Goal: Task Accomplishment & Management: Complete application form

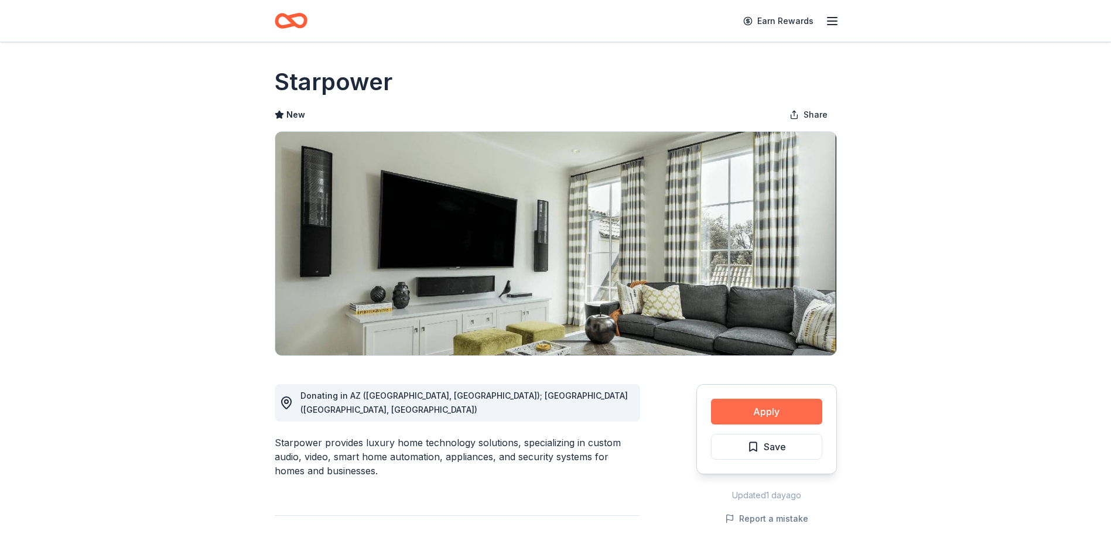
click at [779, 410] on button "Apply" at bounding box center [766, 412] width 111 height 26
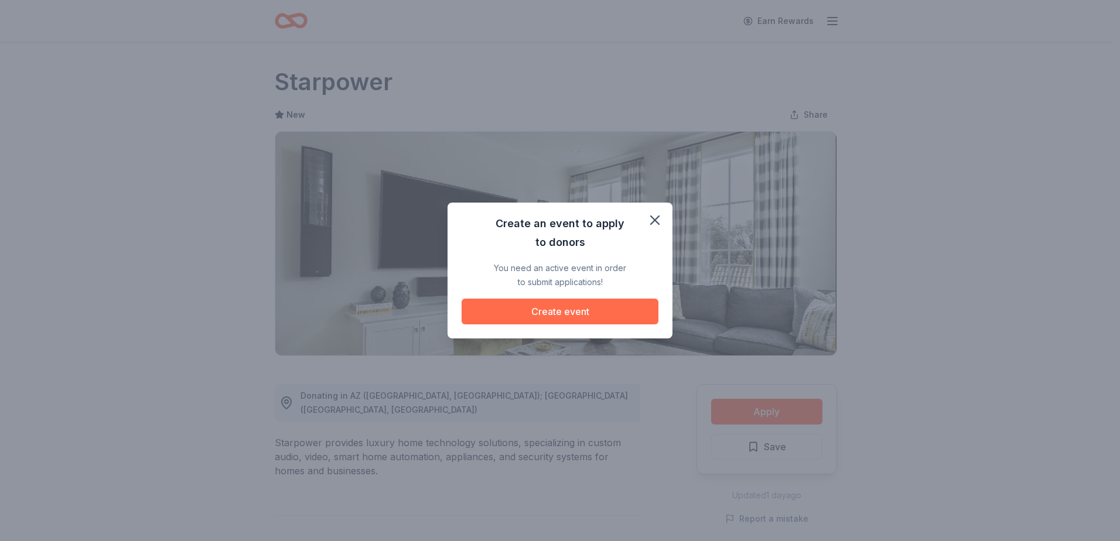
click at [594, 310] on button "Create event" at bounding box center [559, 312] width 197 height 26
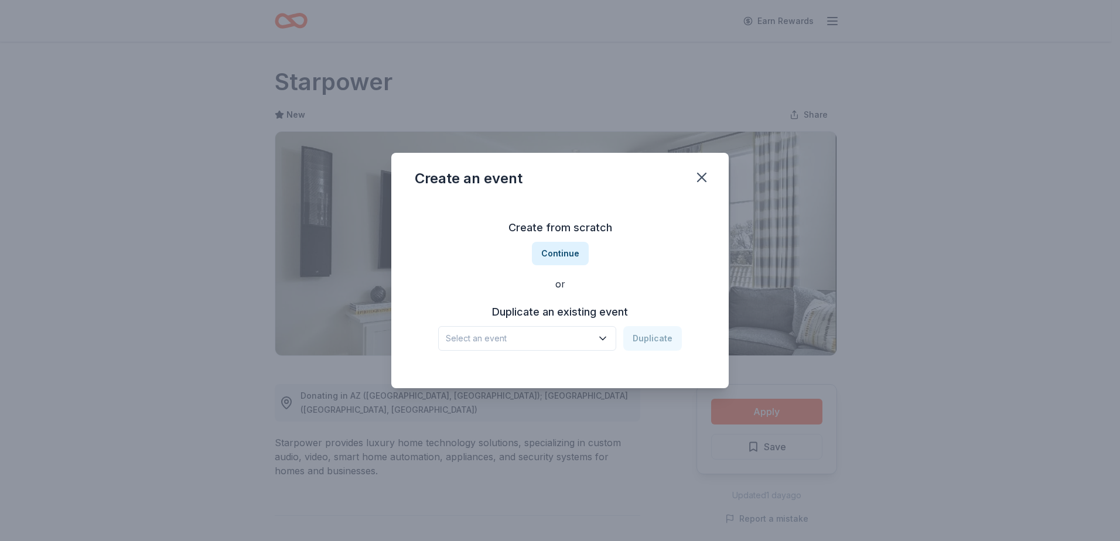
click at [601, 339] on icon "button" at bounding box center [603, 339] width 12 height 12
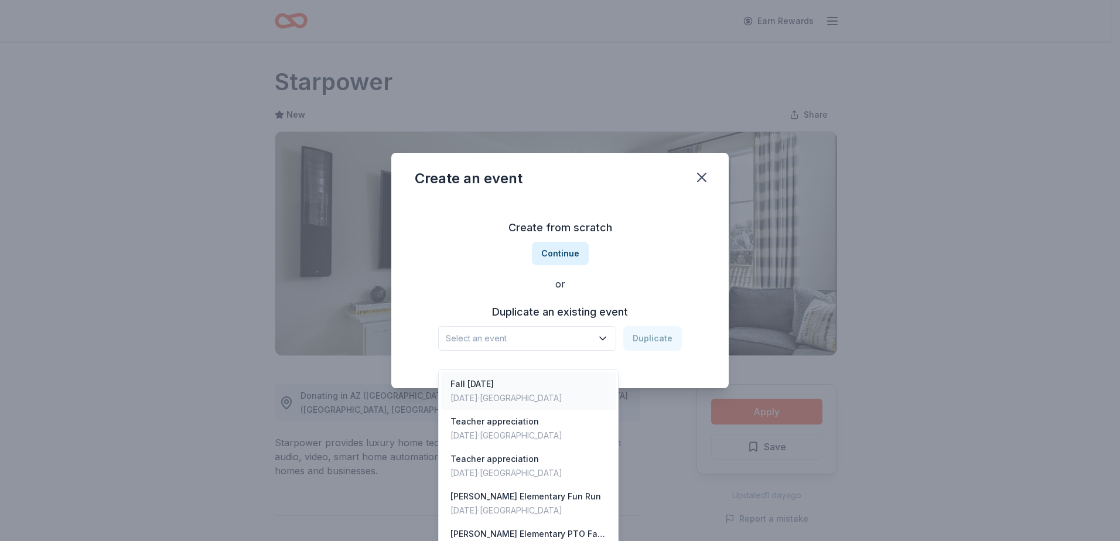
click at [559, 372] on div "Fall Carnival 2024 Nov 08, 2024 · TX" at bounding box center [528, 390] width 175 height 37
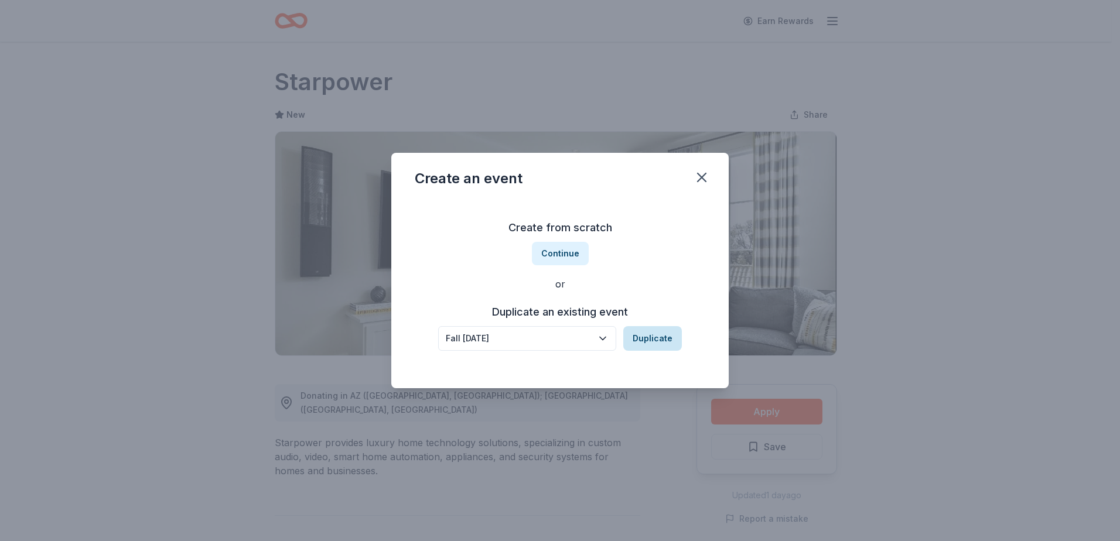
click at [651, 341] on button "Duplicate" at bounding box center [652, 338] width 59 height 25
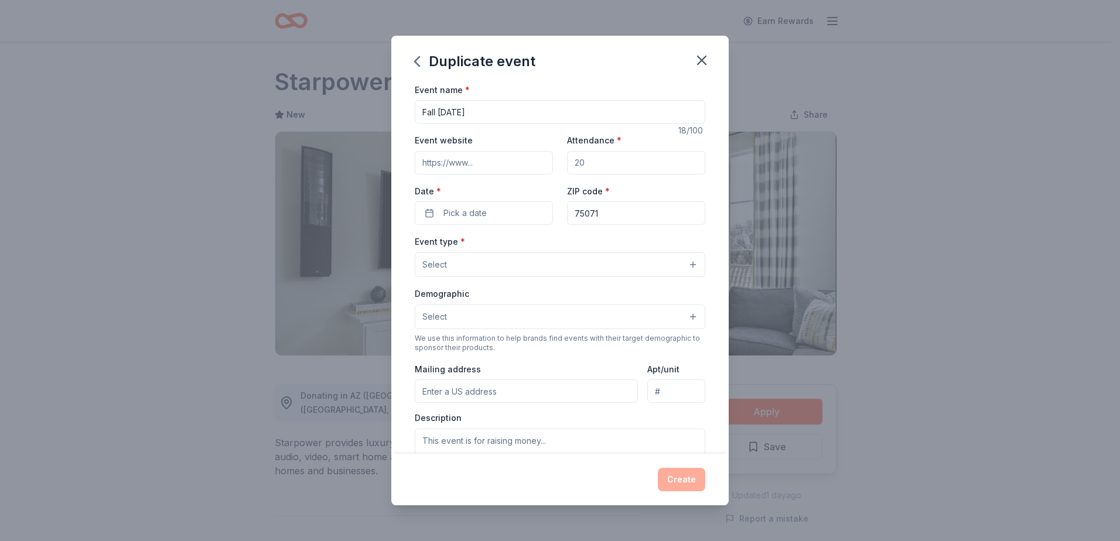
click at [529, 121] on input "Fall Carnival 2024" at bounding box center [560, 111] width 290 height 23
type input "Fall [DATE]"
click at [514, 170] on input "Event website" at bounding box center [484, 162] width 138 height 23
paste input "[URL][DOMAIN_NAME]"
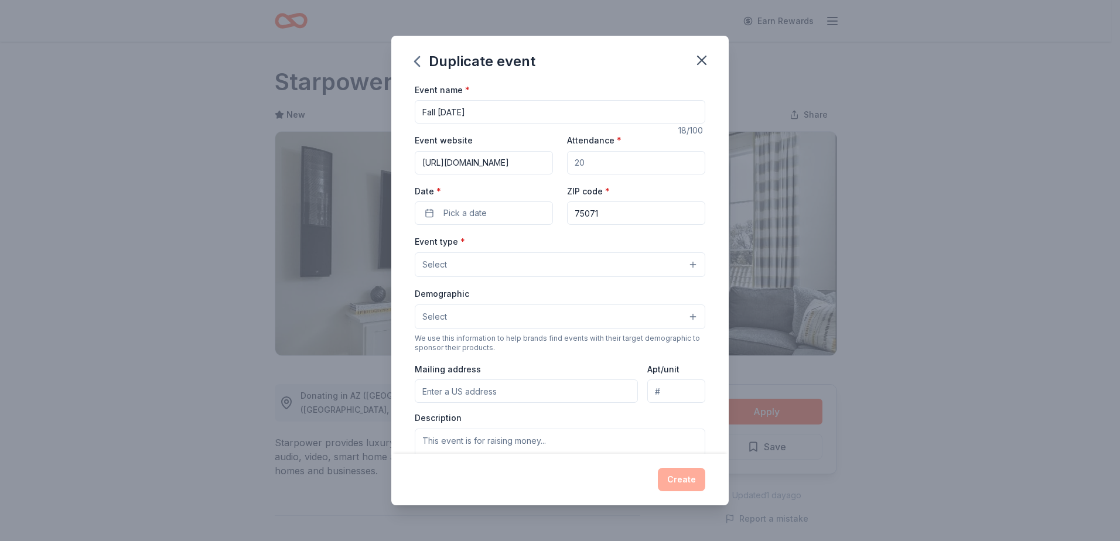
type input "https://mcclurepto.membershiptoolkit.com/"
click at [627, 169] on input "Attendance *" at bounding box center [636, 162] width 138 height 23
type input "1000"
click at [517, 208] on button "Pick a date" at bounding box center [484, 212] width 138 height 23
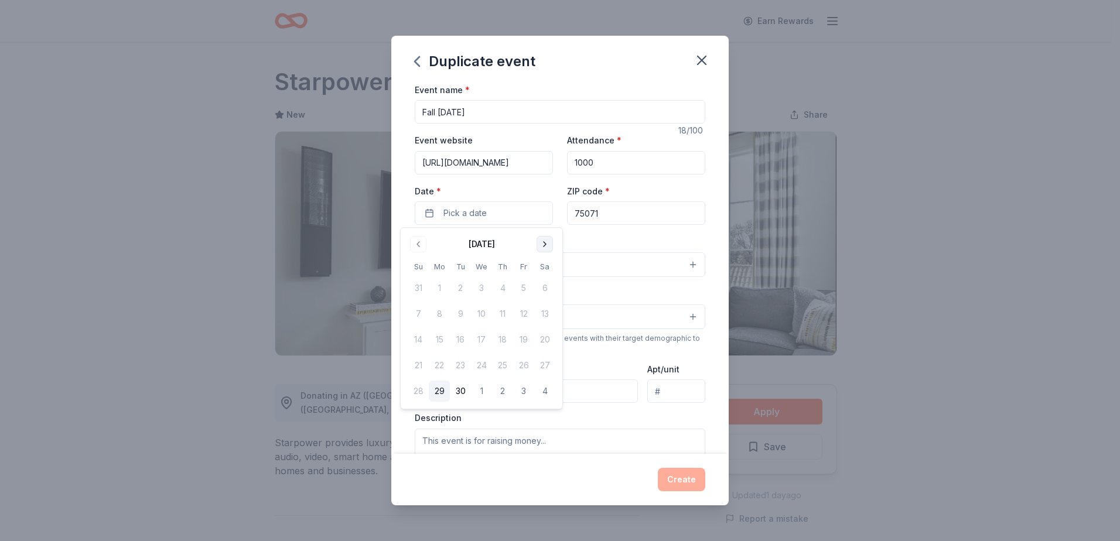
click at [536, 247] on button "Go to next month" at bounding box center [544, 244] width 16 height 16
click at [545, 245] on button "Go to next month" at bounding box center [544, 244] width 16 height 16
click at [518, 316] on button "7" at bounding box center [523, 313] width 21 height 21
click at [699, 241] on div "Event name * Fall Carnival 2025 18 /100 Event website https://mcclurepto.member…" at bounding box center [559, 269] width 337 height 372
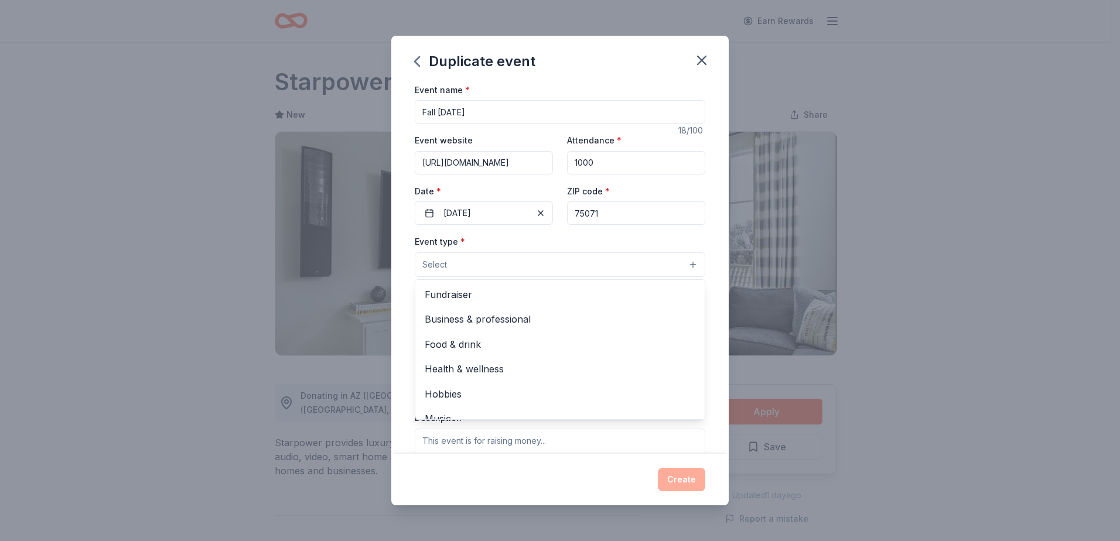
click at [687, 261] on button "Select" at bounding box center [560, 264] width 290 height 25
click at [625, 289] on span "Fundraiser" at bounding box center [560, 294] width 271 height 15
click at [702, 276] on div "Event name * Fall Carnival 2025 18 /100 Event website https://mcclurepto.member…" at bounding box center [559, 269] width 337 height 372
click at [680, 266] on button "Fundraiser" at bounding box center [560, 265] width 290 height 26
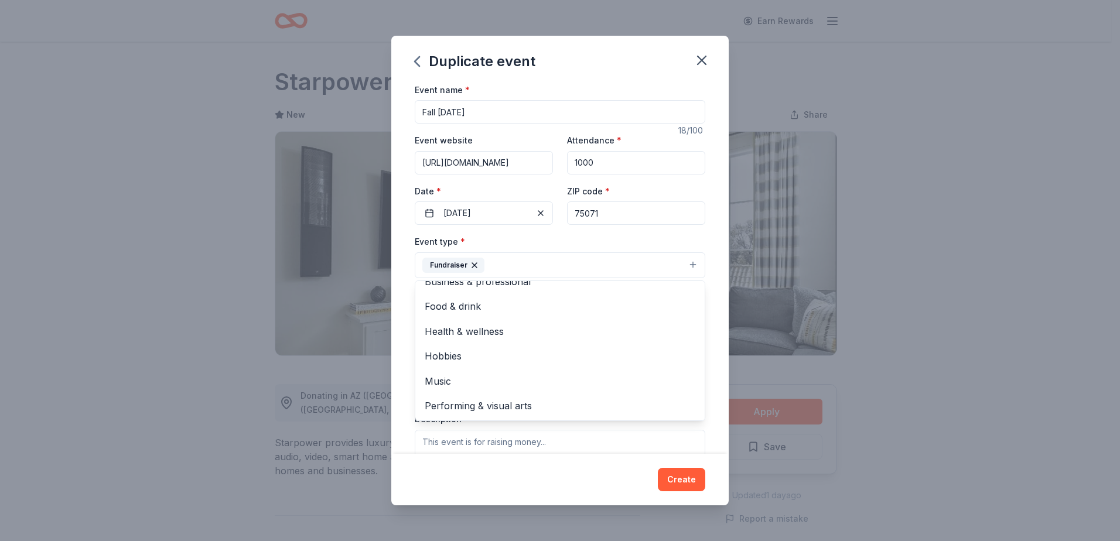
click at [710, 353] on div "Event name * Fall Carnival 2025 18 /100 Event website https://mcclurepto.member…" at bounding box center [559, 269] width 337 height 372
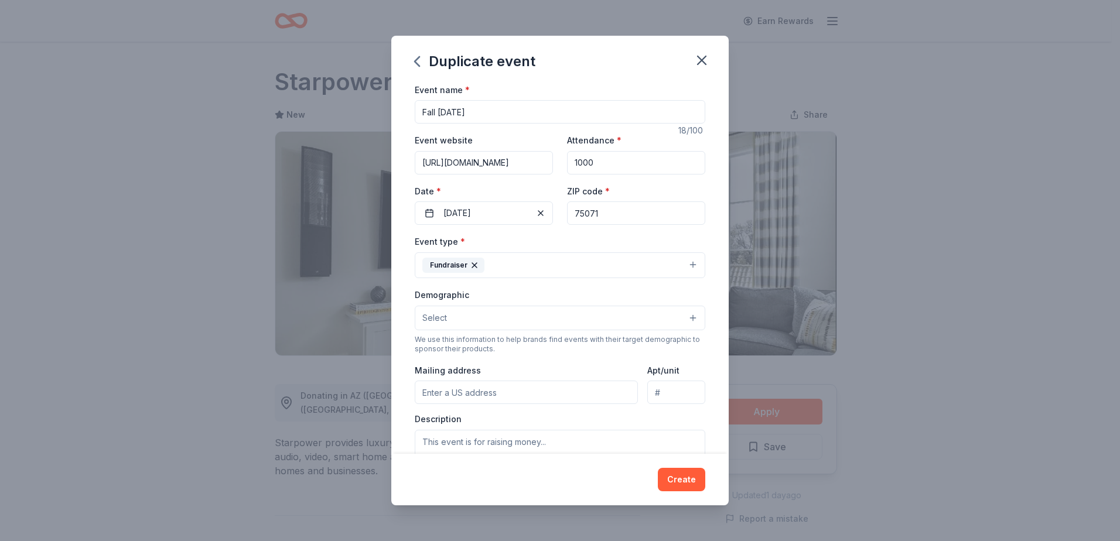
click at [679, 320] on button "Select" at bounding box center [560, 318] width 290 height 25
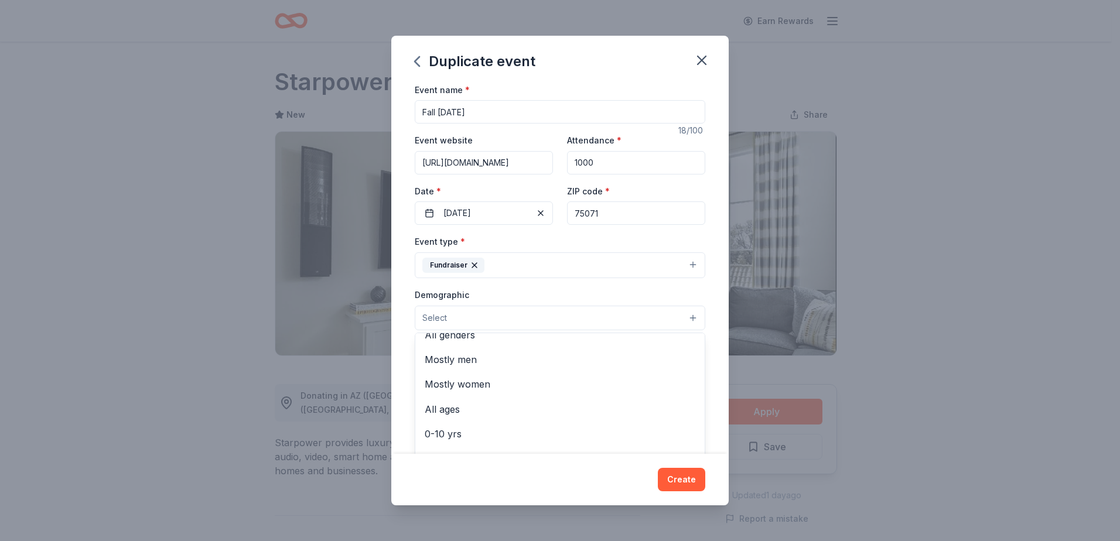
scroll to position [12, 0]
click at [577, 411] on span "All ages" at bounding box center [560, 409] width 271 height 15
click at [716, 381] on div "Event name * Fall Carnival 2025 18 /100 Event website https://mcclurepto.member…" at bounding box center [559, 269] width 337 height 372
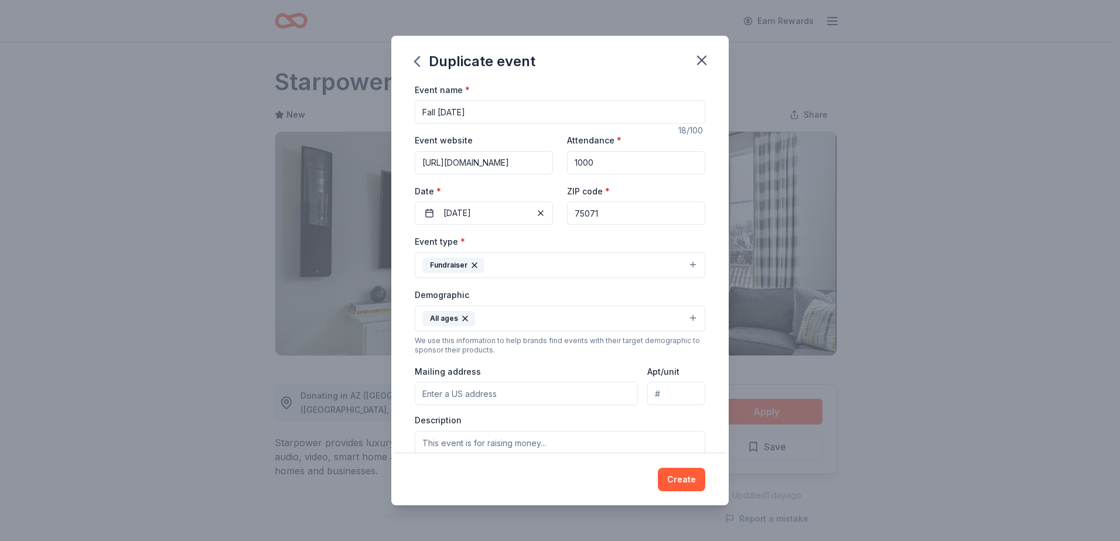
click at [682, 317] on button "All ages" at bounding box center [560, 319] width 290 height 26
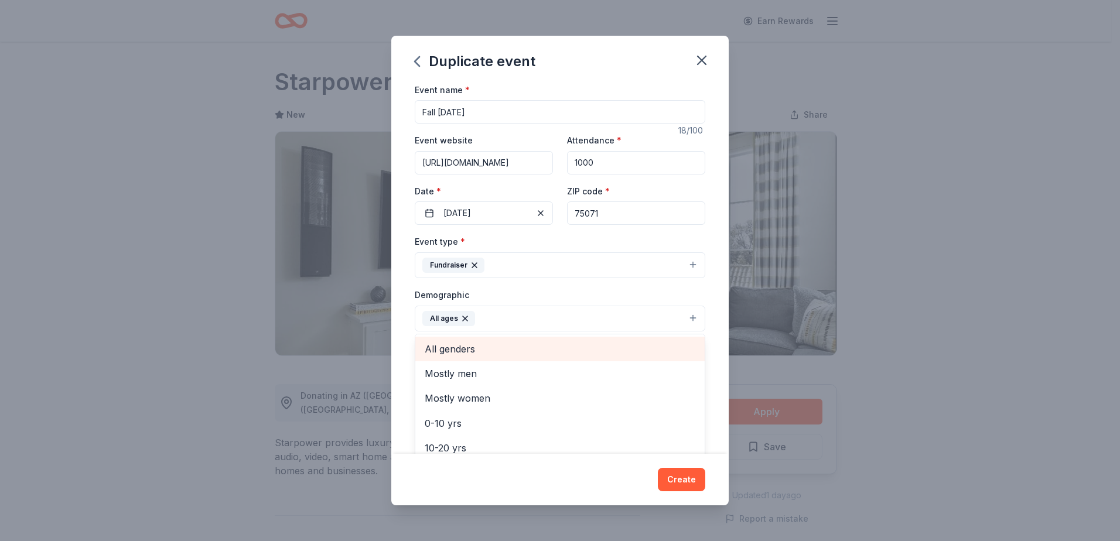
click at [627, 342] on span "All genders" at bounding box center [560, 348] width 271 height 15
click at [717, 354] on div "Event name * Fall Carnival 2025 18 /100 Event website https://mcclurepto.member…" at bounding box center [559, 269] width 337 height 372
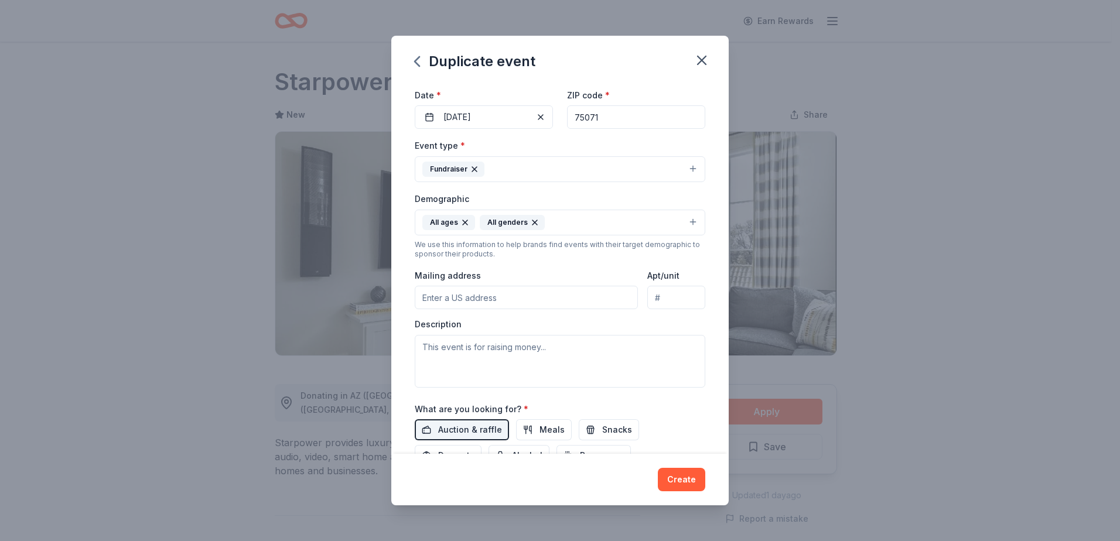
scroll to position [117, 0]
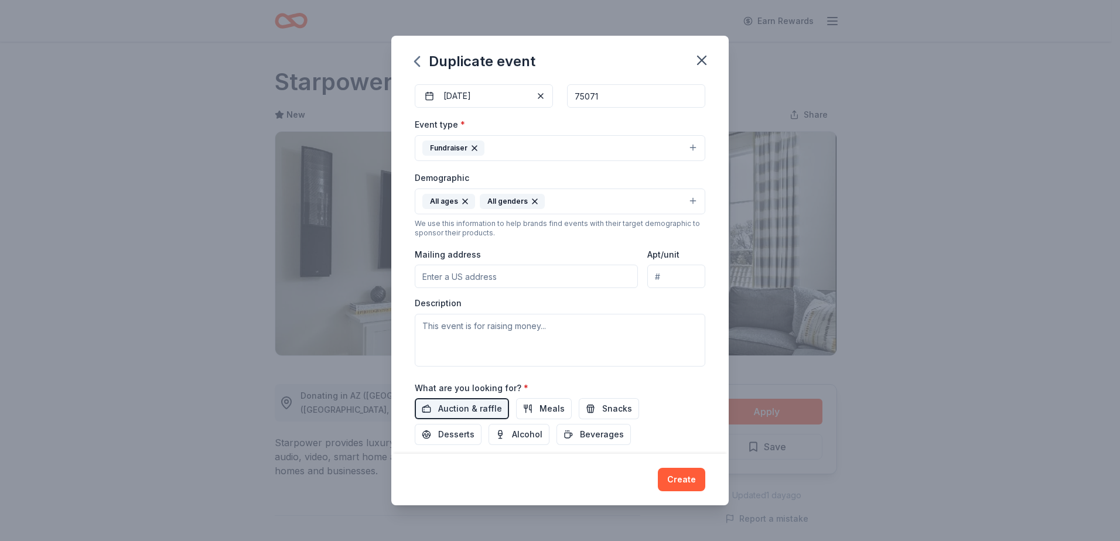
click at [594, 270] on input "Mailing address" at bounding box center [526, 276] width 223 height 23
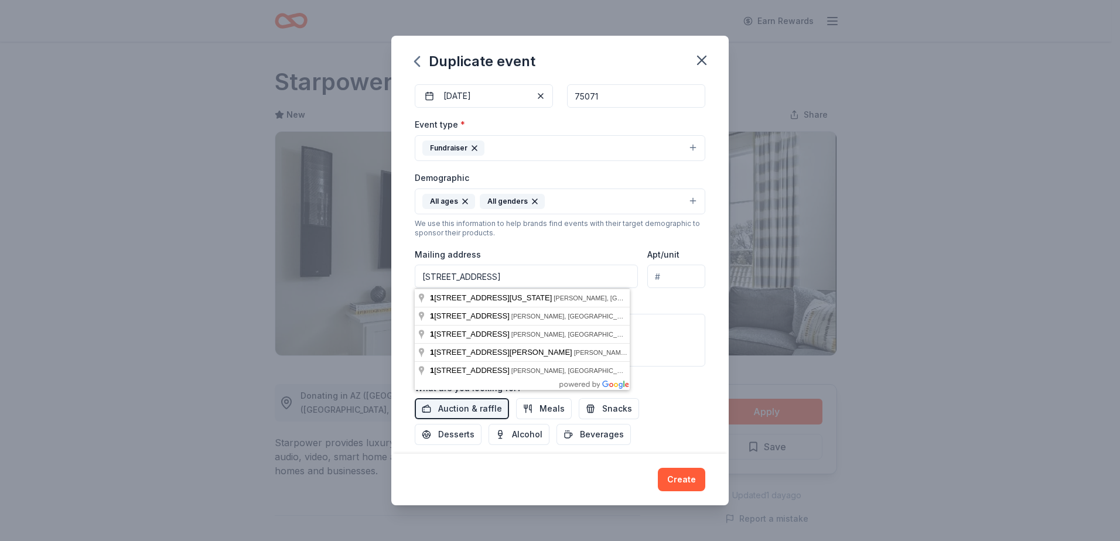
click at [542, 275] on input "1753 N Ridge Road" at bounding box center [526, 276] width 223 height 23
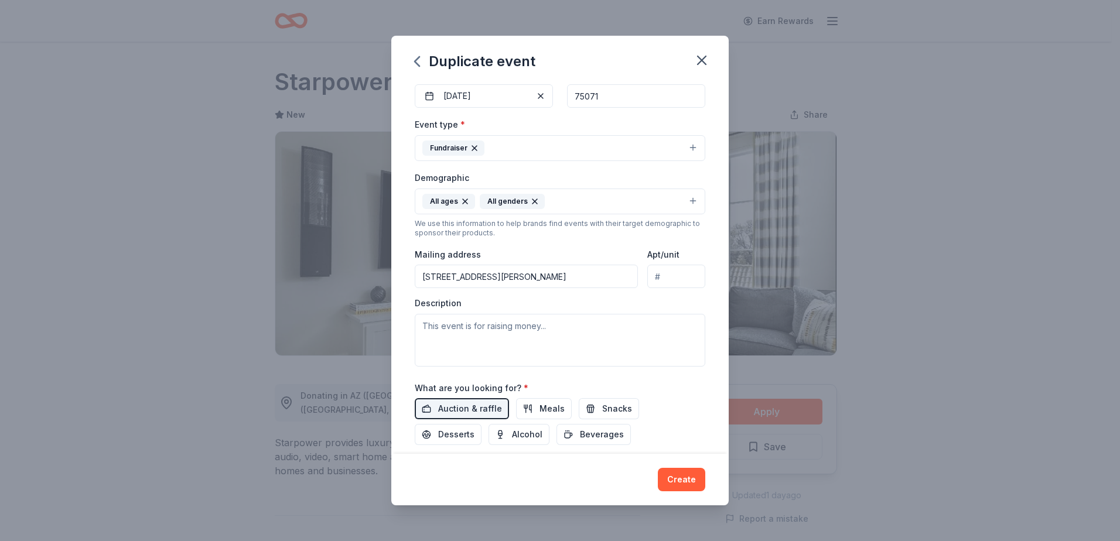
type input "1753 Ridge Road, McKinney, TX, 75071"
click at [536, 330] on textarea at bounding box center [560, 340] width 290 height 53
click at [447, 333] on textarea at bounding box center [560, 340] width 290 height 53
paste textarea "McClure Elementary PTO is currently raising funds for the 2025-2026 school year…"
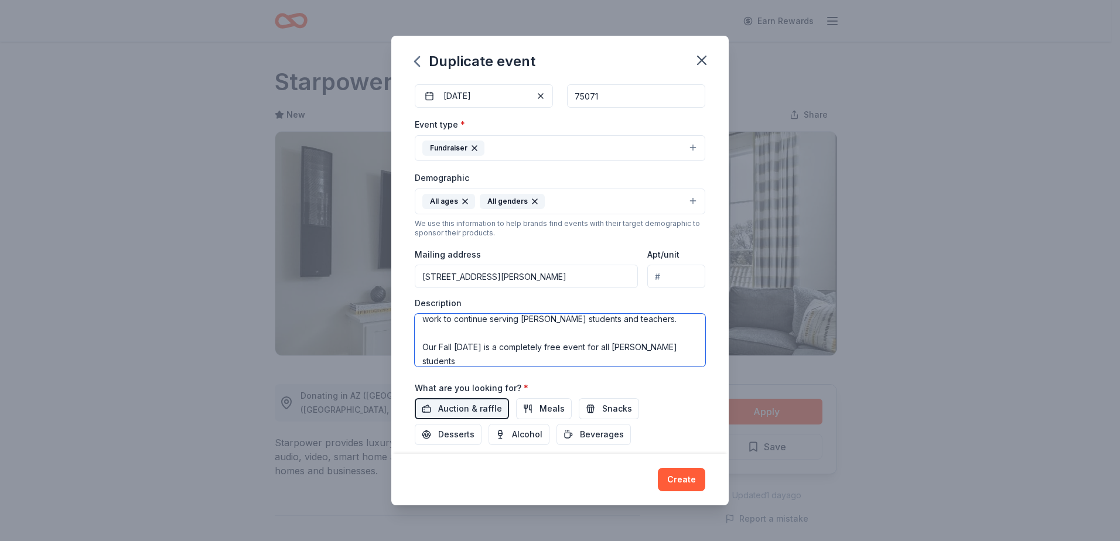
scroll to position [134, 0]
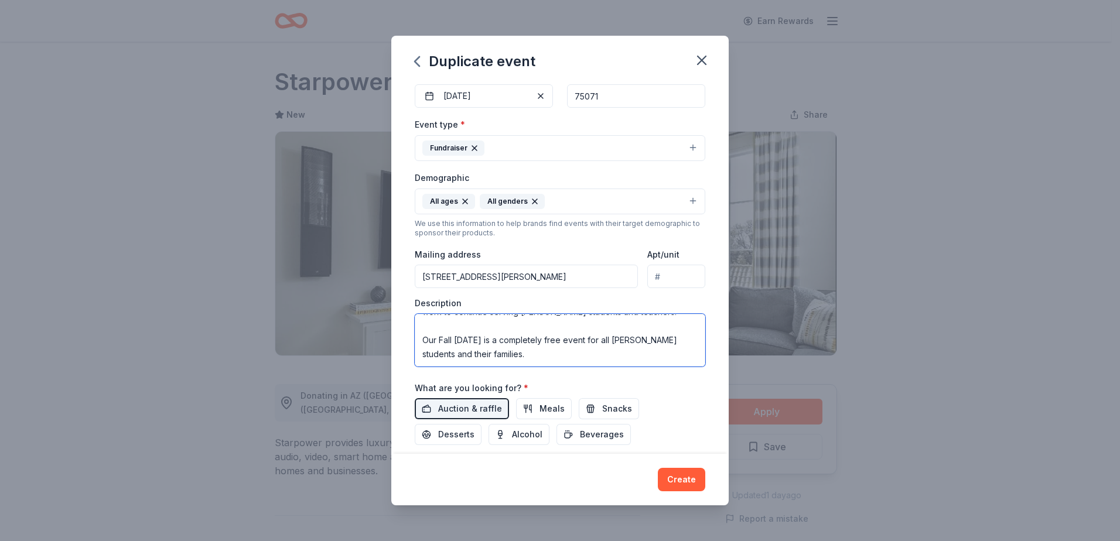
paste textarea "We have games, inflatables, food trucks, and many more fun activities! Concurre…"
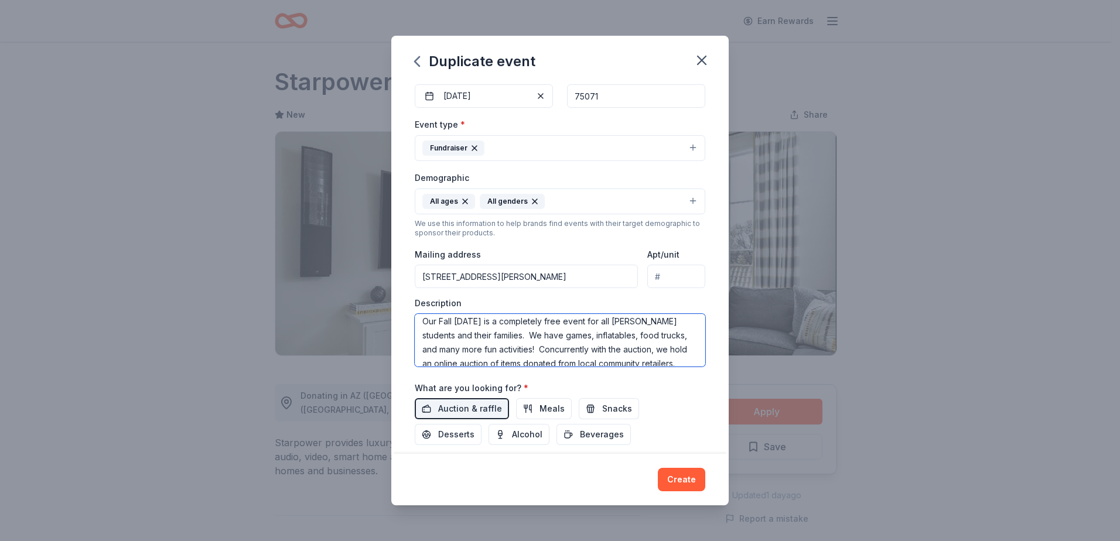
click at [449, 365] on textarea "McClure Elementary PTO is currently raising funds for the 2025-2026 school year…" at bounding box center [560, 340] width 290 height 53
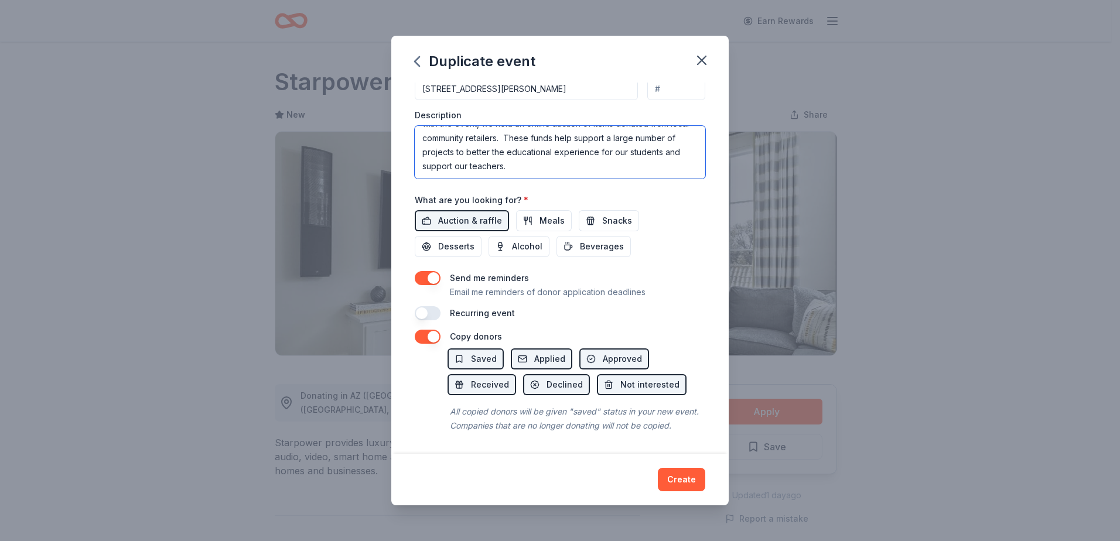
scroll to position [319, 0]
type textarea "McClure Elementary PTO is currently raising funds for the 2025-2026 school year…"
click at [676, 478] on button "Create" at bounding box center [681, 479] width 47 height 23
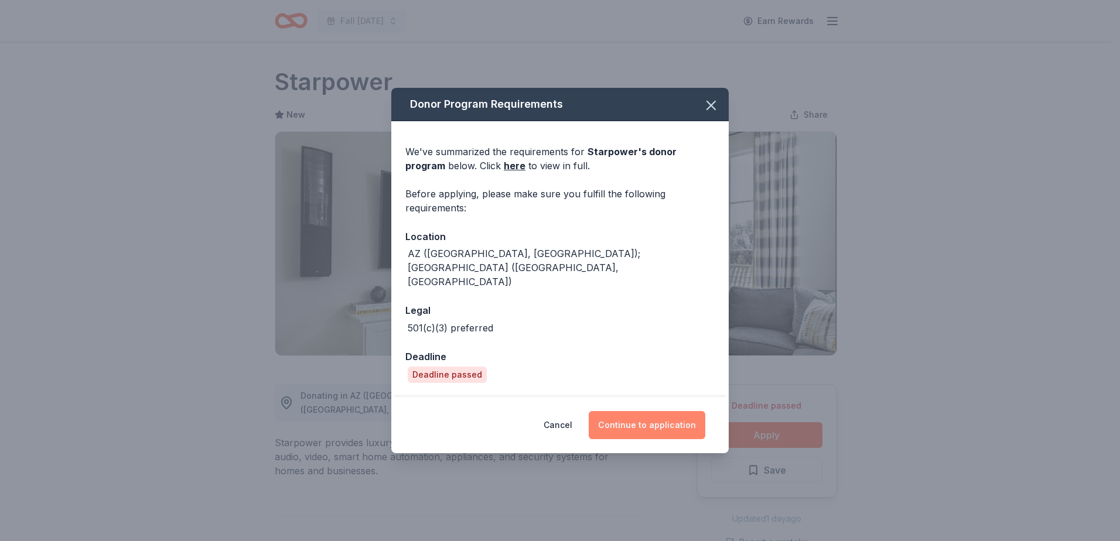
click at [654, 411] on button "Continue to application" at bounding box center [647, 425] width 117 height 28
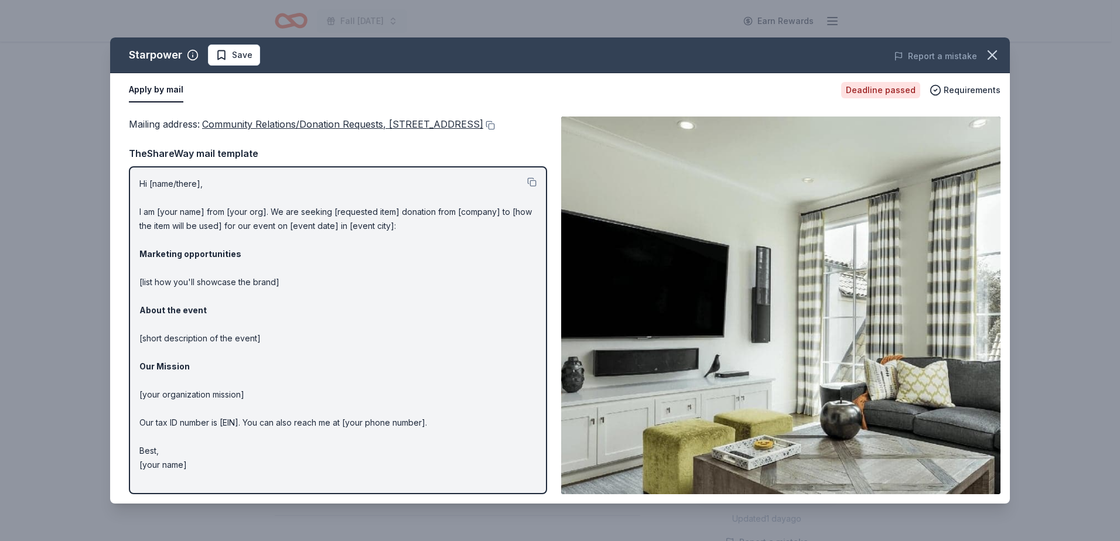
drag, startPoint x: 886, startPoint y: 93, endPoint x: 925, endPoint y: 89, distance: 39.4
click at [892, 91] on div "Deadline passed" at bounding box center [880, 90] width 79 height 16
click at [956, 89] on span "Requirements" at bounding box center [971, 90] width 57 height 14
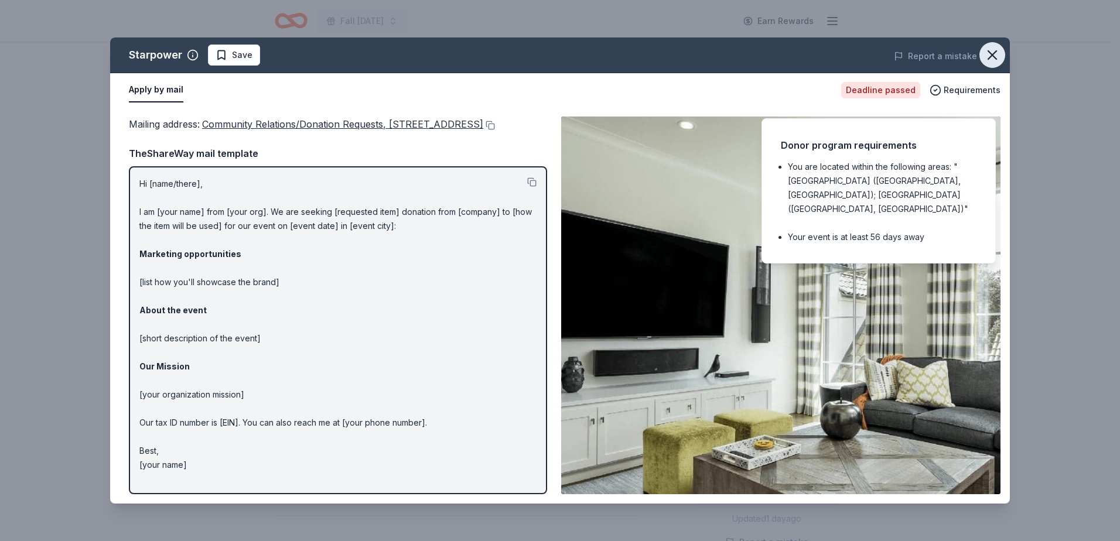
click at [999, 52] on icon "button" at bounding box center [992, 55] width 16 height 16
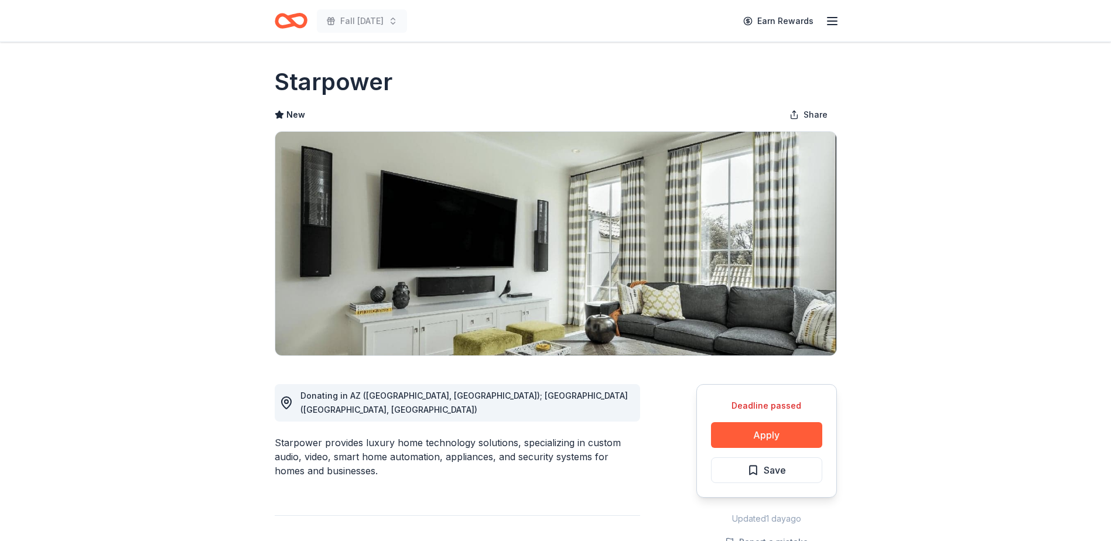
click at [837, 22] on icon "button" at bounding box center [832, 21] width 14 height 14
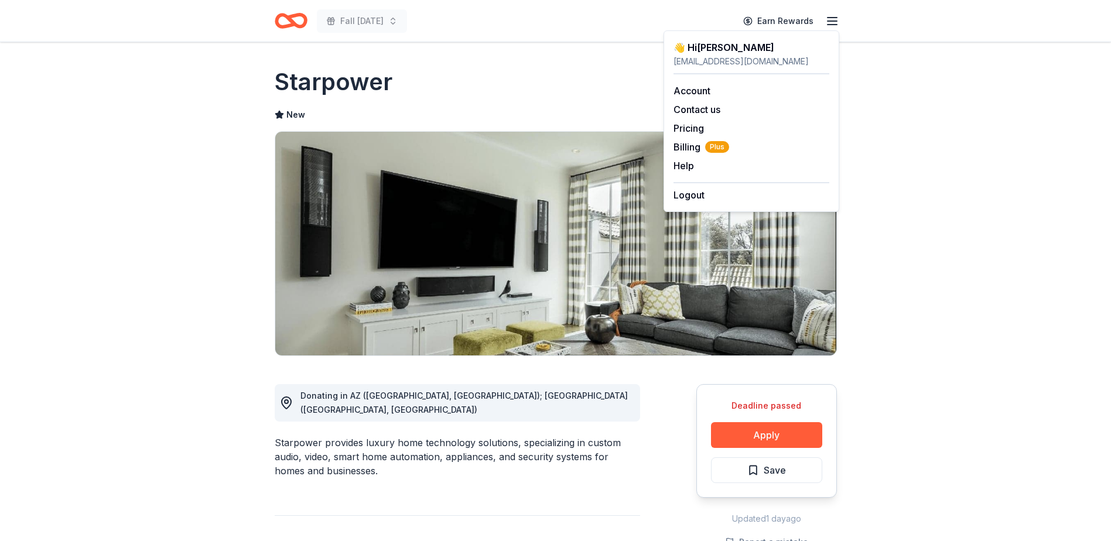
click at [293, 18] on icon "Home" at bounding box center [291, 21] width 33 height 28
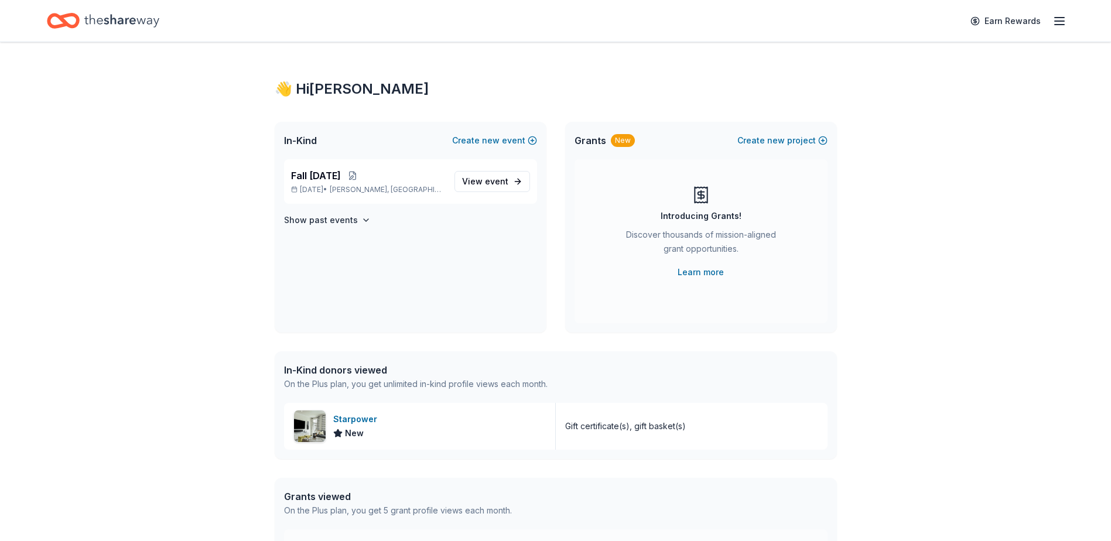
click at [1062, 25] on line "button" at bounding box center [1059, 25] width 9 height 0
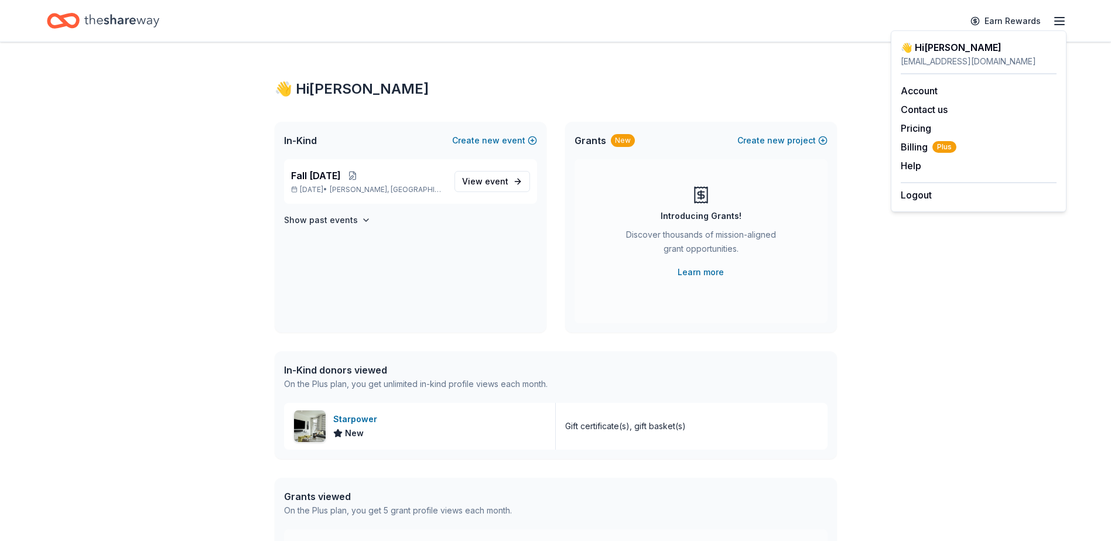
click at [976, 289] on div "👋 Hi Stephanie In-Kind Create new event Fall Carnival 2025 Nov 07, 2025 • McKin…" at bounding box center [555, 358] width 1111 height 632
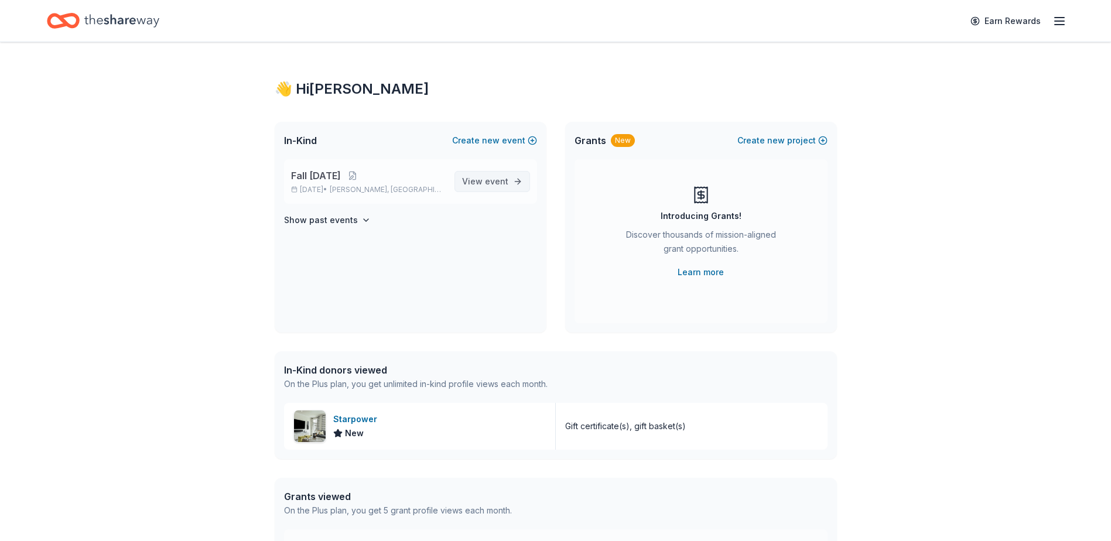
click at [514, 184] on link "View event" at bounding box center [492, 181] width 76 height 21
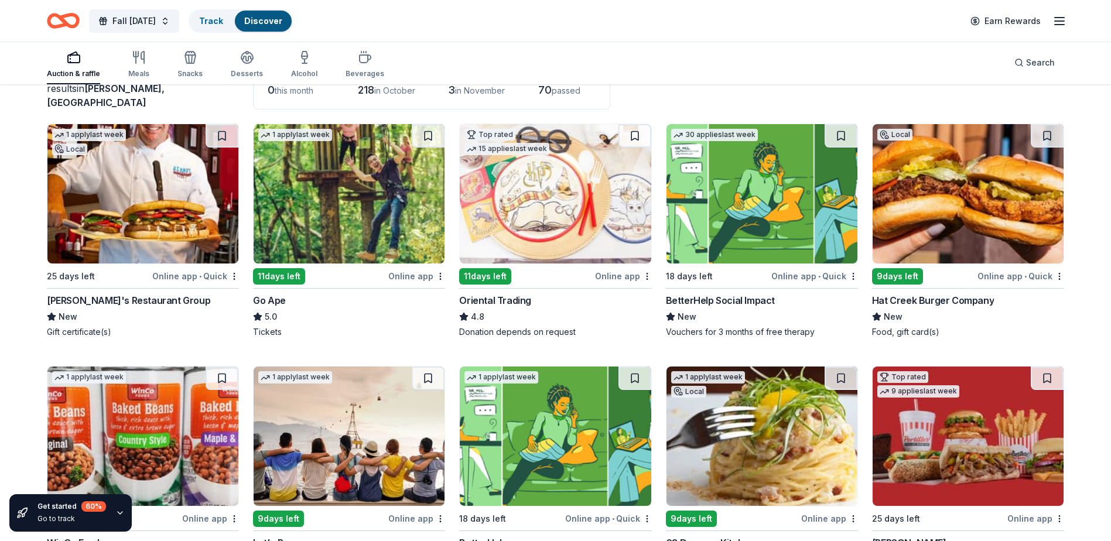
scroll to position [59, 0]
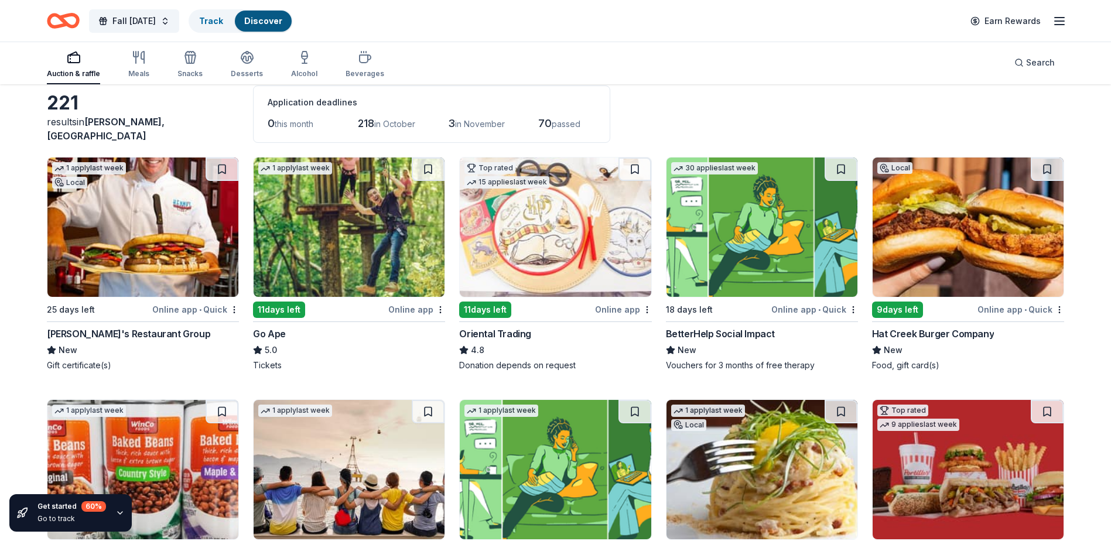
click at [1001, 232] on img at bounding box center [968, 227] width 191 height 139
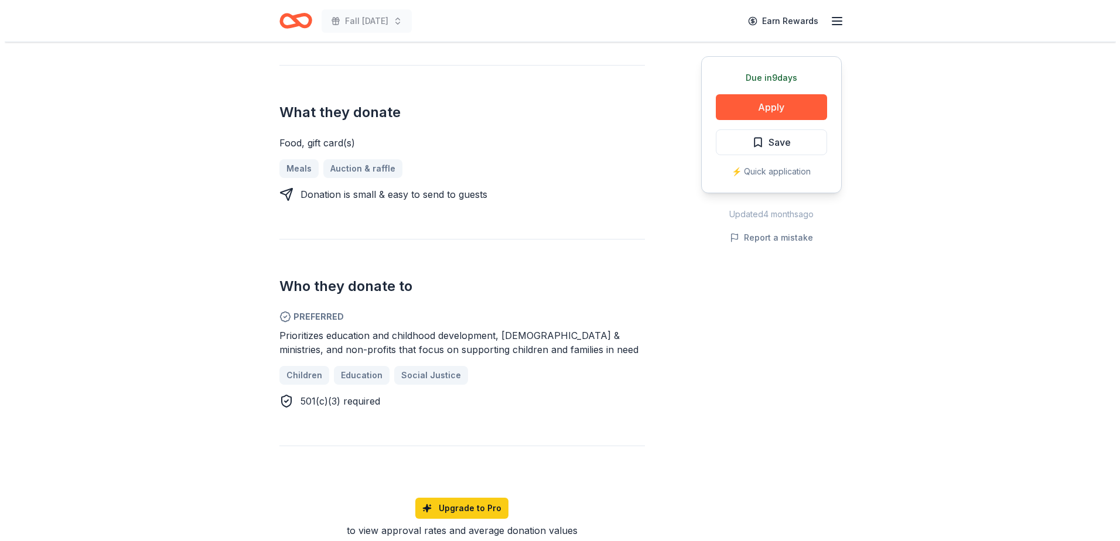
scroll to position [410, 0]
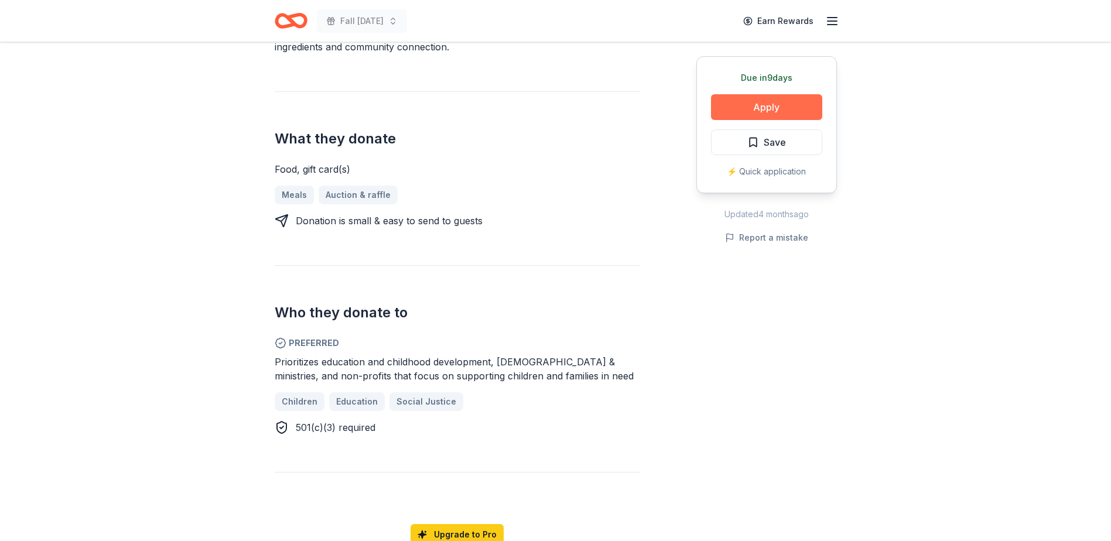
click at [757, 108] on button "Apply" at bounding box center [766, 107] width 111 height 26
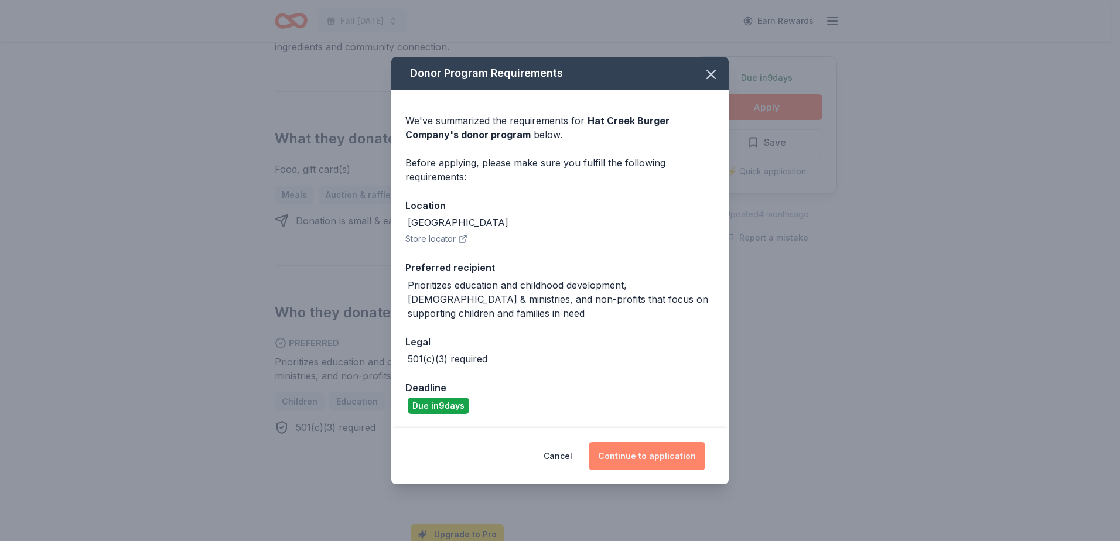
click at [651, 463] on button "Continue to application" at bounding box center [647, 456] width 117 height 28
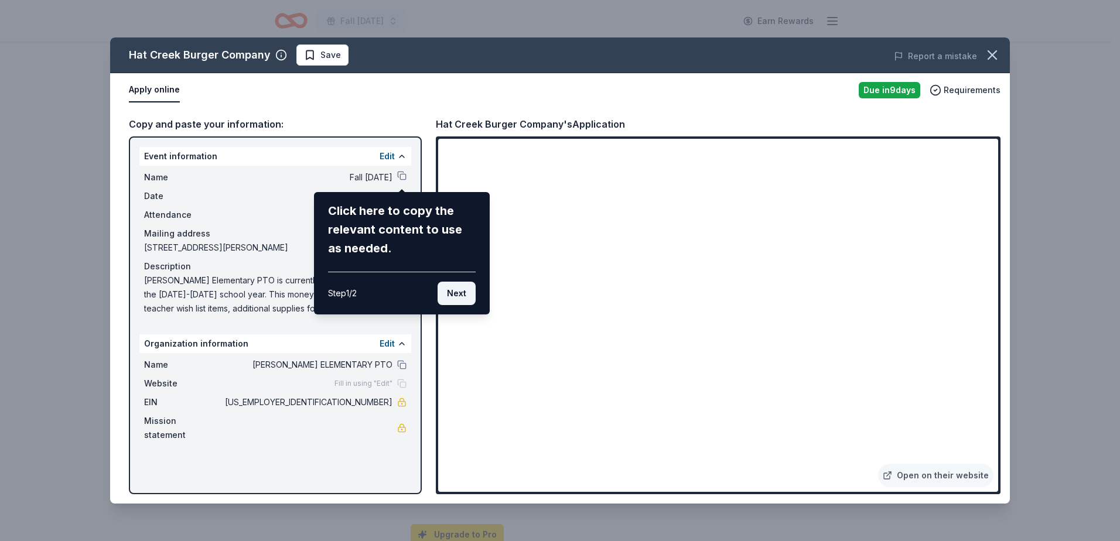
click at [463, 295] on button "Next" at bounding box center [456, 293] width 38 height 23
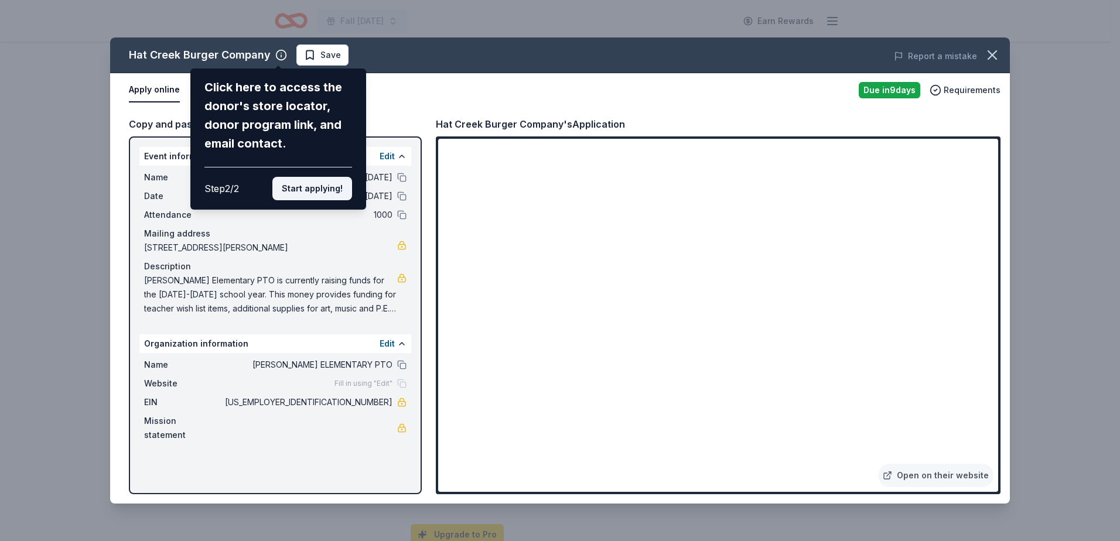
click at [317, 196] on button "Start applying!" at bounding box center [312, 188] width 80 height 23
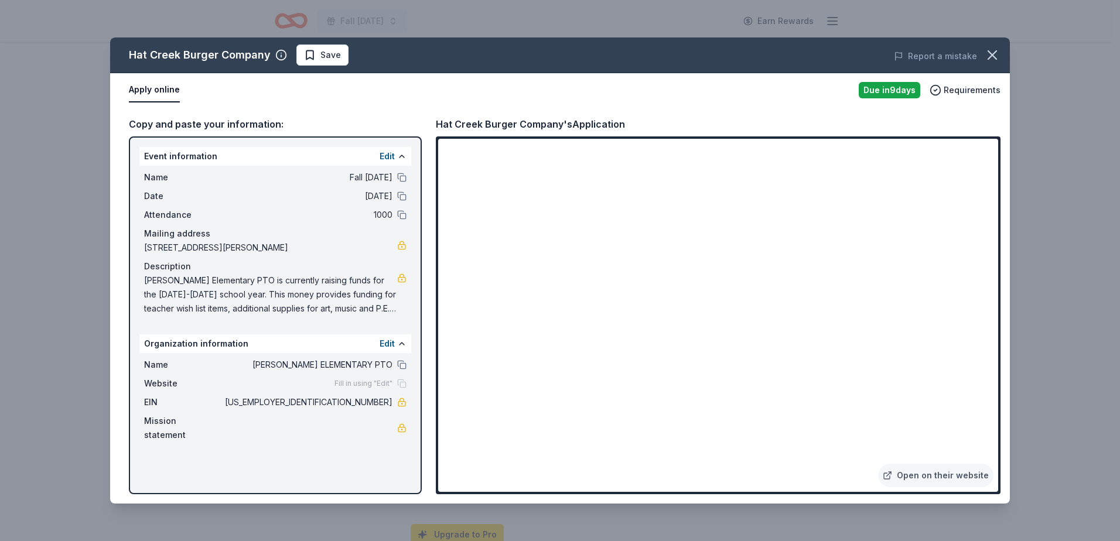
click at [354, 381] on span "Fill in using "Edit"" at bounding box center [363, 383] width 58 height 9
click at [398, 381] on div "Fill in using "Edit"" at bounding box center [370, 383] width 72 height 9
click at [394, 158] on button "Edit" at bounding box center [386, 156] width 15 height 14
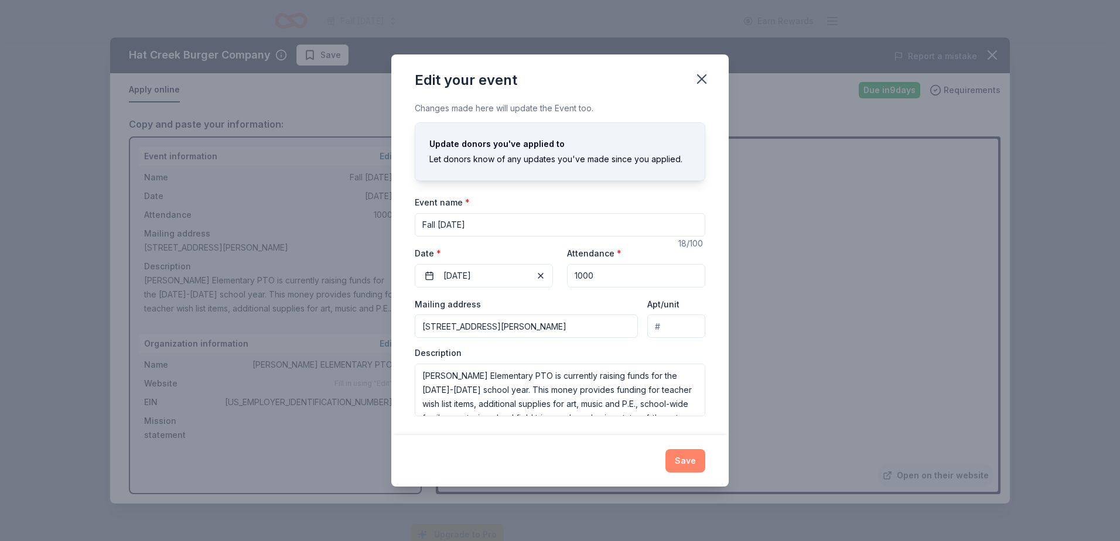
click at [686, 455] on button "Save" at bounding box center [685, 460] width 40 height 23
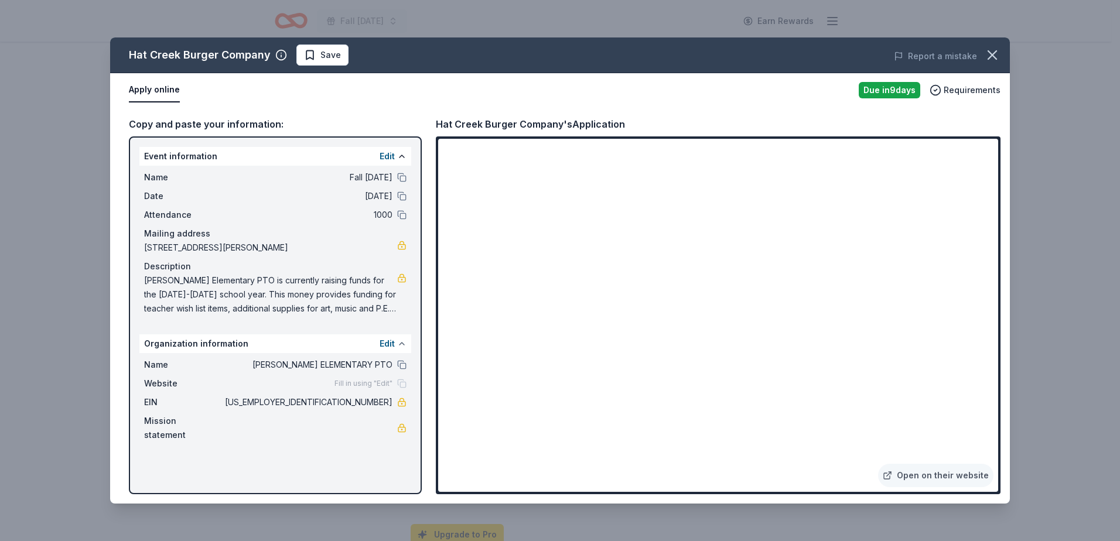
click at [400, 345] on button at bounding box center [401, 343] width 9 height 9
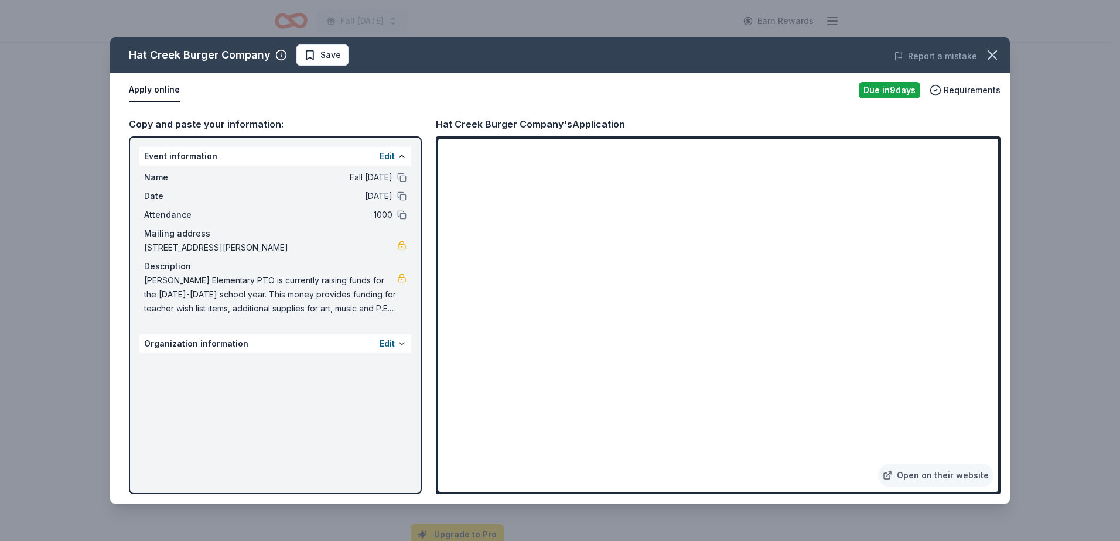
click at [400, 345] on button at bounding box center [401, 343] width 9 height 9
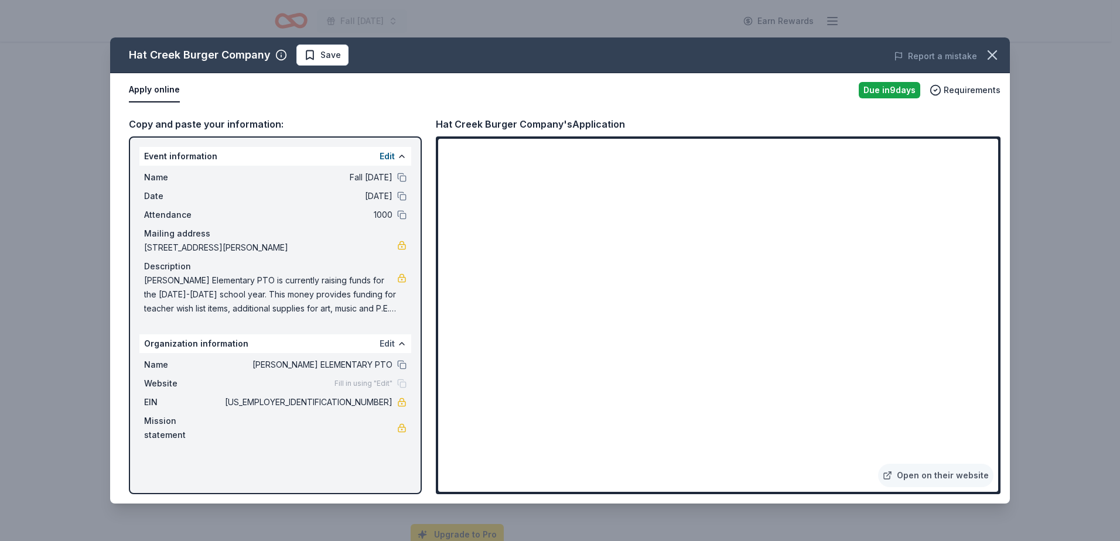
click at [392, 343] on button "Edit" at bounding box center [386, 344] width 15 height 14
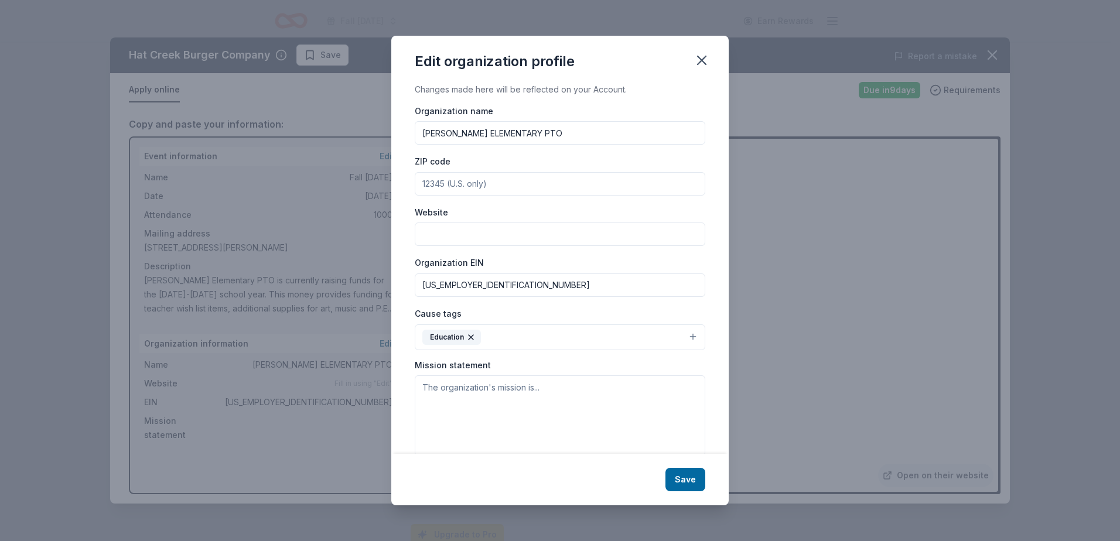
click at [443, 232] on input "Website" at bounding box center [560, 234] width 290 height 23
paste input "https://mcclurepto.membershiptoolkit.com/"
type input "https://mcclurepto.membershiptoolkit.com/"
click at [608, 419] on textarea at bounding box center [560, 415] width 290 height 81
click at [524, 423] on textarea at bounding box center [560, 415] width 290 height 81
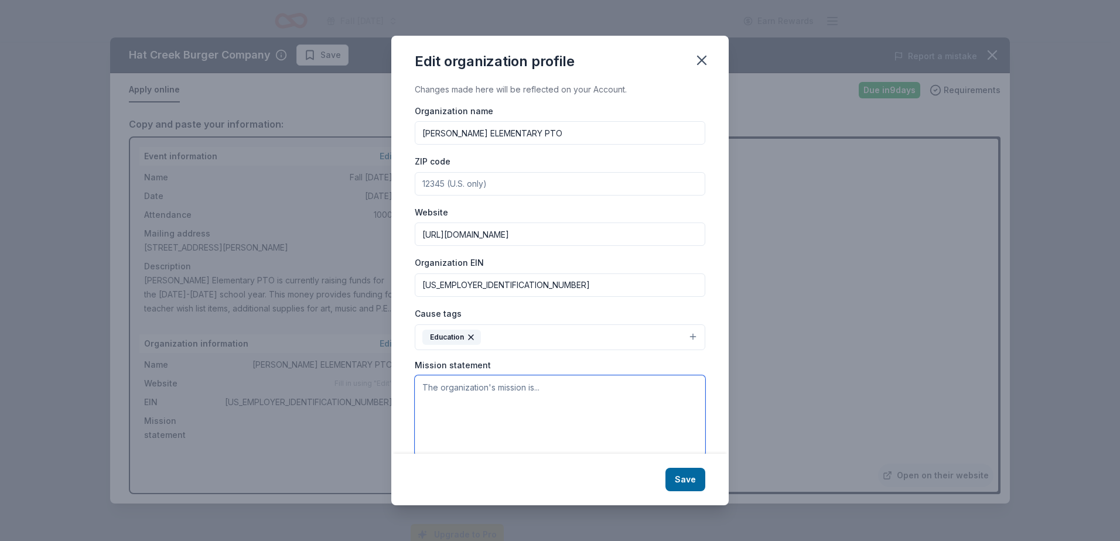
paste textarea "We will provide engaging learning experiences so students can become effective …"
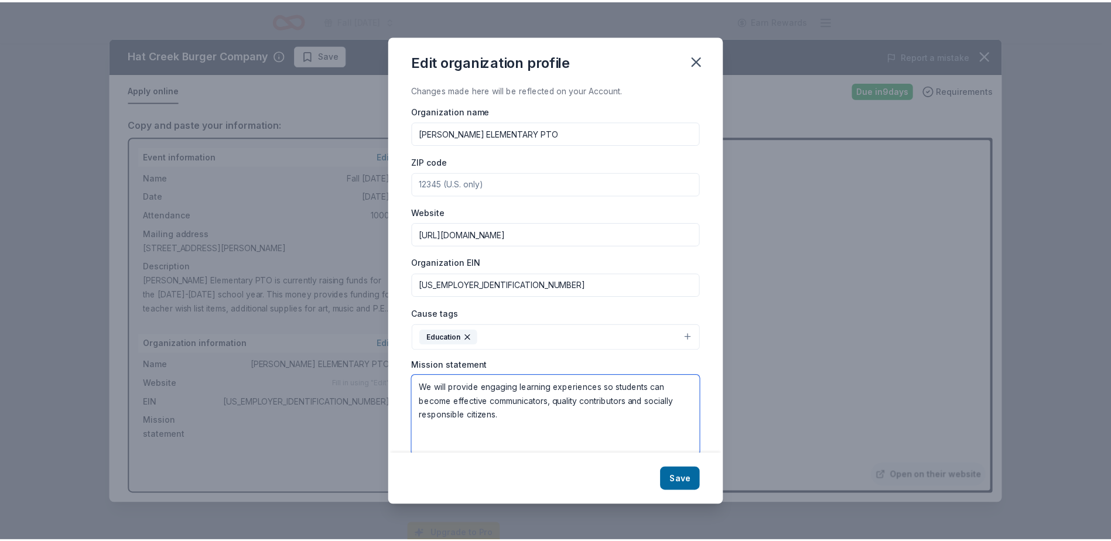
scroll to position [21, 0]
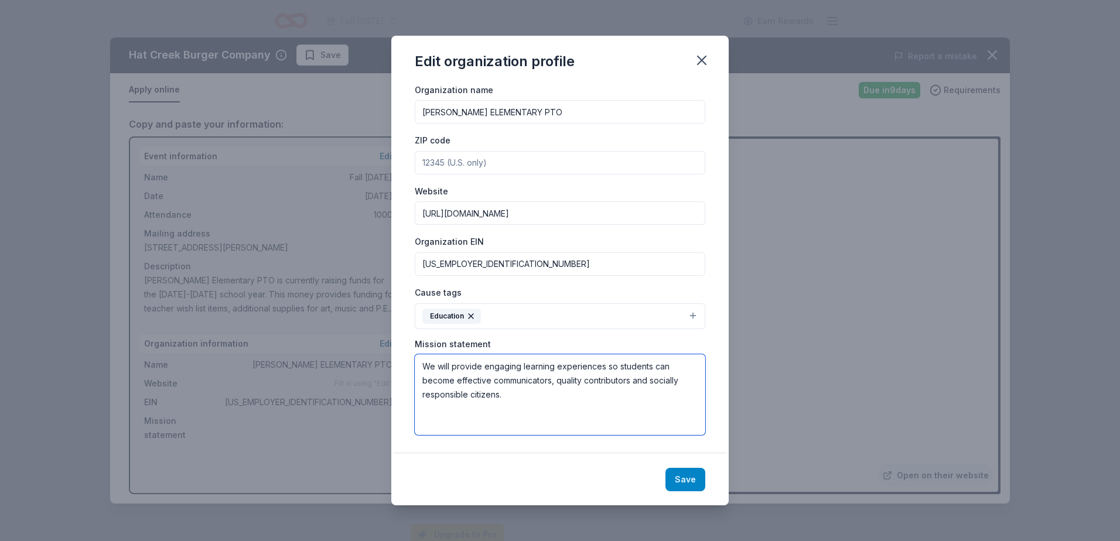
type textarea "We will provide engaging learning experiences so students can become effective …"
drag, startPoint x: 687, startPoint y: 484, endPoint x: 682, endPoint y: 191, distance: 292.8
click at [700, 202] on div "Edit organization profile Changes made here will be reflected on your Account. …" at bounding box center [559, 271] width 337 height 470
click at [648, 164] on input "ZIP code" at bounding box center [560, 162] width 290 height 23
type input "75071"
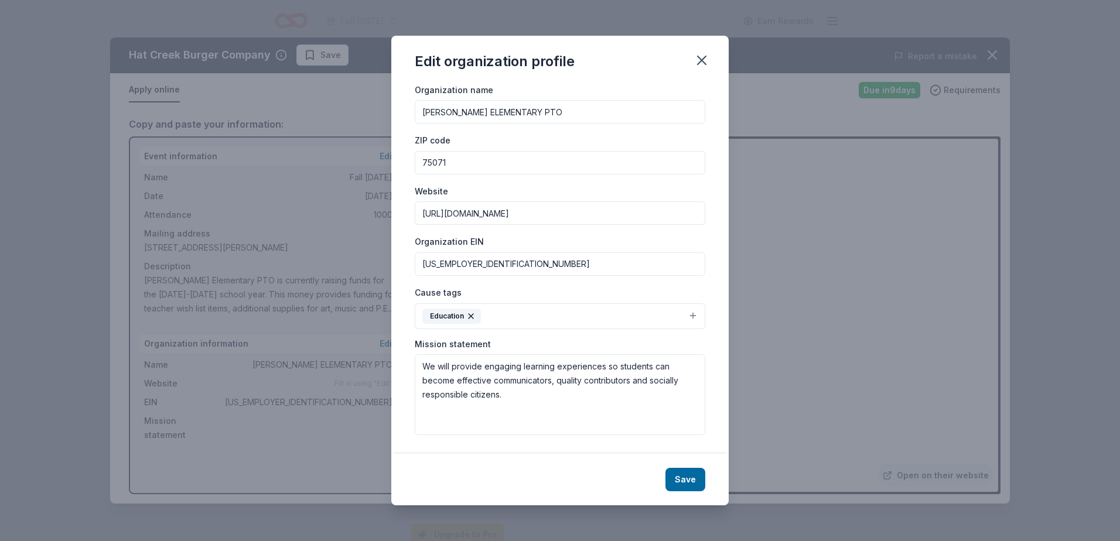
click at [686, 139] on div "ZIP code 75071" at bounding box center [560, 154] width 290 height 42
click at [678, 478] on button "Save" at bounding box center [685, 479] width 40 height 23
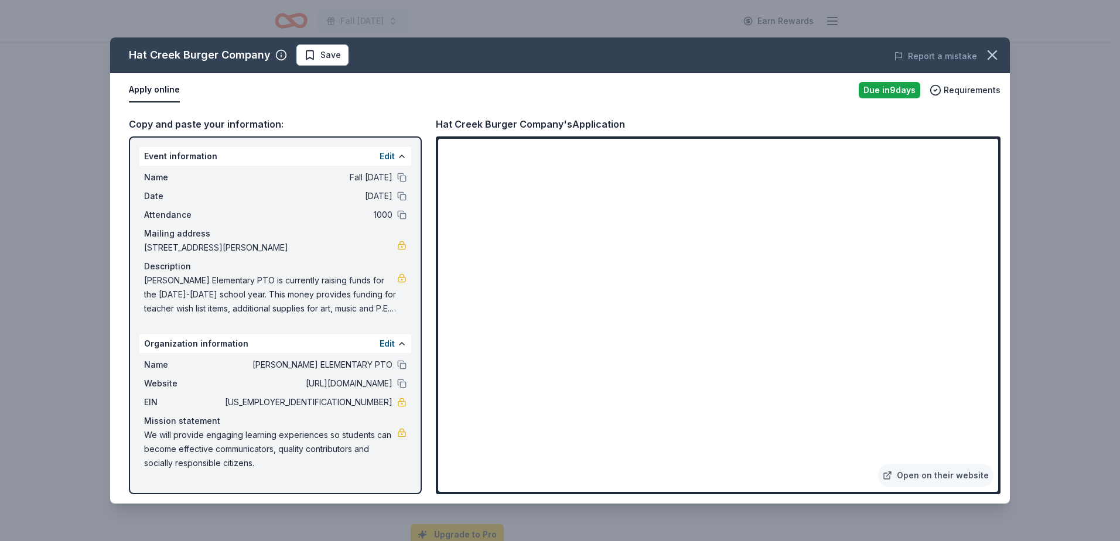
click at [151, 93] on button "Apply online" at bounding box center [154, 90] width 51 height 25
click at [919, 477] on link "Open on their website" at bounding box center [935, 475] width 115 height 23
click at [991, 59] on icon "button" at bounding box center [992, 55] width 16 height 16
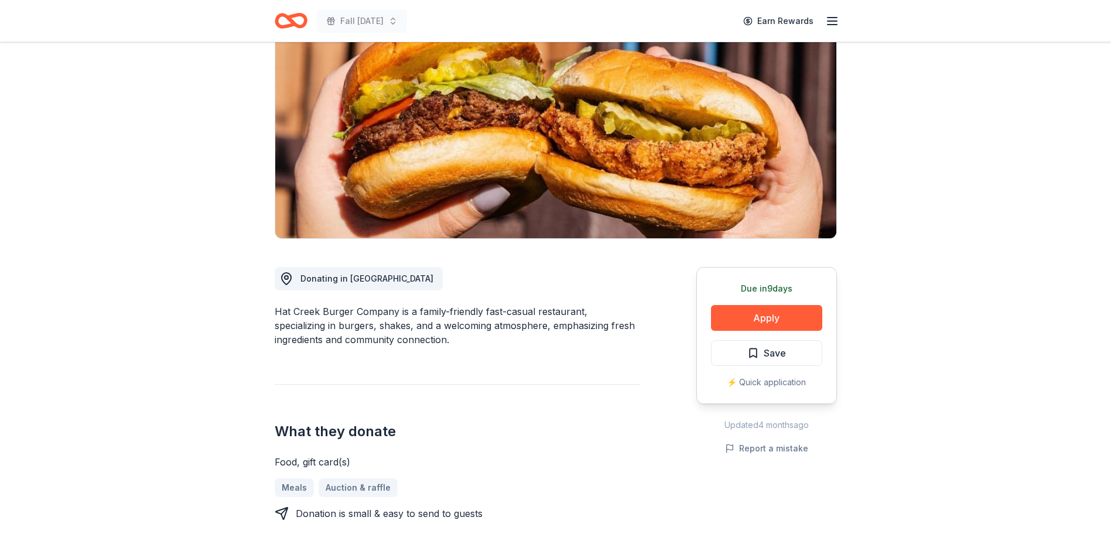
scroll to position [0, 0]
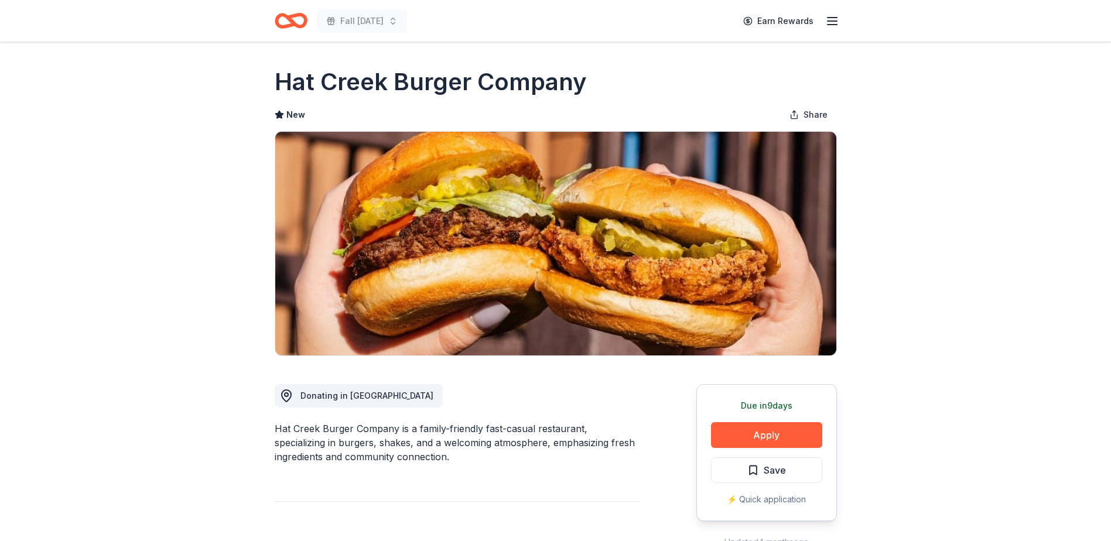
click at [295, 22] on icon "Home" at bounding box center [291, 21] width 33 height 28
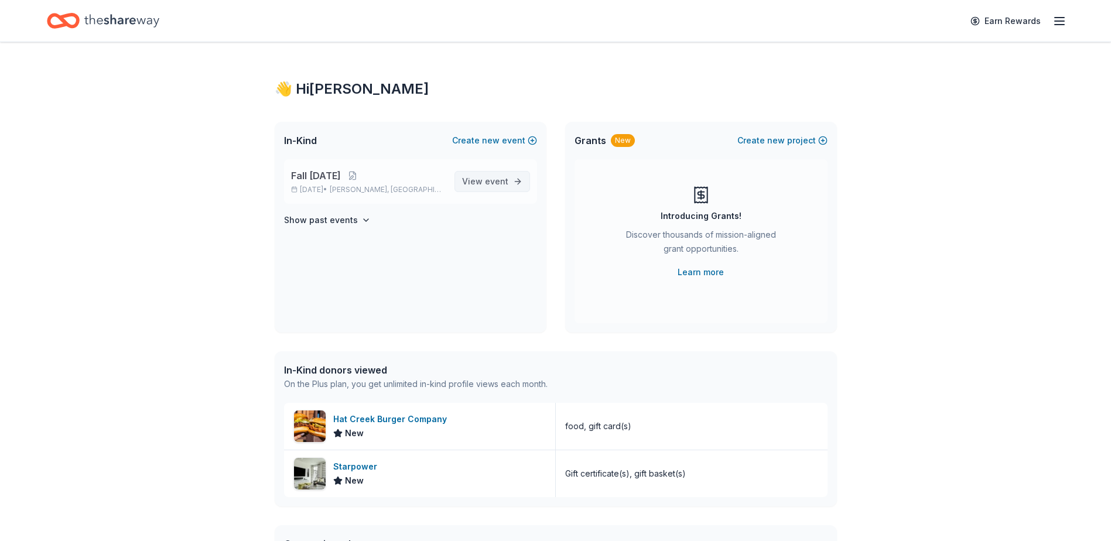
click at [490, 185] on span "event" at bounding box center [496, 181] width 23 height 10
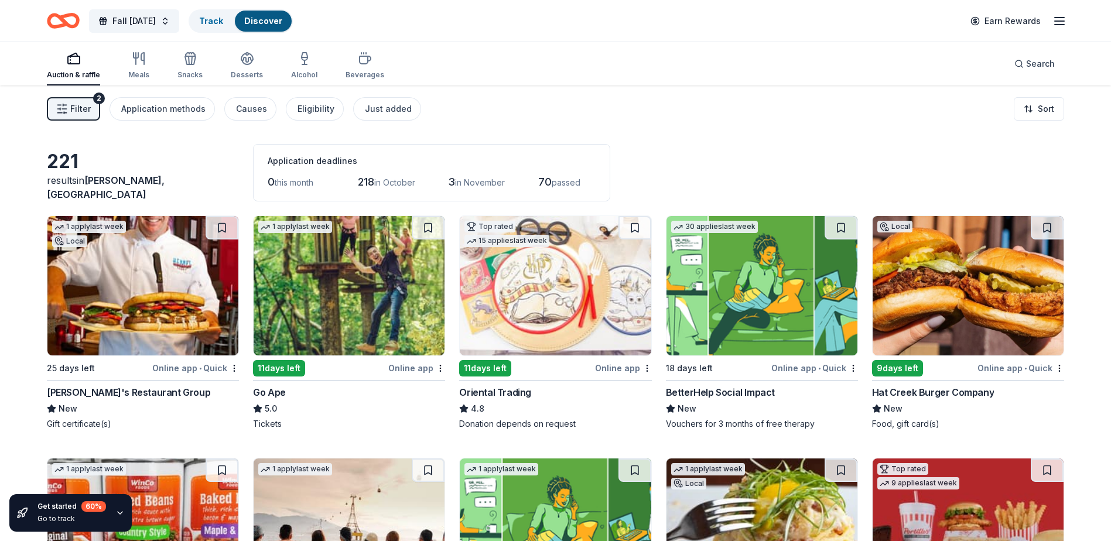
click at [208, 274] on img at bounding box center [142, 285] width 191 height 139
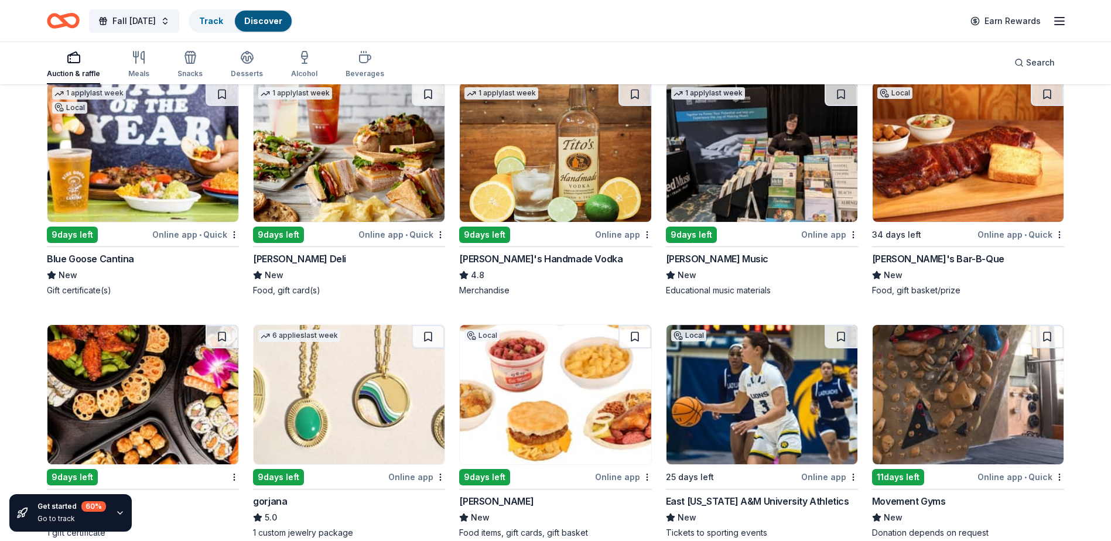
scroll to position [2160, 0]
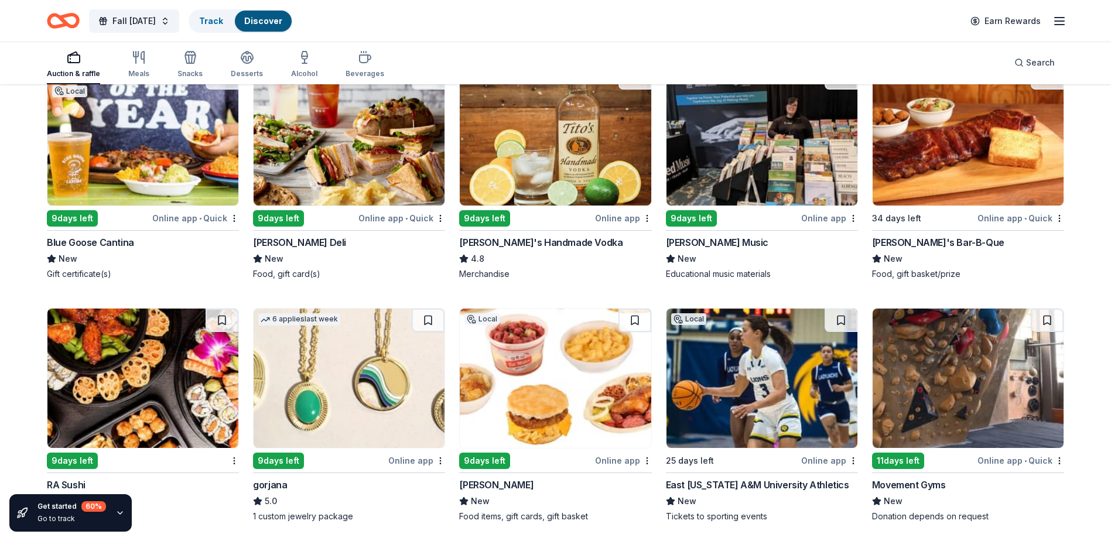
click at [175, 146] on img at bounding box center [142, 135] width 191 height 139
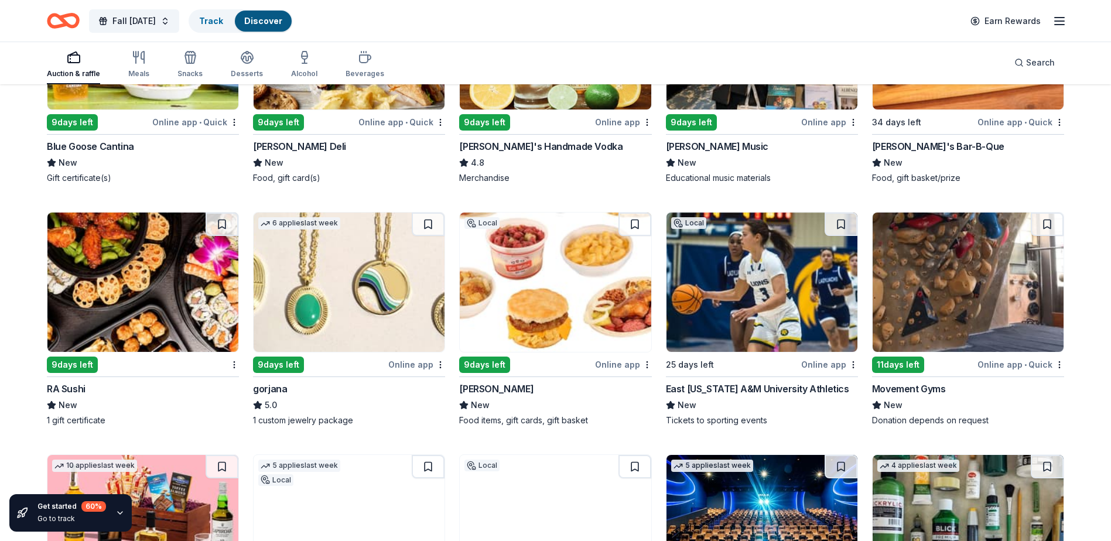
scroll to position [2277, 0]
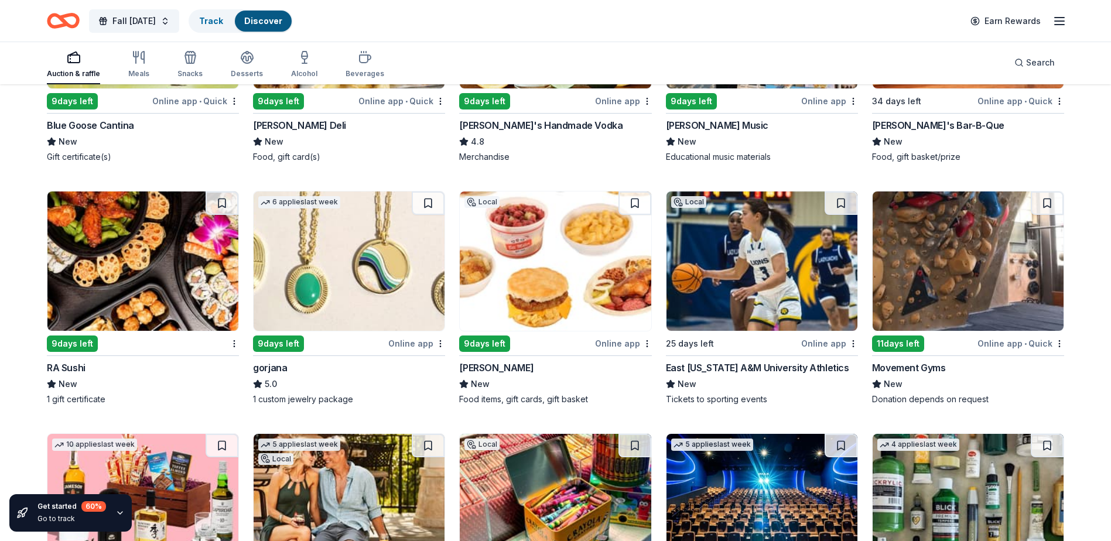
click at [166, 256] on img at bounding box center [142, 260] width 191 height 139
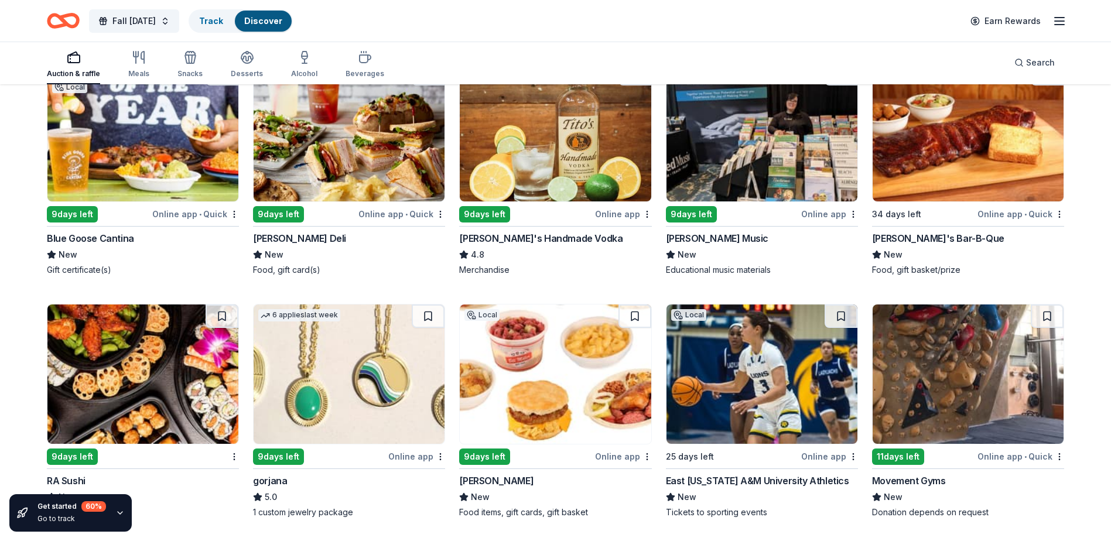
scroll to position [2160, 0]
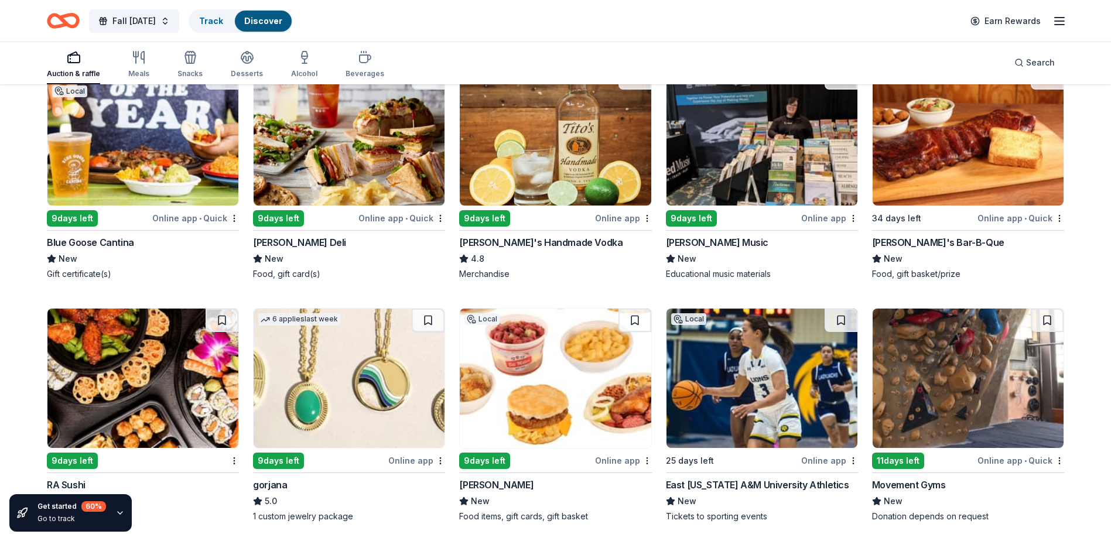
click at [944, 133] on img at bounding box center [968, 135] width 191 height 139
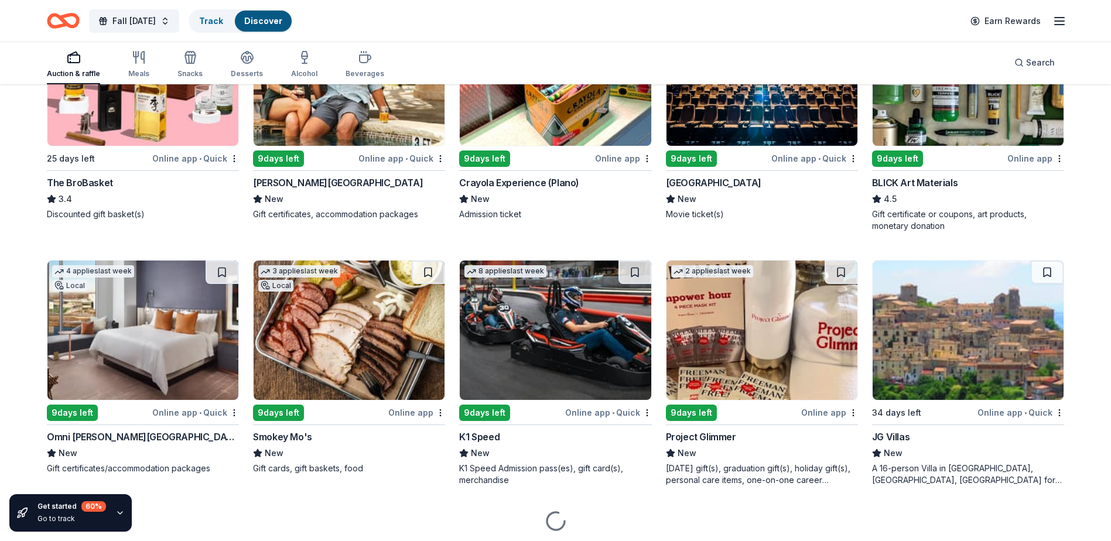
scroll to position [2743, 0]
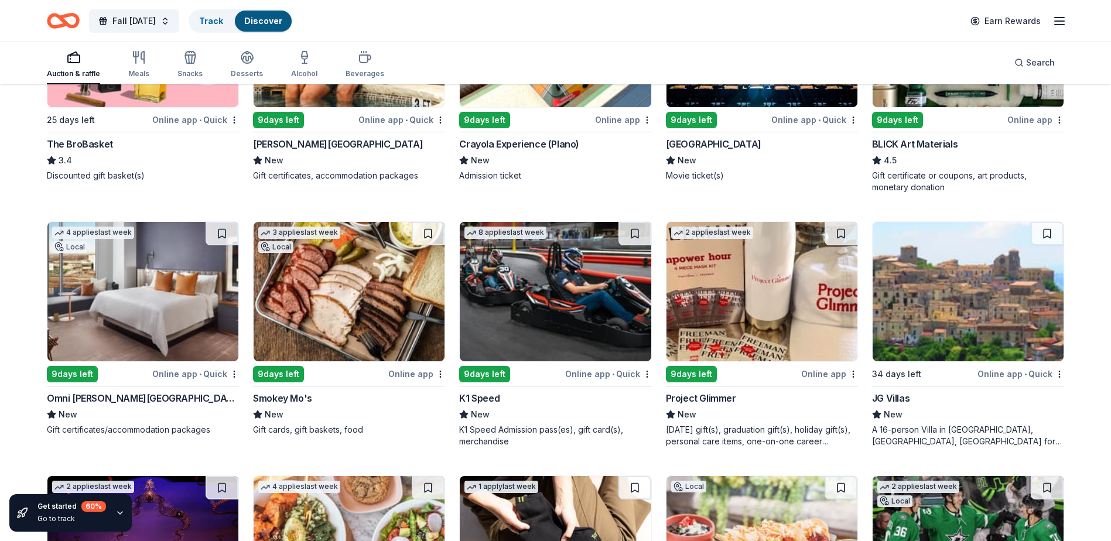
click at [598, 309] on img at bounding box center [555, 291] width 191 height 139
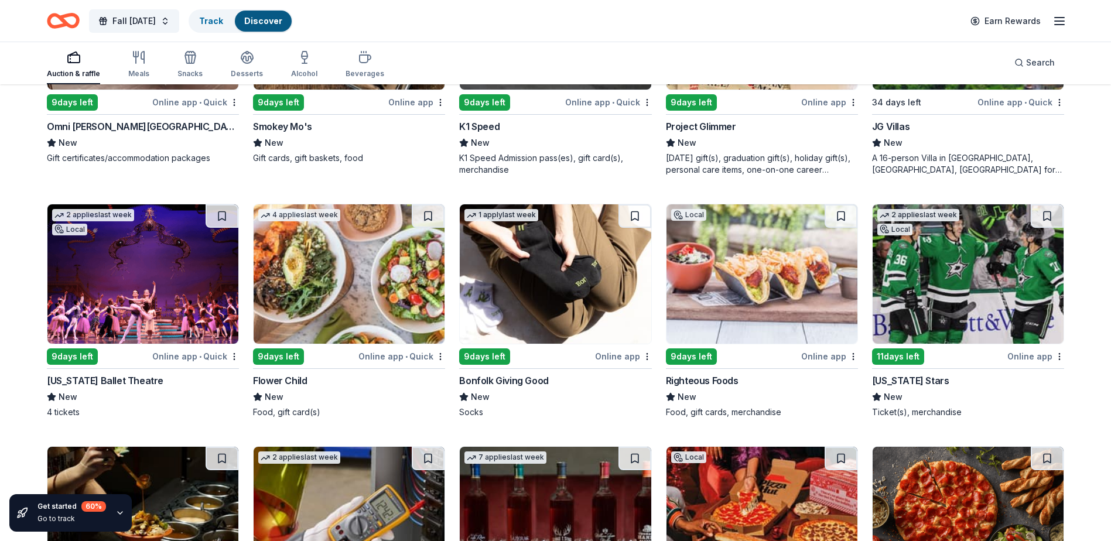
scroll to position [3036, 0]
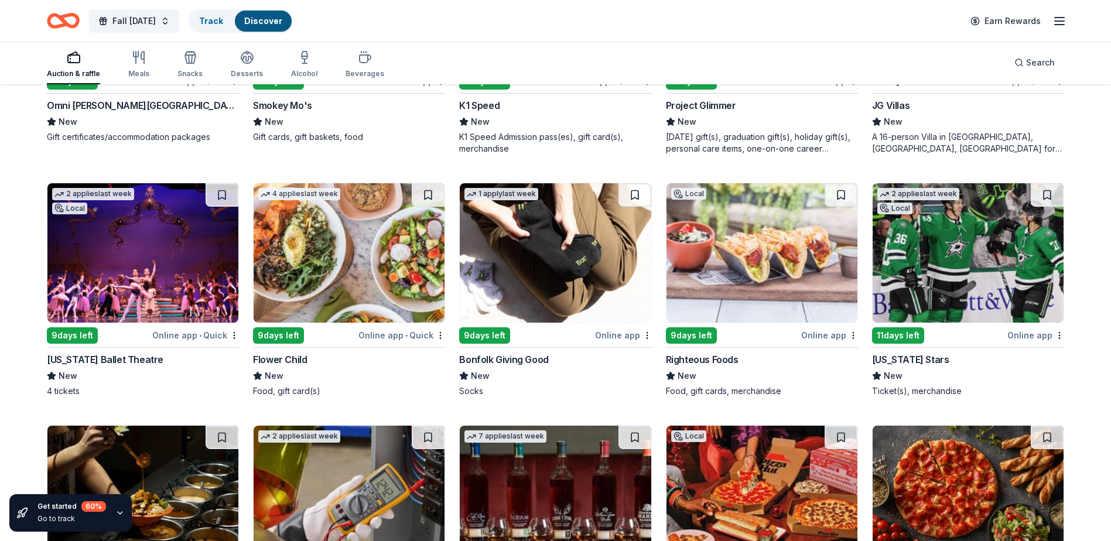
click at [155, 276] on img at bounding box center [142, 252] width 191 height 139
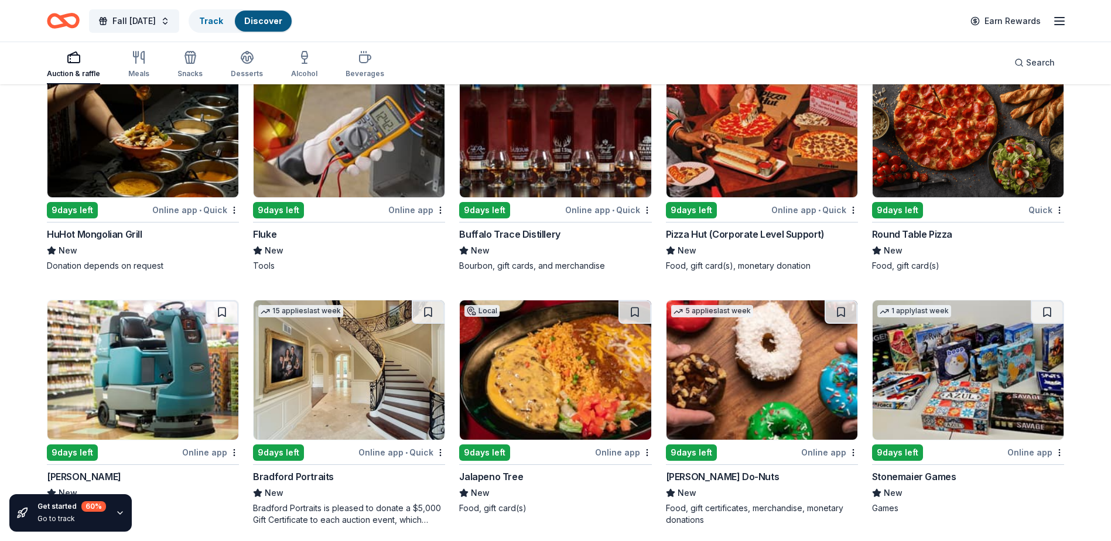
scroll to position [3345, 0]
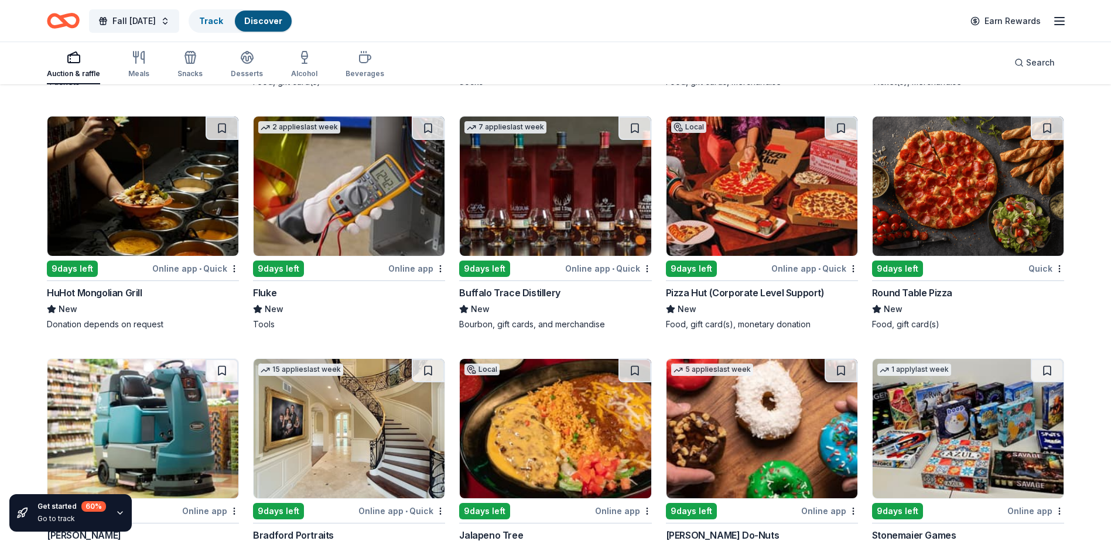
click at [758, 219] on img at bounding box center [761, 186] width 191 height 139
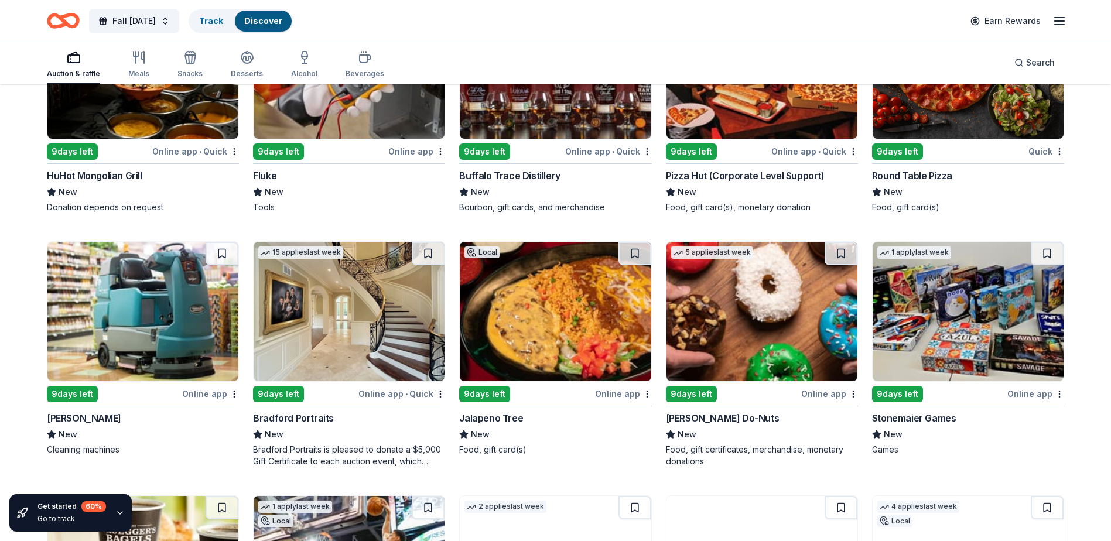
scroll to position [3521, 0]
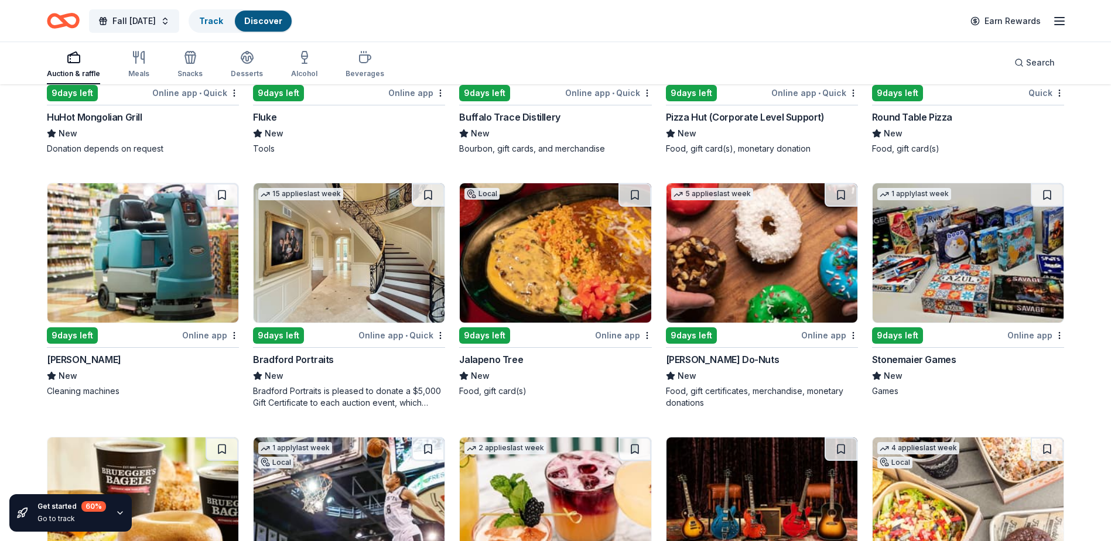
click at [353, 283] on img at bounding box center [349, 252] width 191 height 139
click at [765, 281] on img at bounding box center [761, 252] width 191 height 139
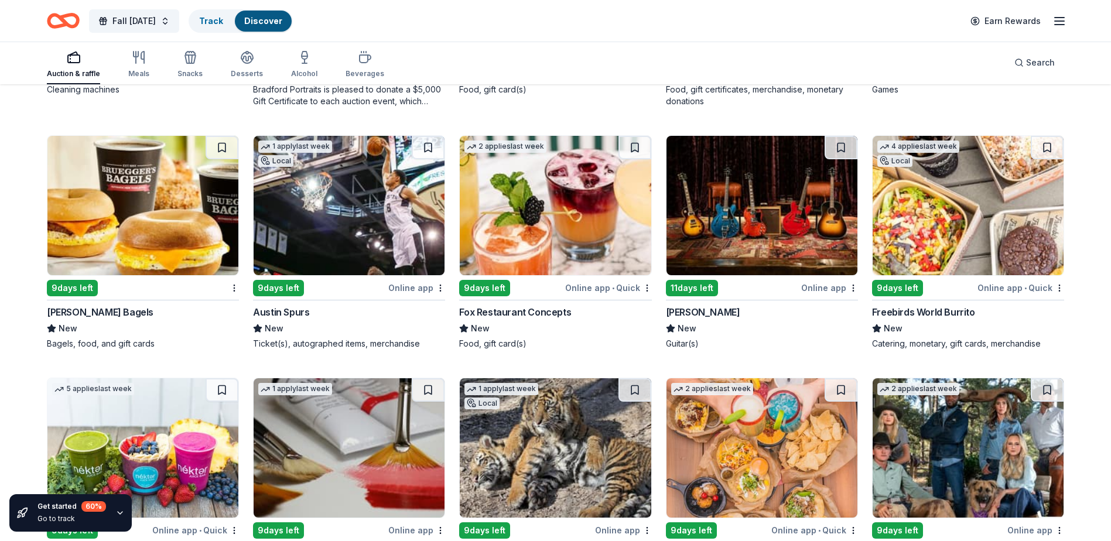
scroll to position [3841, 0]
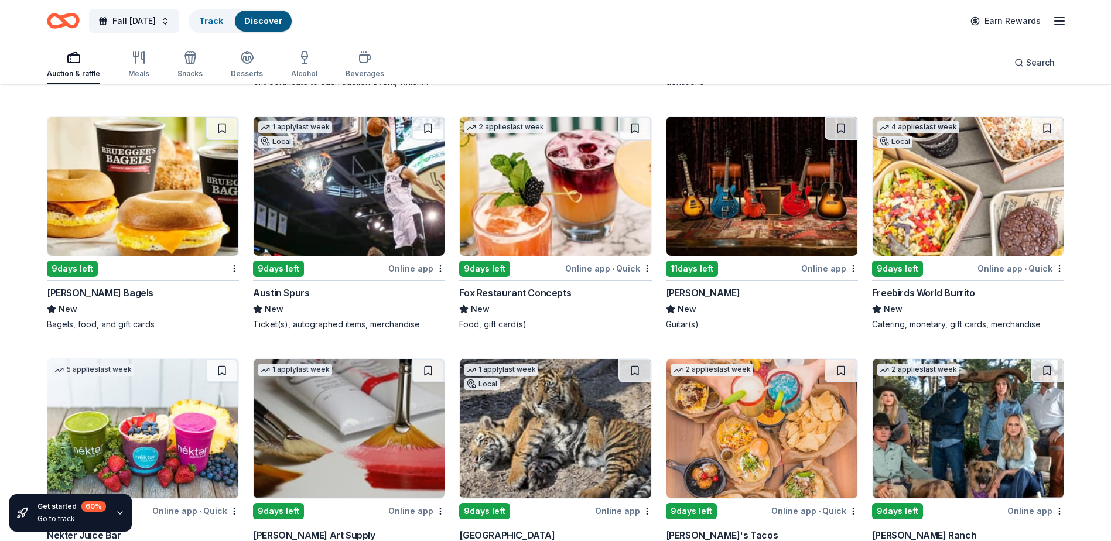
click at [964, 197] on img at bounding box center [968, 186] width 191 height 139
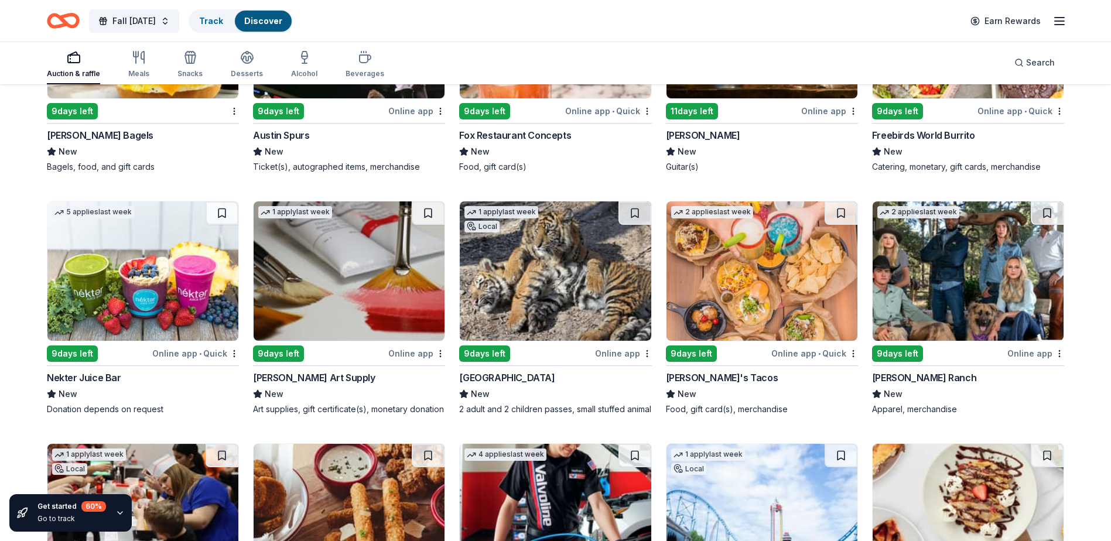
scroll to position [4017, 0]
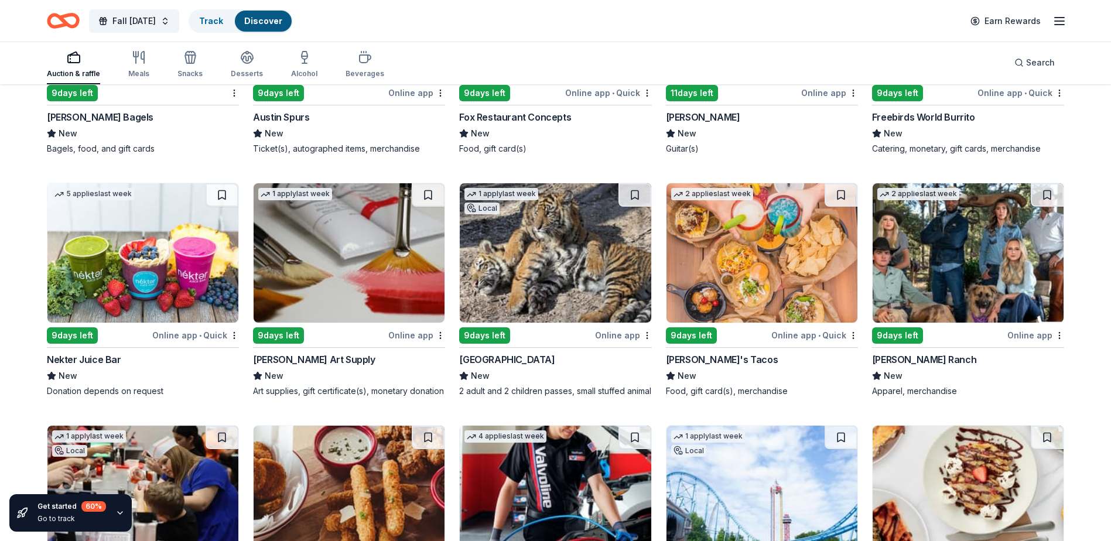
click at [781, 266] on img at bounding box center [761, 252] width 191 height 139
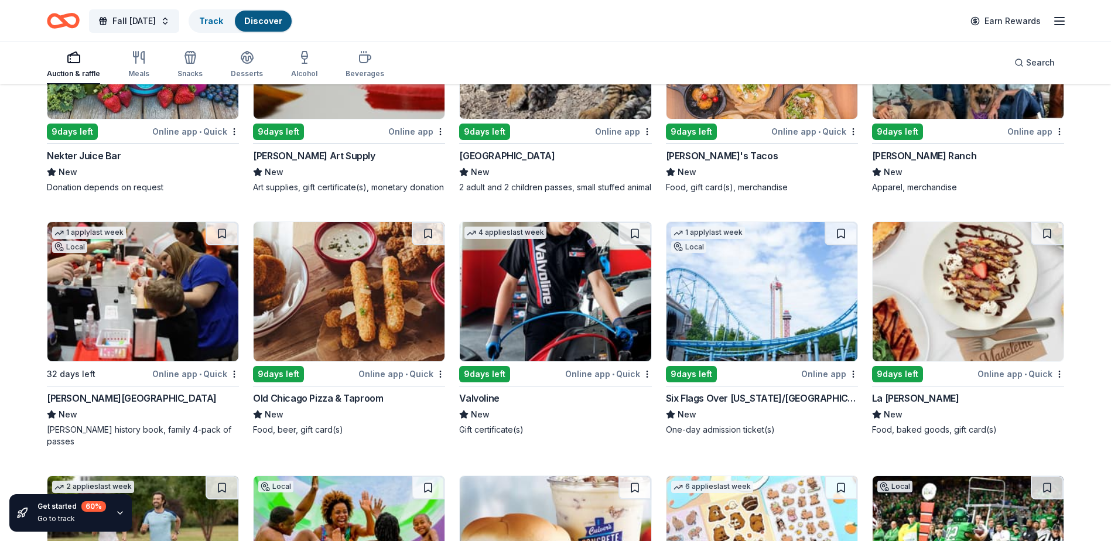
scroll to position [4279, 0]
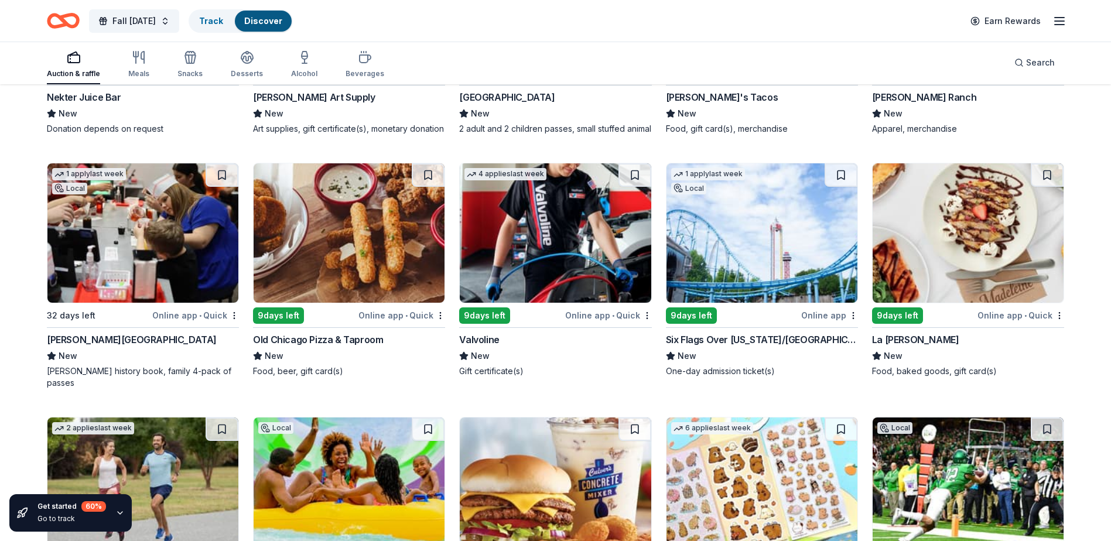
click at [144, 255] on img at bounding box center [142, 232] width 191 height 139
click at [577, 282] on img at bounding box center [555, 232] width 191 height 139
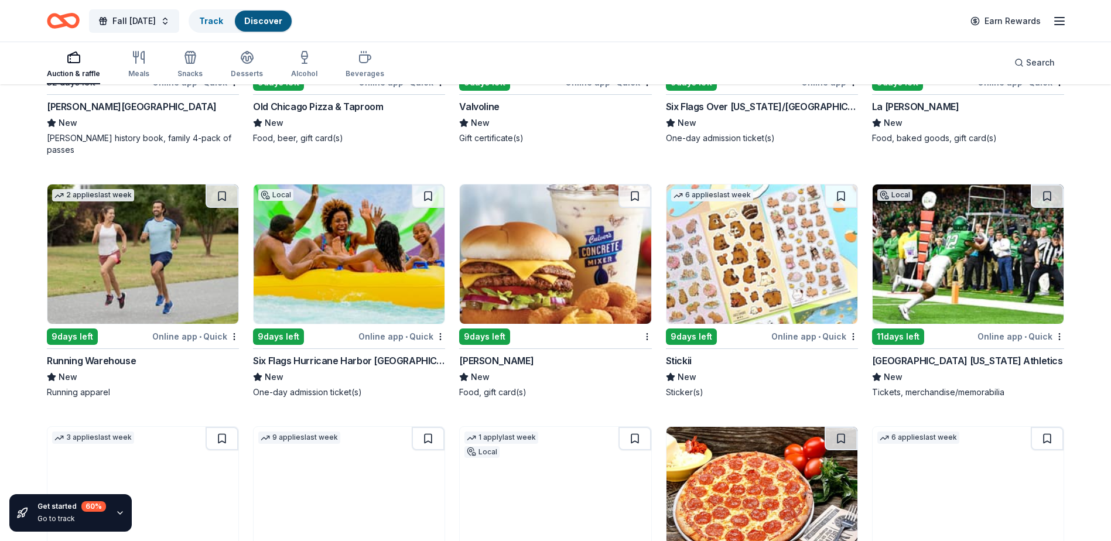
scroll to position [4514, 0]
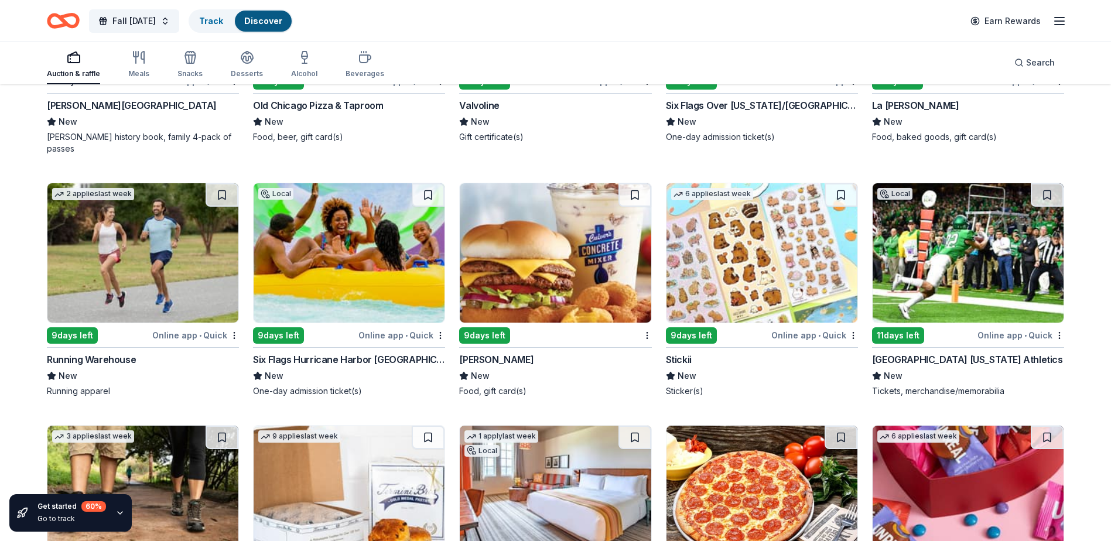
click at [618, 250] on img at bounding box center [555, 252] width 191 height 139
click at [938, 242] on img at bounding box center [968, 252] width 191 height 139
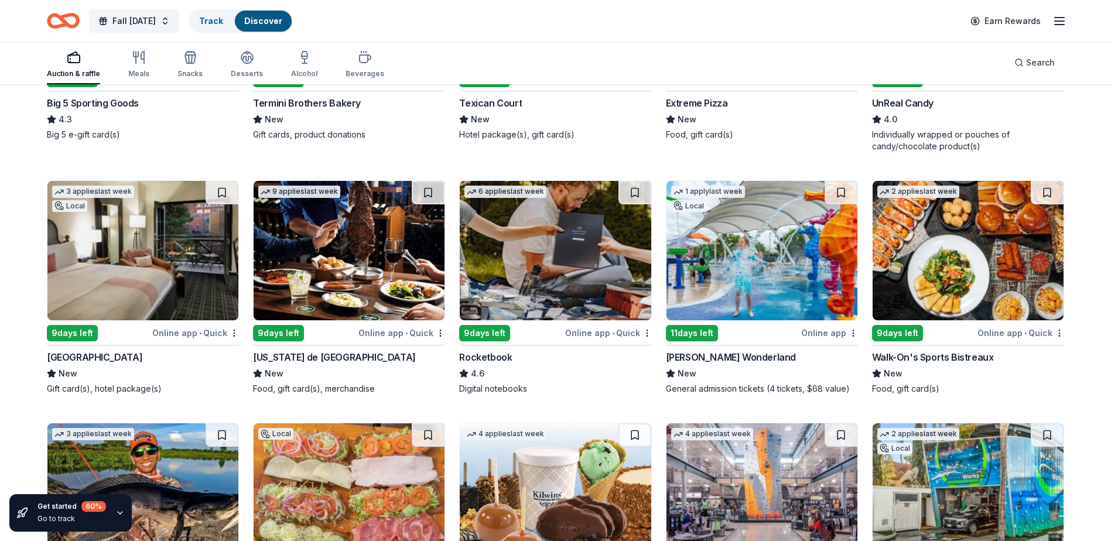
scroll to position [5041, 0]
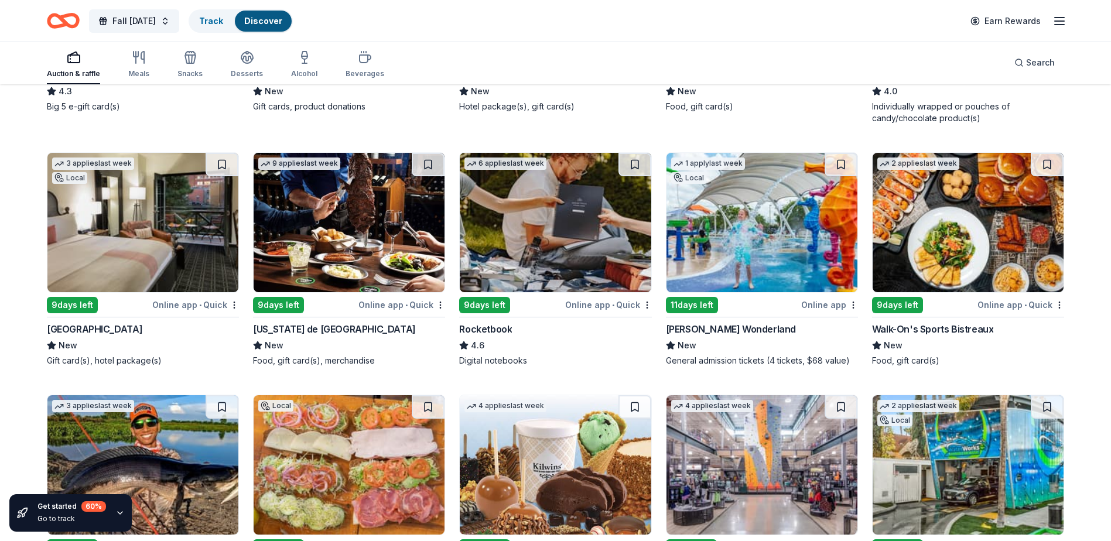
click at [378, 227] on img at bounding box center [349, 222] width 191 height 139
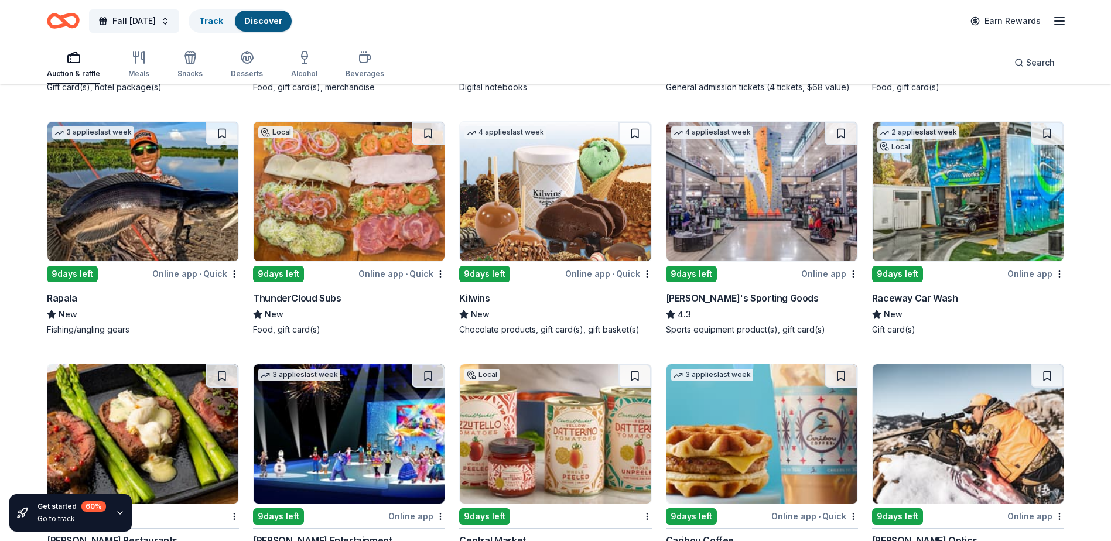
scroll to position [5319, 0]
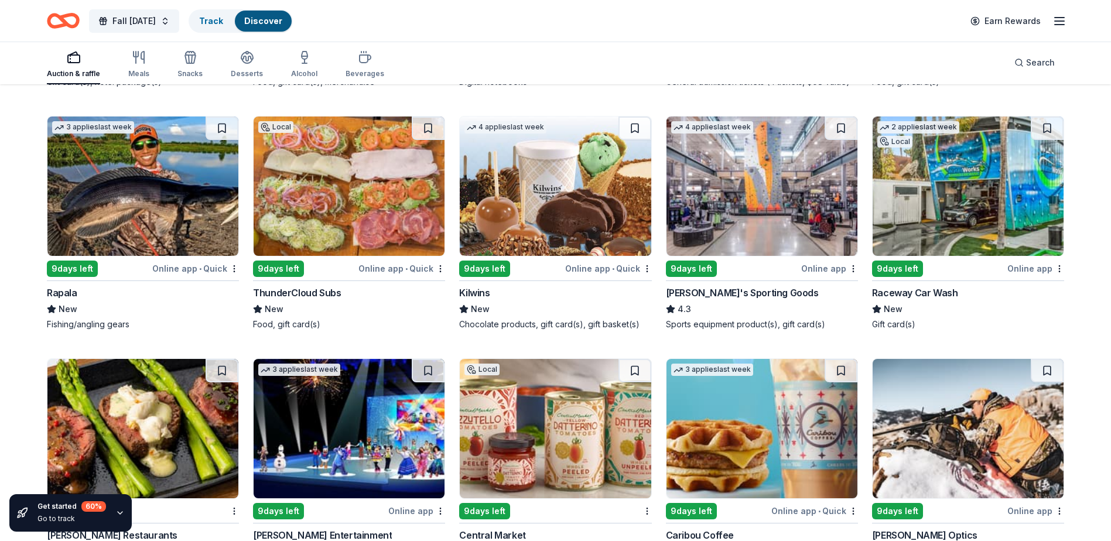
click at [764, 211] on img at bounding box center [761, 186] width 191 height 139
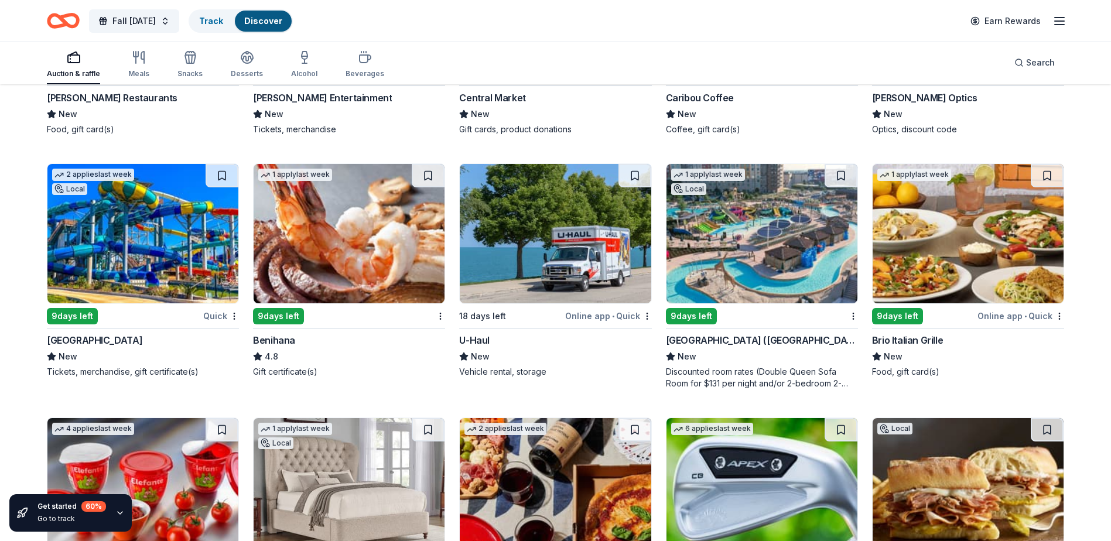
scroll to position [5757, 0]
click at [354, 236] on img at bounding box center [349, 232] width 191 height 139
click at [974, 262] on img at bounding box center [968, 232] width 191 height 139
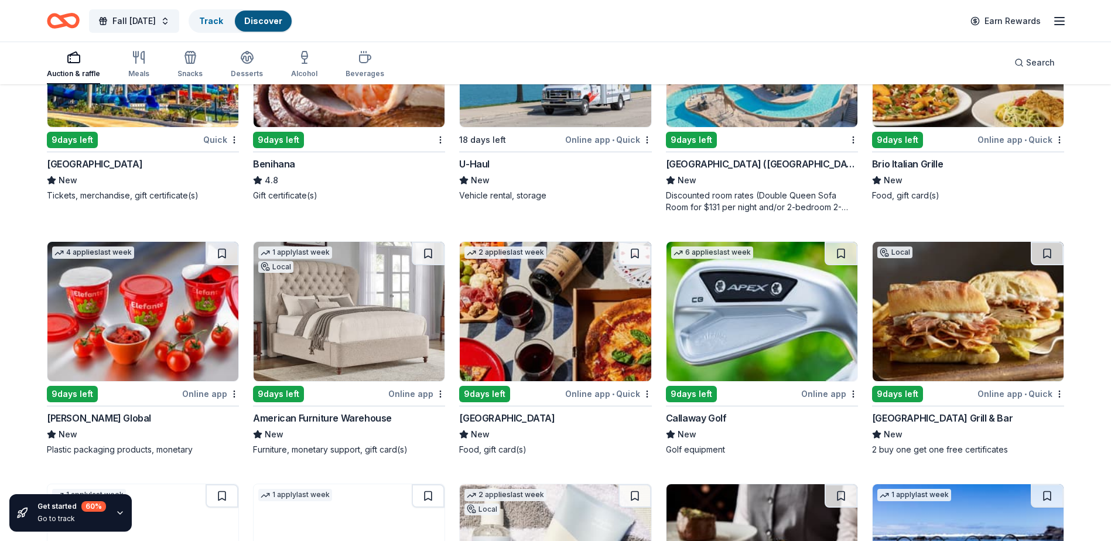
scroll to position [5992, 0]
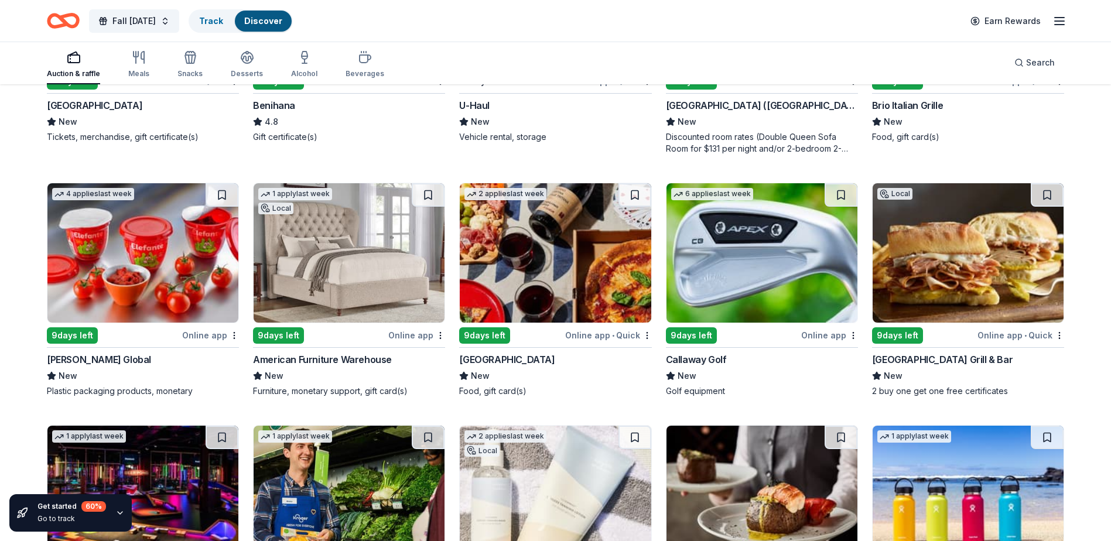
click at [764, 231] on img at bounding box center [761, 252] width 191 height 139
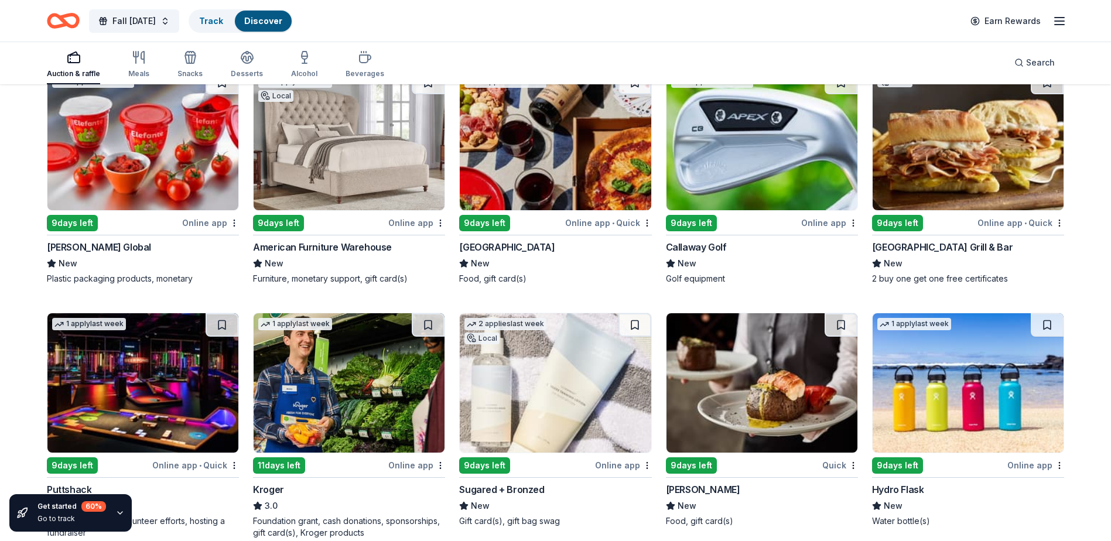
scroll to position [6109, 0]
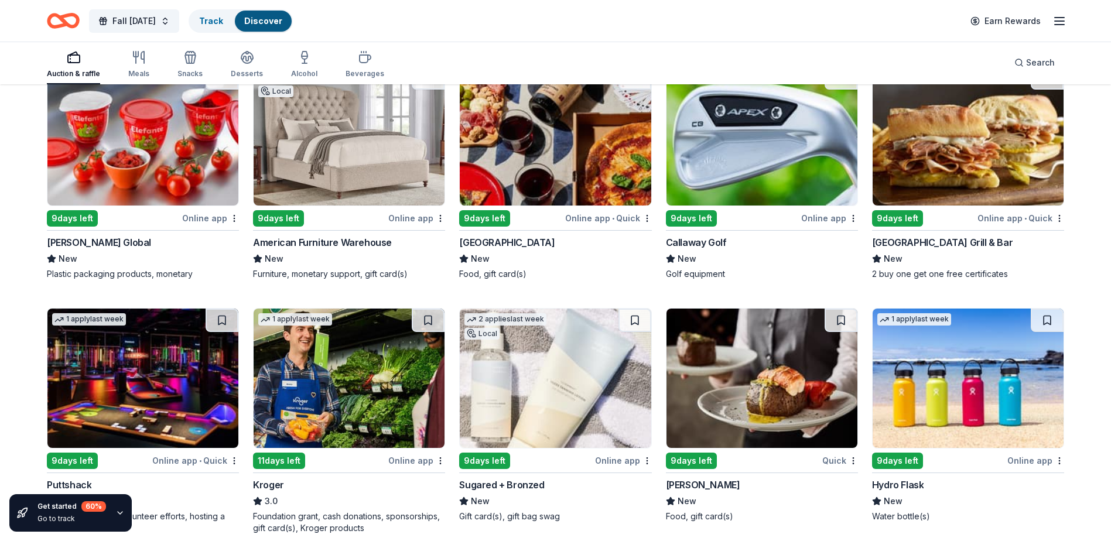
click at [966, 132] on img at bounding box center [968, 135] width 191 height 139
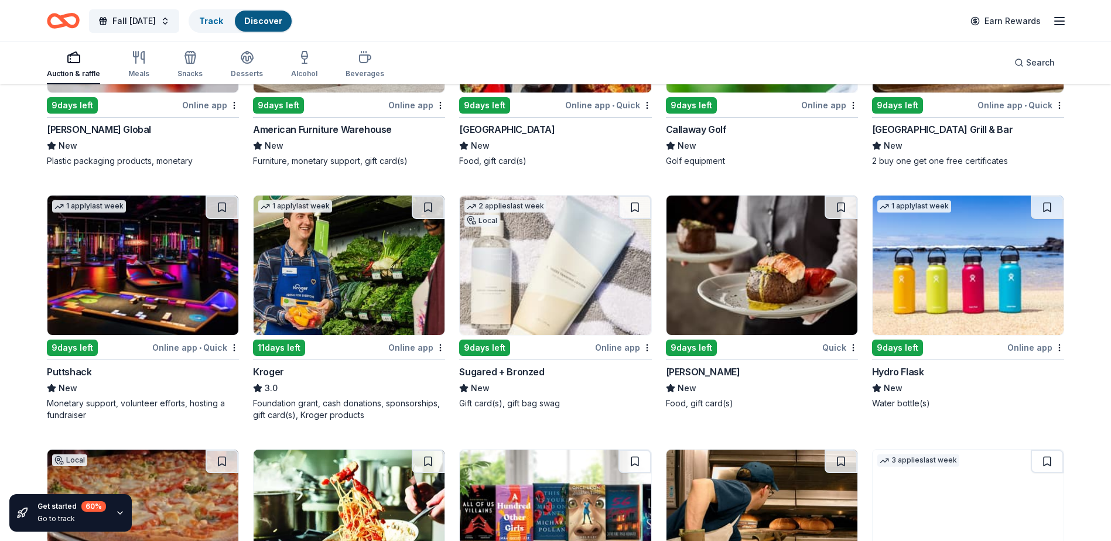
scroll to position [6226, 0]
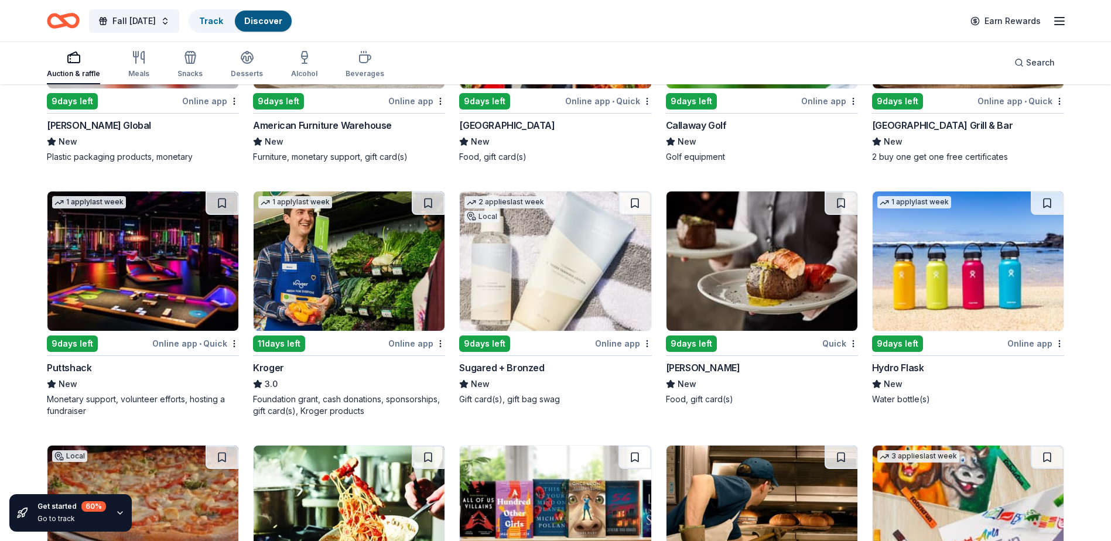
click at [374, 280] on img at bounding box center [349, 260] width 191 height 139
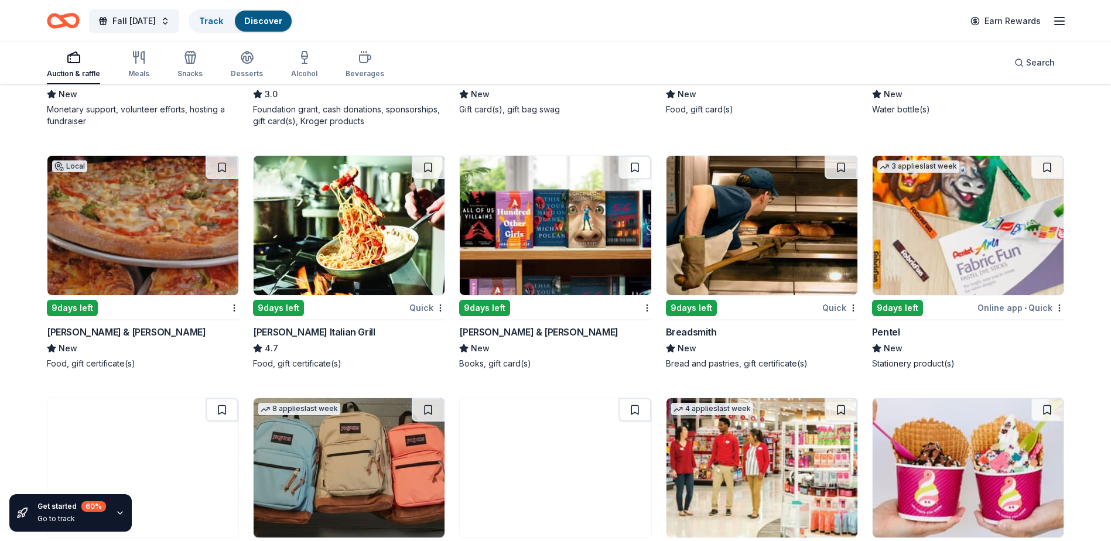
scroll to position [6519, 0]
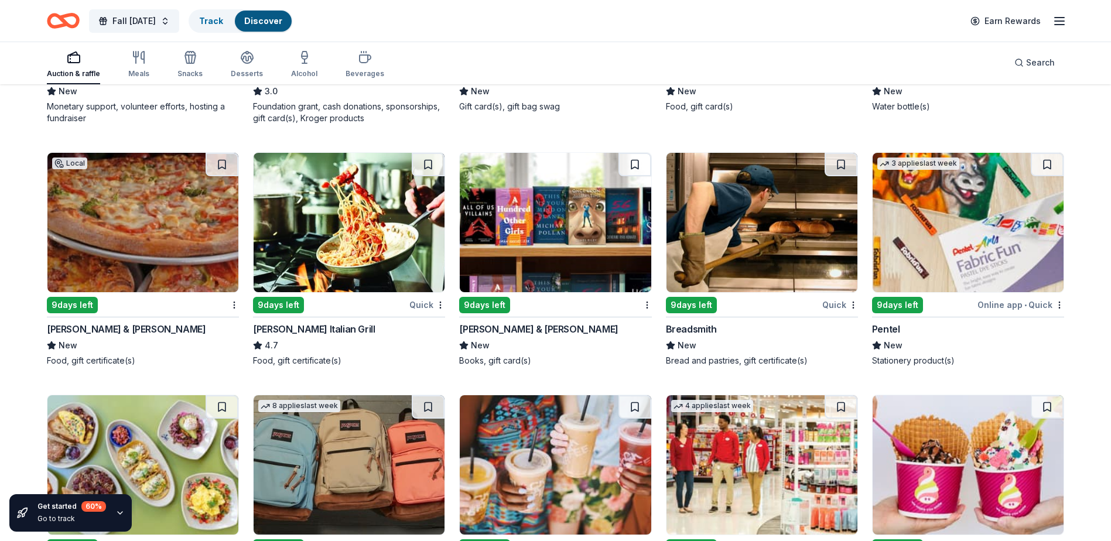
click at [504, 230] on img at bounding box center [555, 222] width 191 height 139
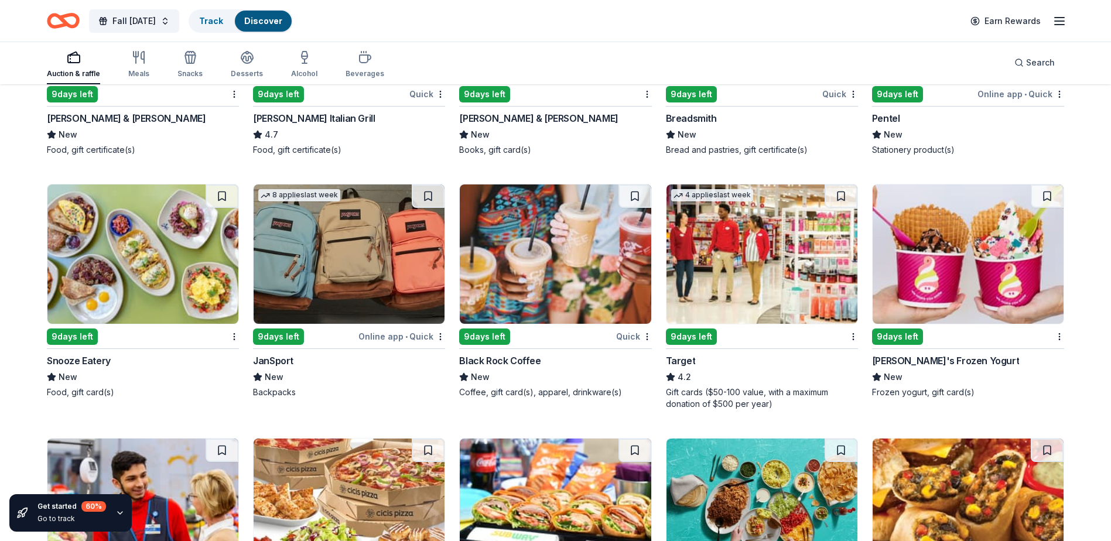
scroll to position [6751, 0]
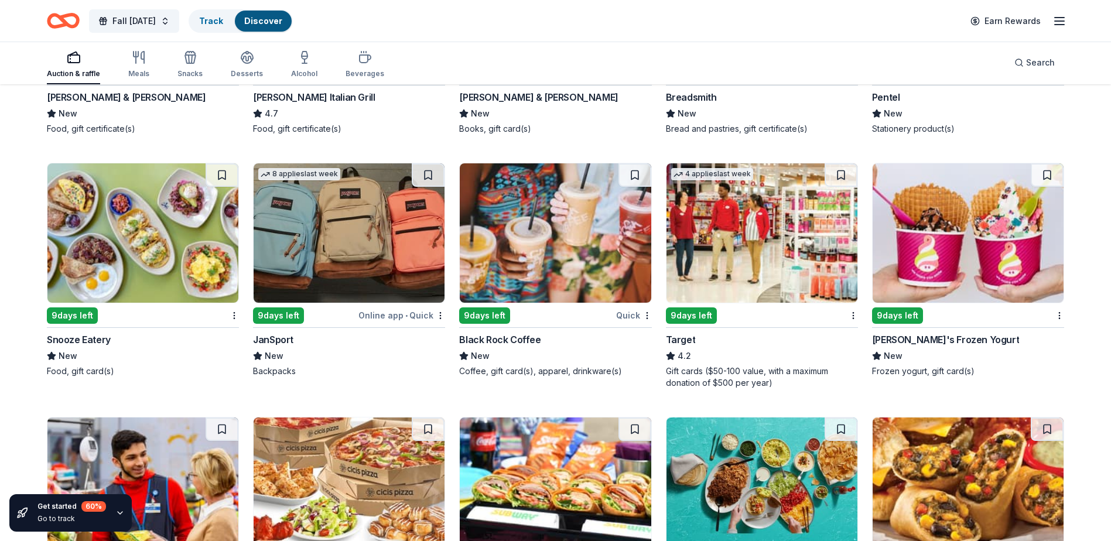
click at [771, 240] on img at bounding box center [761, 232] width 191 height 139
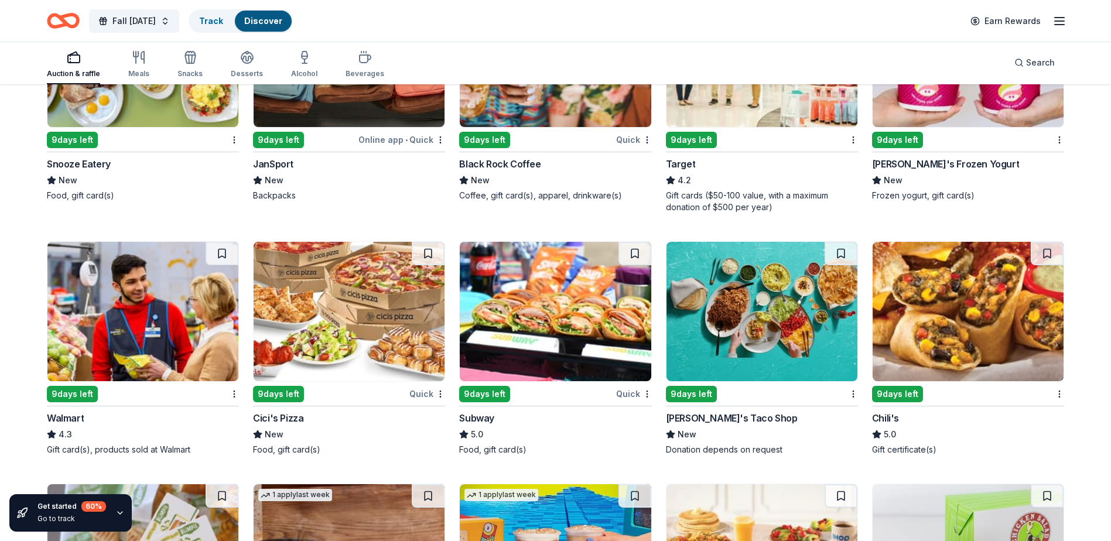
scroll to position [6985, 0]
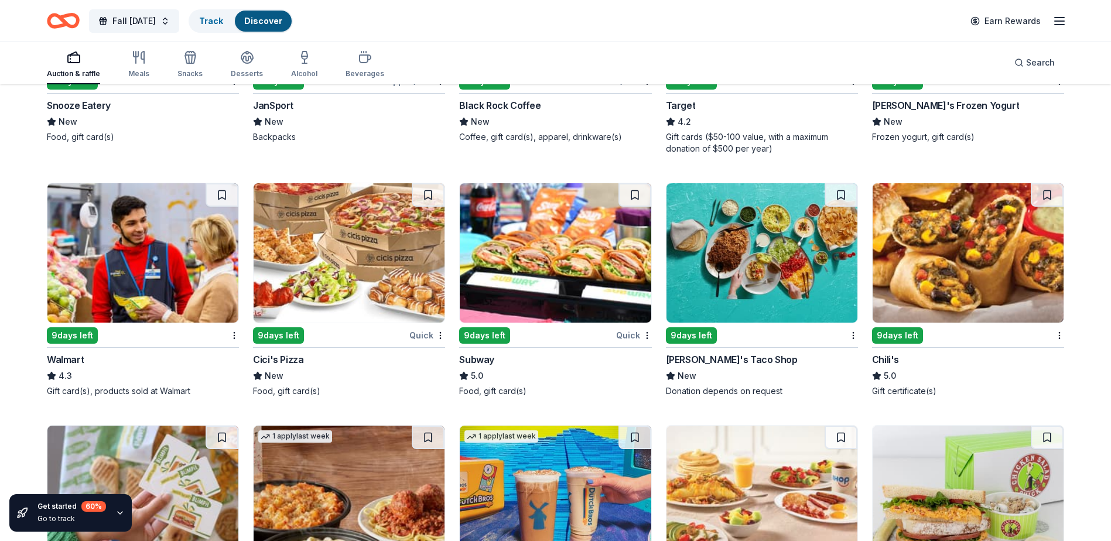
click at [203, 297] on img at bounding box center [142, 252] width 191 height 139
click at [774, 249] on img at bounding box center [761, 252] width 191 height 139
click at [935, 289] on img at bounding box center [968, 252] width 191 height 139
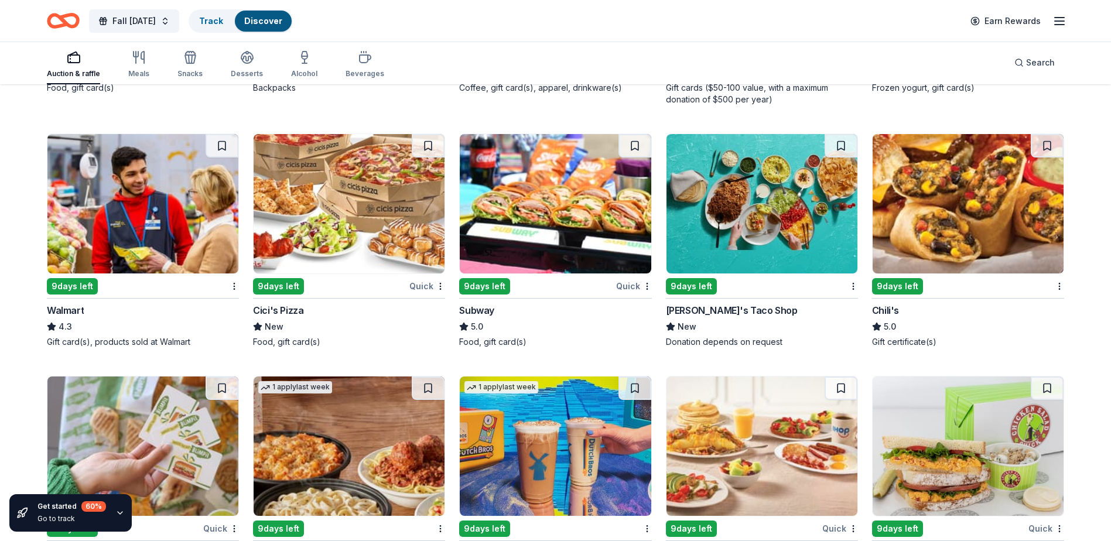
scroll to position [7160, 0]
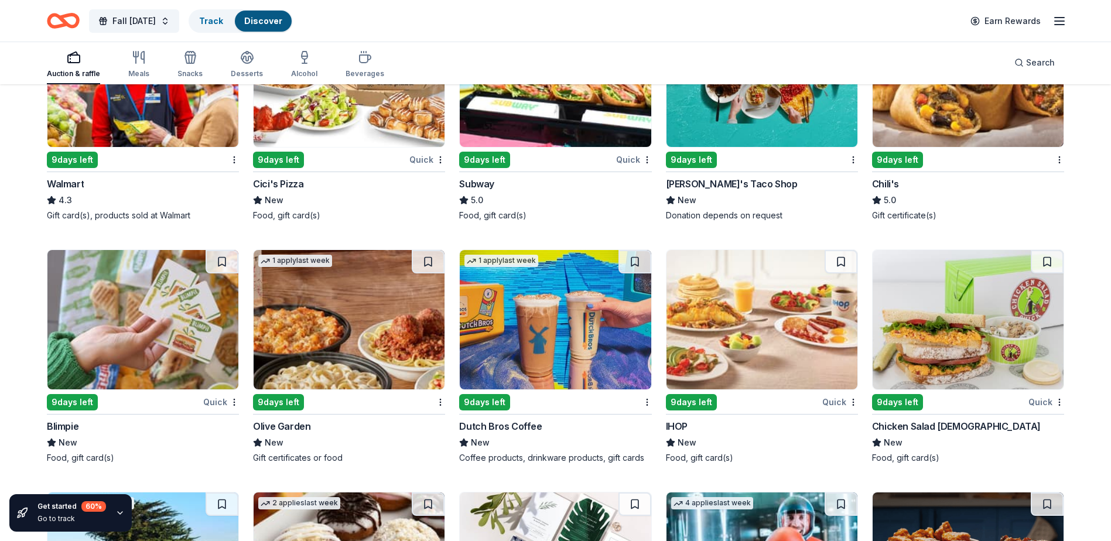
click at [357, 337] on img at bounding box center [349, 319] width 191 height 139
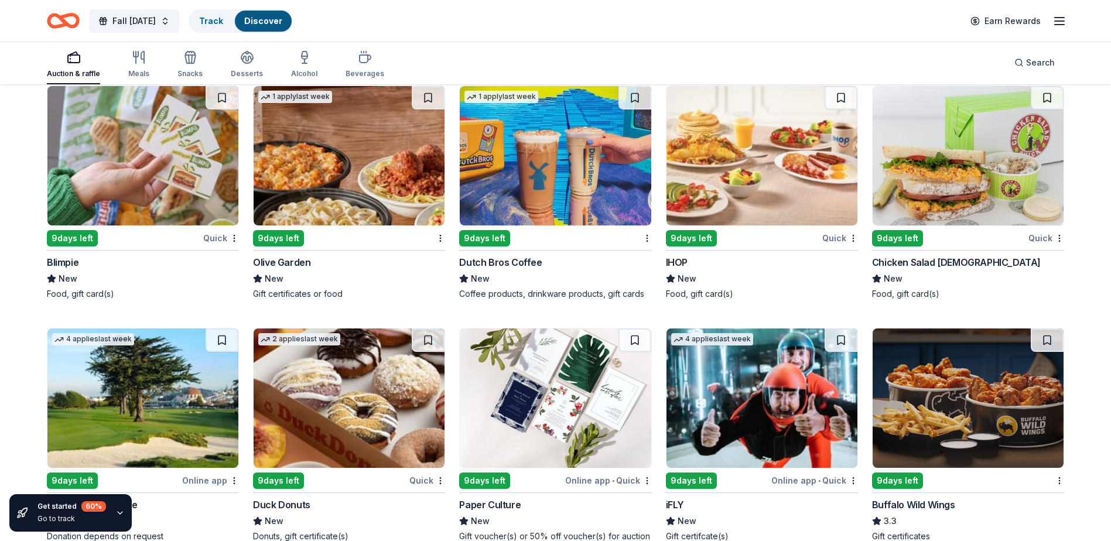
scroll to position [7336, 0]
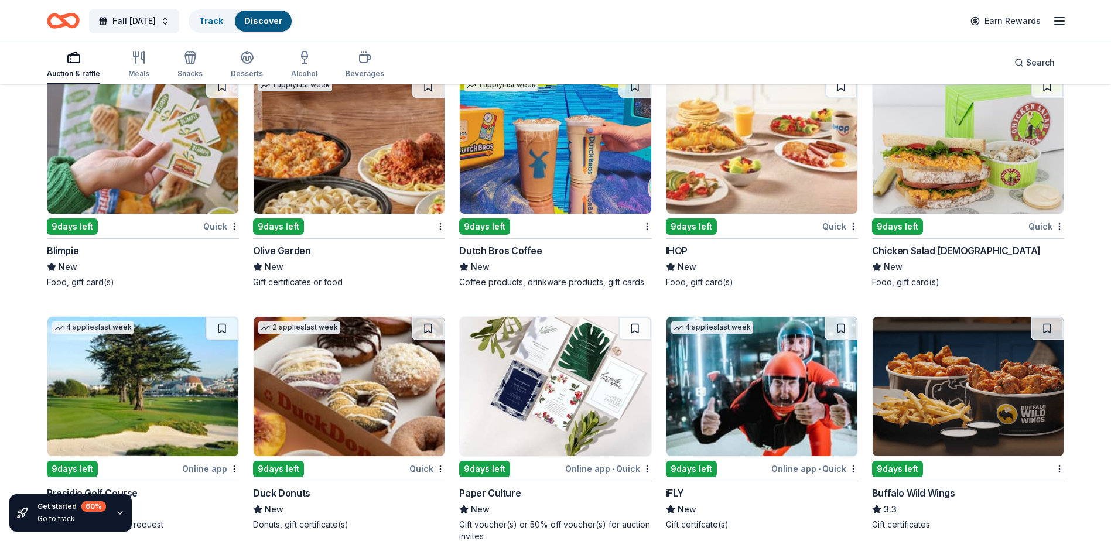
click at [769, 182] on img at bounding box center [761, 143] width 191 height 139
click at [950, 165] on img at bounding box center [968, 143] width 191 height 139
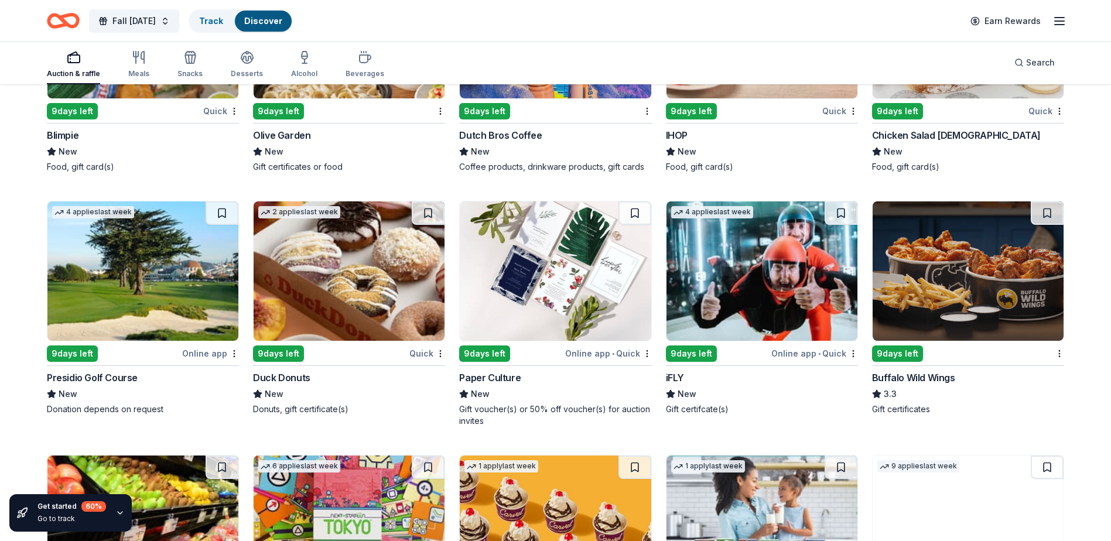
scroll to position [7453, 0]
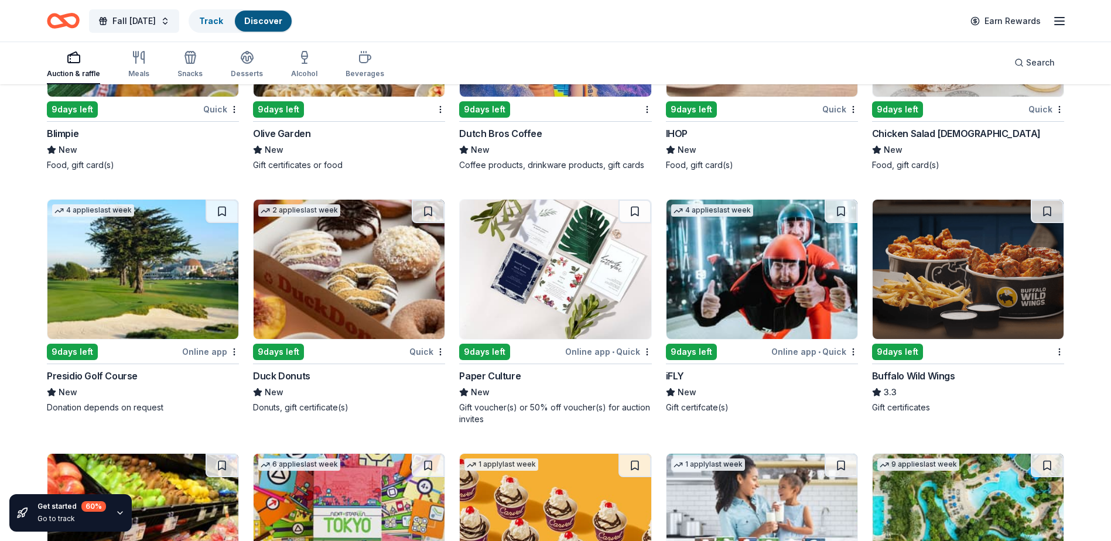
click at [778, 290] on img at bounding box center [761, 269] width 191 height 139
click at [1001, 276] on img at bounding box center [968, 269] width 191 height 139
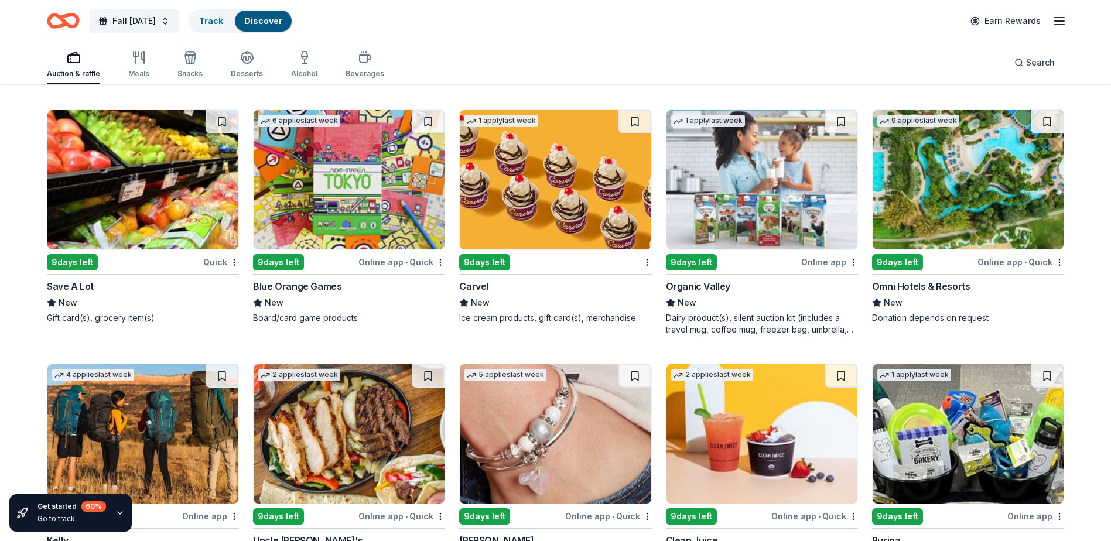
scroll to position [7802, 0]
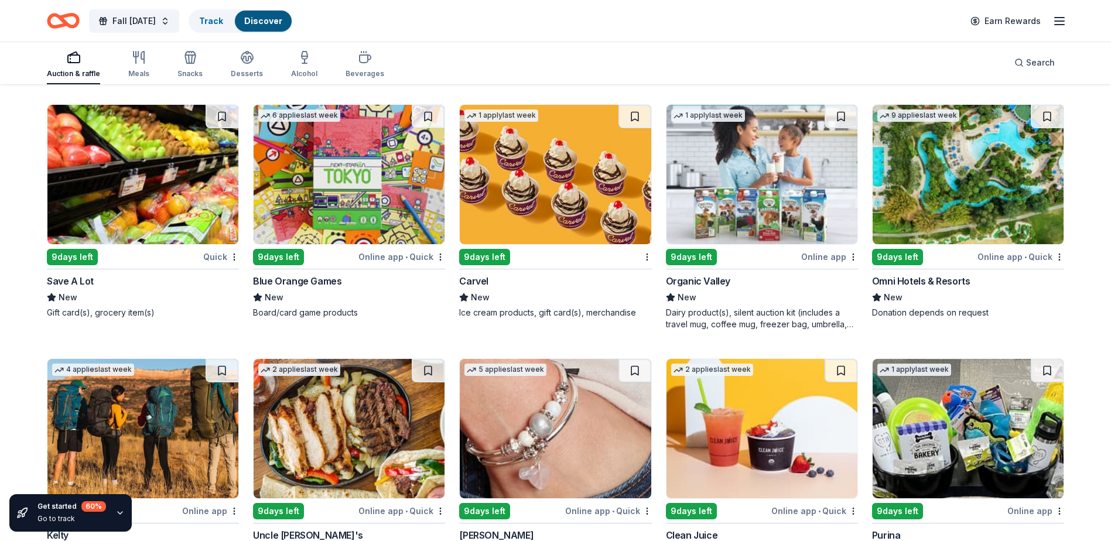
click at [1018, 190] on img at bounding box center [968, 174] width 191 height 139
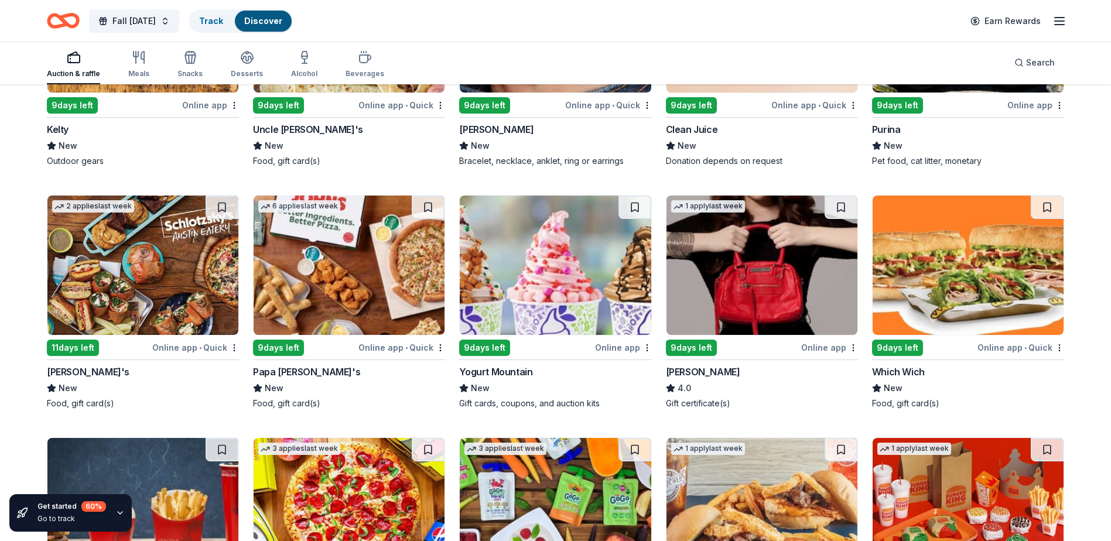
scroll to position [8229, 0]
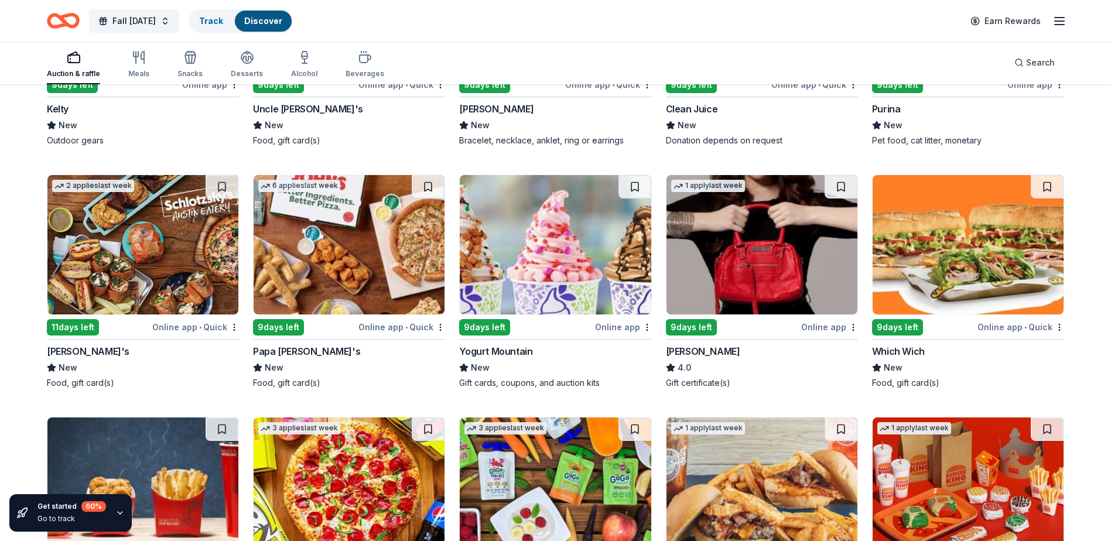
click at [399, 267] on img at bounding box center [349, 244] width 191 height 139
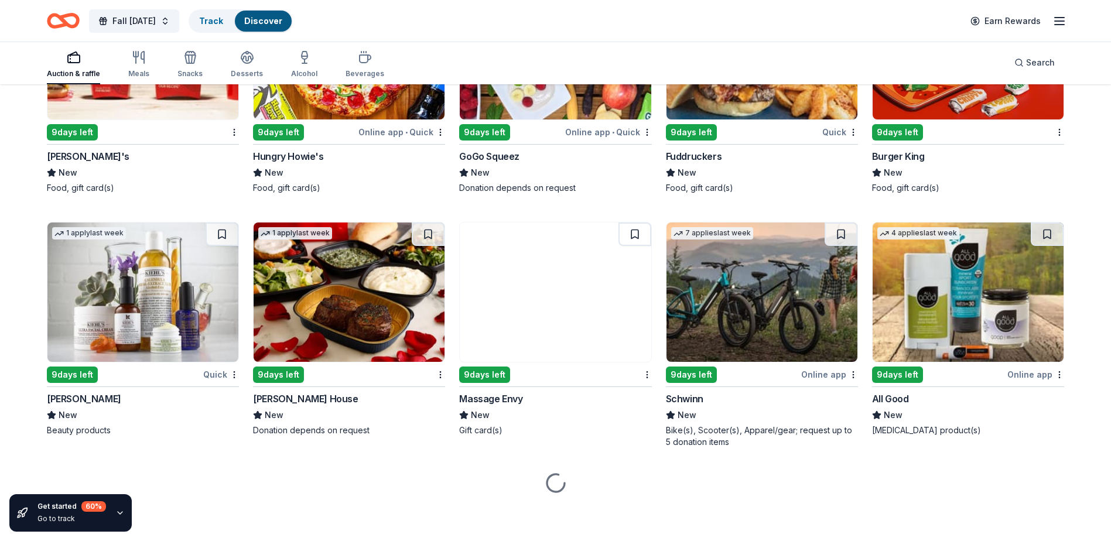
scroll to position [8667, 0]
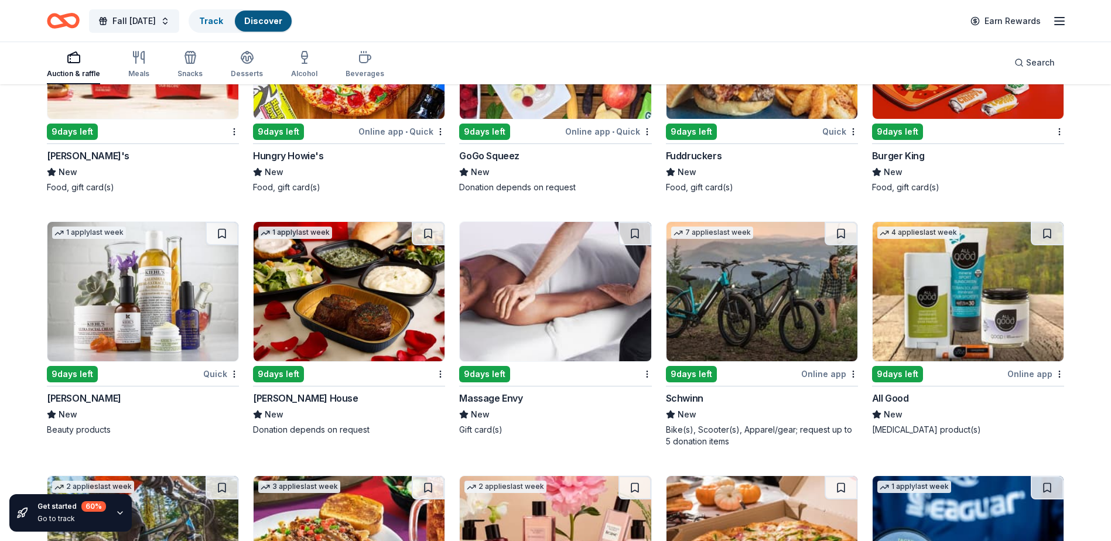
click at [346, 299] on img at bounding box center [349, 291] width 191 height 139
click at [514, 301] on img at bounding box center [555, 291] width 191 height 139
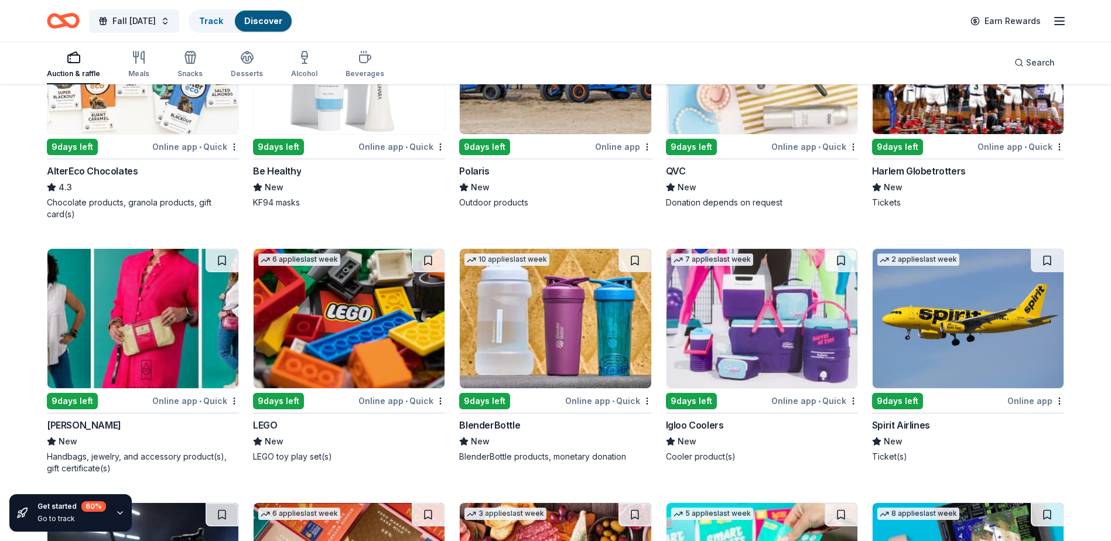
scroll to position [9468, 0]
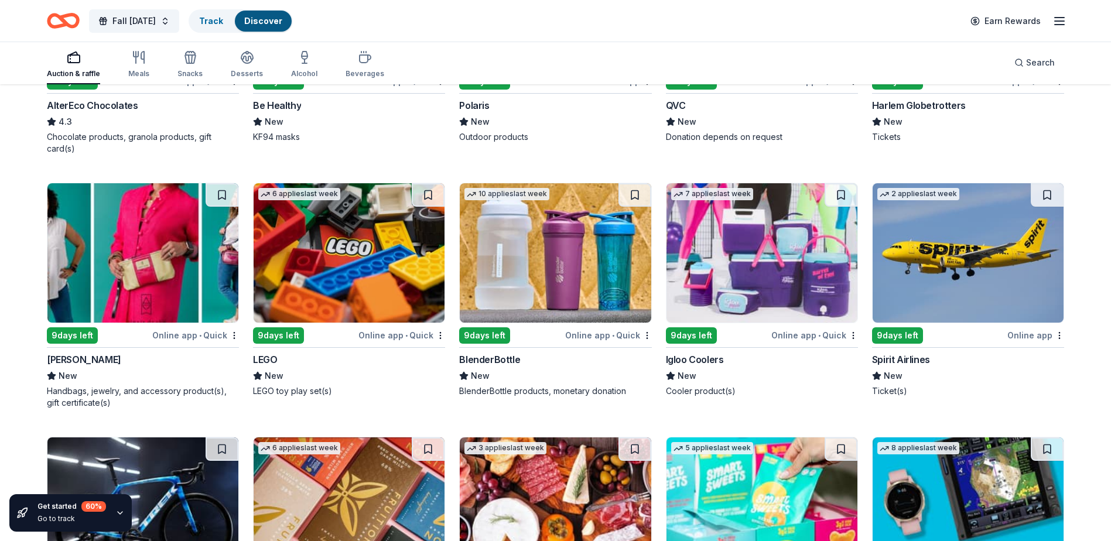
click at [382, 285] on img at bounding box center [349, 252] width 191 height 139
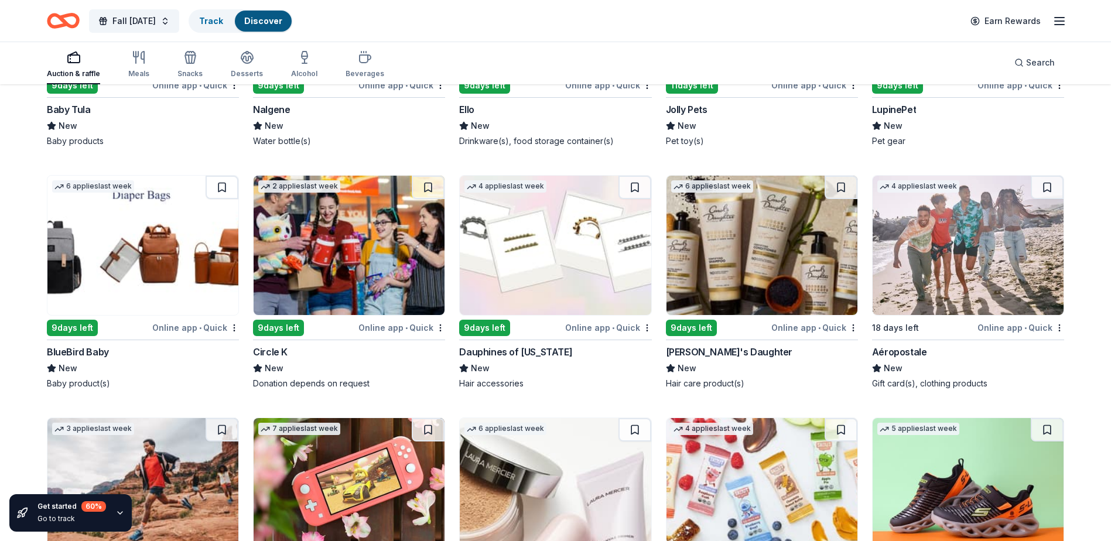
scroll to position [10519, 0]
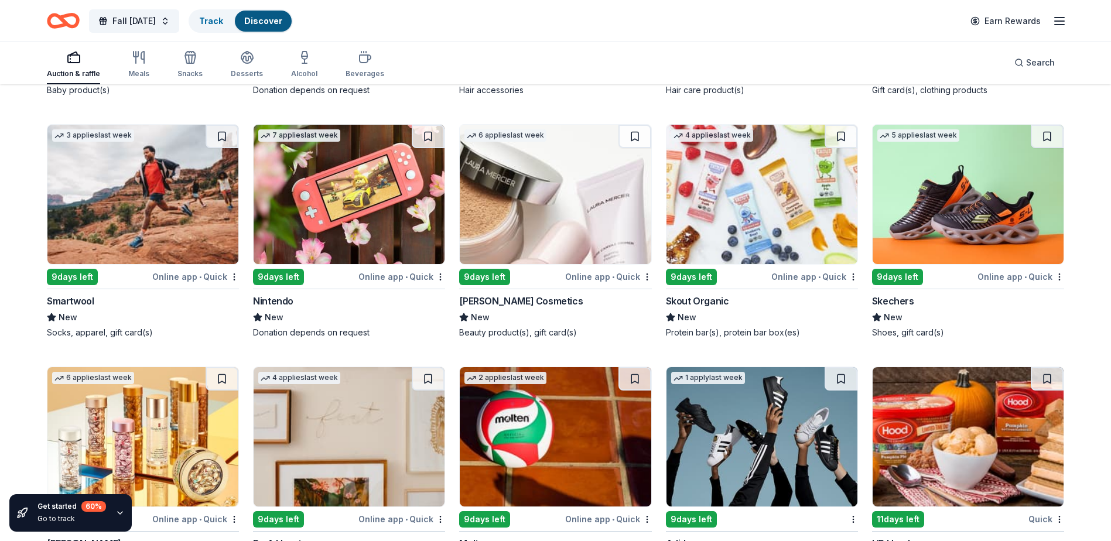
click at [362, 231] on img at bounding box center [349, 194] width 191 height 139
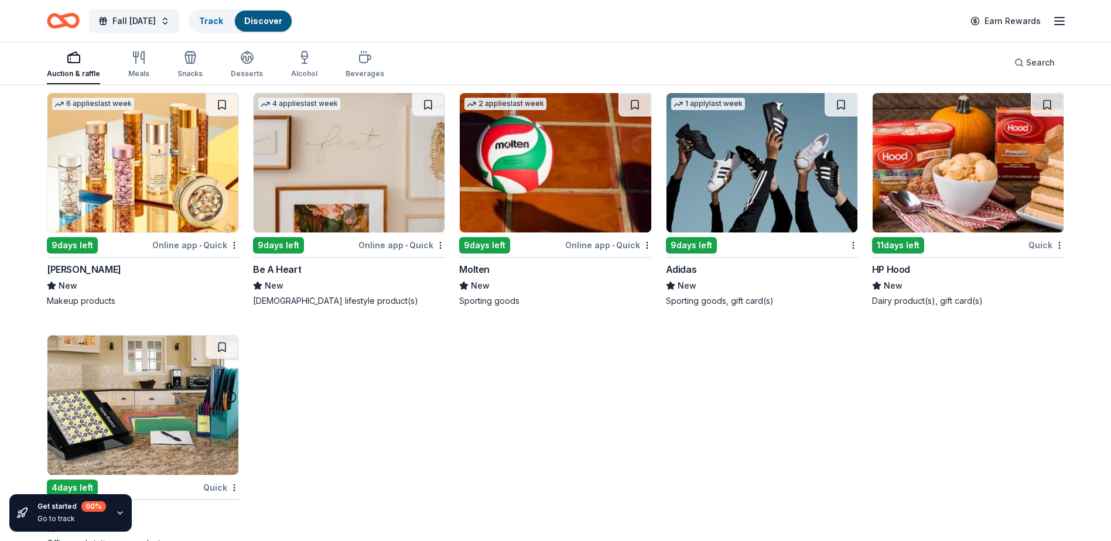
scroll to position [10825, 0]
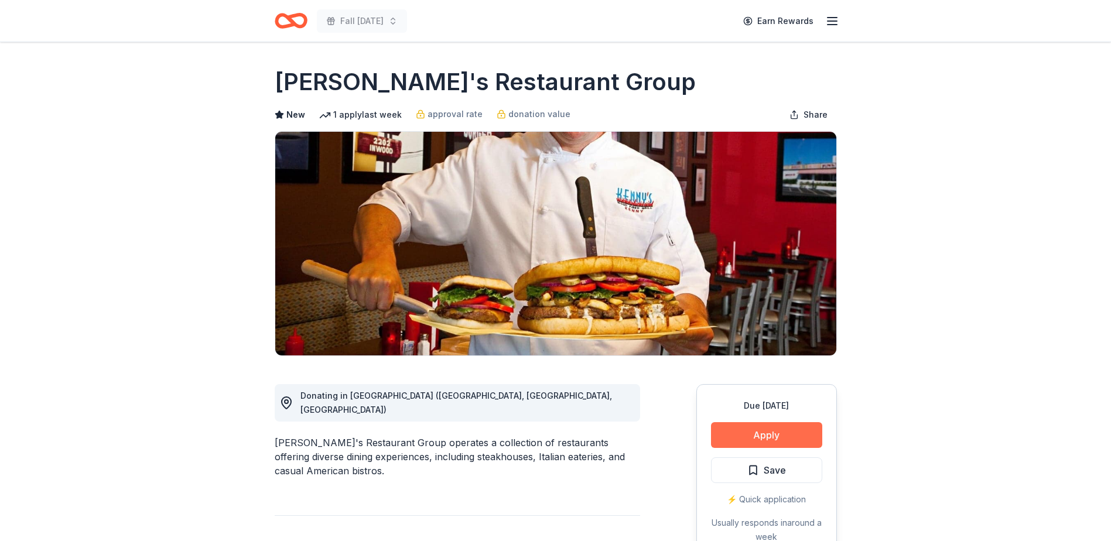
click at [750, 430] on button "Apply" at bounding box center [766, 435] width 111 height 26
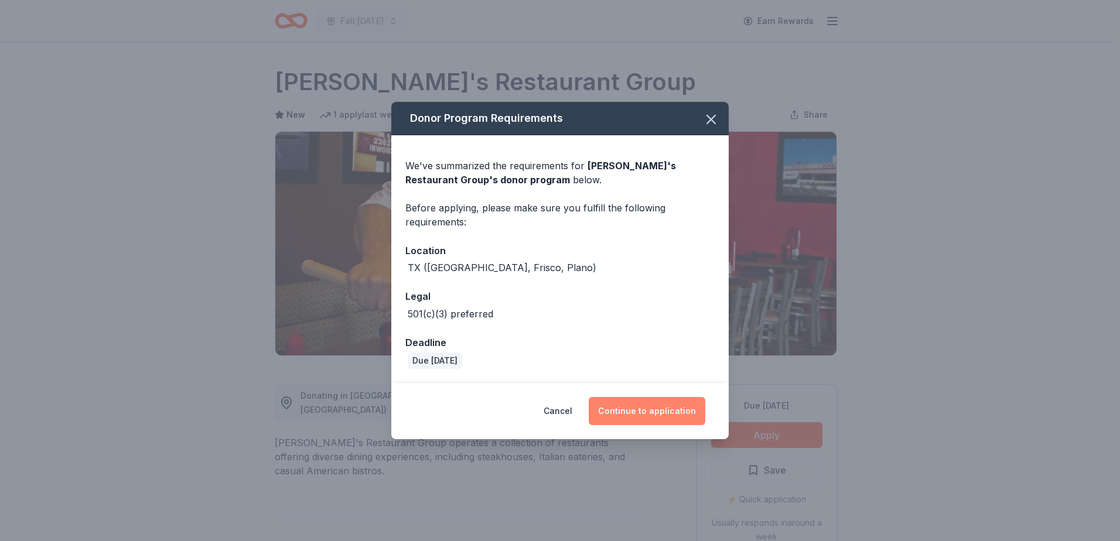
click at [659, 411] on button "Continue to application" at bounding box center [647, 411] width 117 height 28
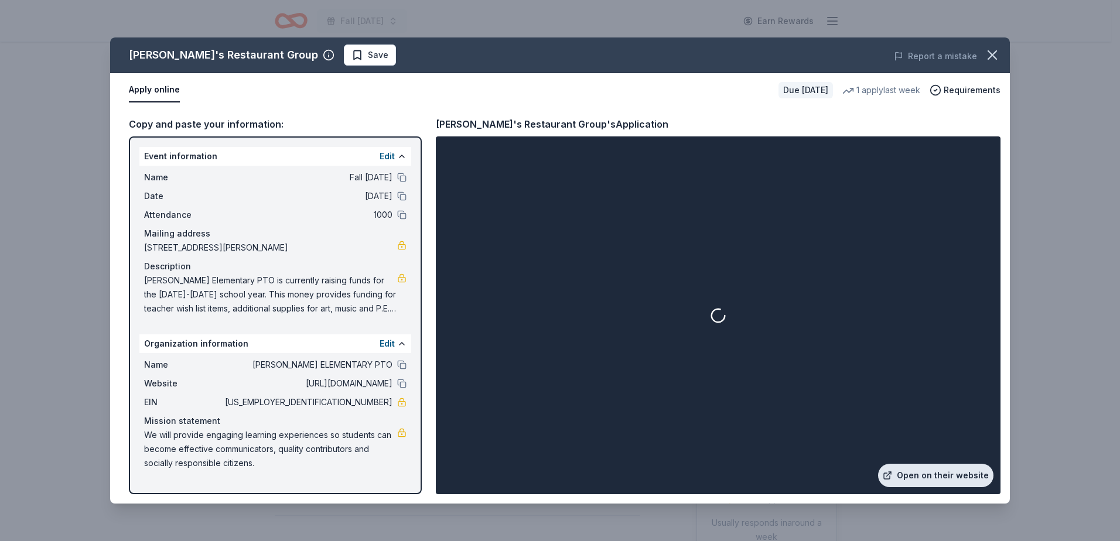
click at [956, 475] on link "Open on their website" at bounding box center [935, 475] width 115 height 23
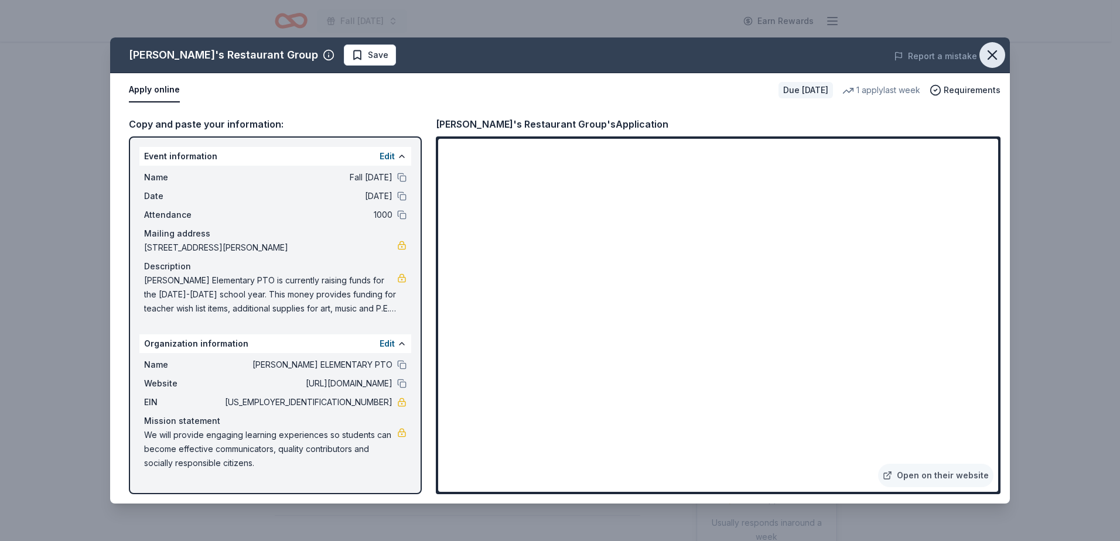
click at [992, 52] on icon "button" at bounding box center [992, 55] width 16 height 16
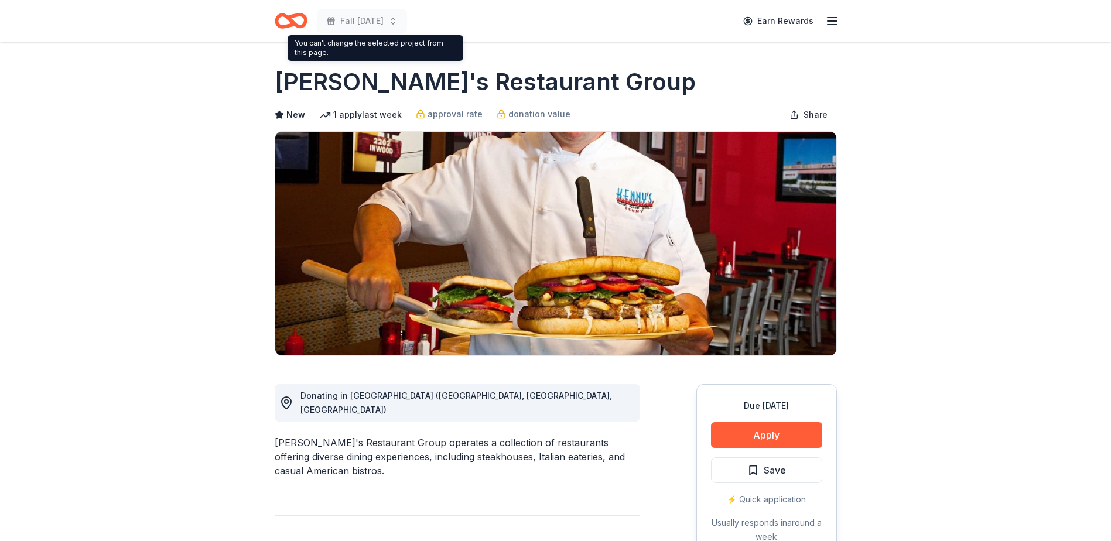
click at [296, 25] on icon "Home" at bounding box center [296, 21] width 18 height 12
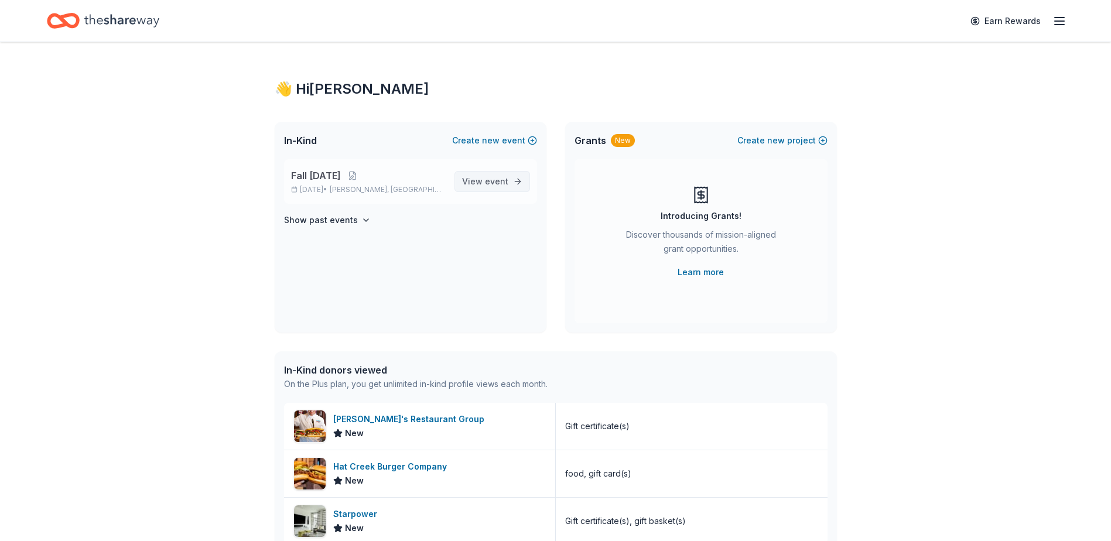
click at [500, 188] on span "View event" at bounding box center [485, 182] width 46 height 14
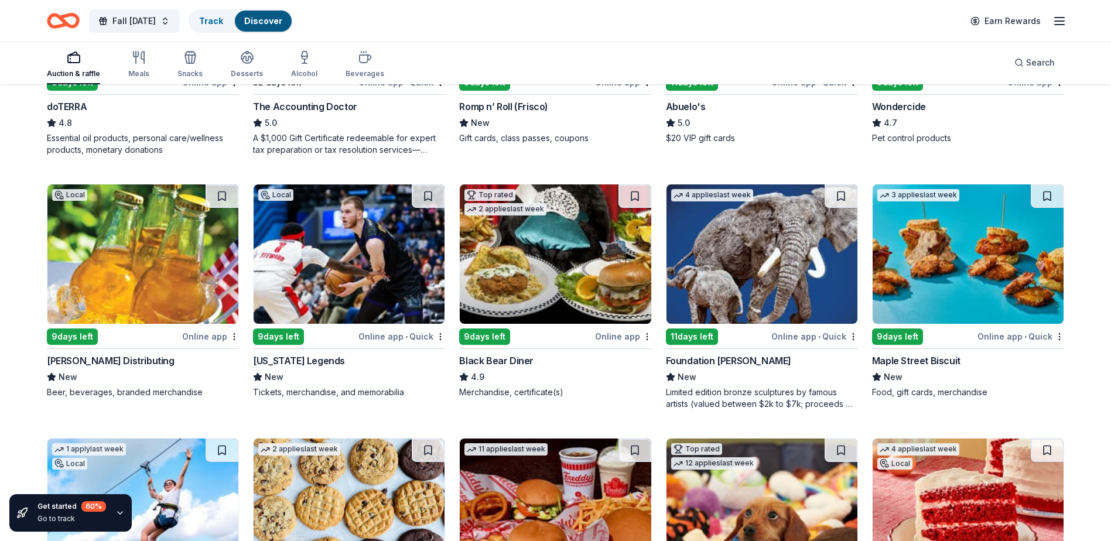
scroll to position [803, 0]
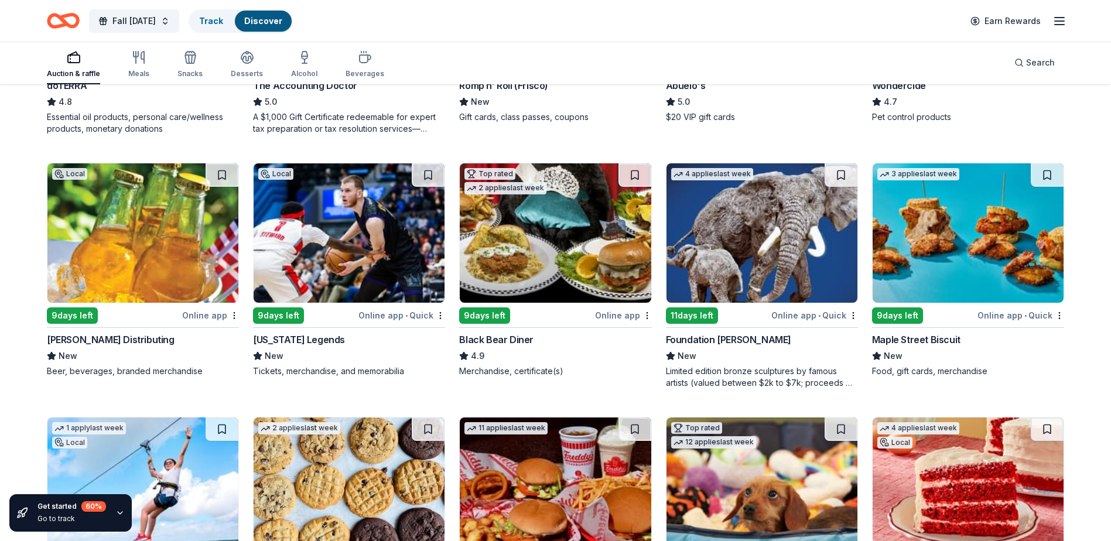
click at [336, 265] on img at bounding box center [349, 232] width 191 height 139
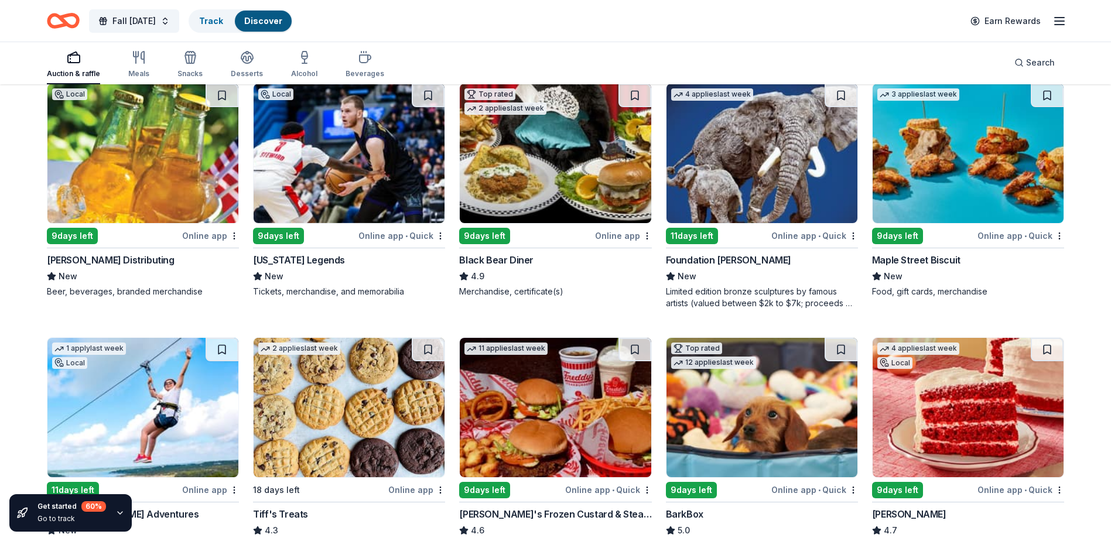
scroll to position [862, 0]
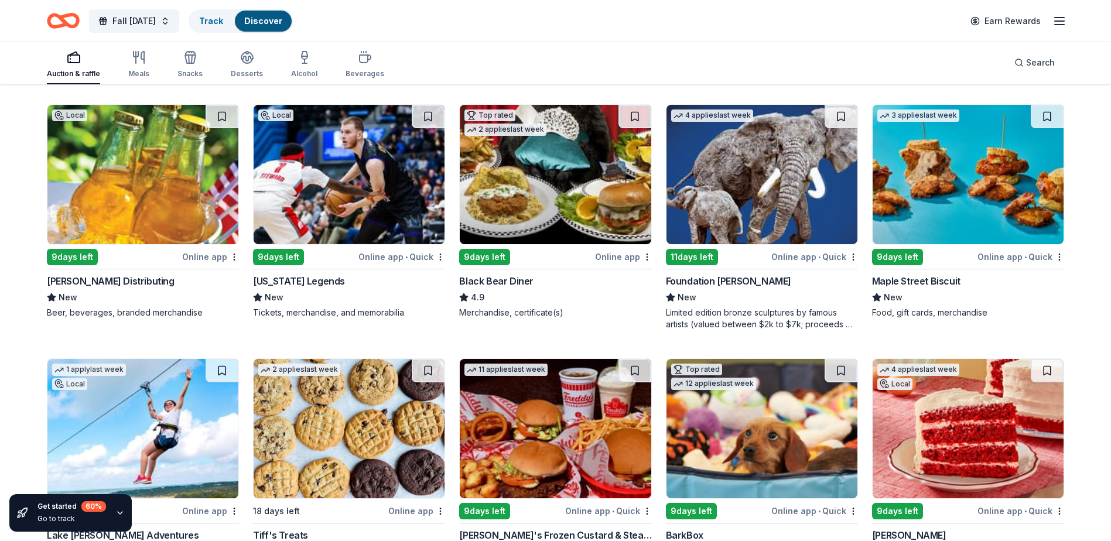
click at [965, 188] on img at bounding box center [968, 174] width 191 height 139
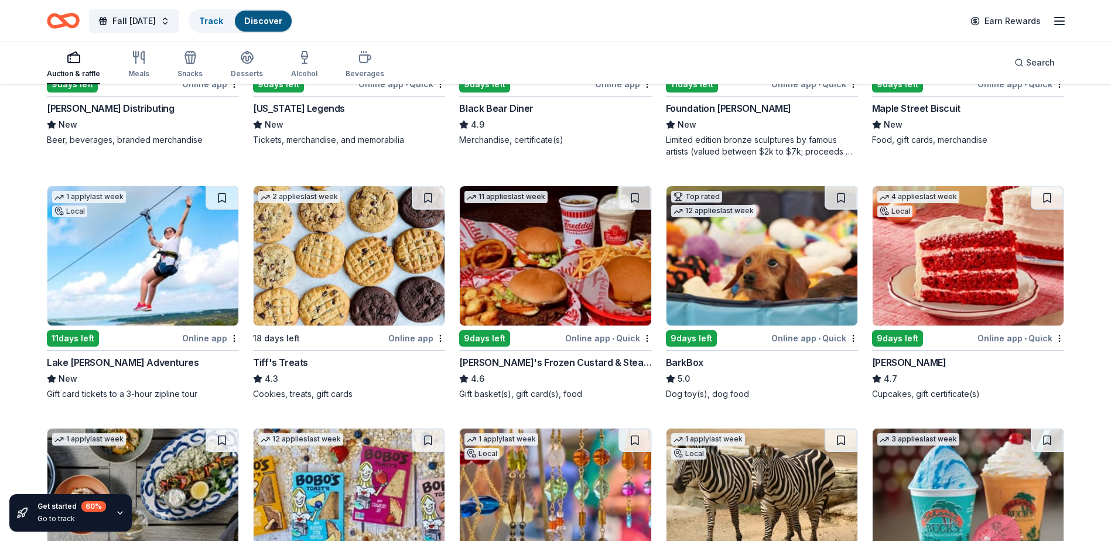
scroll to position [1038, 0]
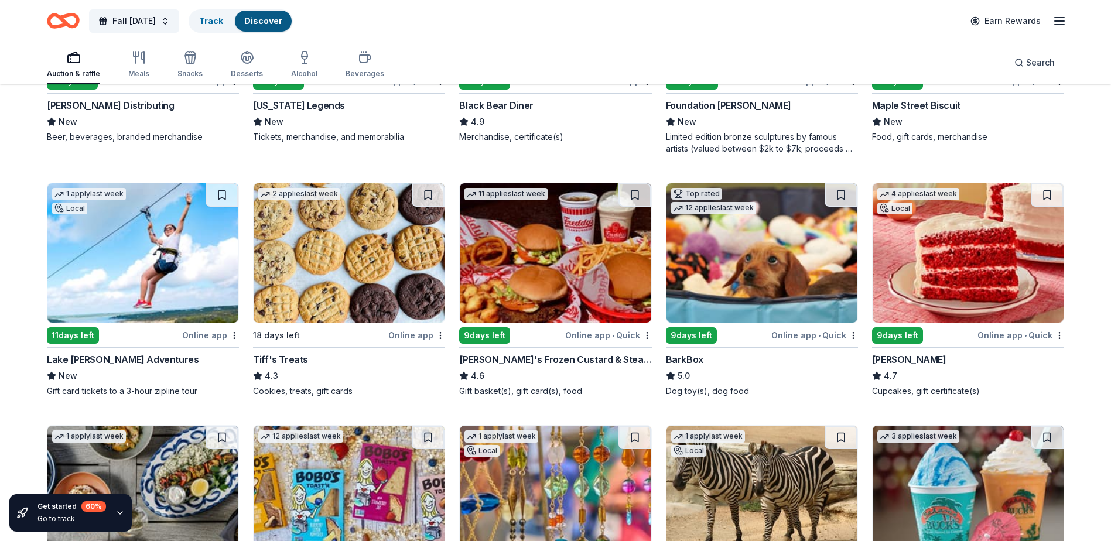
click at [398, 255] on img at bounding box center [349, 252] width 191 height 139
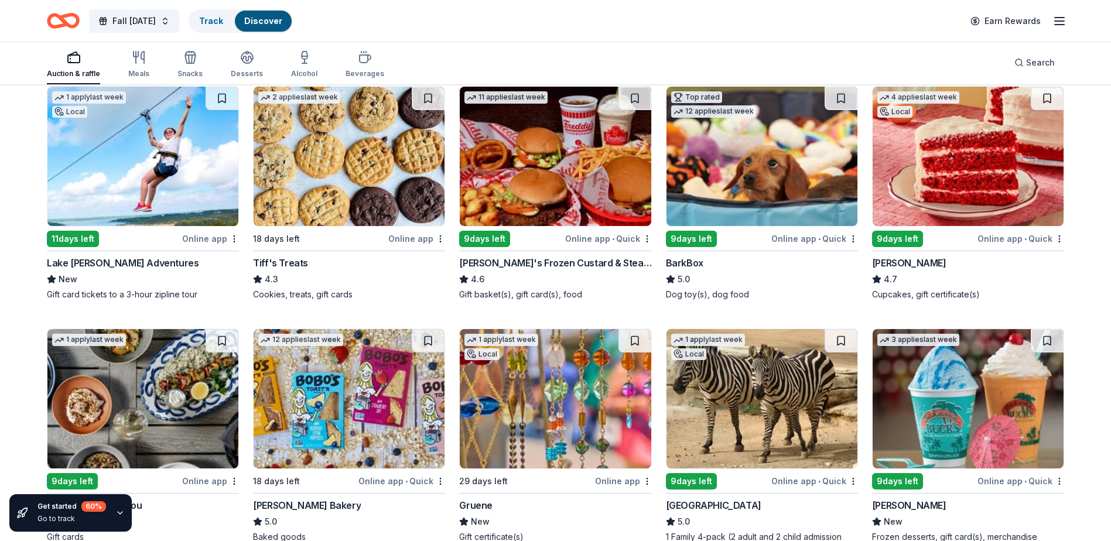
scroll to position [1155, 0]
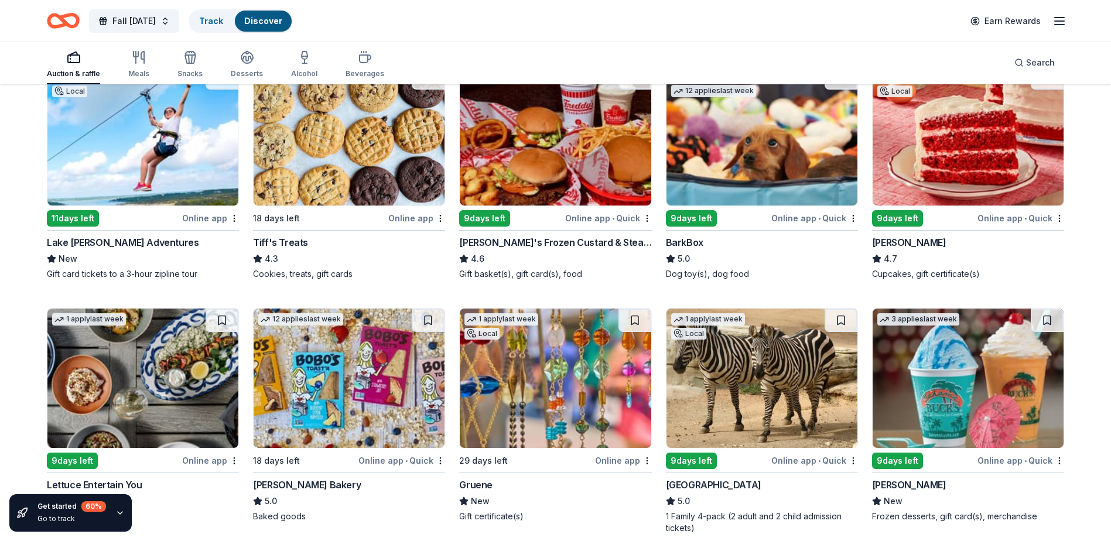
click at [577, 166] on img at bounding box center [555, 135] width 191 height 139
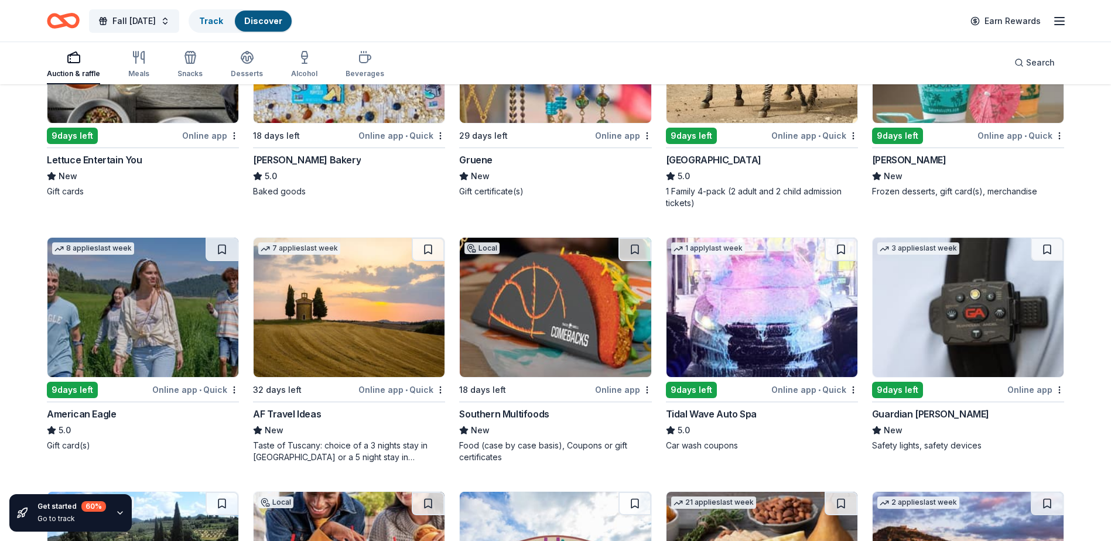
scroll to position [1330, 0]
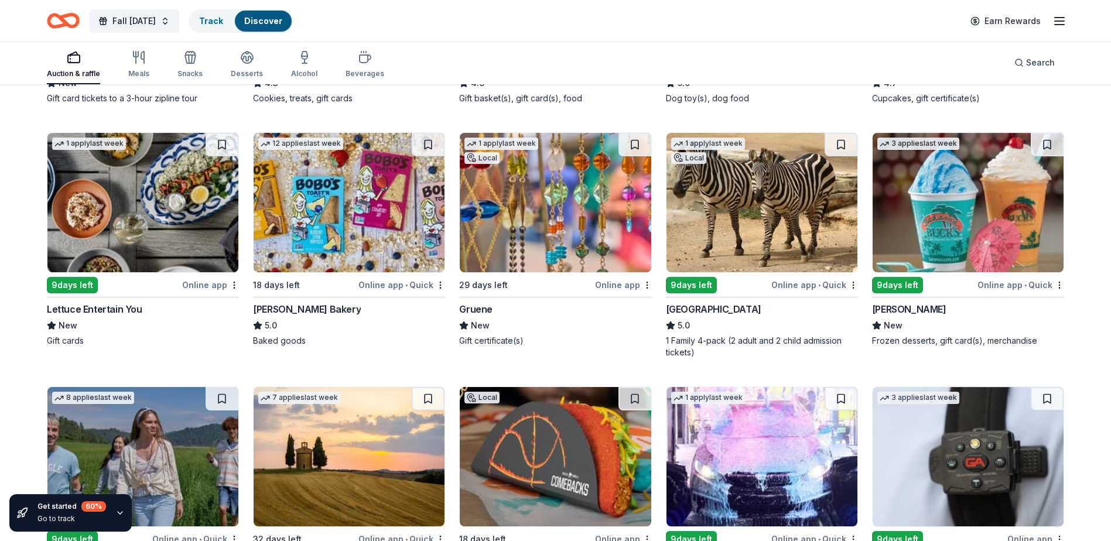
click at [1001, 221] on img at bounding box center [968, 202] width 191 height 139
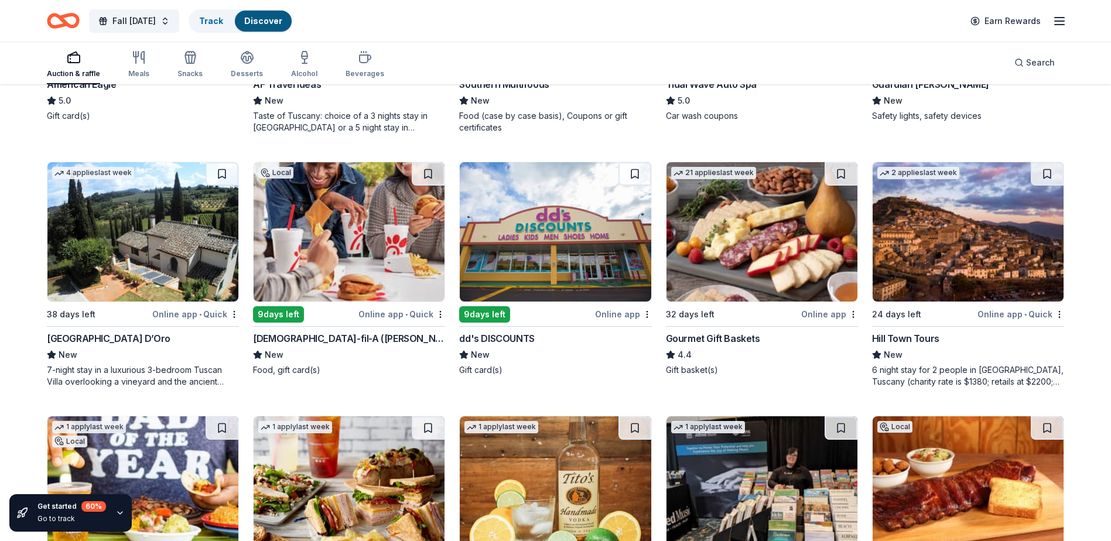
scroll to position [1867, 0]
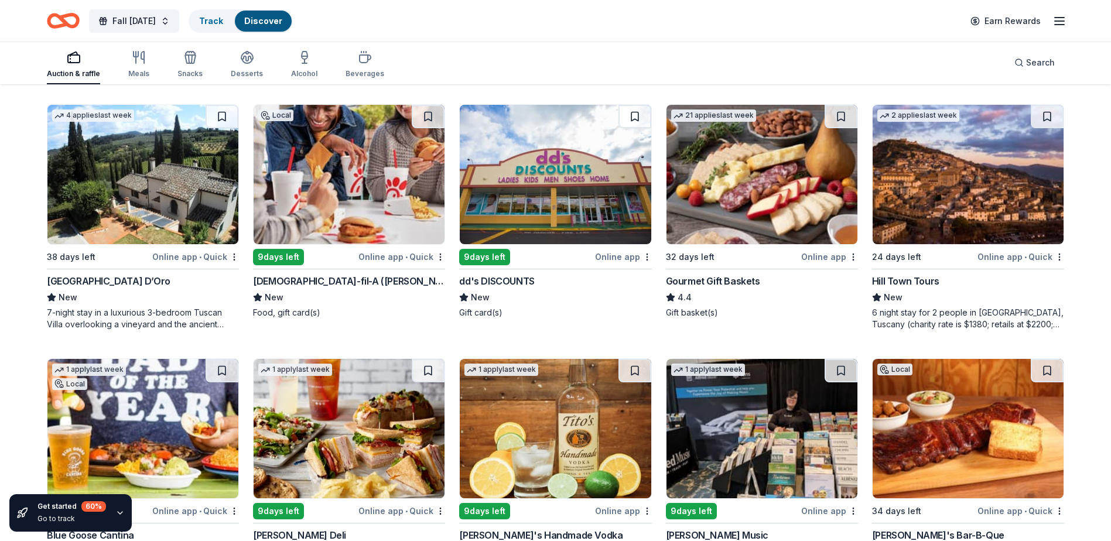
click at [766, 182] on img at bounding box center [761, 174] width 191 height 139
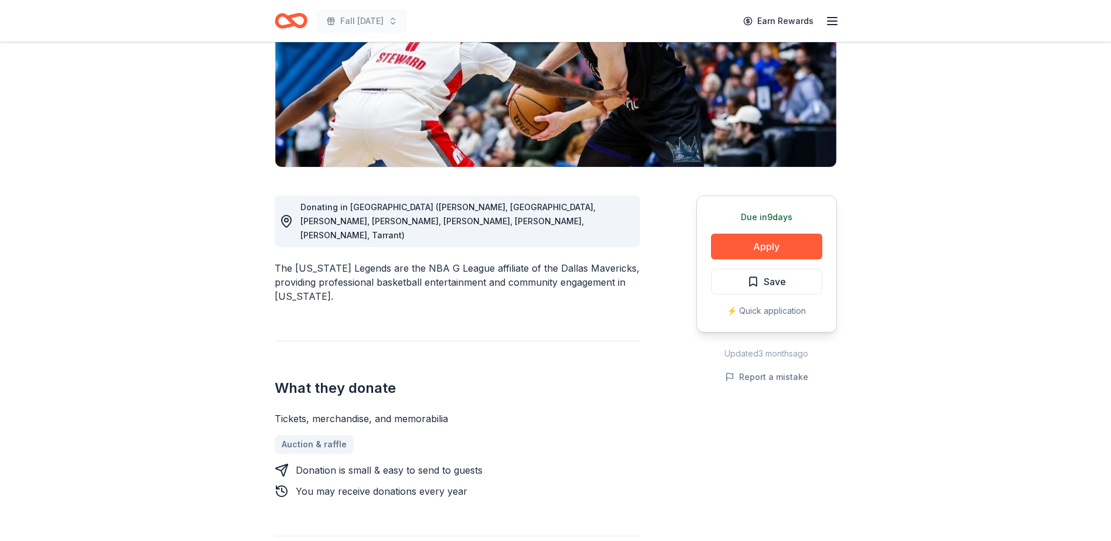
scroll to position [117, 0]
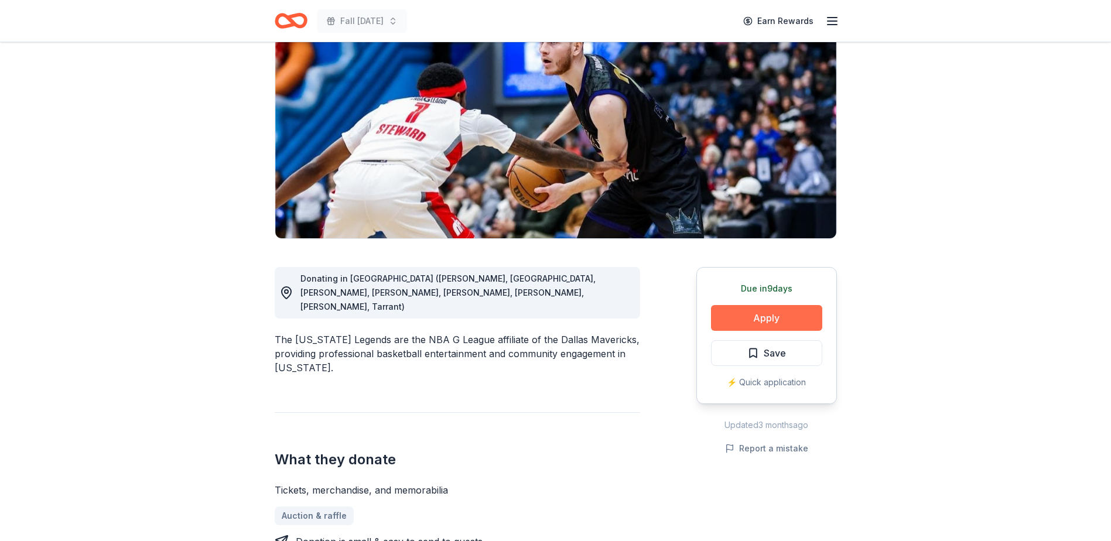
click at [747, 317] on button "Apply" at bounding box center [766, 318] width 111 height 26
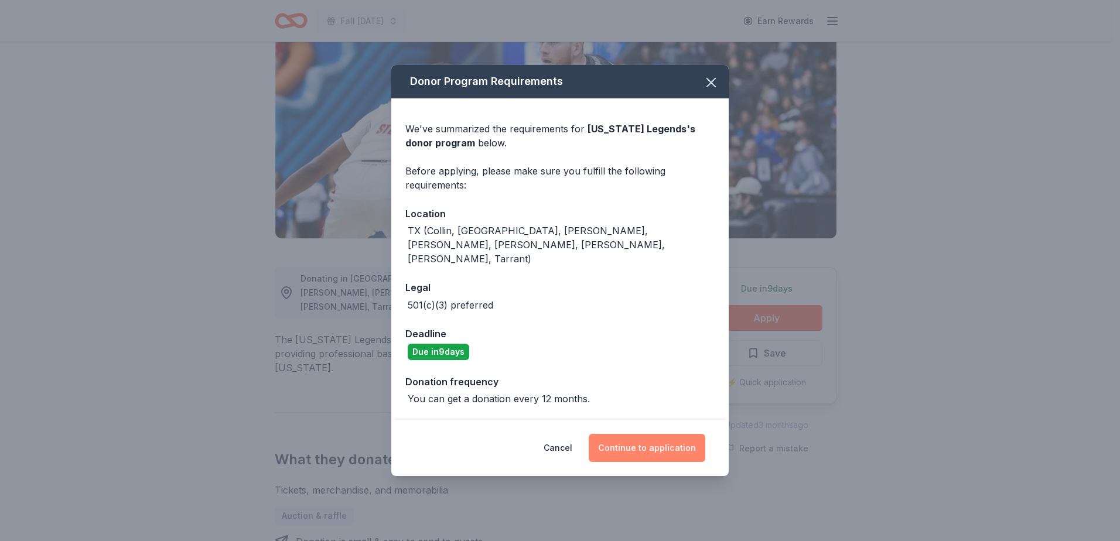
click at [672, 443] on button "Continue to application" at bounding box center [647, 448] width 117 height 28
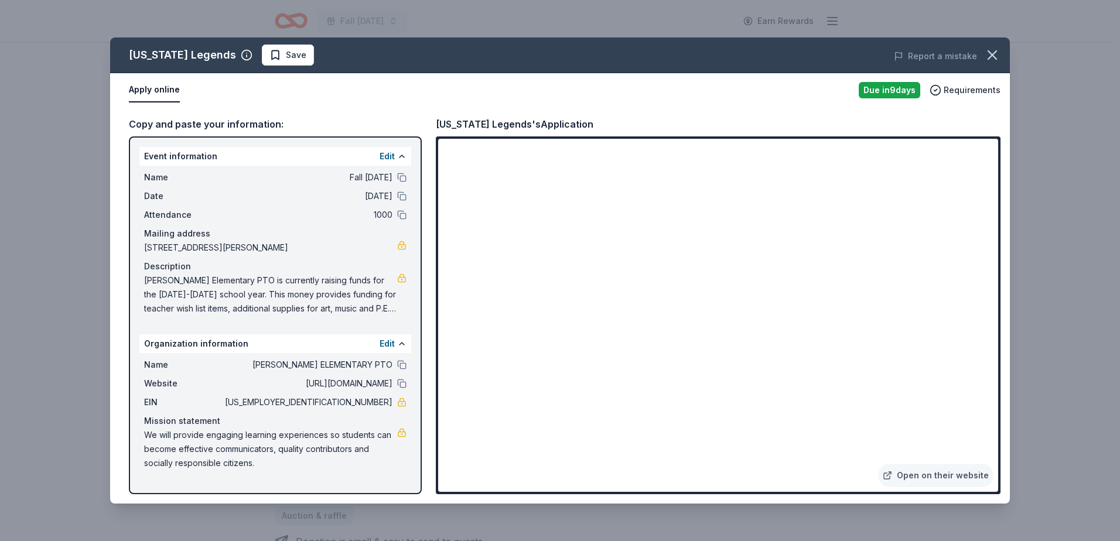
drag, startPoint x: 145, startPoint y: 279, endPoint x: 330, endPoint y: 330, distance: 192.5
click at [330, 330] on div "Event information Edit Name Fall [DATE] Date [DATE] Attendance 1000 Mailing add…" at bounding box center [275, 315] width 293 height 358
click at [239, 292] on span "[PERSON_NAME] Elementary PTO is currently raising funds for the [DATE]-[DATE] s…" at bounding box center [270, 294] width 253 height 42
click at [988, 57] on icon "button" at bounding box center [992, 55] width 16 height 16
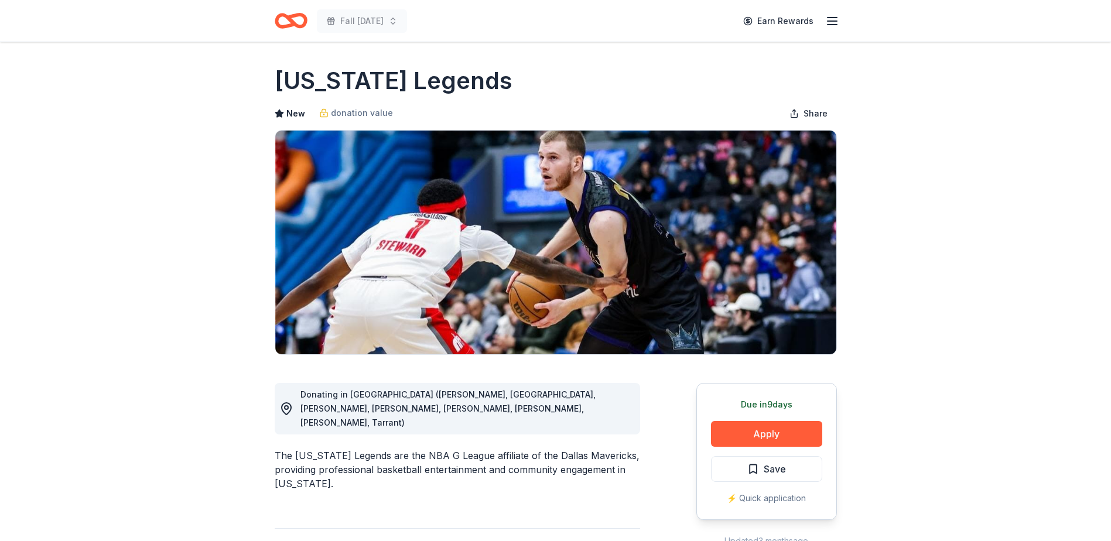
scroll to position [0, 0]
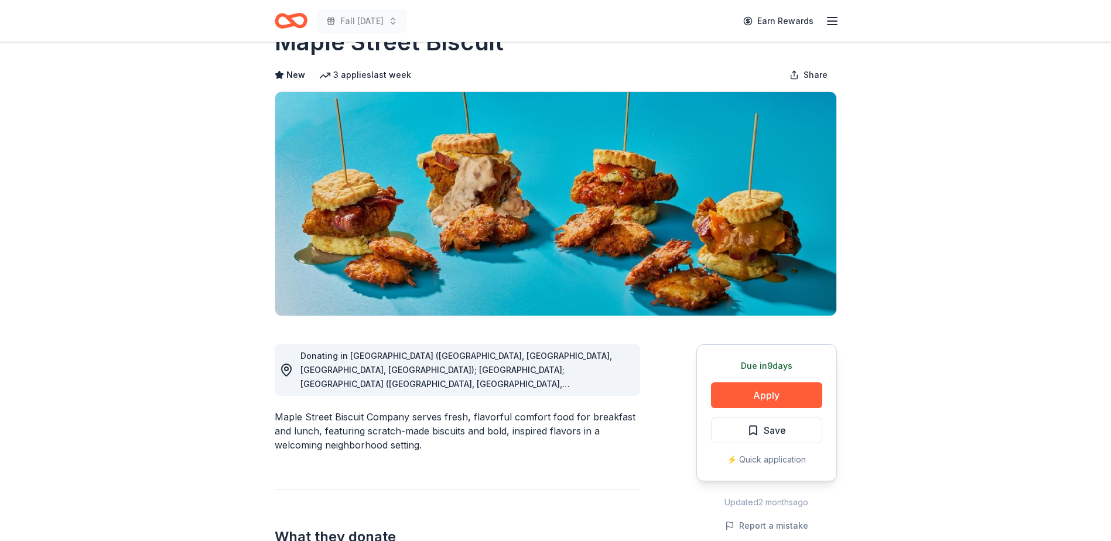
scroll to position [59, 0]
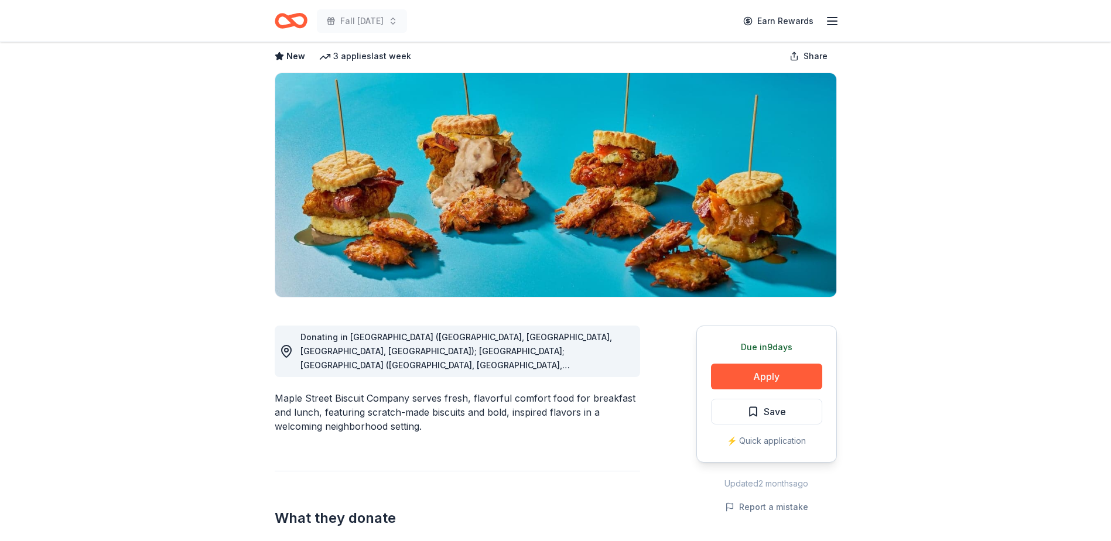
click at [515, 357] on div "Donating in [GEOGRAPHIC_DATA] ([GEOGRAPHIC_DATA], [GEOGRAPHIC_DATA], [GEOGRAPHI…" at bounding box center [465, 351] width 330 height 42
click at [288, 352] on icon at bounding box center [286, 351] width 14 height 14
click at [553, 361] on span "Donating in [GEOGRAPHIC_DATA] ([GEOGRAPHIC_DATA], [GEOGRAPHIC_DATA], [GEOGRAPHI…" at bounding box center [456, 449] width 312 height 235
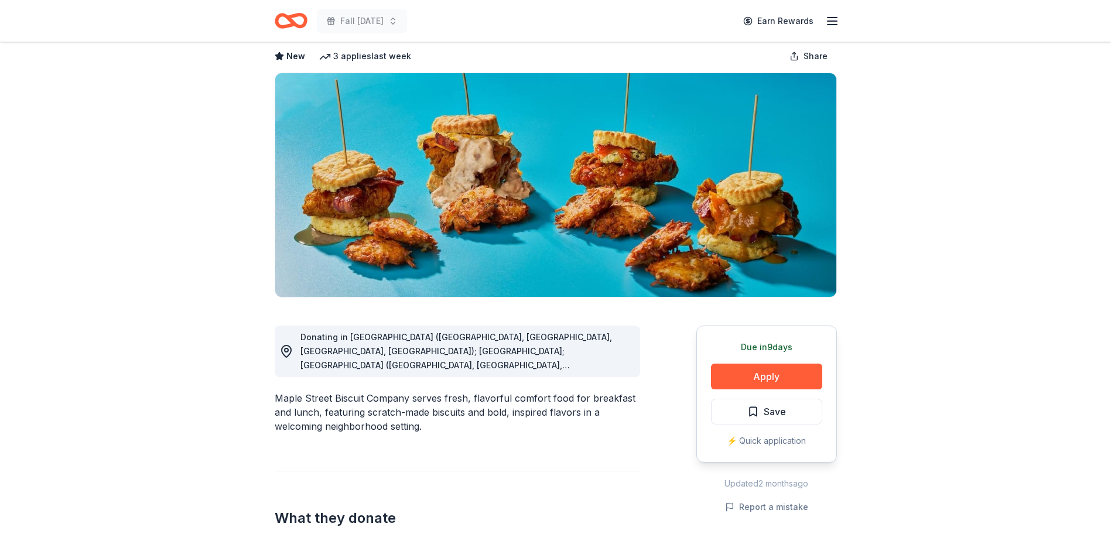
click at [559, 361] on span "Donating in [GEOGRAPHIC_DATA] ([GEOGRAPHIC_DATA], [GEOGRAPHIC_DATA], [GEOGRAPHI…" at bounding box center [456, 449] width 312 height 235
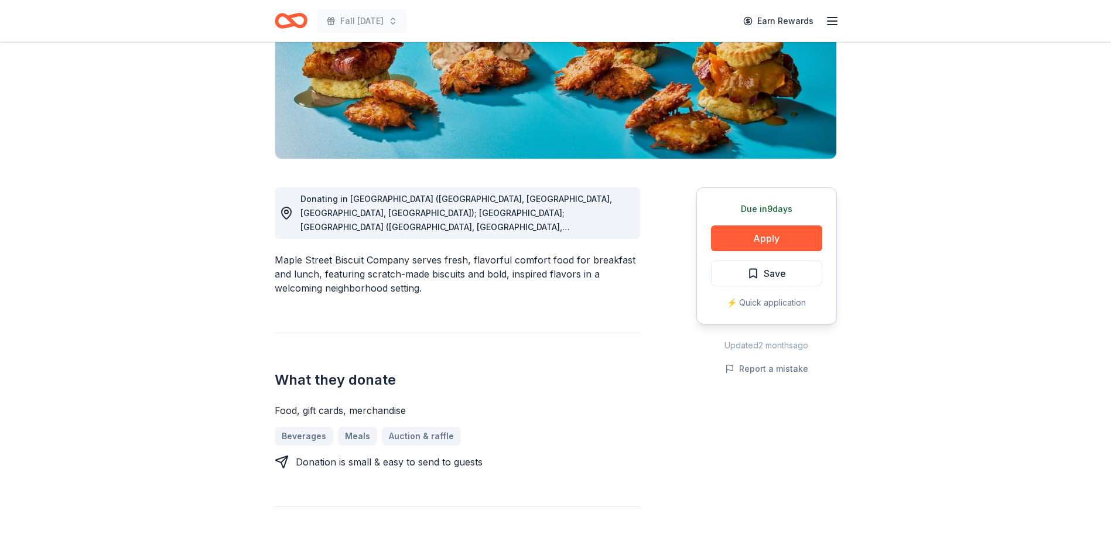
scroll to position [176, 0]
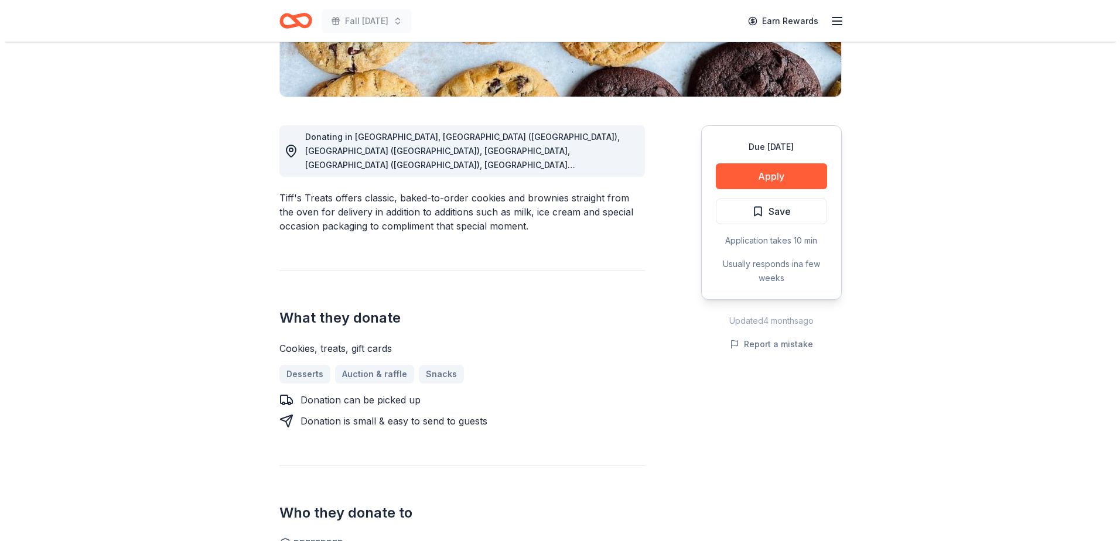
scroll to position [293, 0]
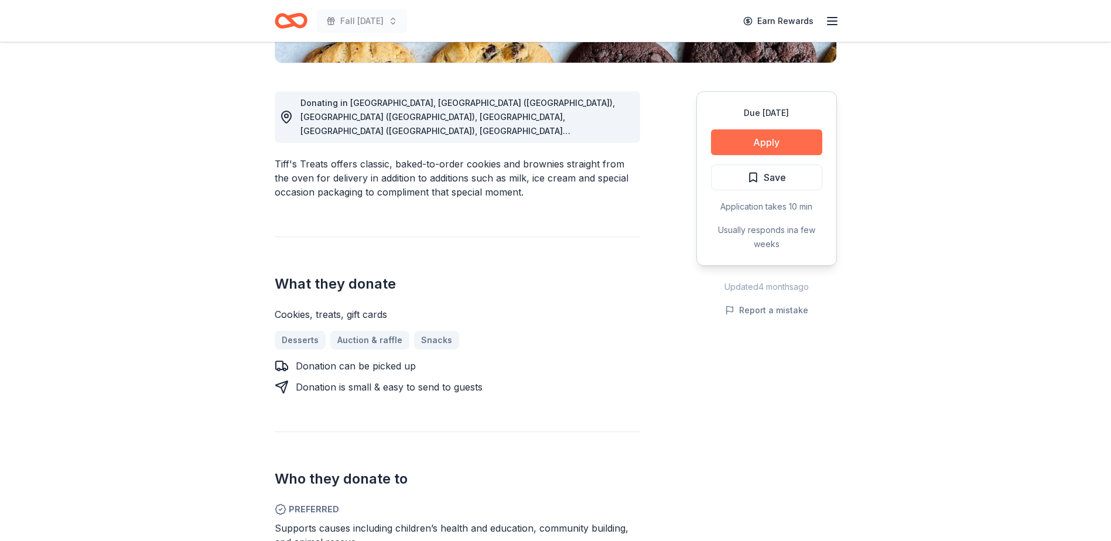
click at [763, 141] on button "Apply" at bounding box center [766, 142] width 111 height 26
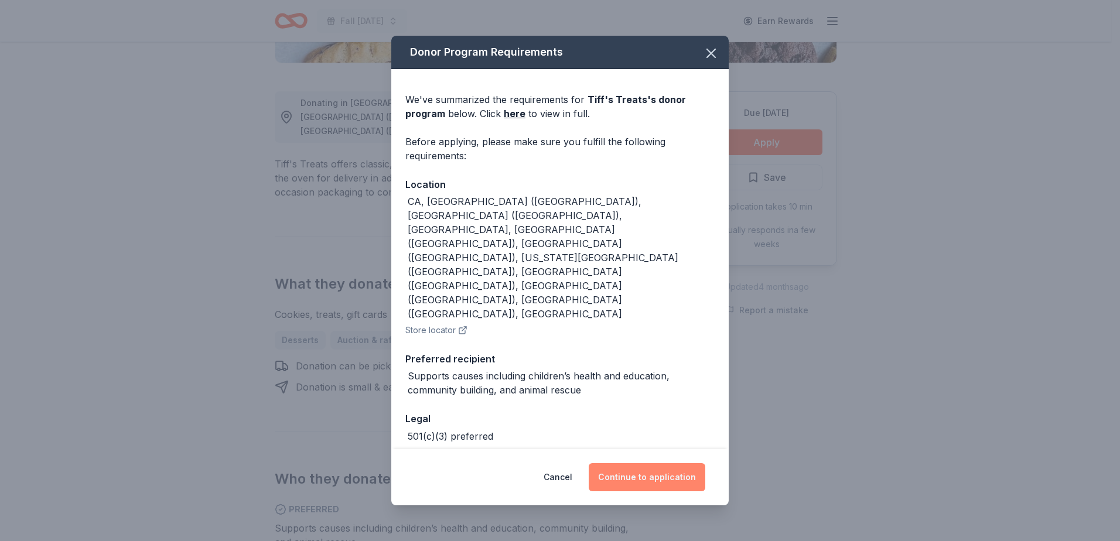
click at [672, 468] on button "Continue to application" at bounding box center [647, 477] width 117 height 28
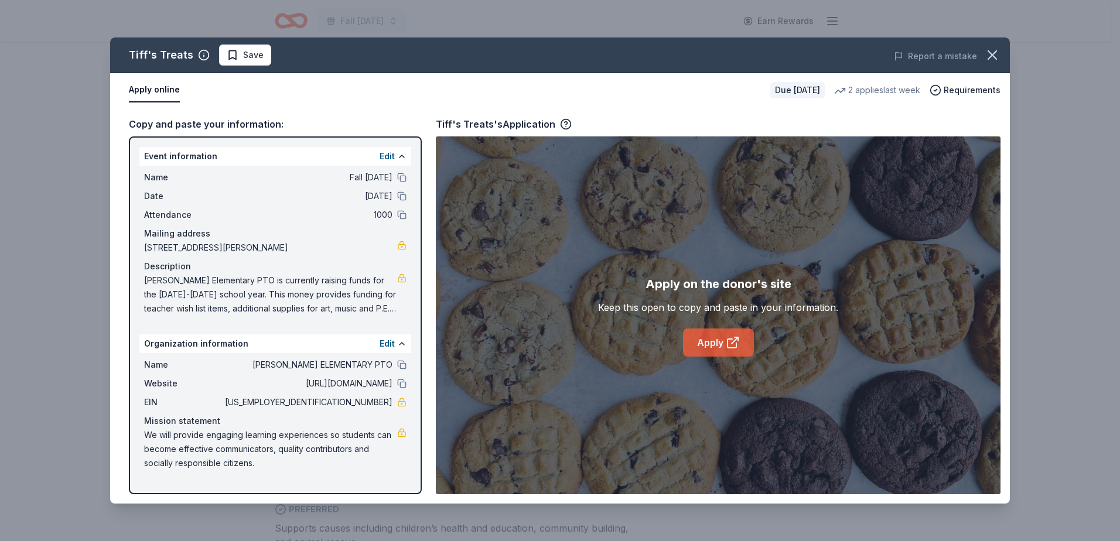
click at [708, 342] on link "Apply" at bounding box center [718, 343] width 71 height 28
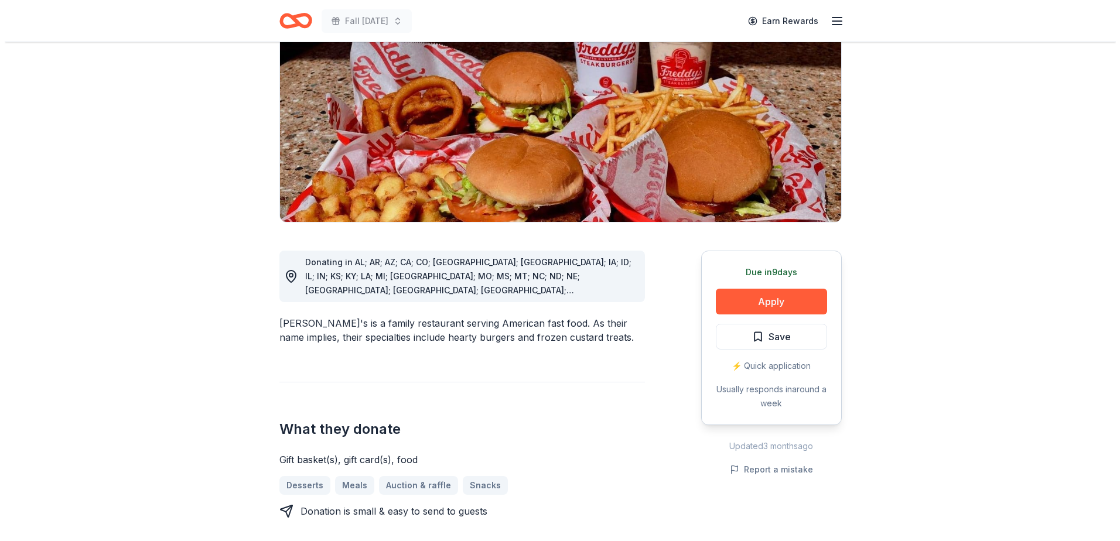
scroll to position [176, 0]
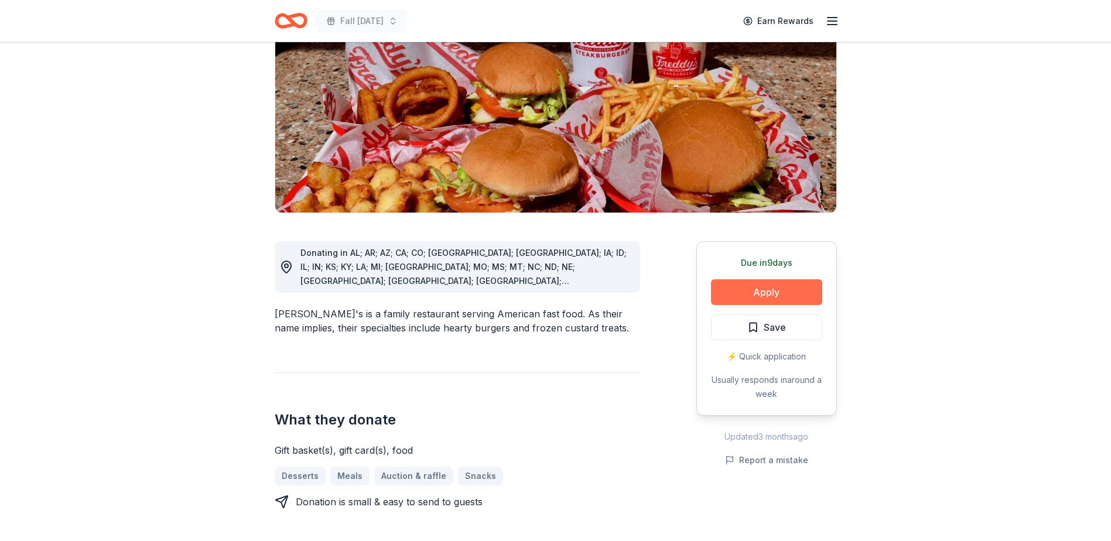
click at [799, 279] on button "Apply" at bounding box center [766, 292] width 111 height 26
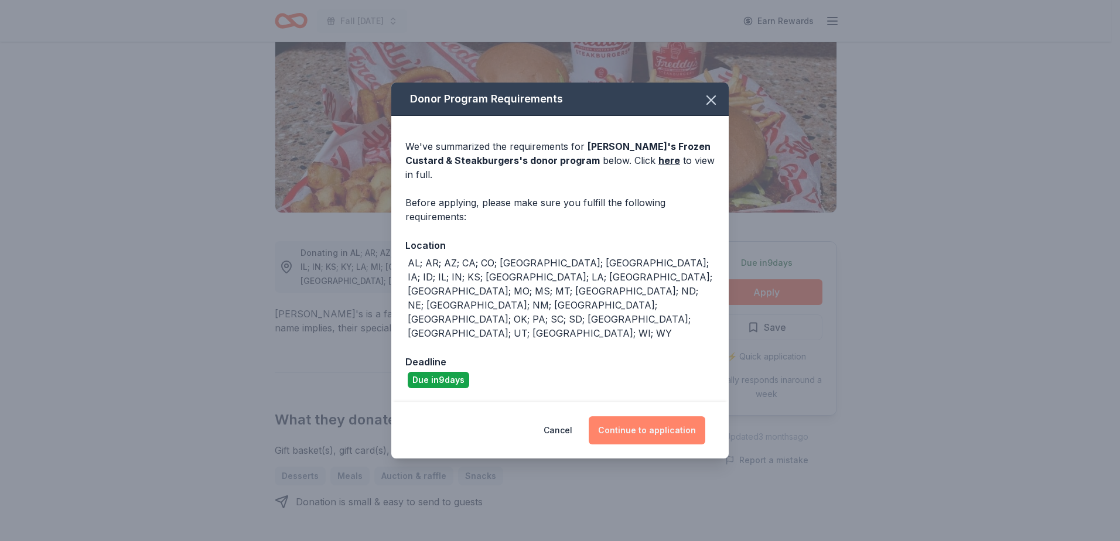
click at [649, 416] on button "Continue to application" at bounding box center [647, 430] width 117 height 28
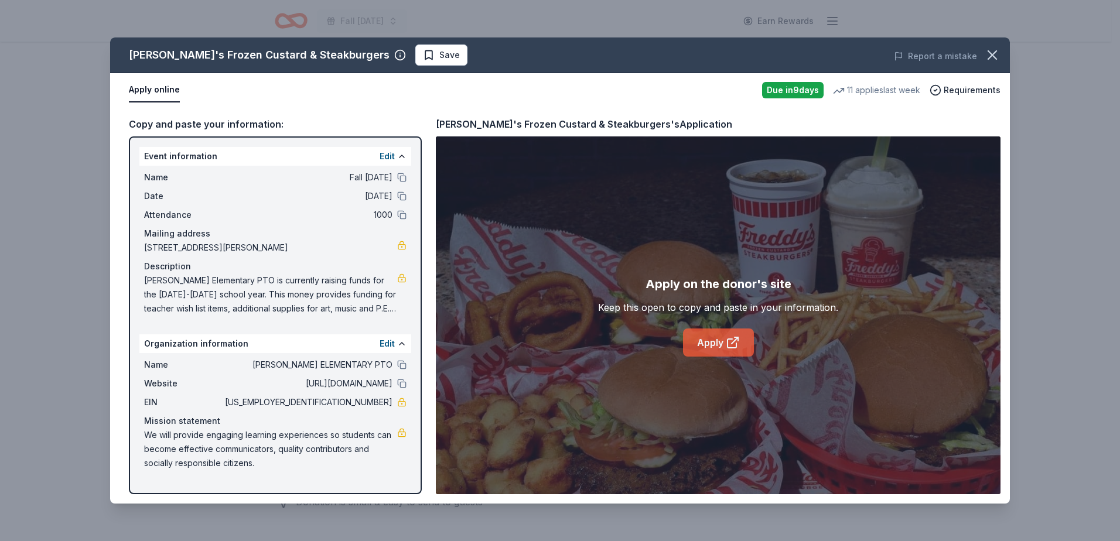
click at [724, 345] on link "Apply" at bounding box center [718, 343] width 71 height 28
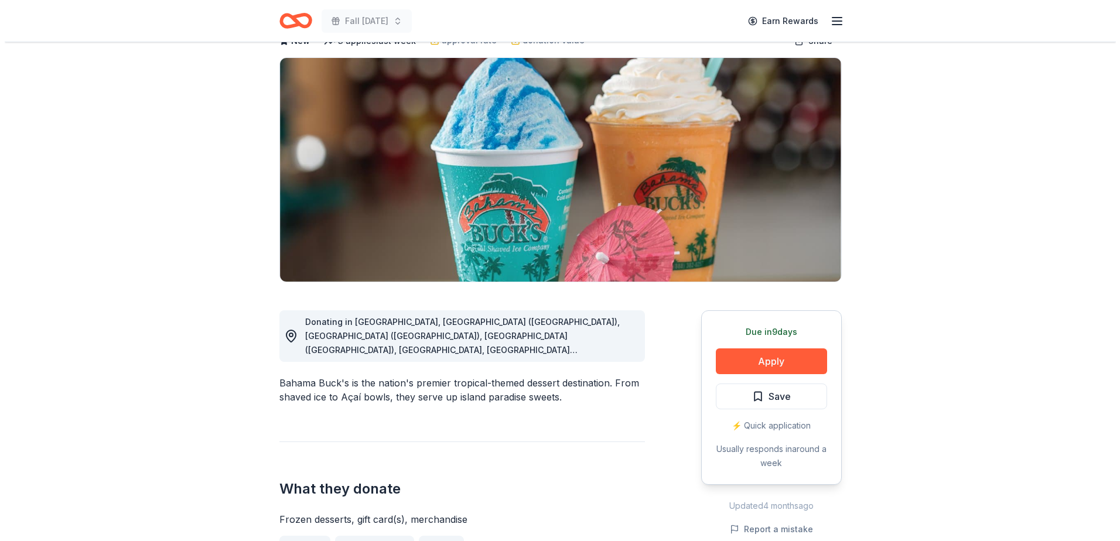
scroll to position [234, 0]
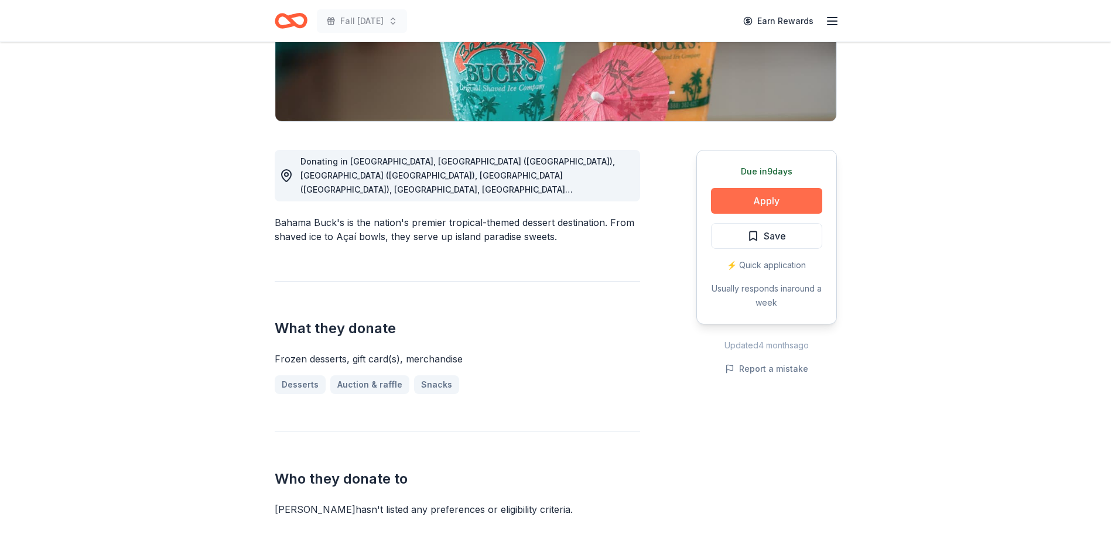
click at [773, 199] on button "Apply" at bounding box center [766, 201] width 111 height 26
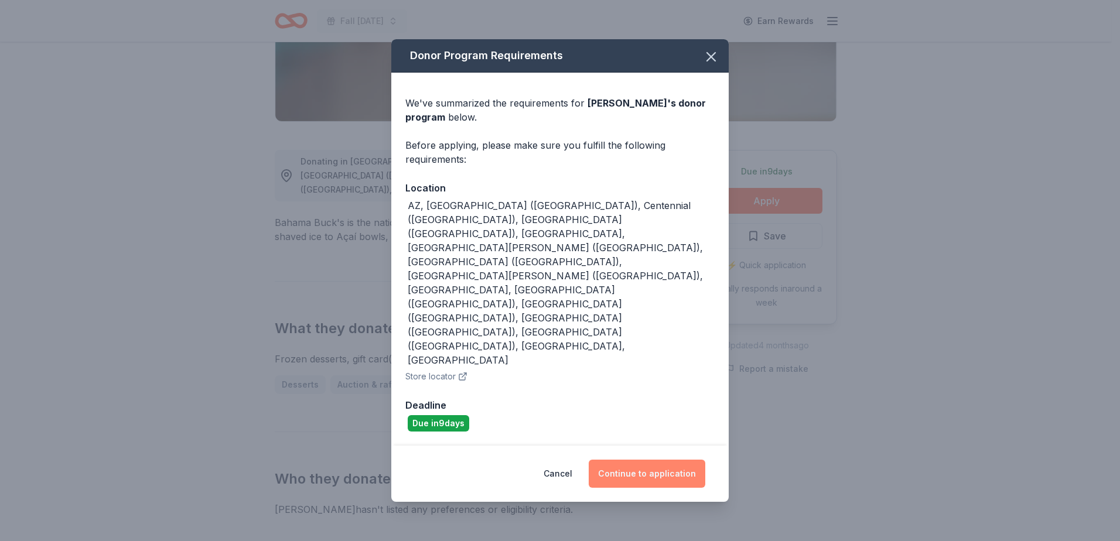
click at [628, 460] on button "Continue to application" at bounding box center [647, 474] width 117 height 28
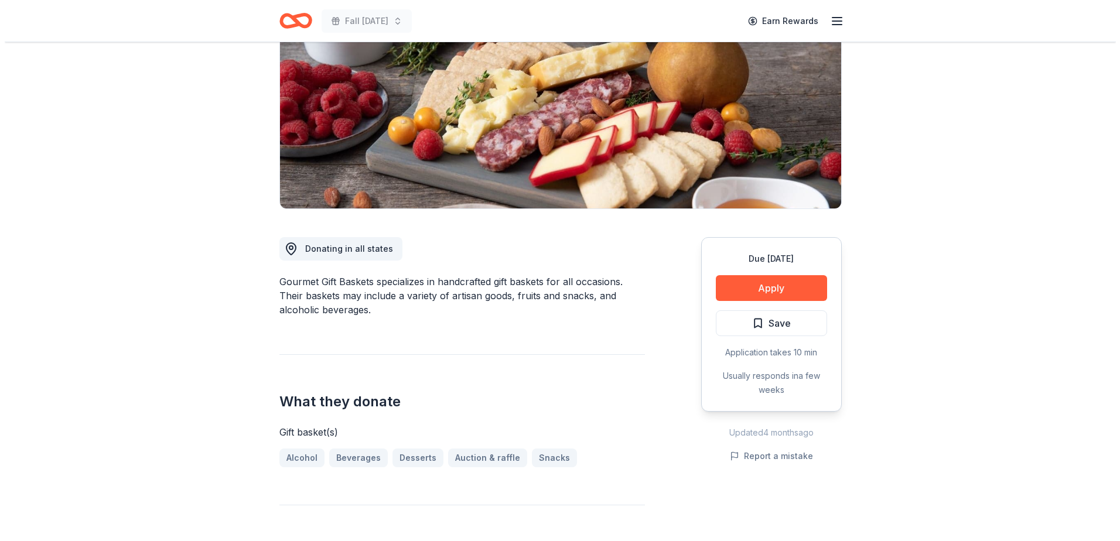
scroll to position [176, 0]
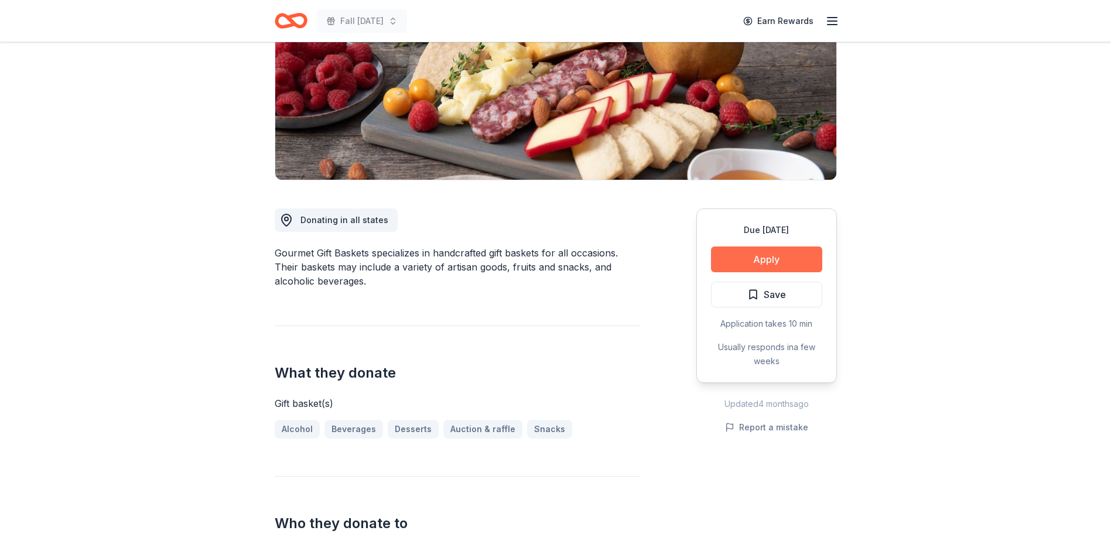
click at [789, 258] on button "Apply" at bounding box center [766, 260] width 111 height 26
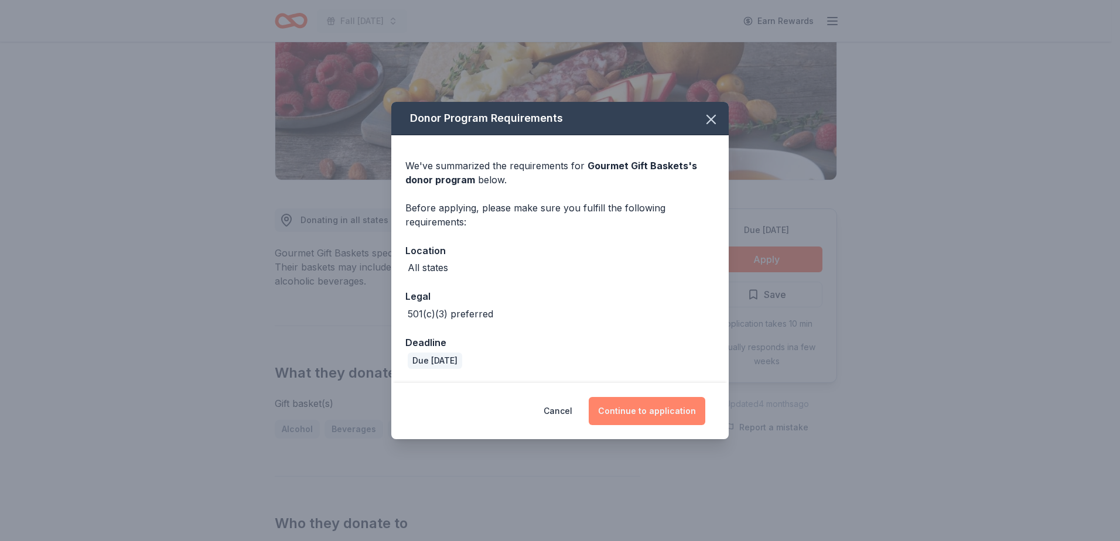
click at [639, 410] on button "Continue to application" at bounding box center [647, 411] width 117 height 28
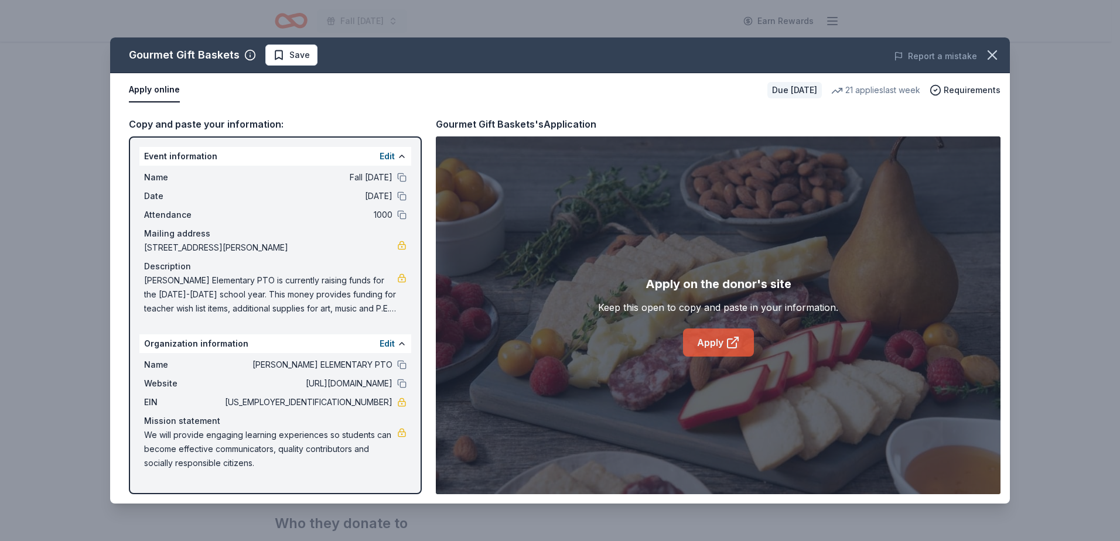
click at [742, 346] on link "Apply" at bounding box center [718, 343] width 71 height 28
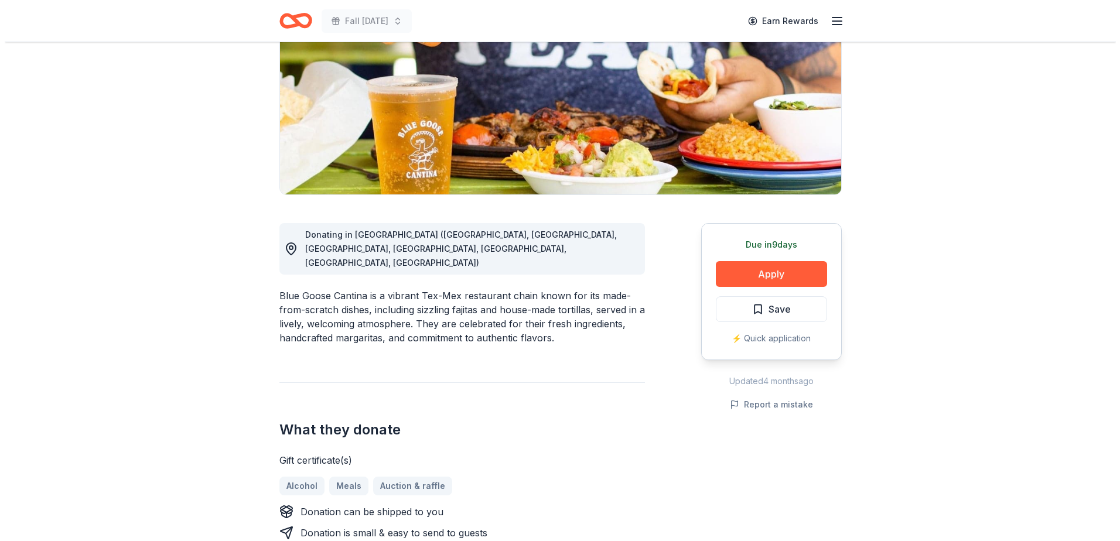
scroll to position [117, 0]
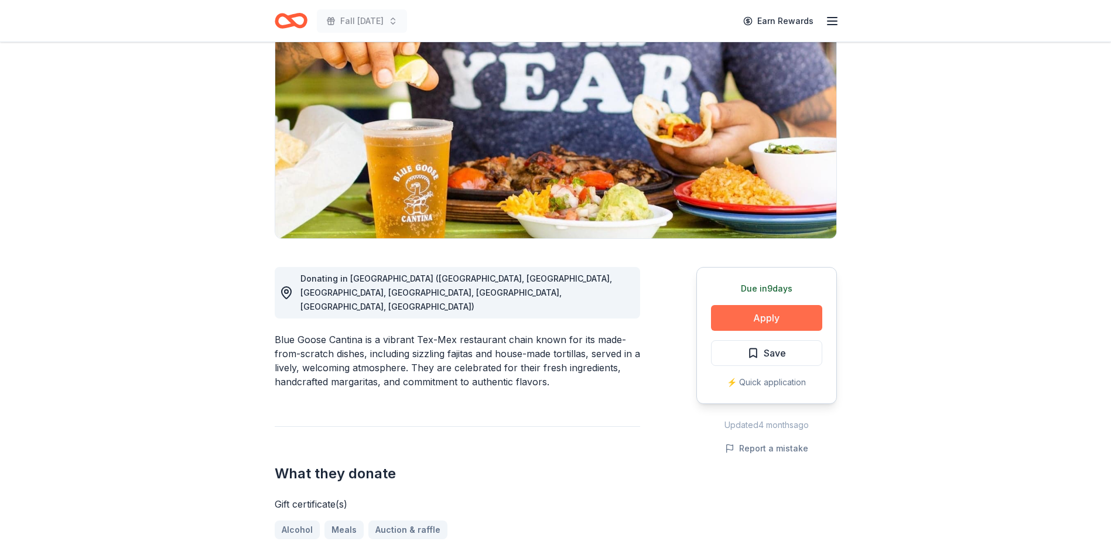
click at [796, 314] on button "Apply" at bounding box center [766, 318] width 111 height 26
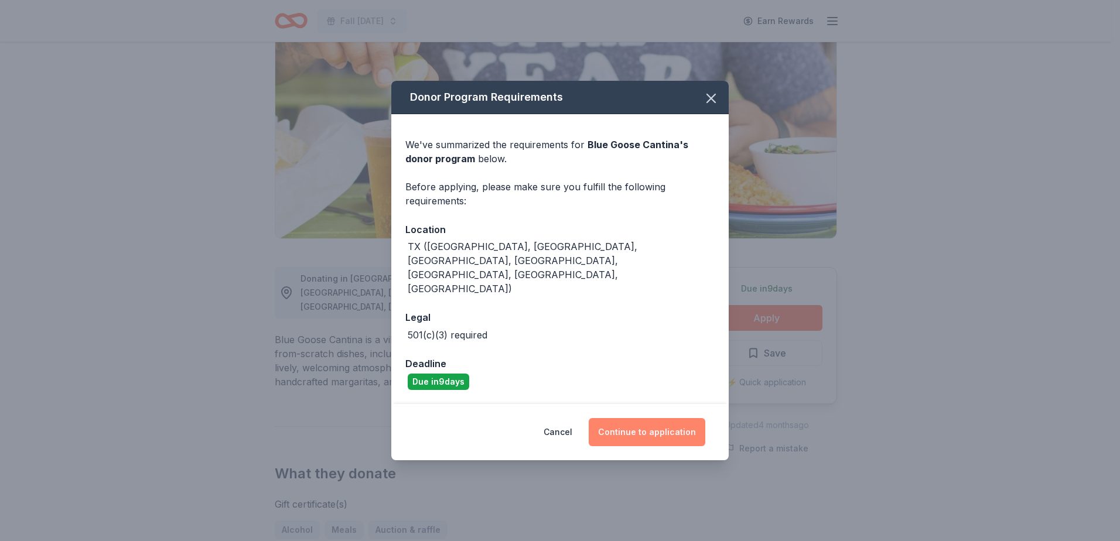
click at [655, 419] on button "Continue to application" at bounding box center [647, 432] width 117 height 28
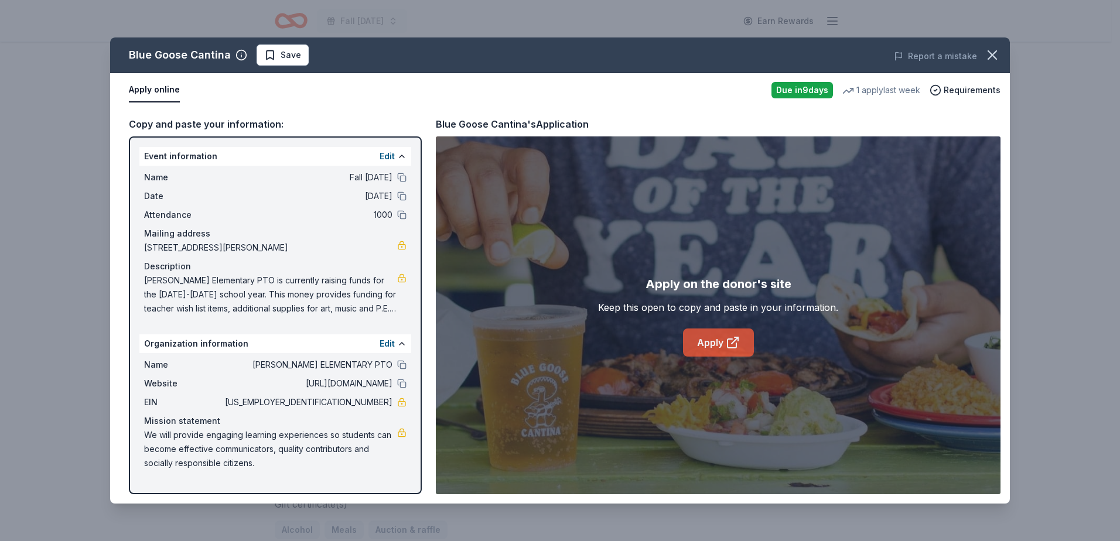
click at [719, 341] on link "Apply" at bounding box center [718, 343] width 71 height 28
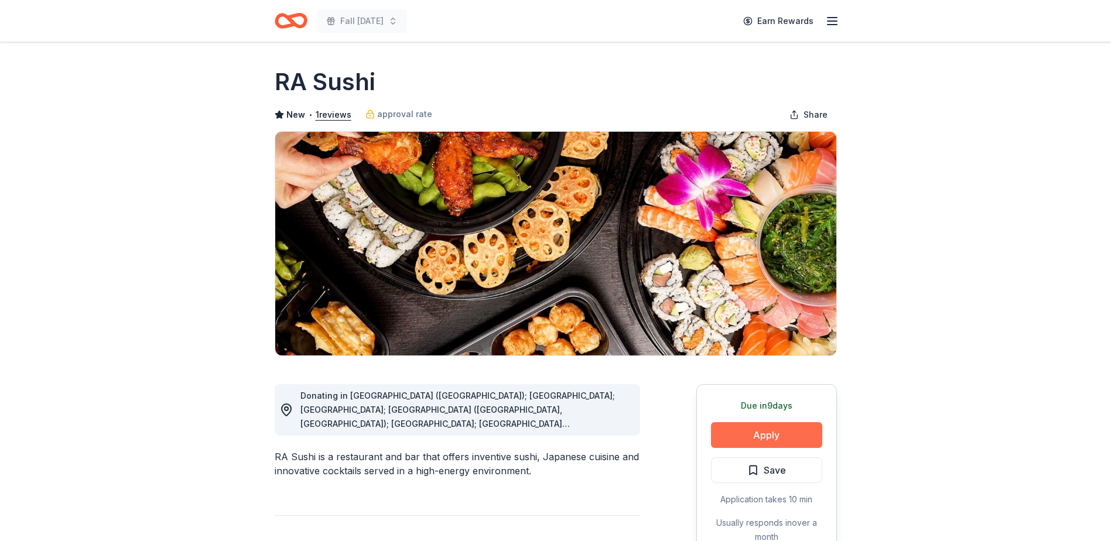
click at [767, 439] on button "Apply" at bounding box center [766, 435] width 111 height 26
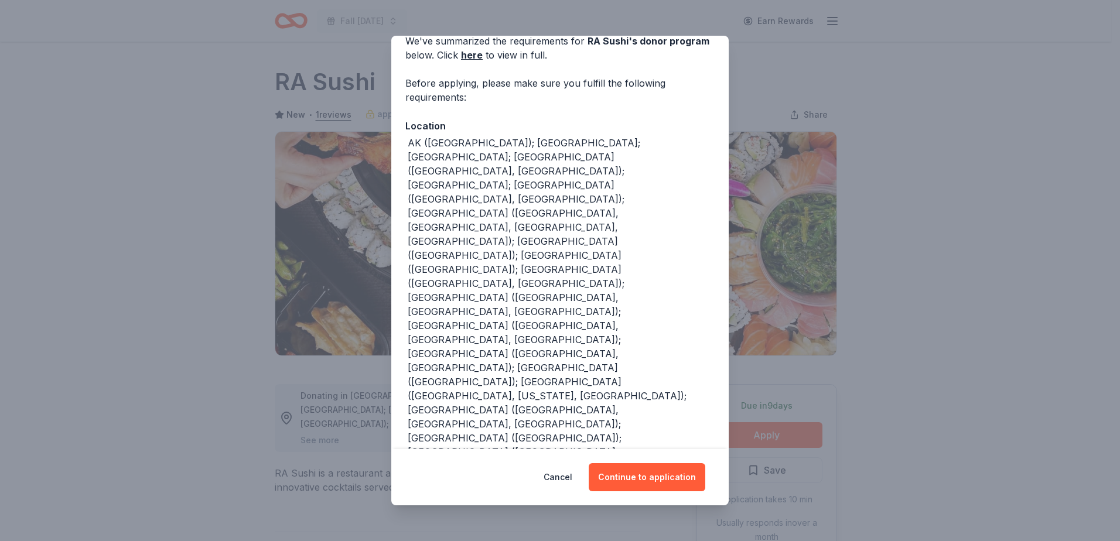
scroll to position [70, 0]
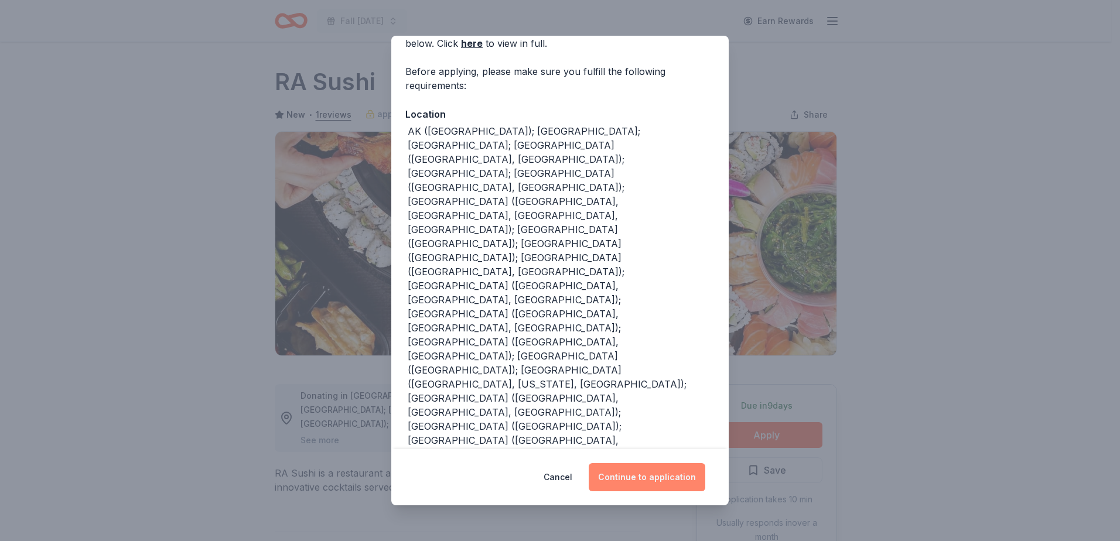
click at [642, 474] on button "Continue to application" at bounding box center [647, 477] width 117 height 28
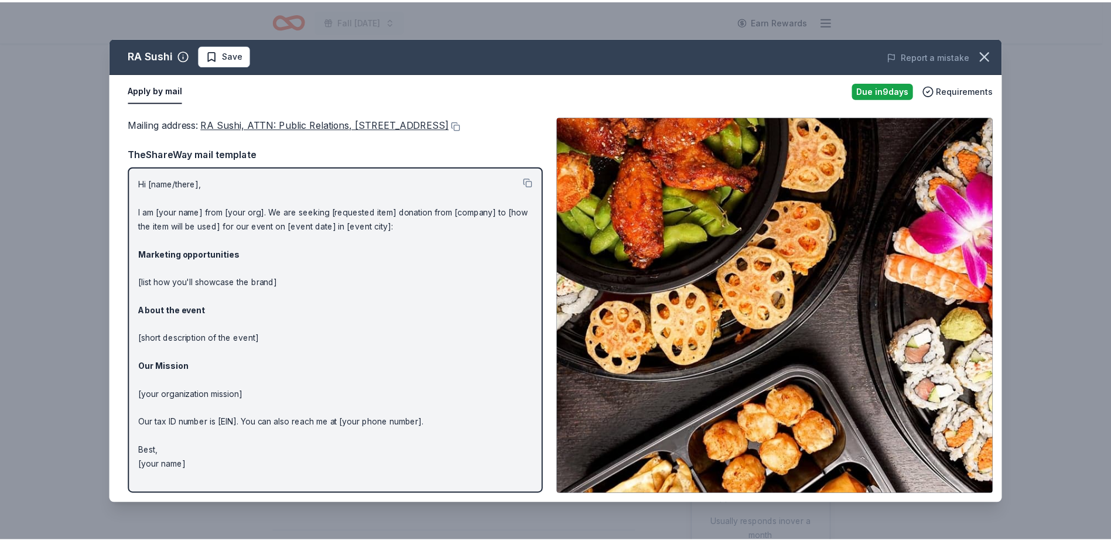
scroll to position [4, 0]
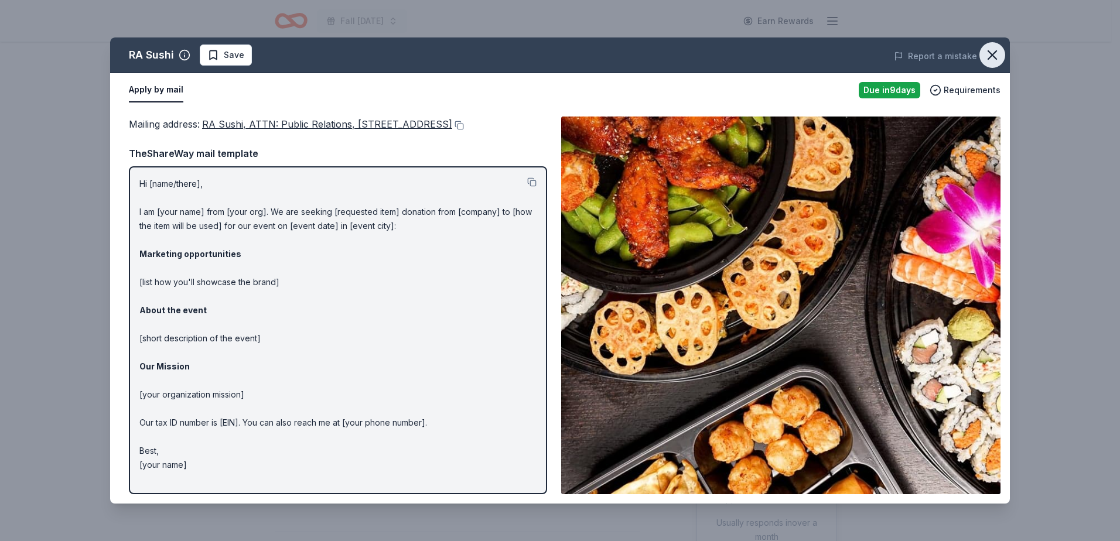
click at [994, 56] on icon "button" at bounding box center [992, 55] width 8 height 8
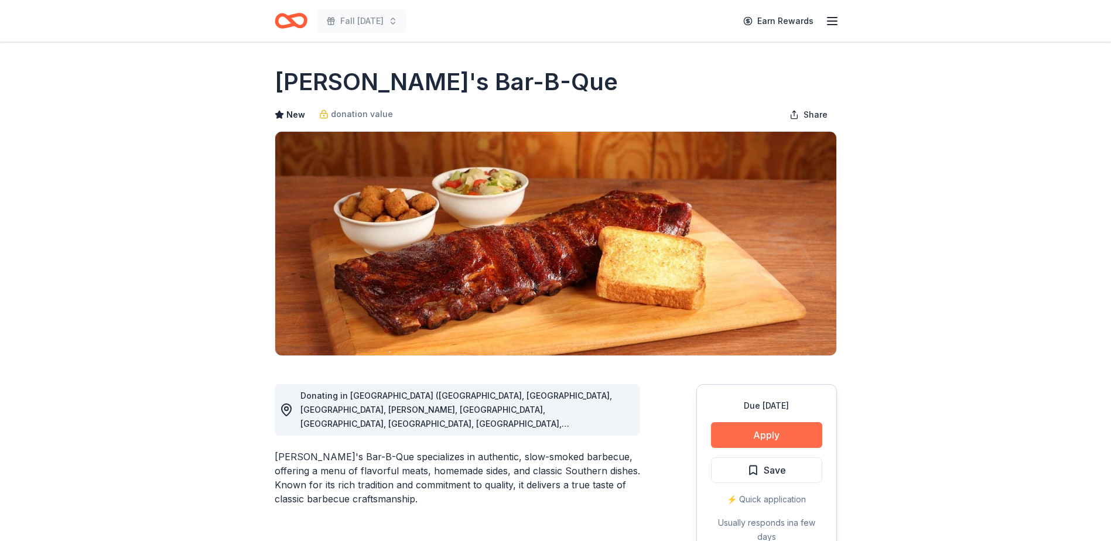
click at [763, 435] on button "Apply" at bounding box center [766, 435] width 111 height 26
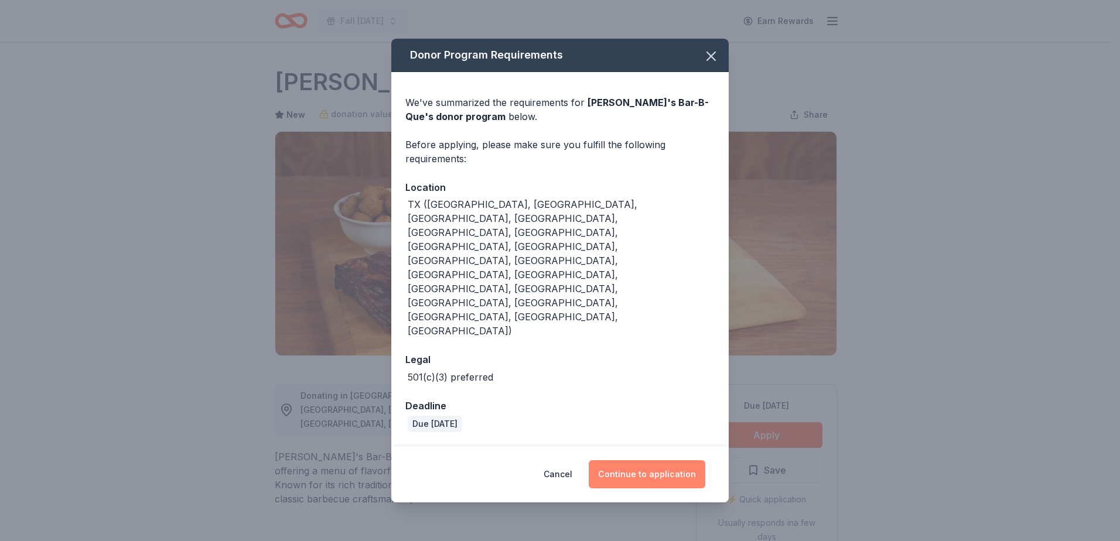
click at [661, 460] on button "Continue to application" at bounding box center [647, 474] width 117 height 28
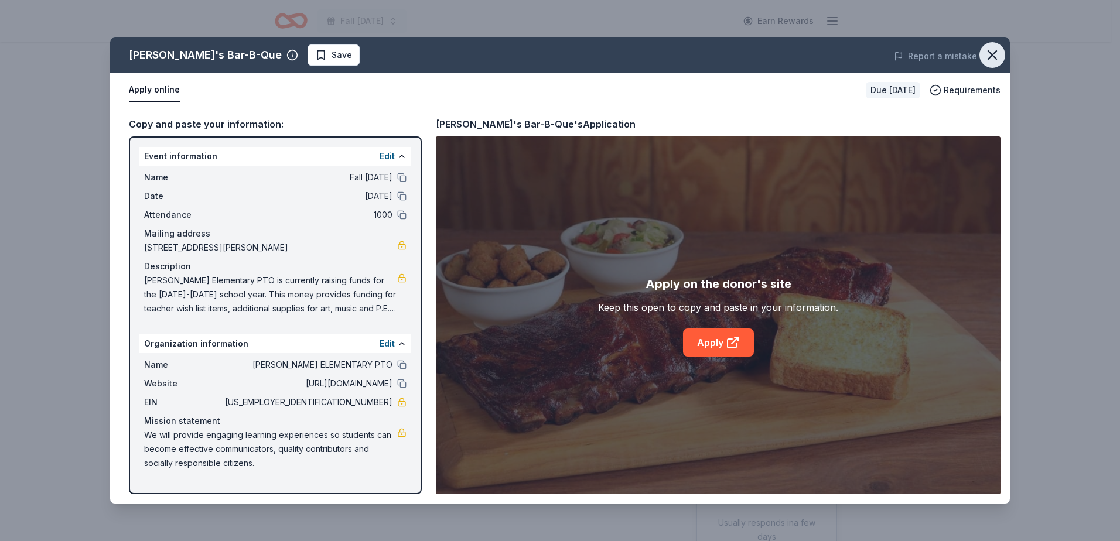
click at [993, 58] on icon "button" at bounding box center [992, 55] width 16 height 16
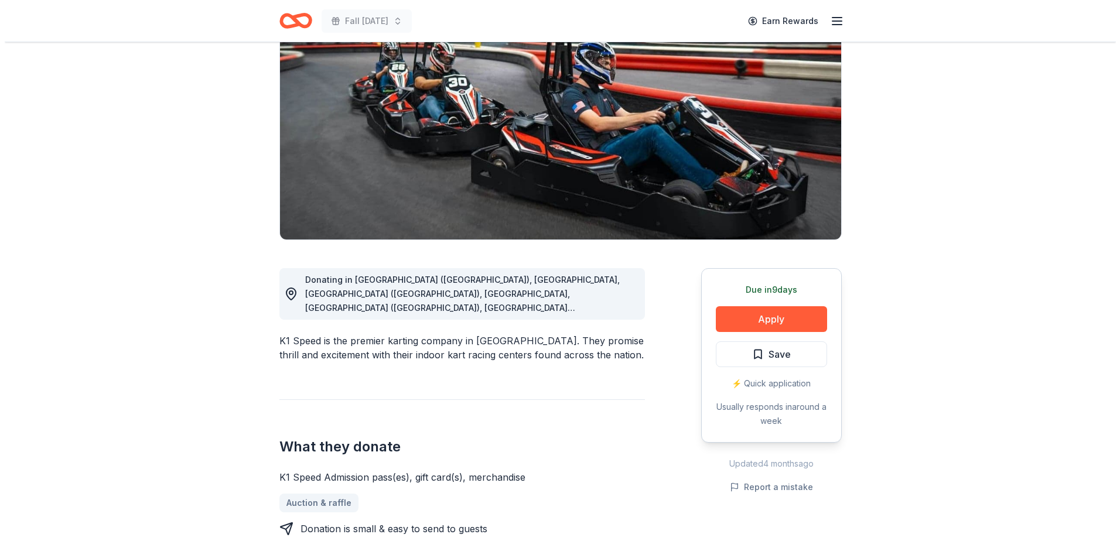
scroll to position [117, 0]
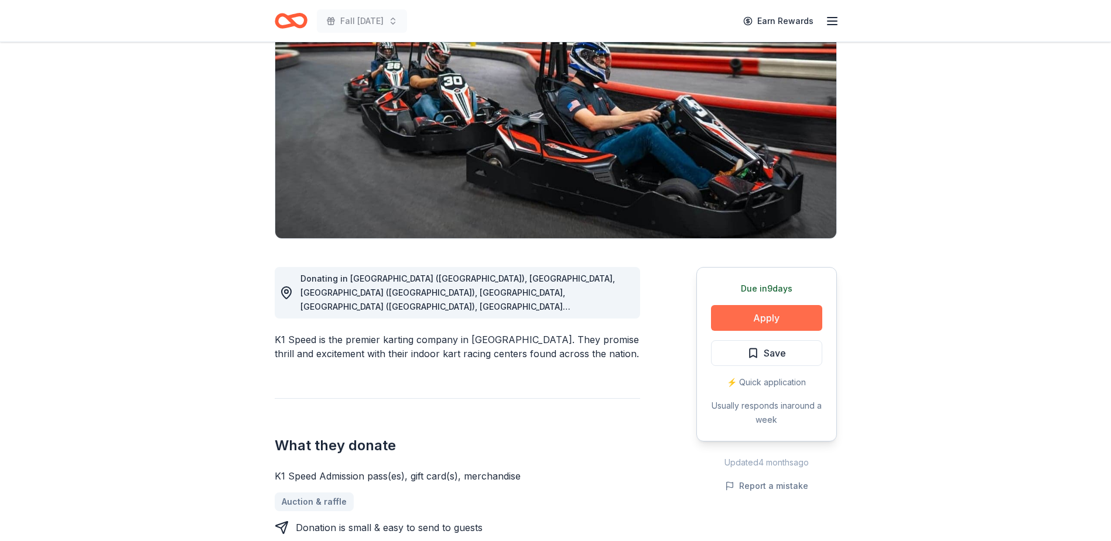
click at [799, 324] on button "Apply" at bounding box center [766, 318] width 111 height 26
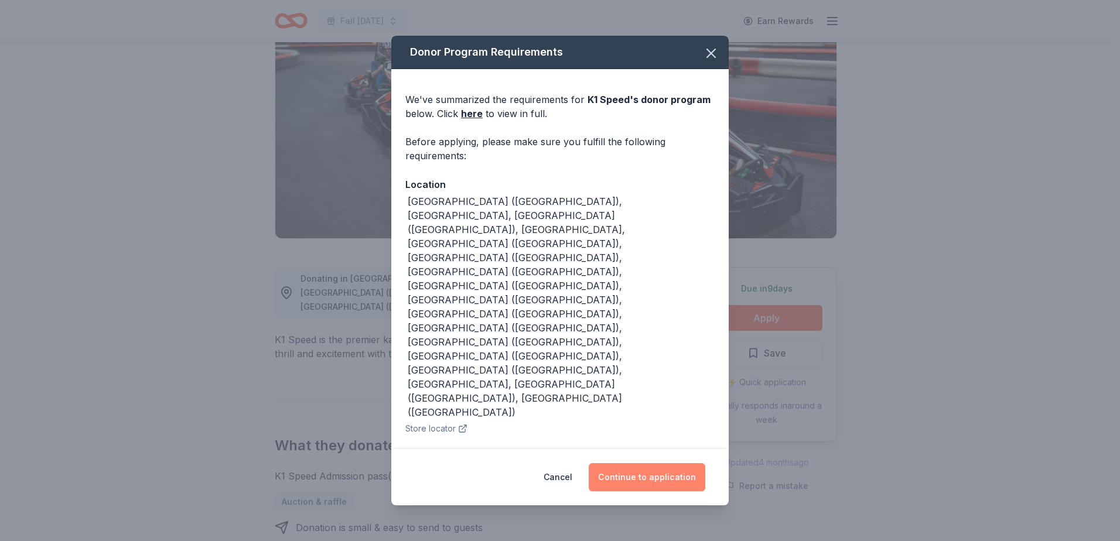
click at [640, 463] on button "Continue to application" at bounding box center [647, 477] width 117 height 28
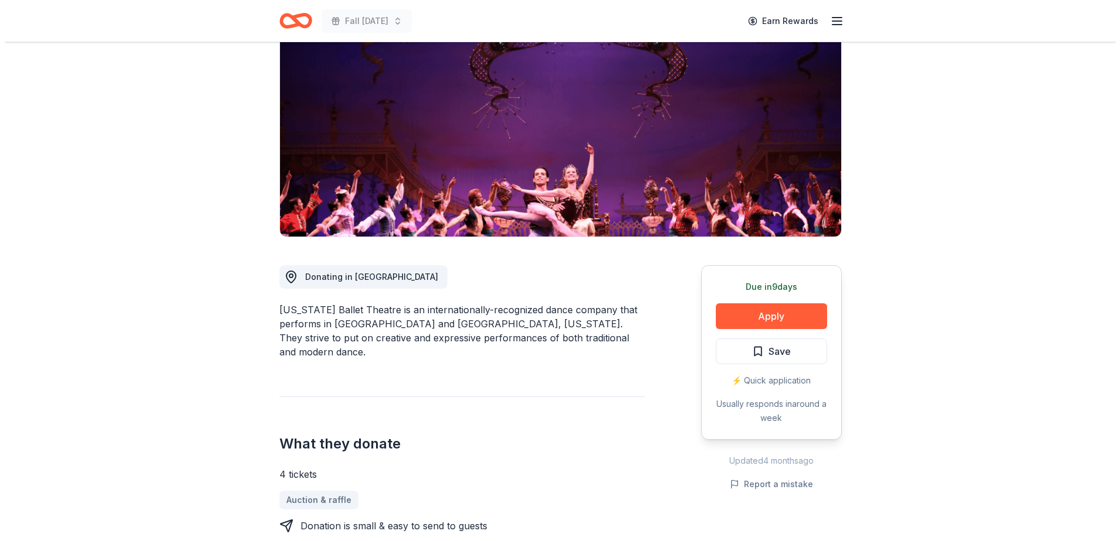
scroll to position [176, 0]
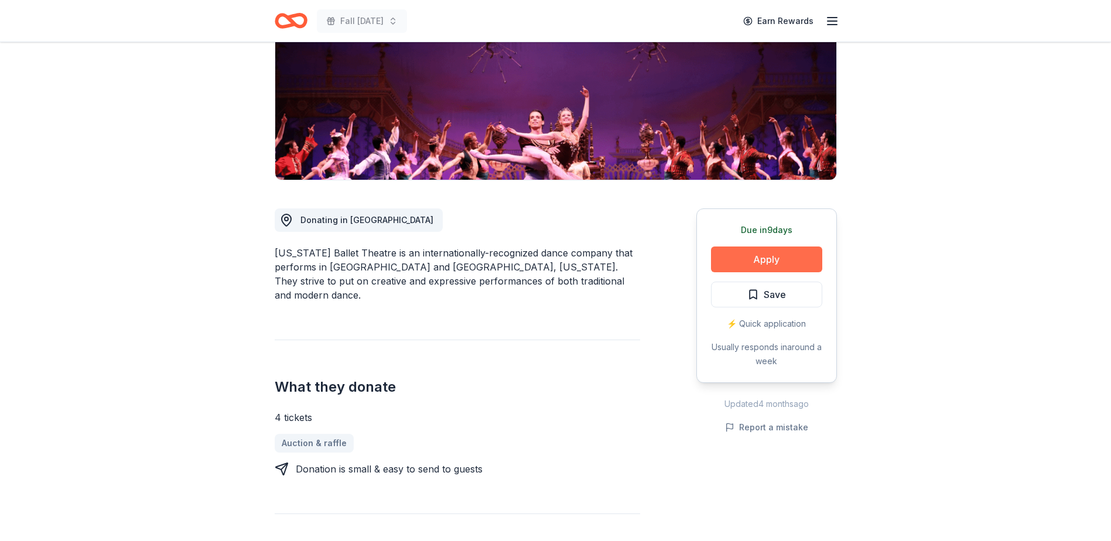
click at [762, 259] on button "Apply" at bounding box center [766, 260] width 111 height 26
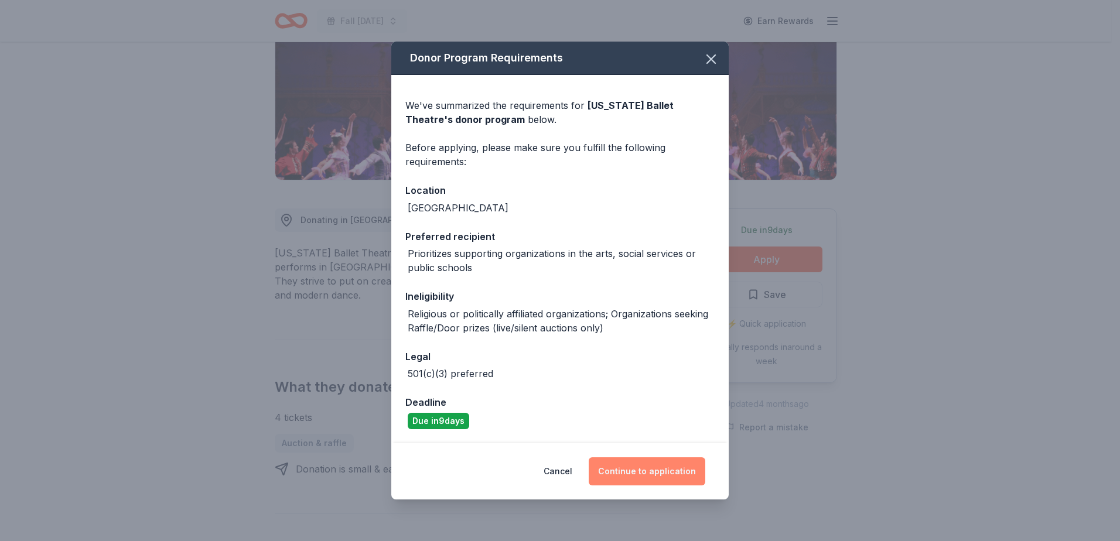
click at [645, 468] on button "Continue to application" at bounding box center [647, 471] width 117 height 28
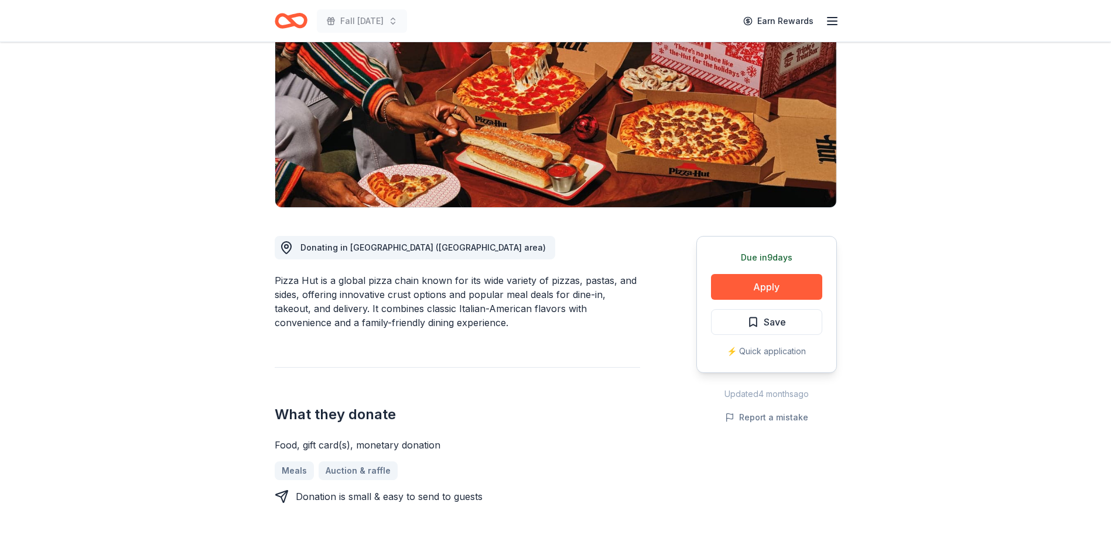
scroll to position [176, 0]
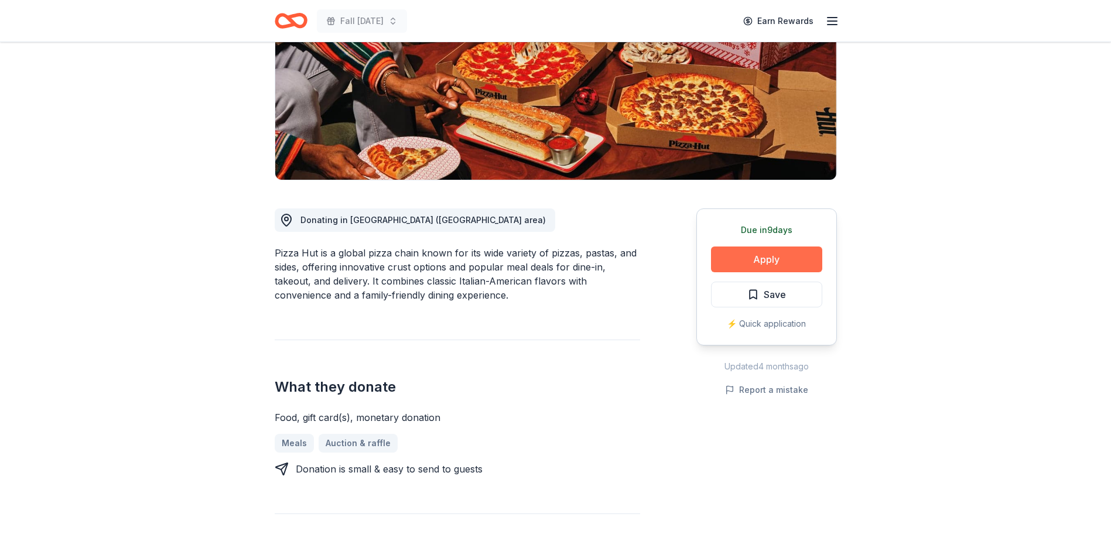
click at [755, 257] on button "Apply" at bounding box center [766, 260] width 111 height 26
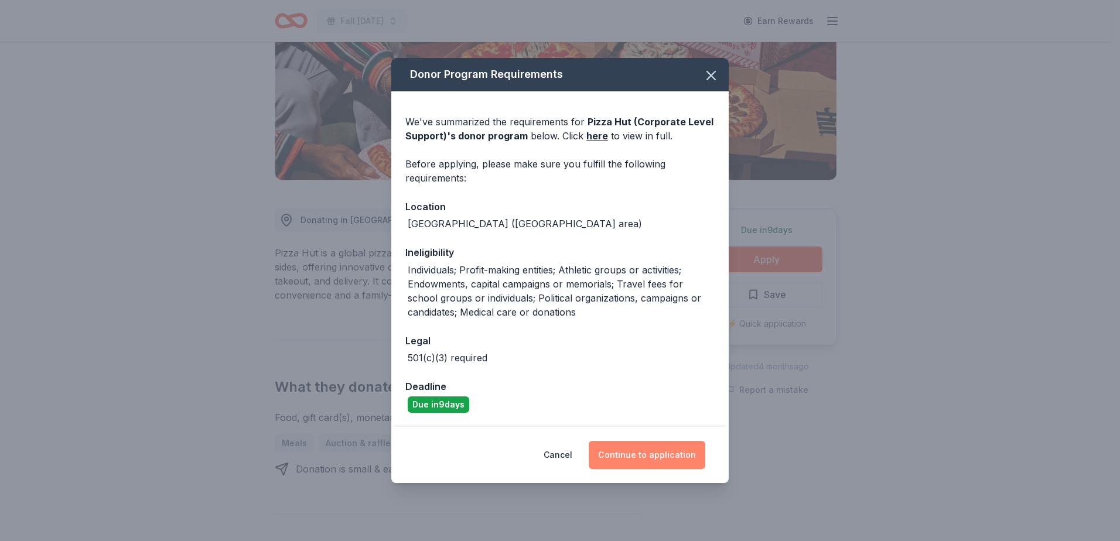
click at [642, 458] on button "Continue to application" at bounding box center [647, 455] width 117 height 28
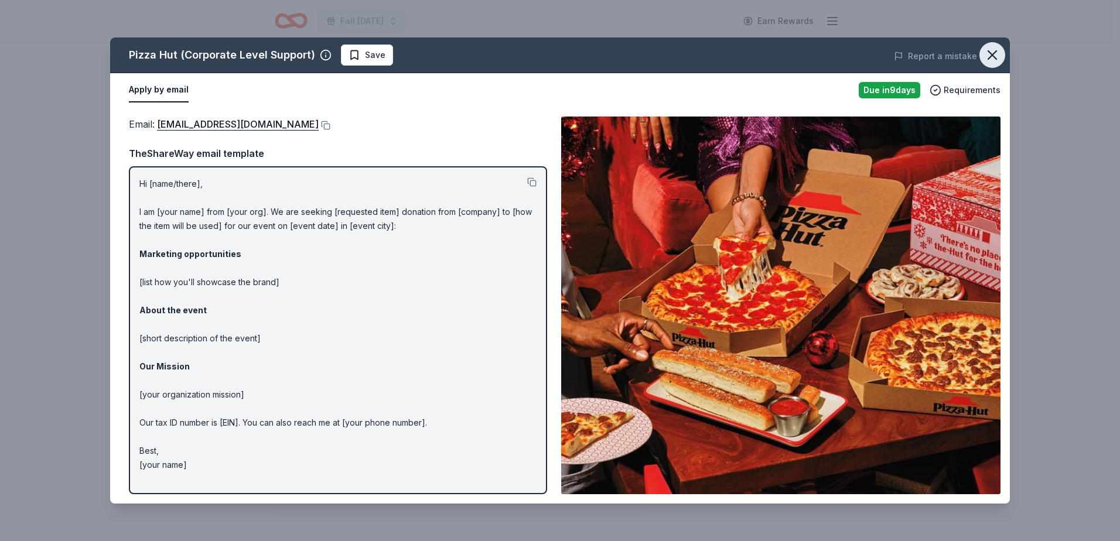
click at [988, 55] on icon "button" at bounding box center [992, 55] width 16 height 16
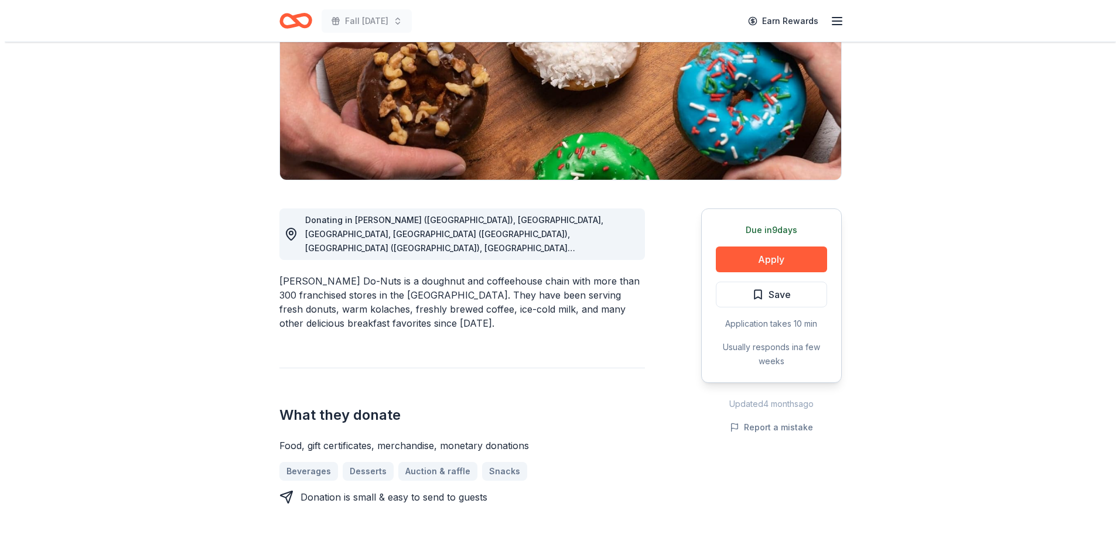
scroll to position [234, 0]
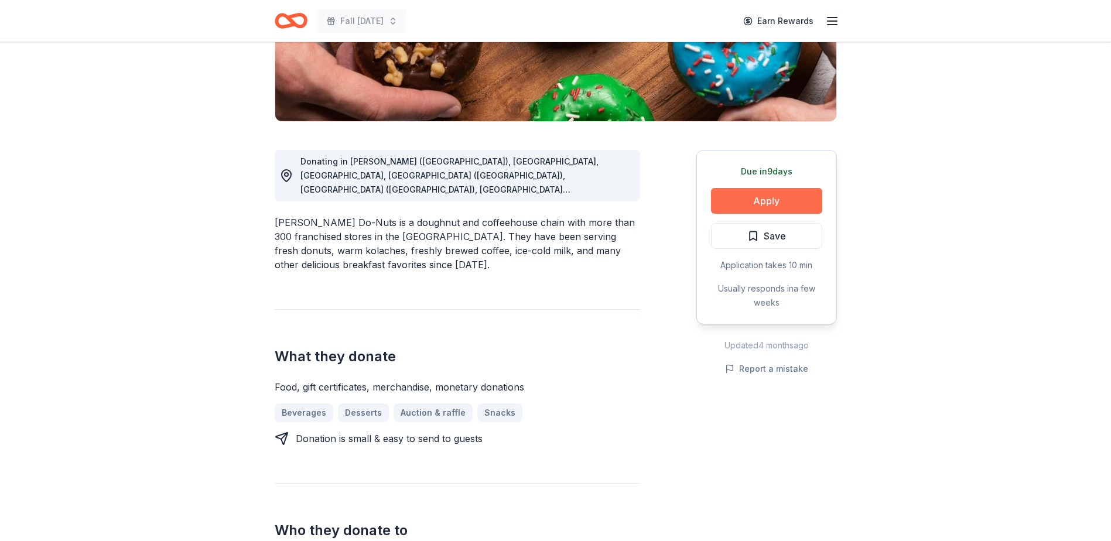
click at [764, 204] on button "Apply" at bounding box center [766, 201] width 111 height 26
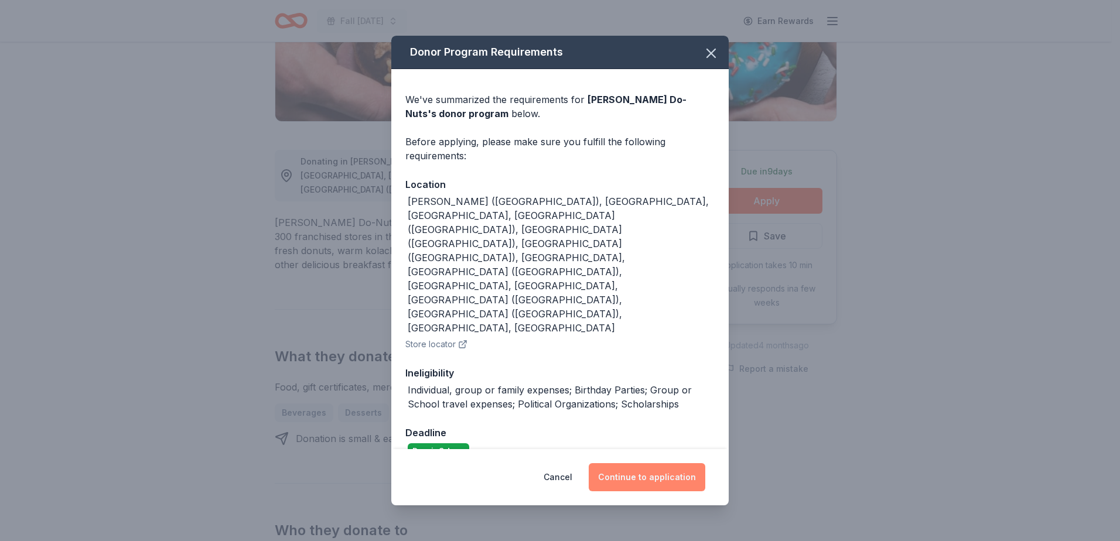
click at [663, 463] on button "Continue to application" at bounding box center [647, 477] width 117 height 28
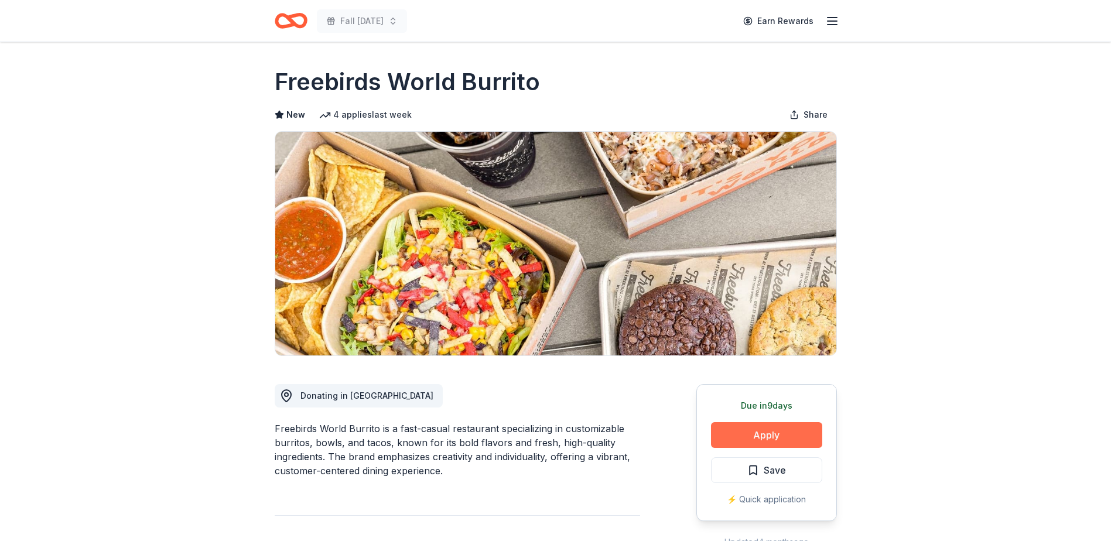
click at [800, 430] on button "Apply" at bounding box center [766, 435] width 111 height 26
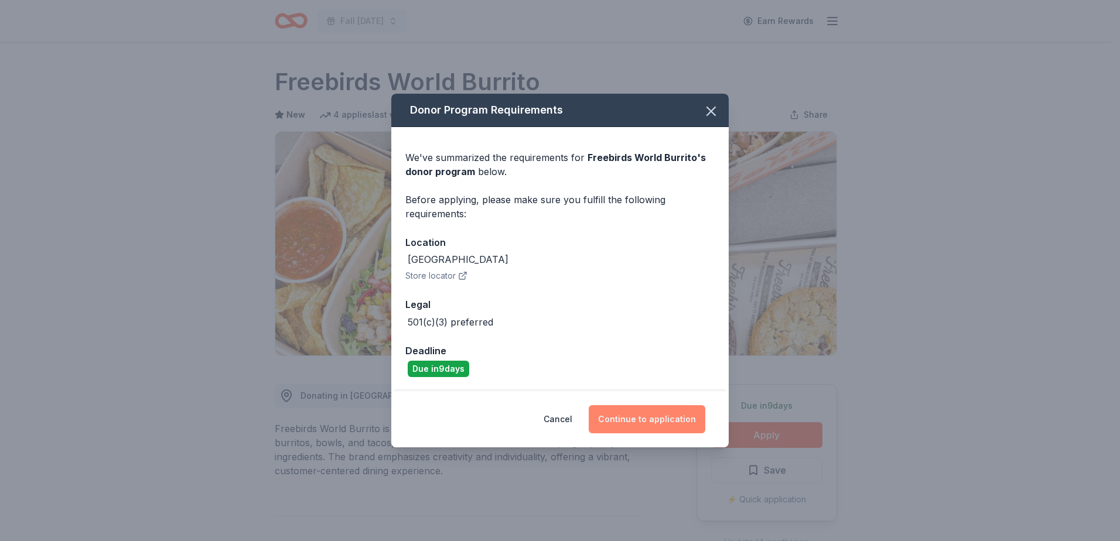
click at [658, 426] on button "Continue to application" at bounding box center [647, 419] width 117 height 28
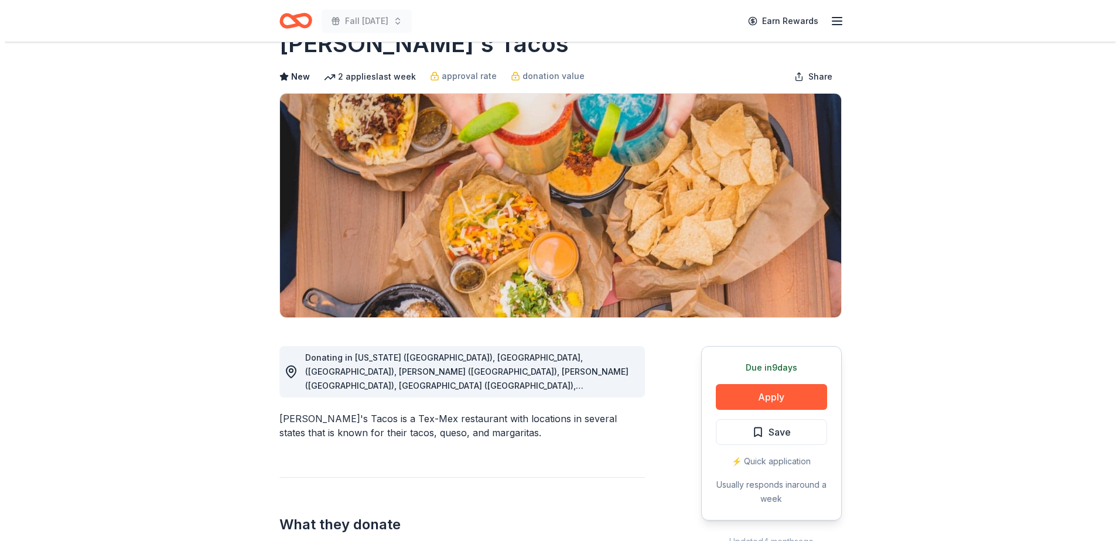
scroll to position [59, 0]
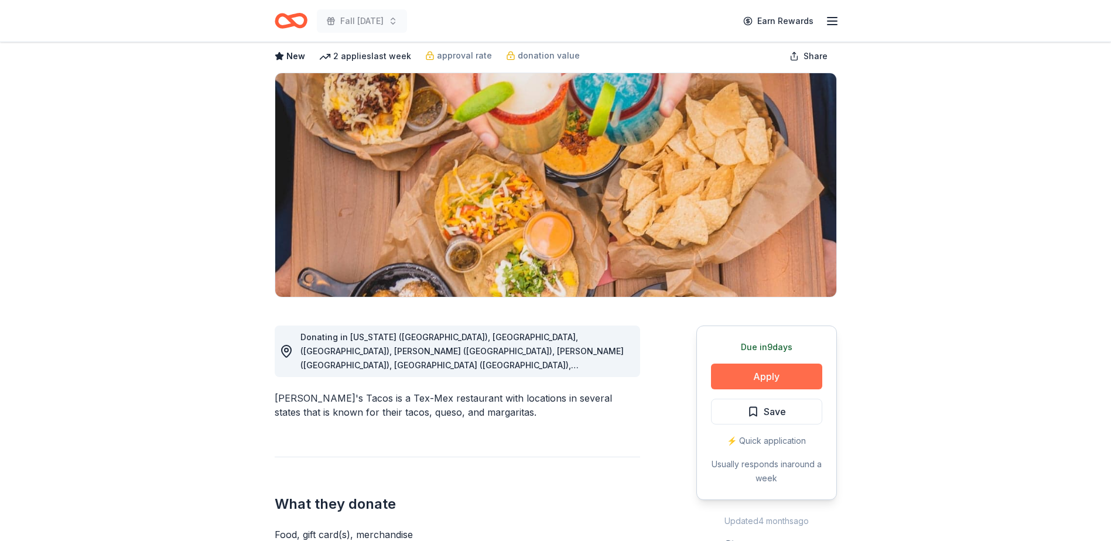
click at [761, 375] on button "Apply" at bounding box center [766, 377] width 111 height 26
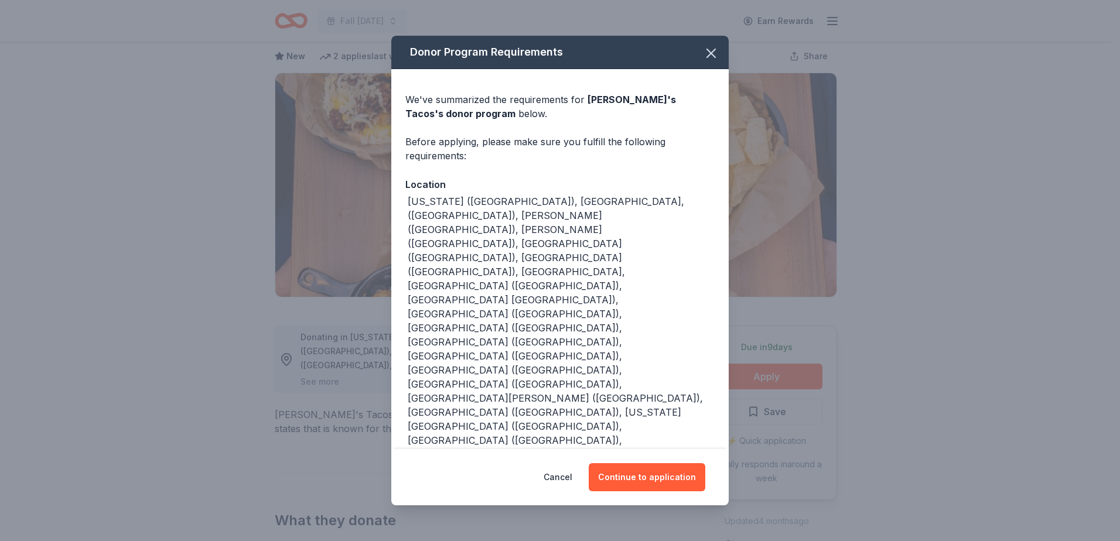
click at [630, 449] on div "Cancel Continue to application" at bounding box center [559, 477] width 337 height 56
click at [633, 463] on button "Continue to application" at bounding box center [647, 477] width 117 height 28
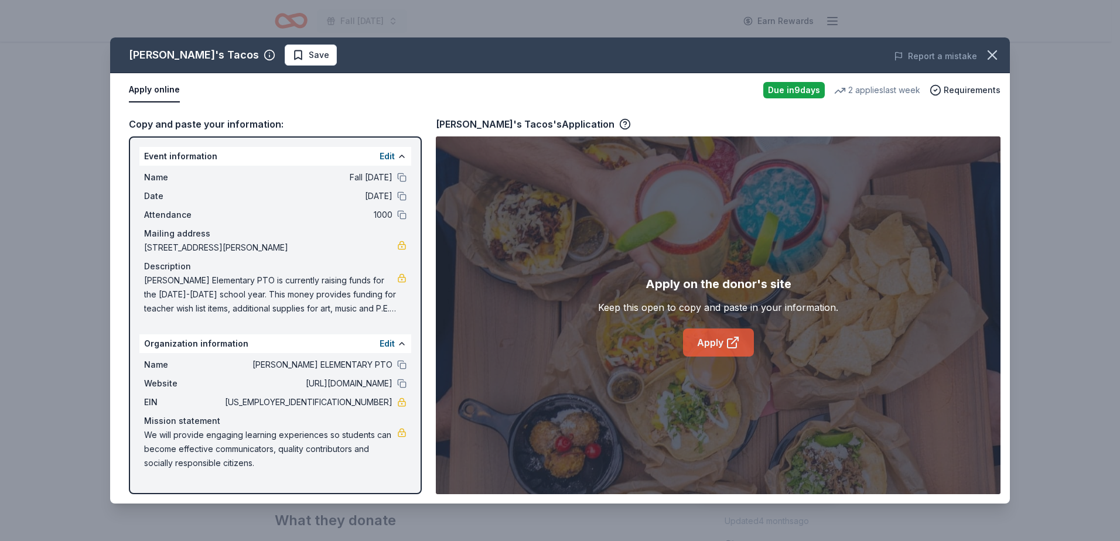
click at [710, 338] on link "Apply" at bounding box center [718, 343] width 71 height 28
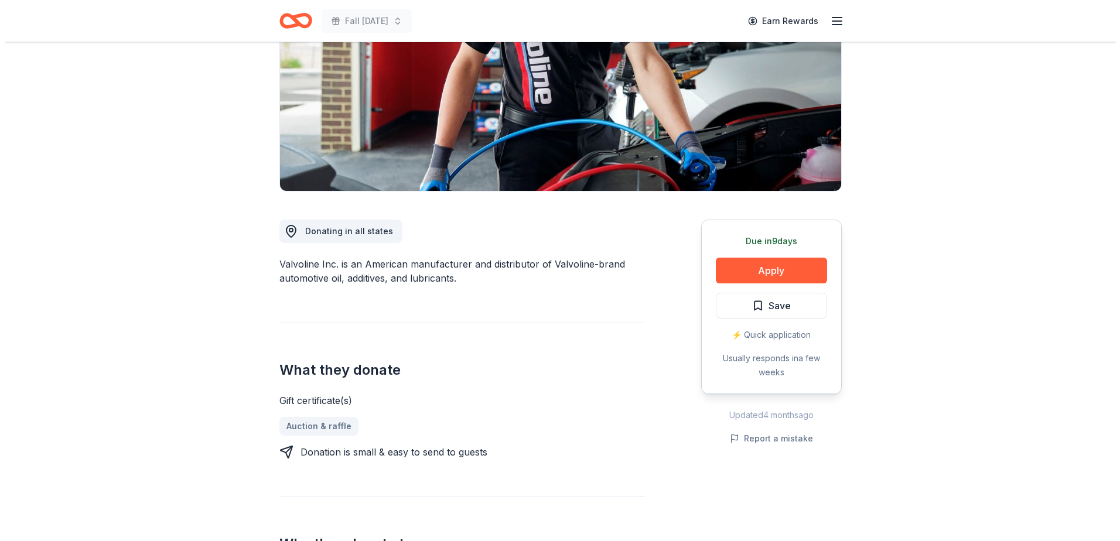
scroll to position [176, 0]
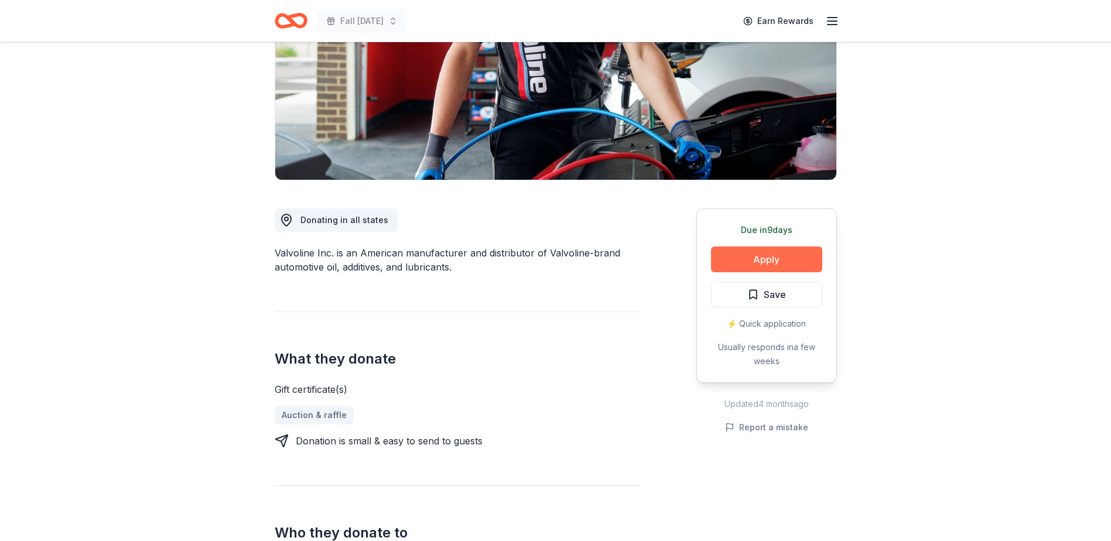
click at [751, 266] on button "Apply" at bounding box center [766, 260] width 111 height 26
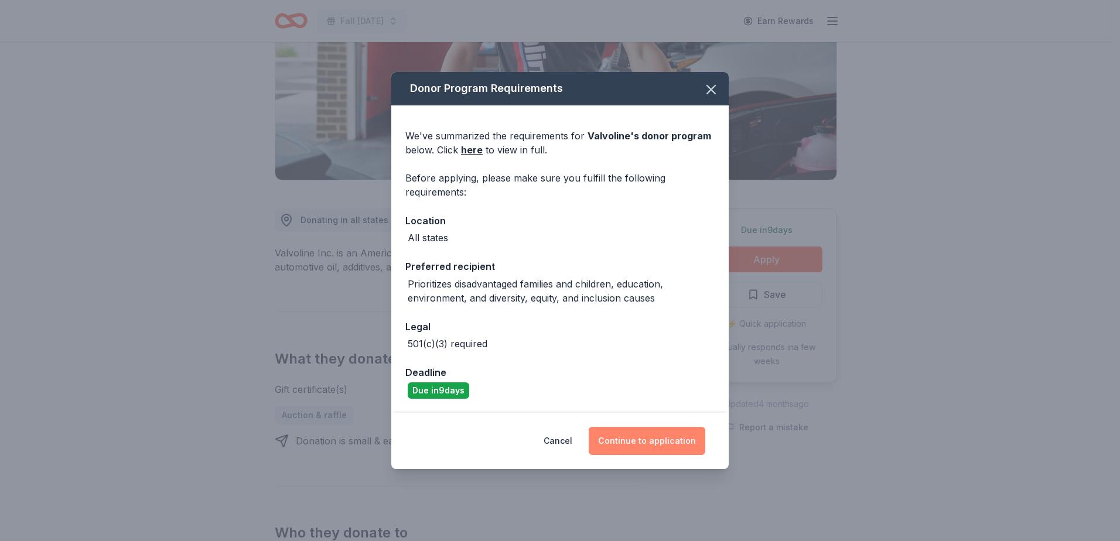
click at [655, 447] on button "Continue to application" at bounding box center [647, 441] width 117 height 28
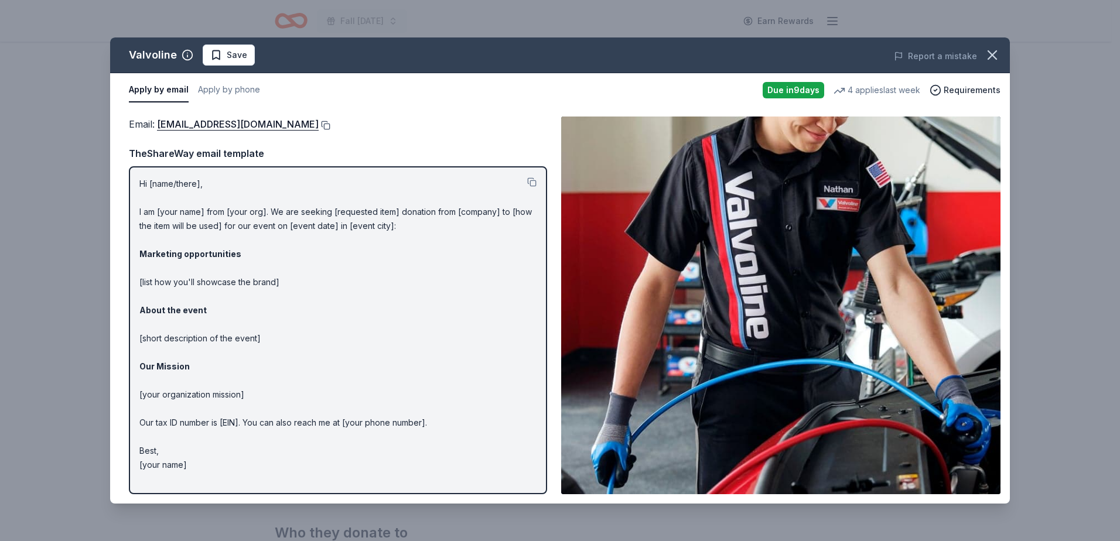
click at [319, 126] on button at bounding box center [325, 125] width 12 height 9
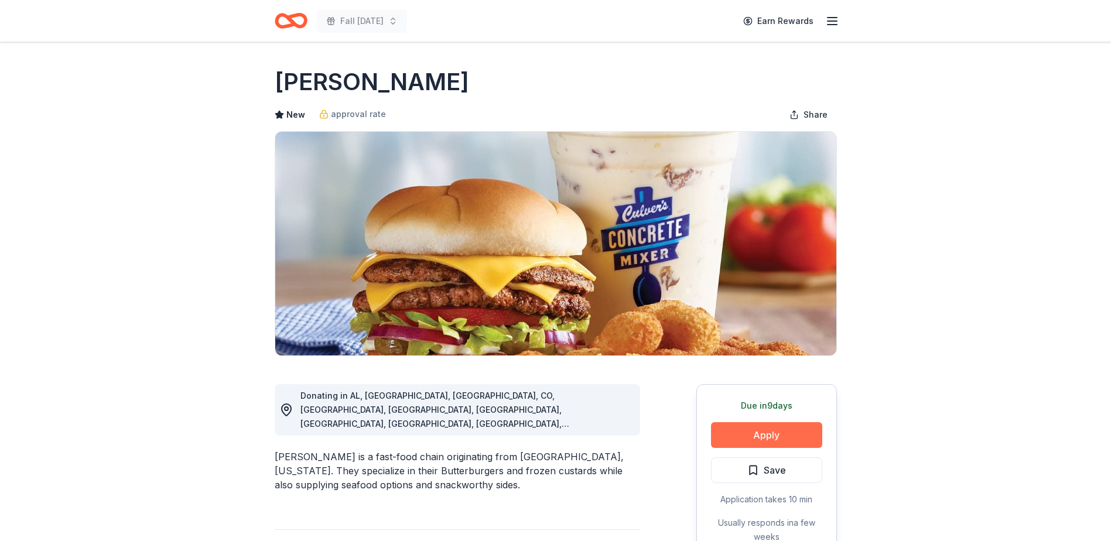
click at [766, 430] on button "Apply" at bounding box center [766, 435] width 111 height 26
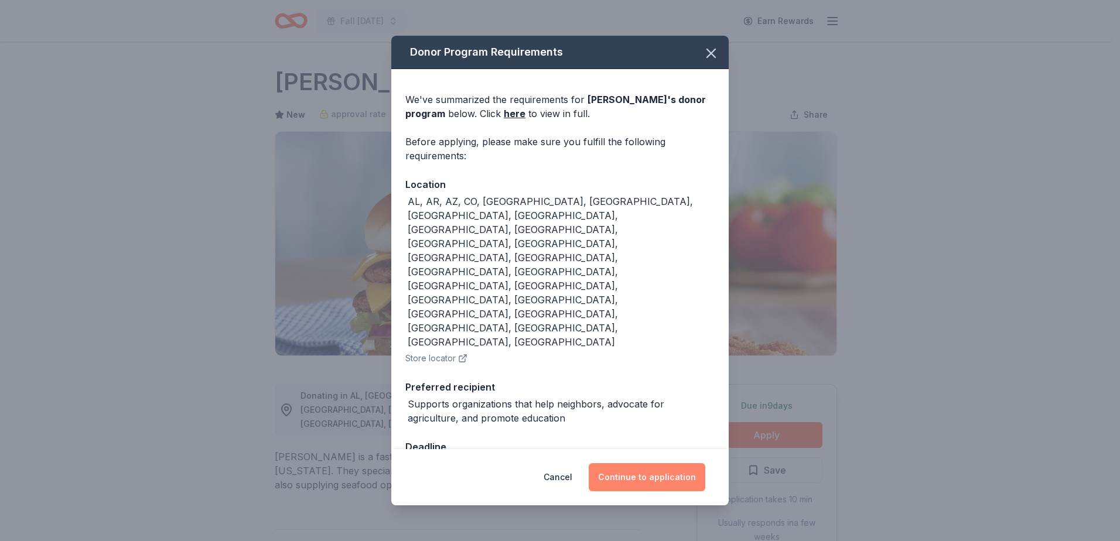
click at [672, 463] on button "Continue to application" at bounding box center [647, 477] width 117 height 28
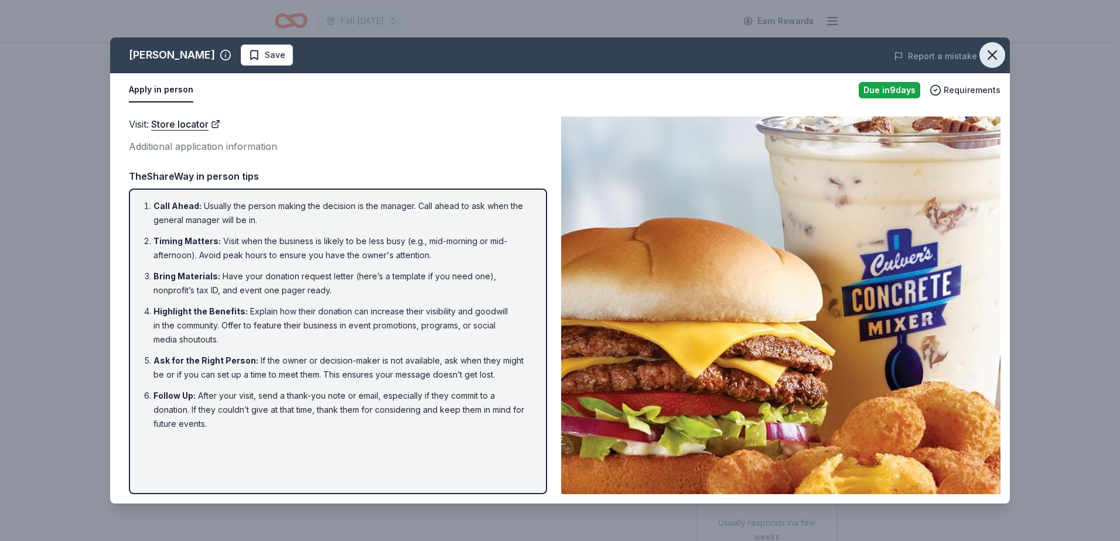
click at [991, 61] on icon "button" at bounding box center [992, 55] width 16 height 16
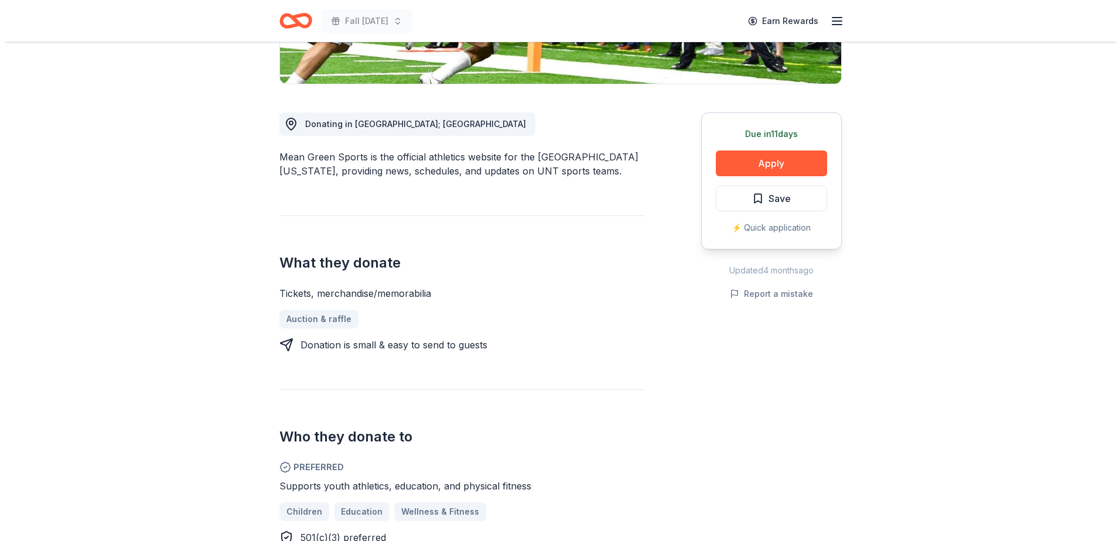
scroll to position [293, 0]
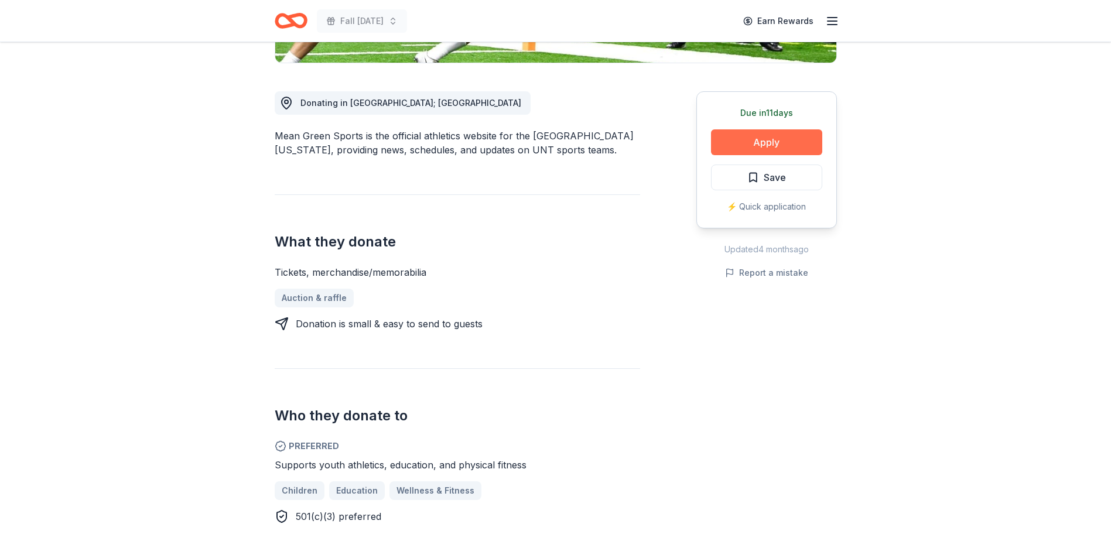
click at [767, 147] on button "Apply" at bounding box center [766, 142] width 111 height 26
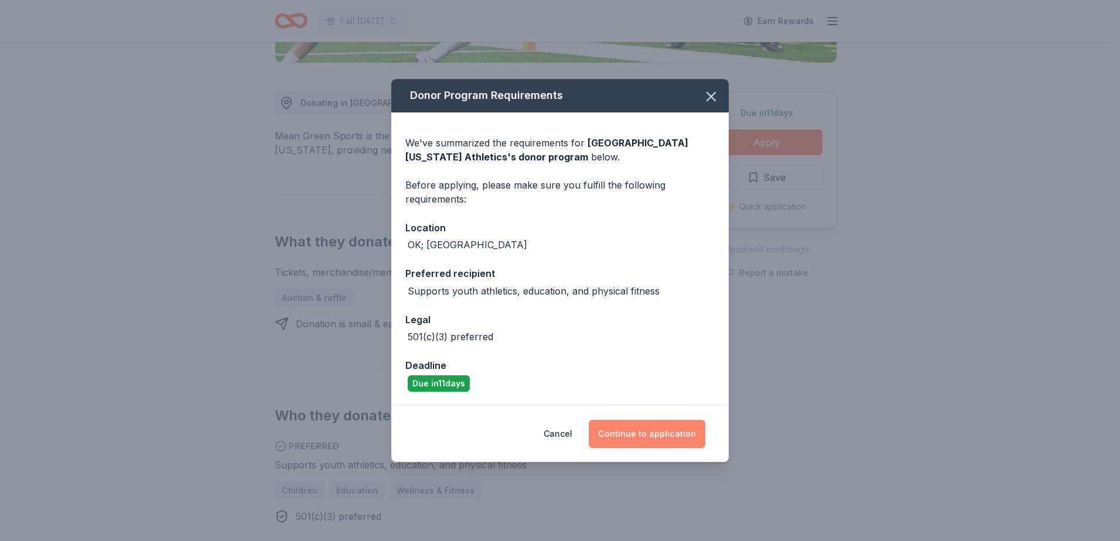
click at [635, 429] on button "Continue to application" at bounding box center [647, 434] width 117 height 28
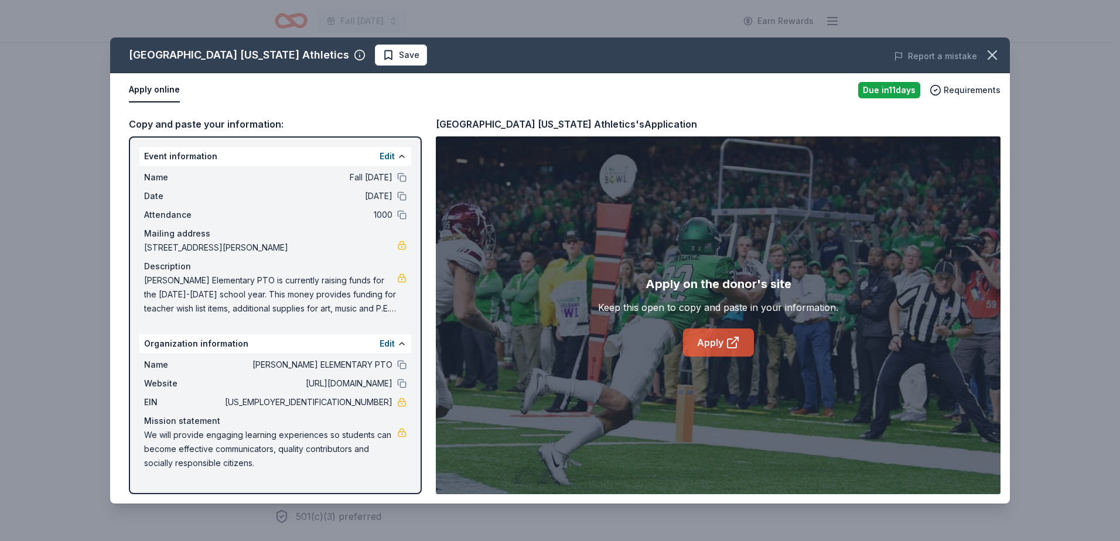
click at [698, 343] on link "Apply" at bounding box center [718, 343] width 71 height 28
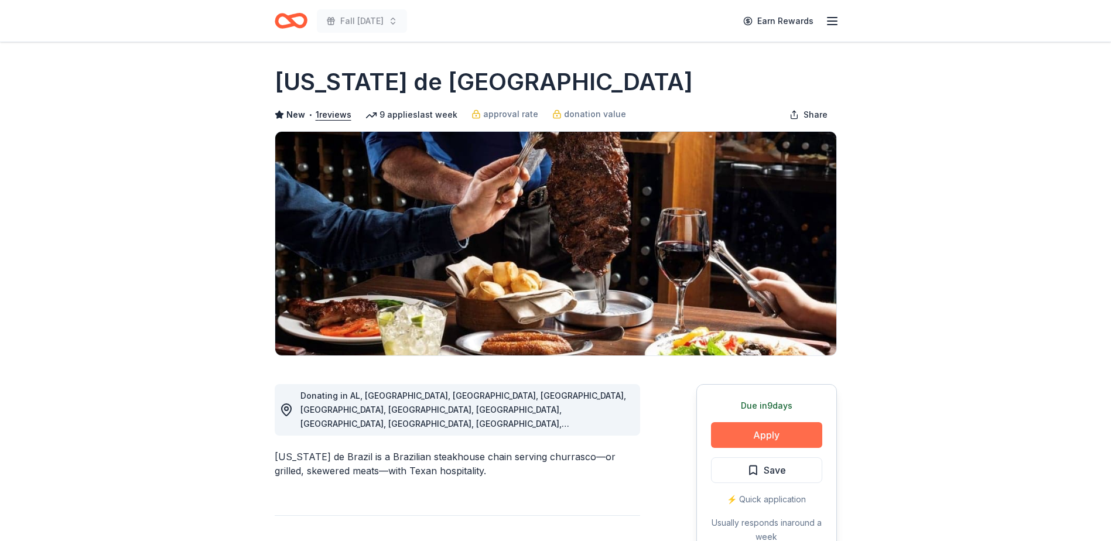
click at [766, 442] on button "Apply" at bounding box center [766, 435] width 111 height 26
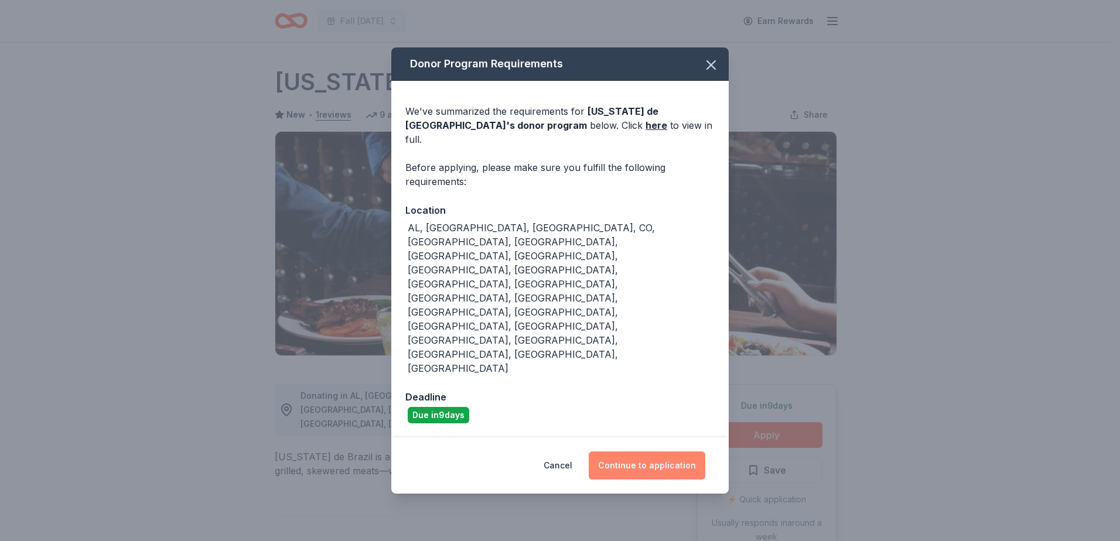
click at [678, 451] on button "Continue to application" at bounding box center [647, 465] width 117 height 28
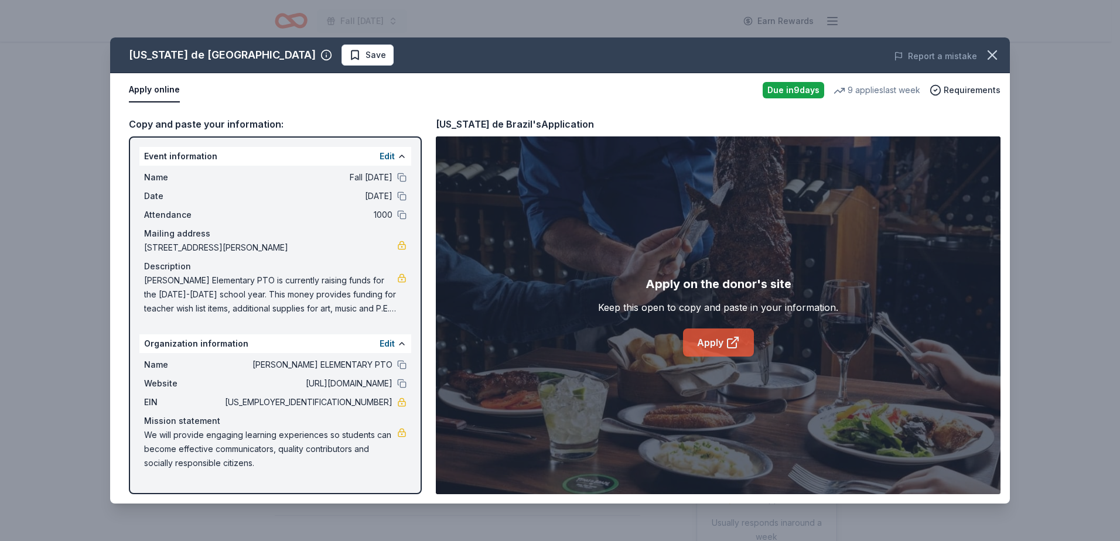
click at [726, 337] on icon at bounding box center [733, 343] width 14 height 14
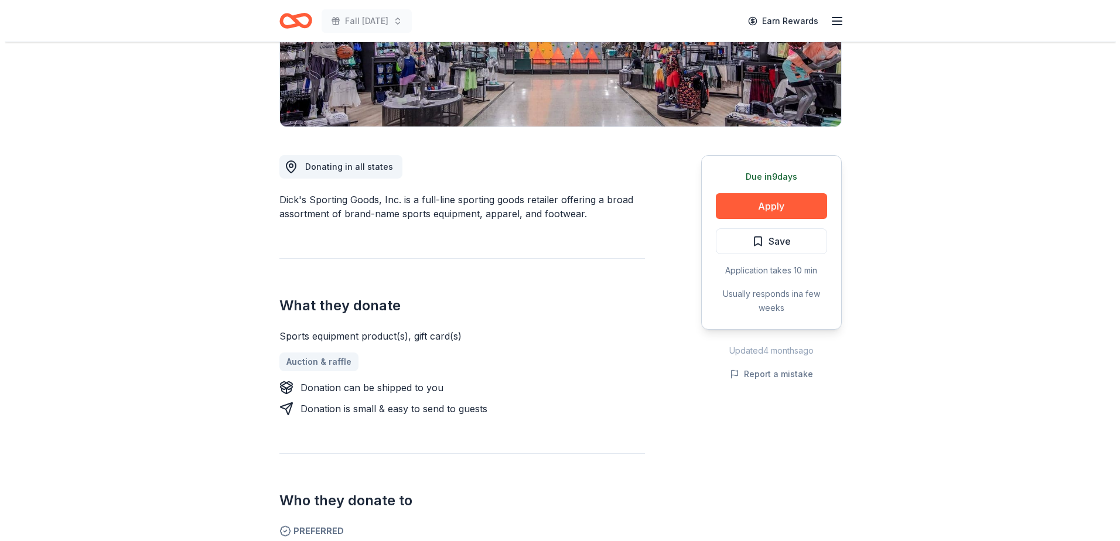
scroll to position [234, 0]
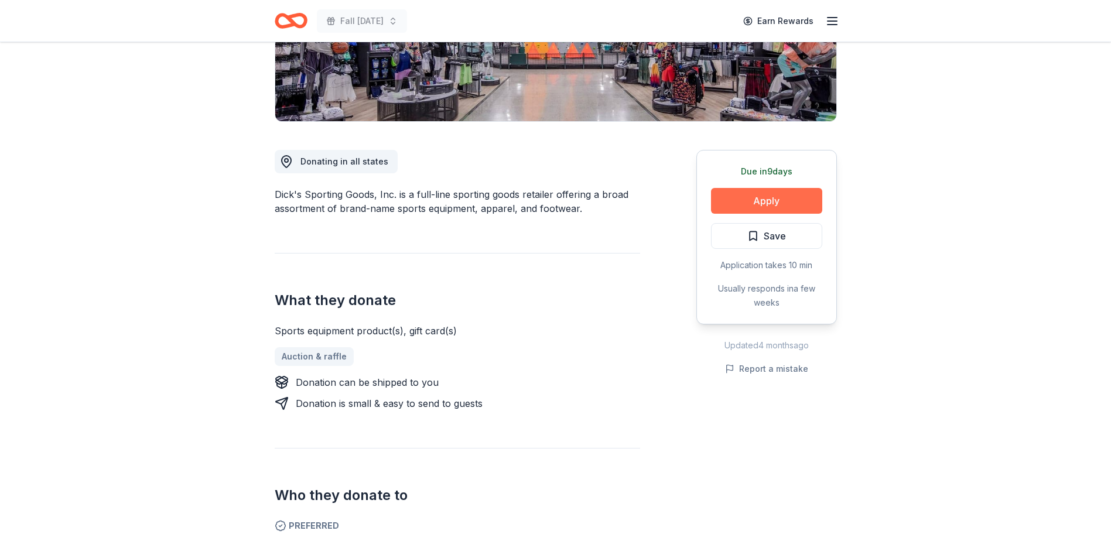
click at [776, 207] on button "Apply" at bounding box center [766, 201] width 111 height 26
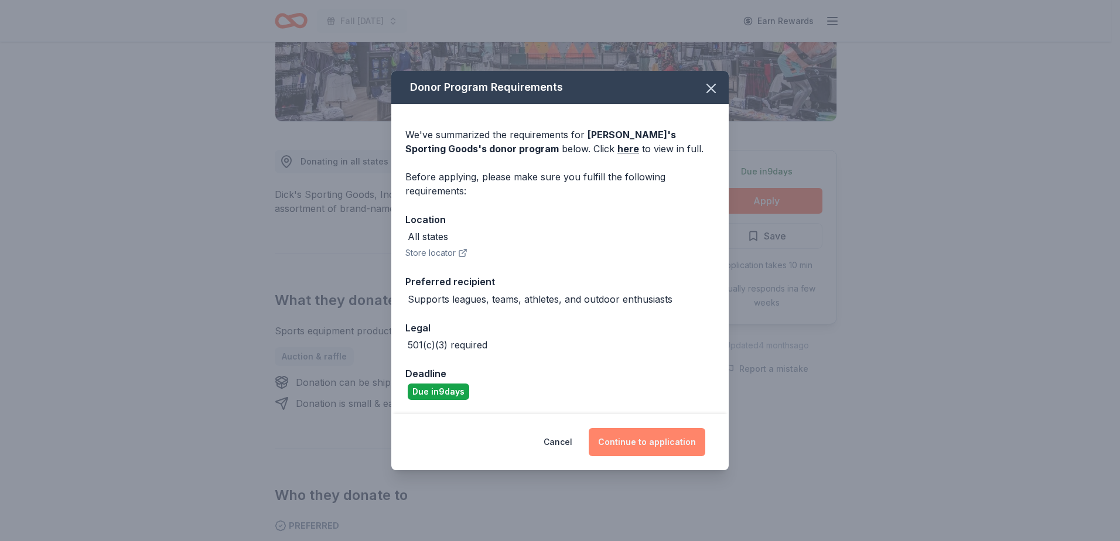
click at [674, 443] on button "Continue to application" at bounding box center [647, 442] width 117 height 28
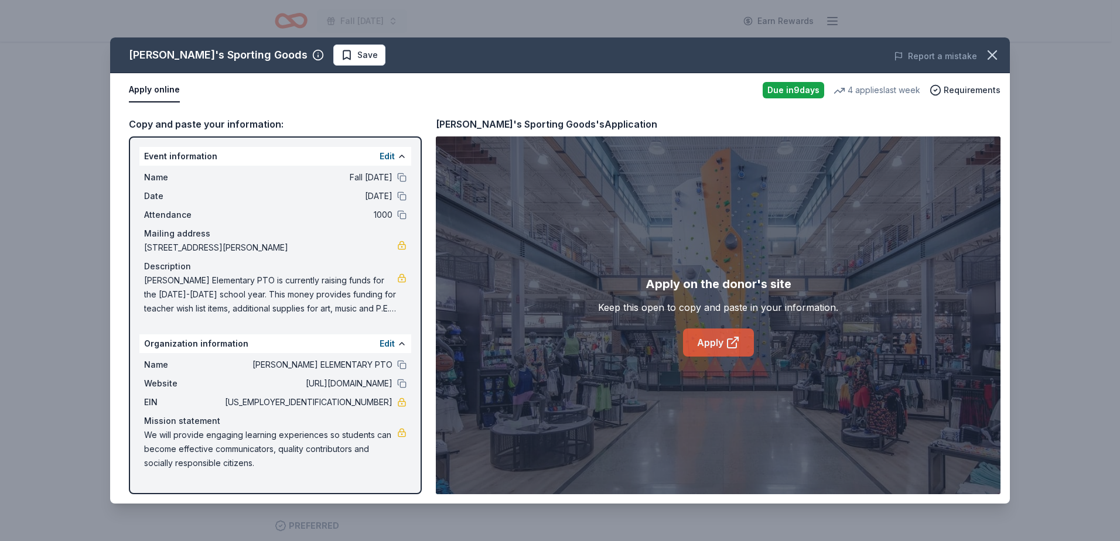
click at [726, 344] on icon at bounding box center [733, 343] width 14 height 14
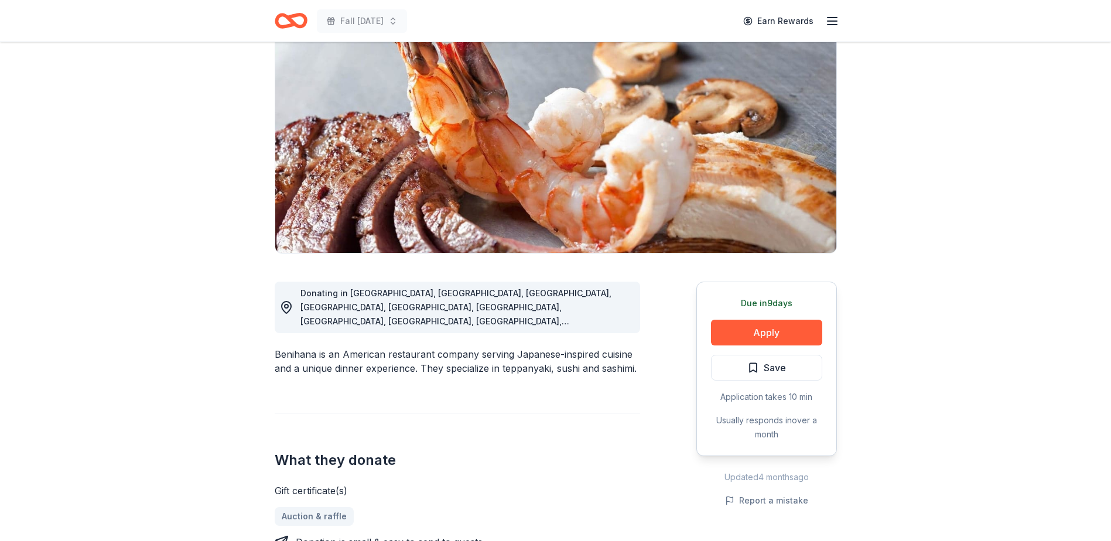
scroll to position [117, 0]
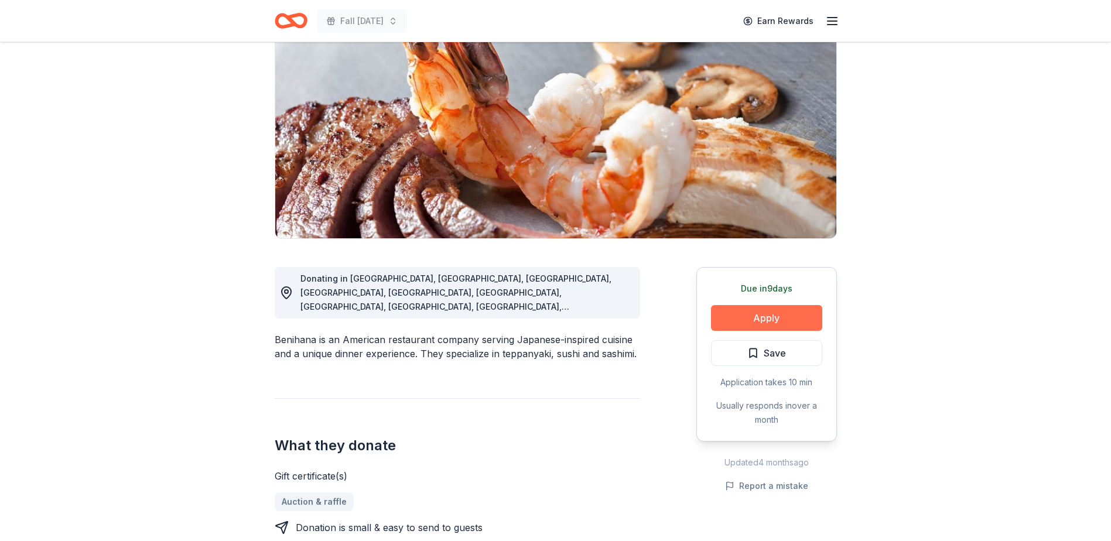
click at [758, 314] on button "Apply" at bounding box center [766, 318] width 111 height 26
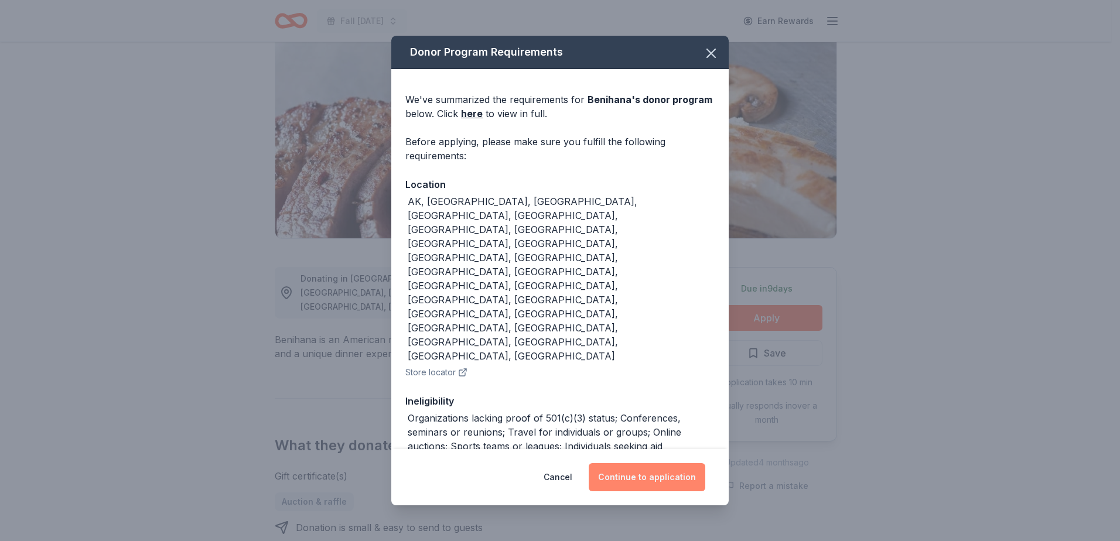
click at [669, 466] on button "Continue to application" at bounding box center [647, 477] width 117 height 28
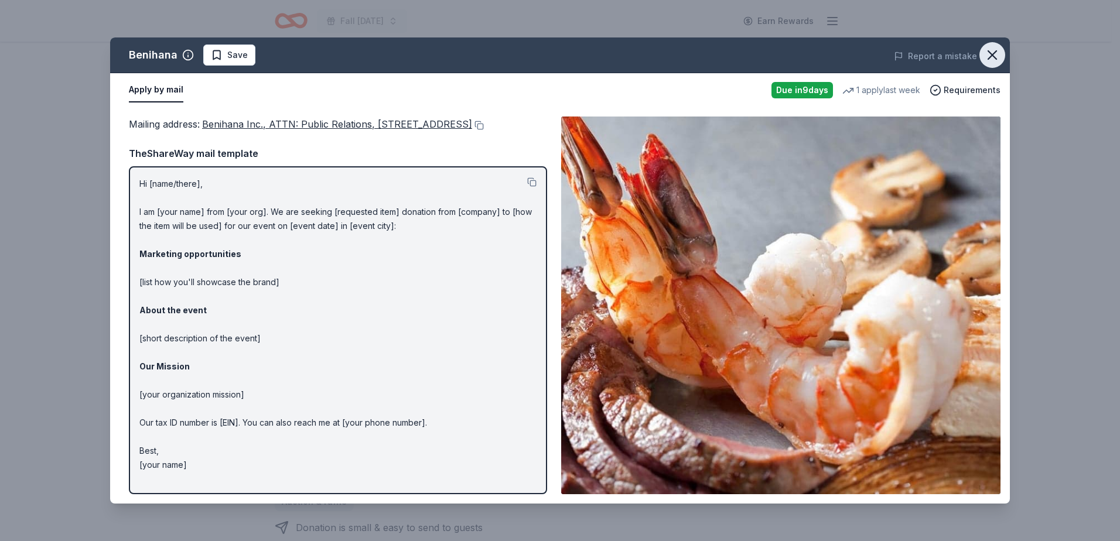
click at [993, 59] on icon "button" at bounding box center [992, 55] width 16 height 16
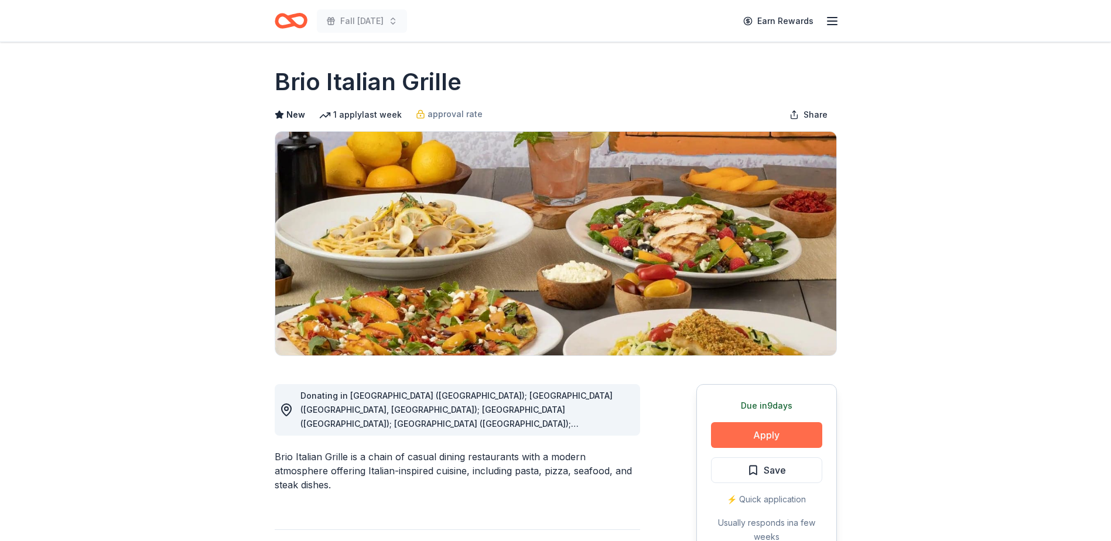
click at [784, 429] on button "Apply" at bounding box center [766, 435] width 111 height 26
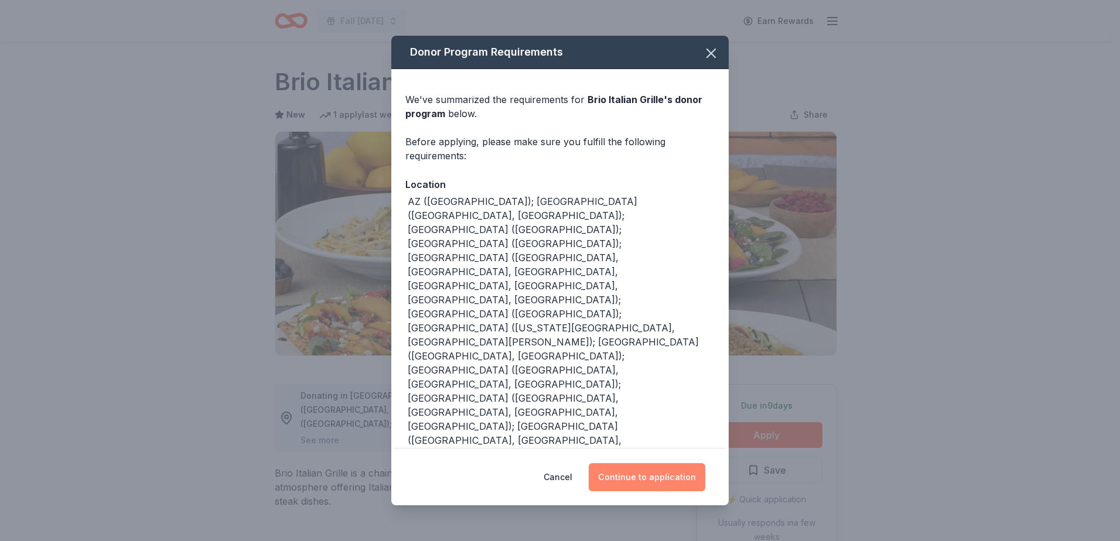
click at [656, 463] on button "Continue to application" at bounding box center [647, 477] width 117 height 28
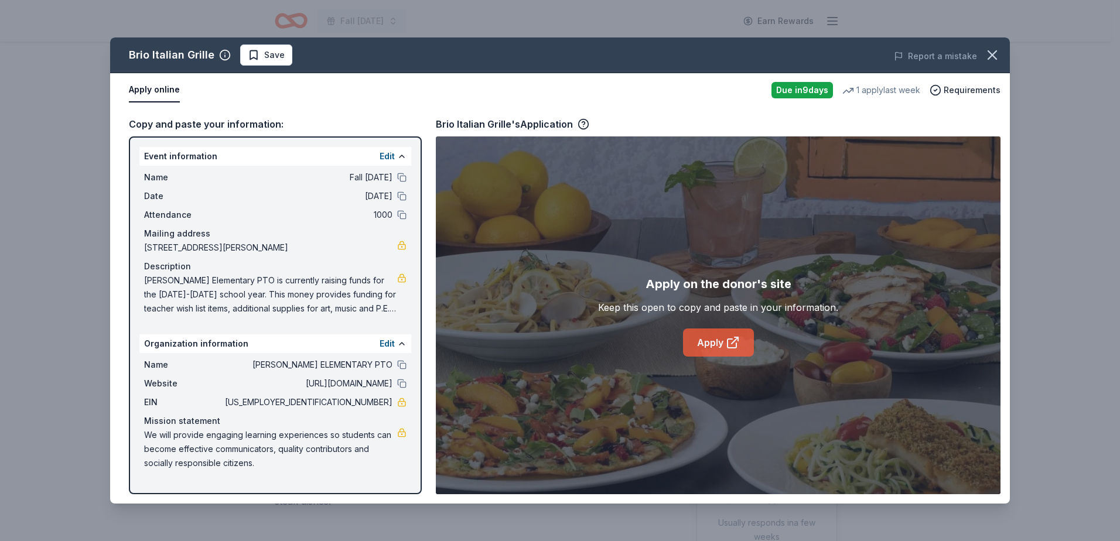
click at [713, 345] on link "Apply" at bounding box center [718, 343] width 71 height 28
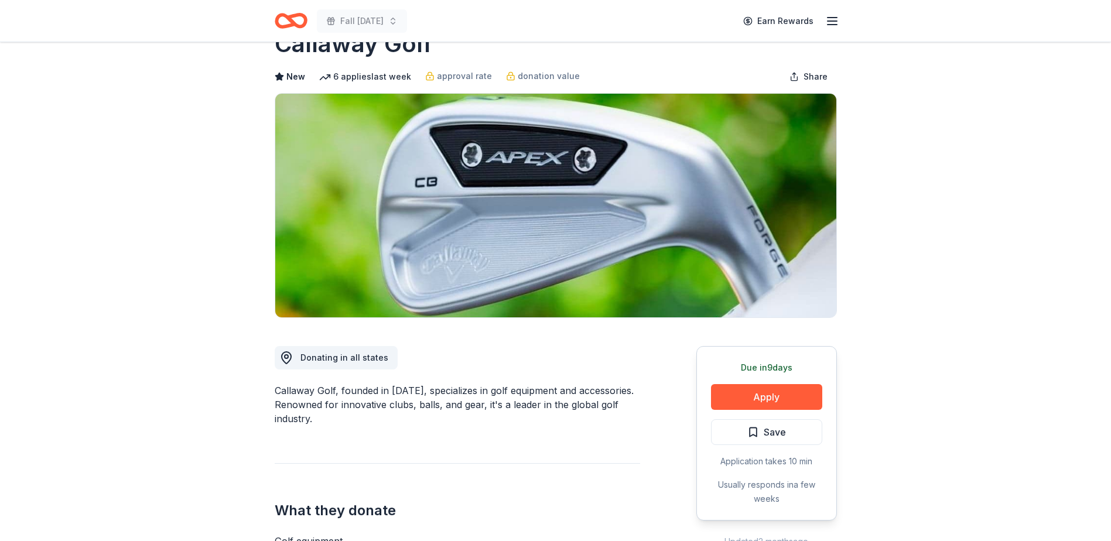
scroll to position [117, 0]
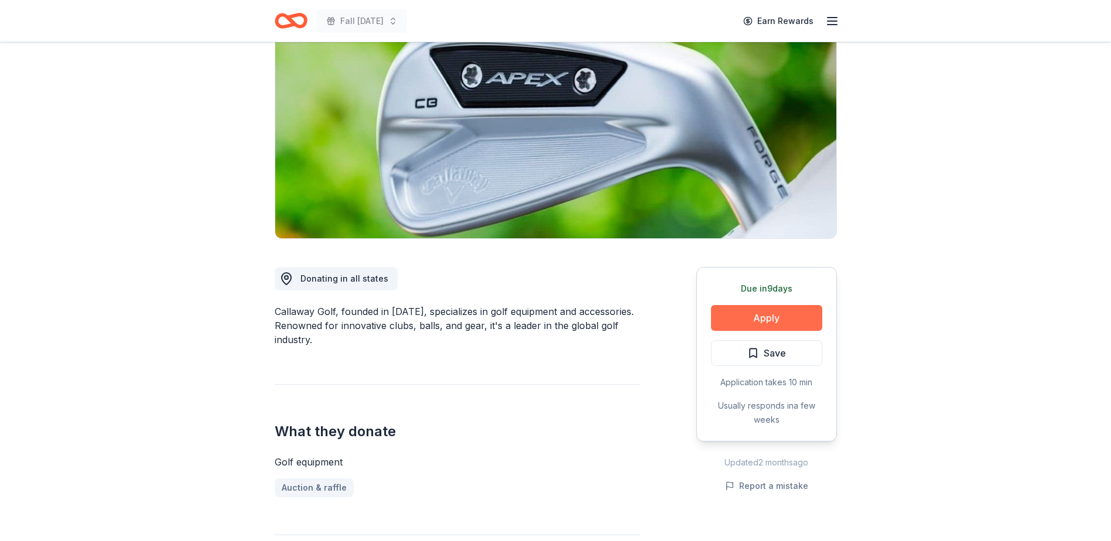
click at [743, 323] on button "Apply" at bounding box center [766, 318] width 111 height 26
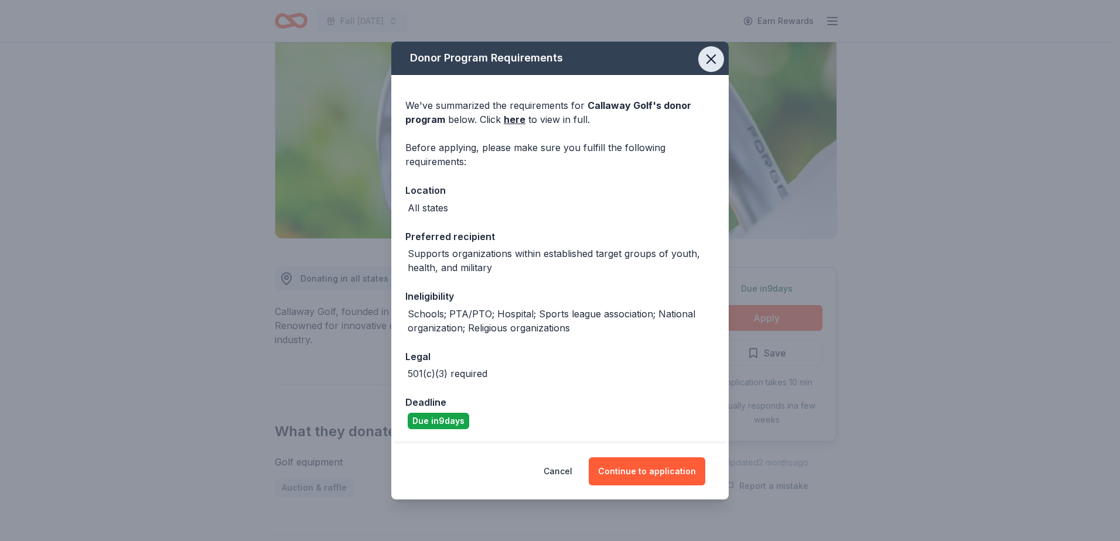
click at [710, 61] on icon "button" at bounding box center [711, 59] width 16 height 16
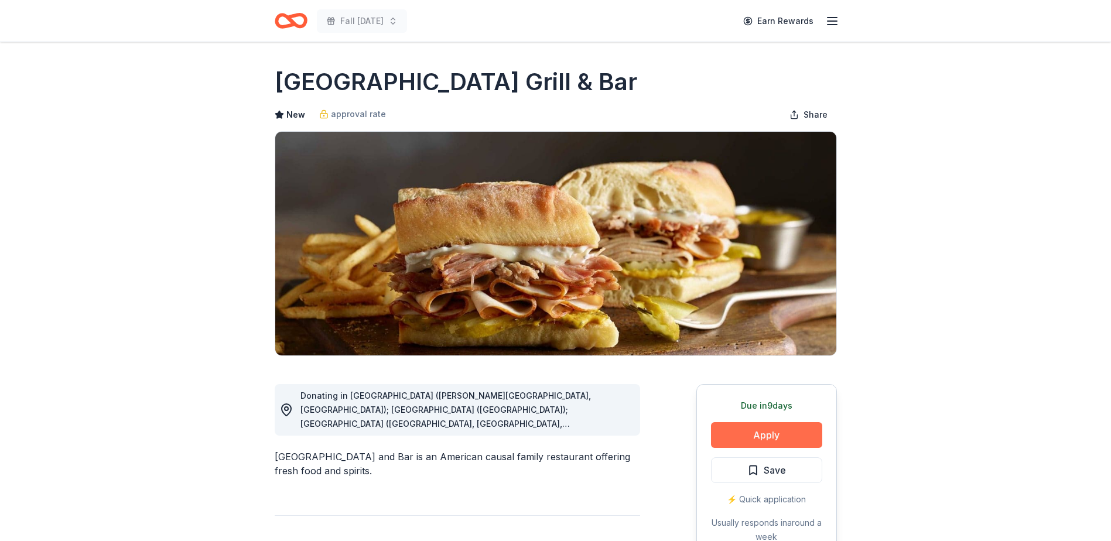
click at [788, 436] on button "Apply" at bounding box center [766, 435] width 111 height 26
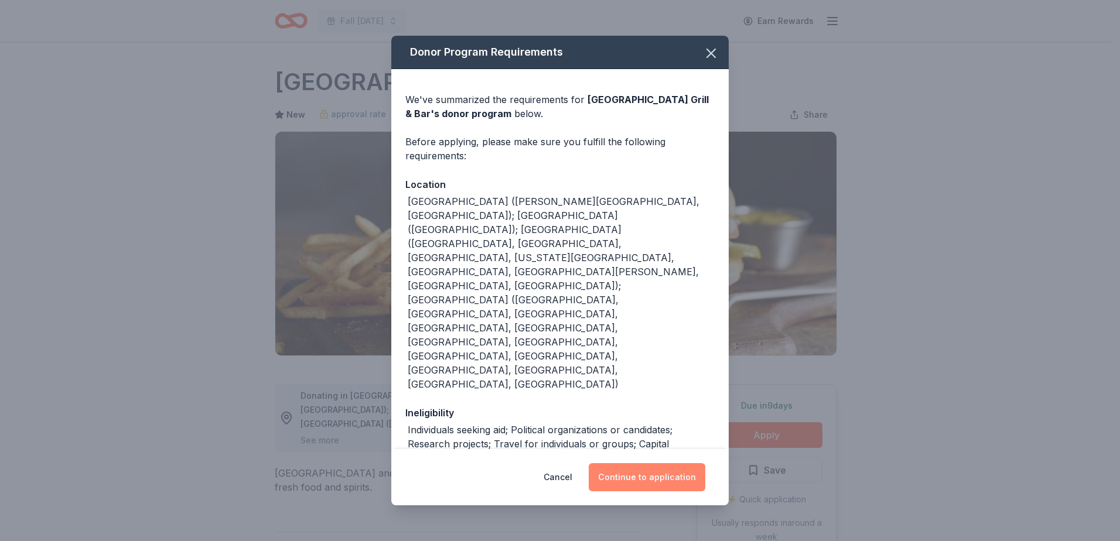
click at [656, 474] on button "Continue to application" at bounding box center [647, 477] width 117 height 28
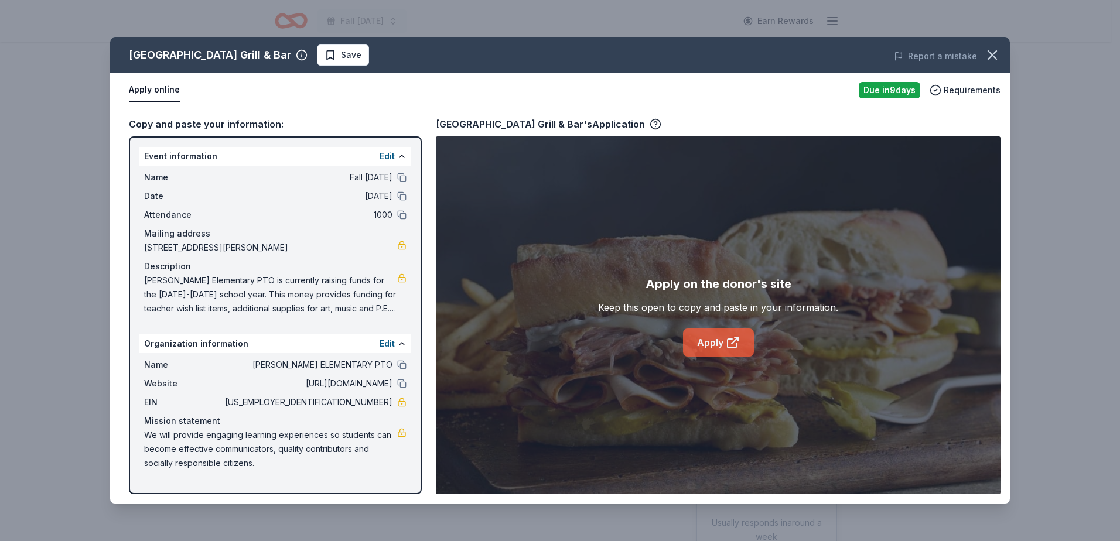
click at [728, 339] on icon at bounding box center [731, 343] width 9 height 9
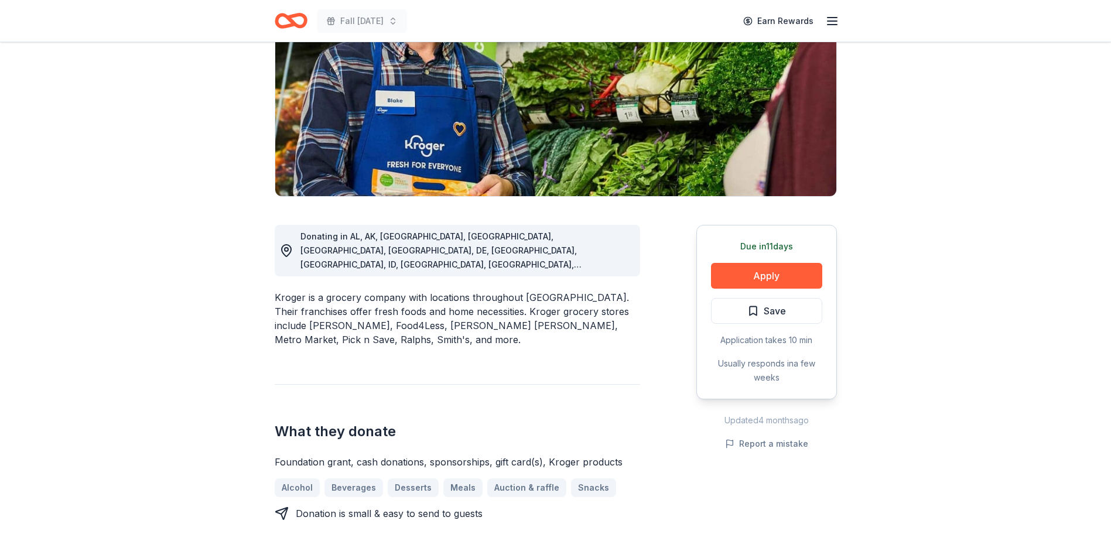
scroll to position [176, 0]
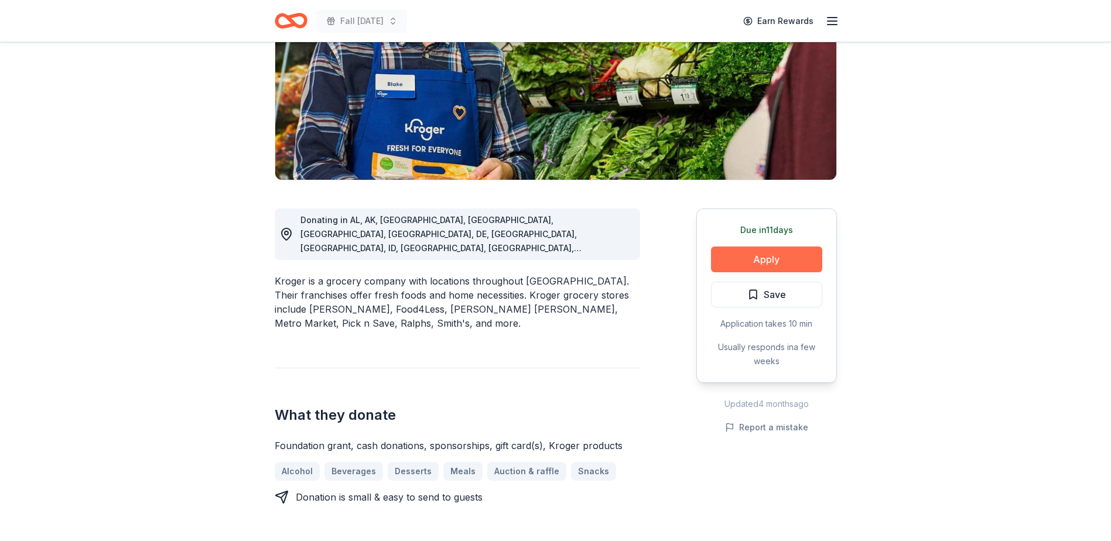
click at [757, 261] on button "Apply" at bounding box center [766, 260] width 111 height 26
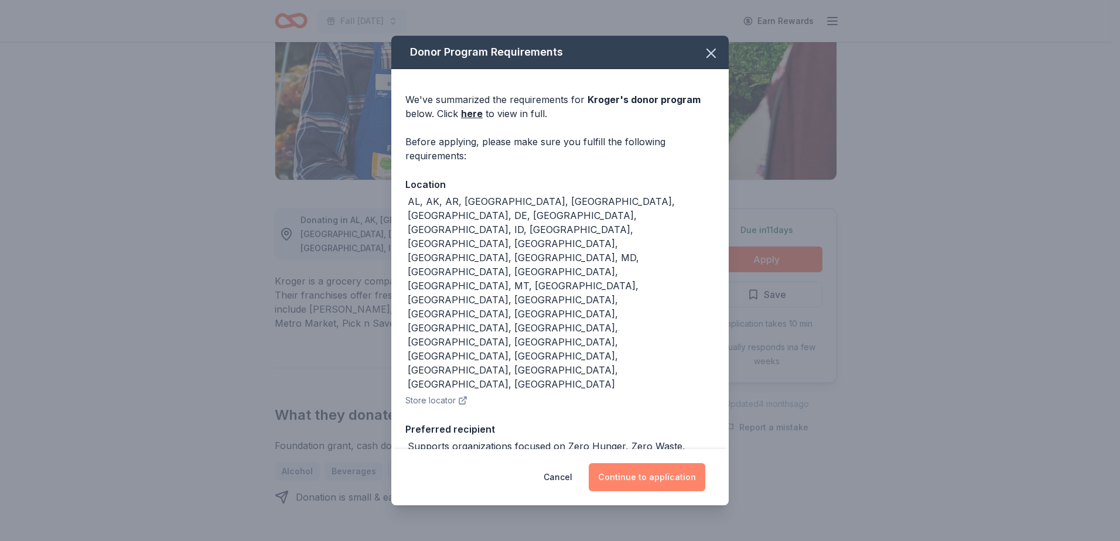
click at [669, 463] on button "Continue to application" at bounding box center [647, 477] width 117 height 28
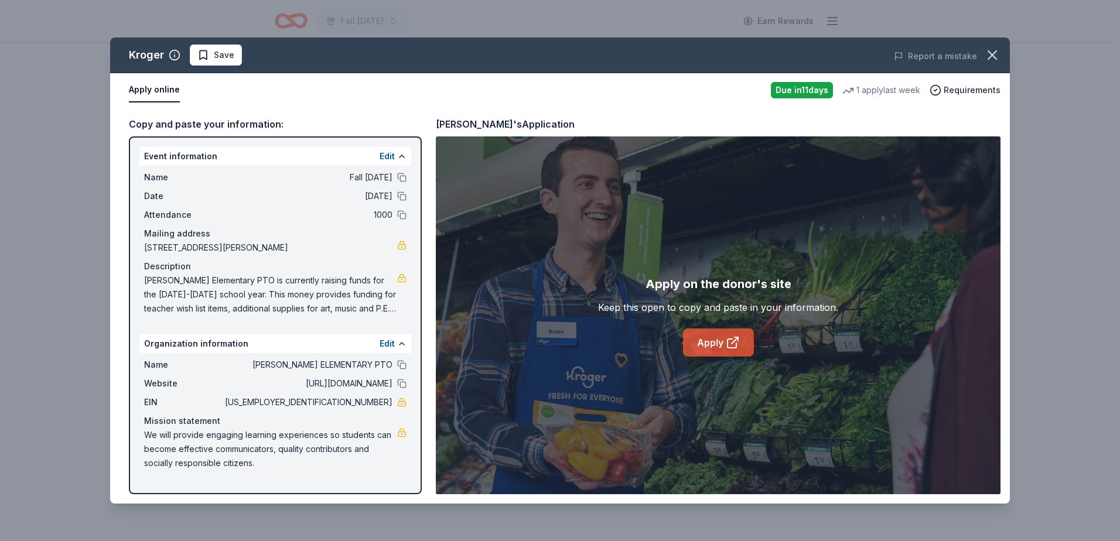
click at [726, 340] on icon at bounding box center [733, 343] width 14 height 14
click at [991, 46] on button "button" at bounding box center [992, 55] width 26 height 26
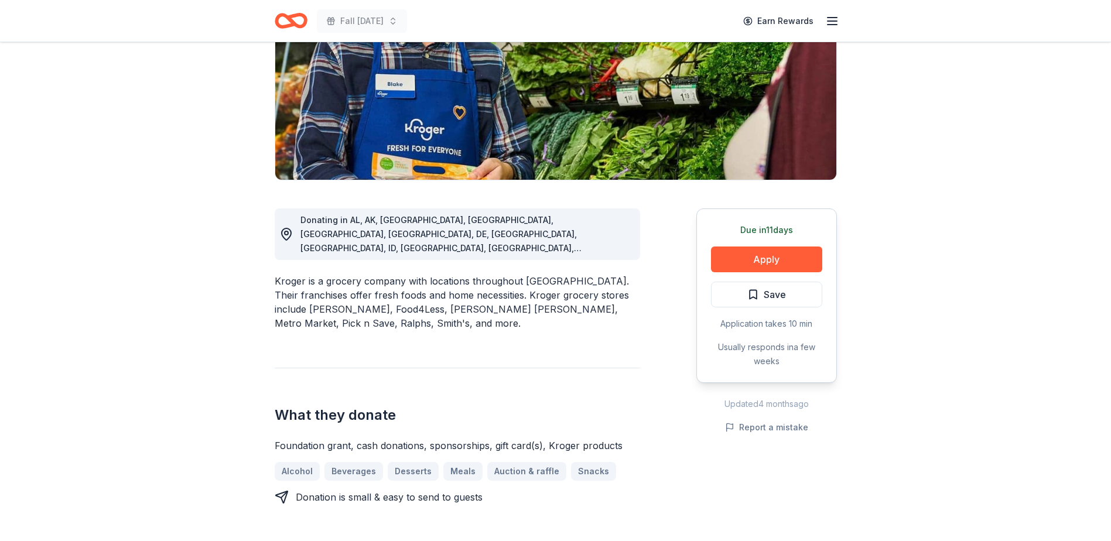
scroll to position [0, 0]
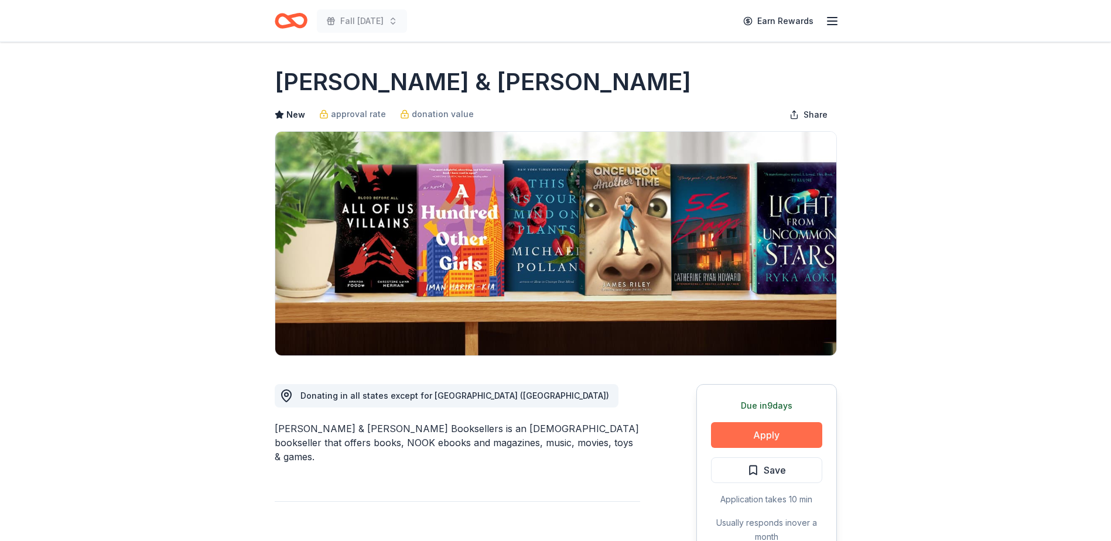
click at [766, 427] on button "Apply" at bounding box center [766, 435] width 111 height 26
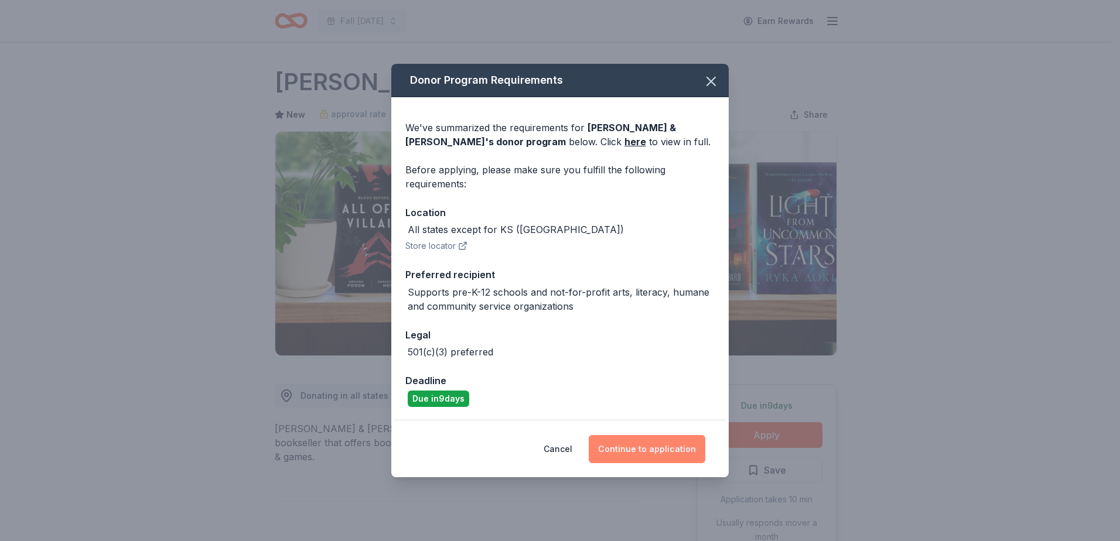
click at [672, 455] on button "Continue to application" at bounding box center [647, 449] width 117 height 28
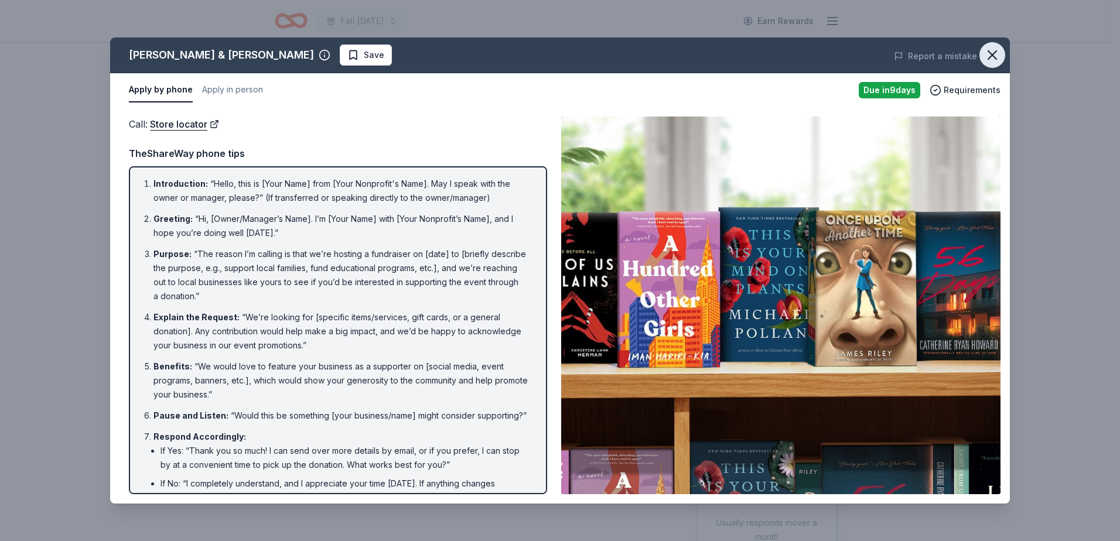
click at [994, 52] on icon "button" at bounding box center [992, 55] width 16 height 16
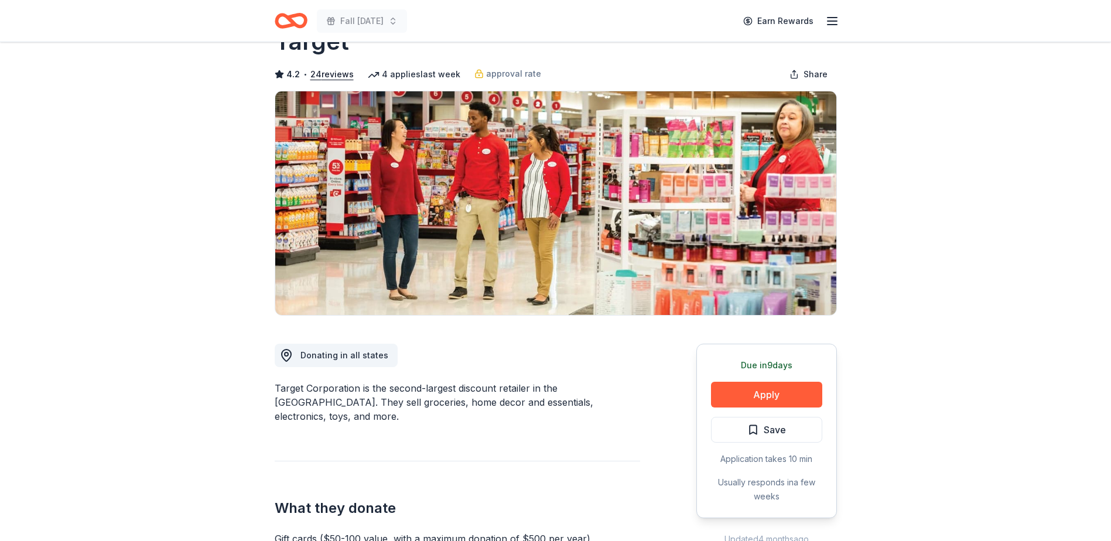
scroll to position [117, 0]
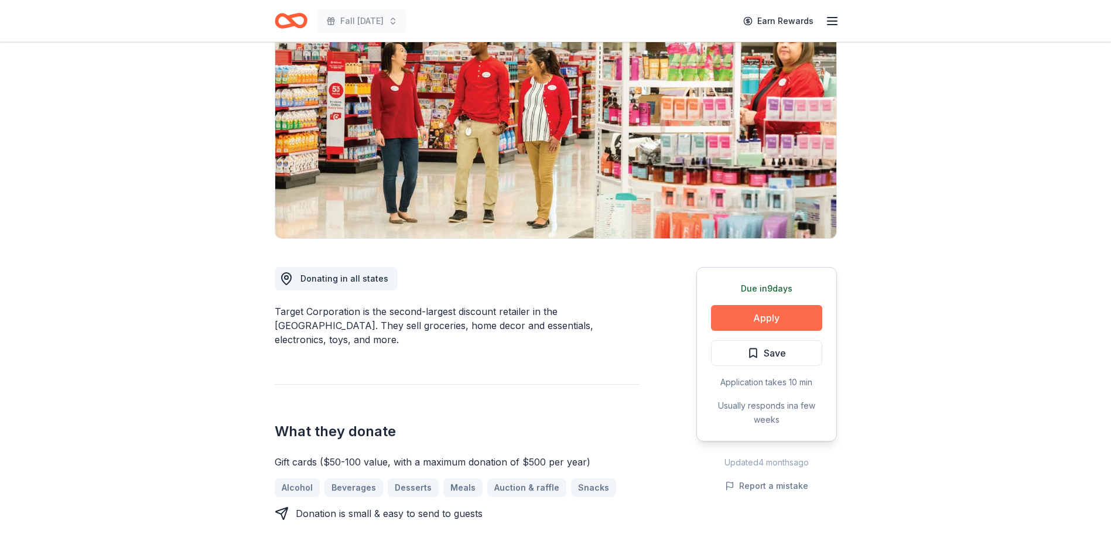
click at [784, 317] on button "Apply" at bounding box center [766, 318] width 111 height 26
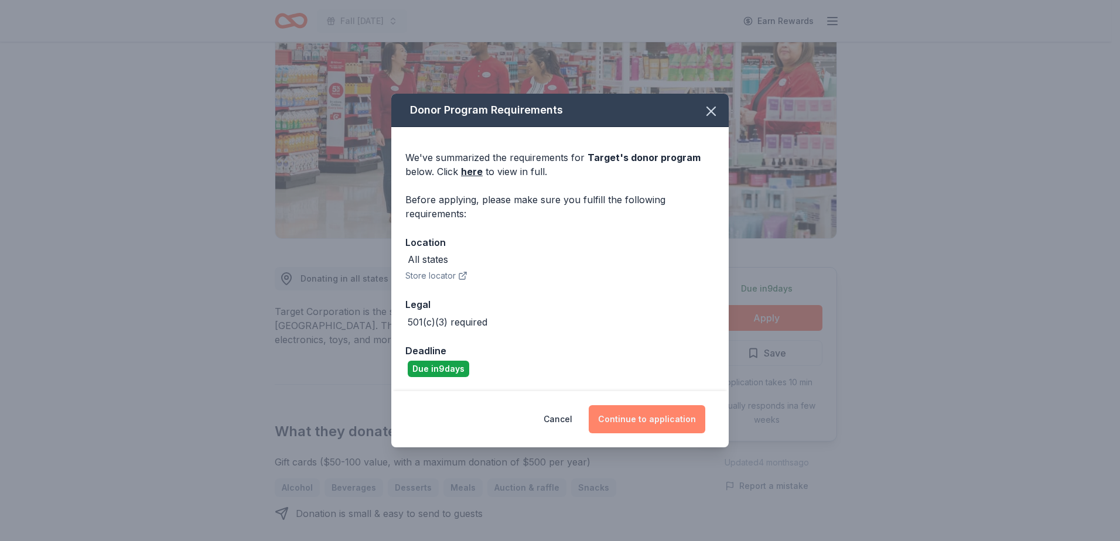
click at [651, 413] on button "Continue to application" at bounding box center [647, 419] width 117 height 28
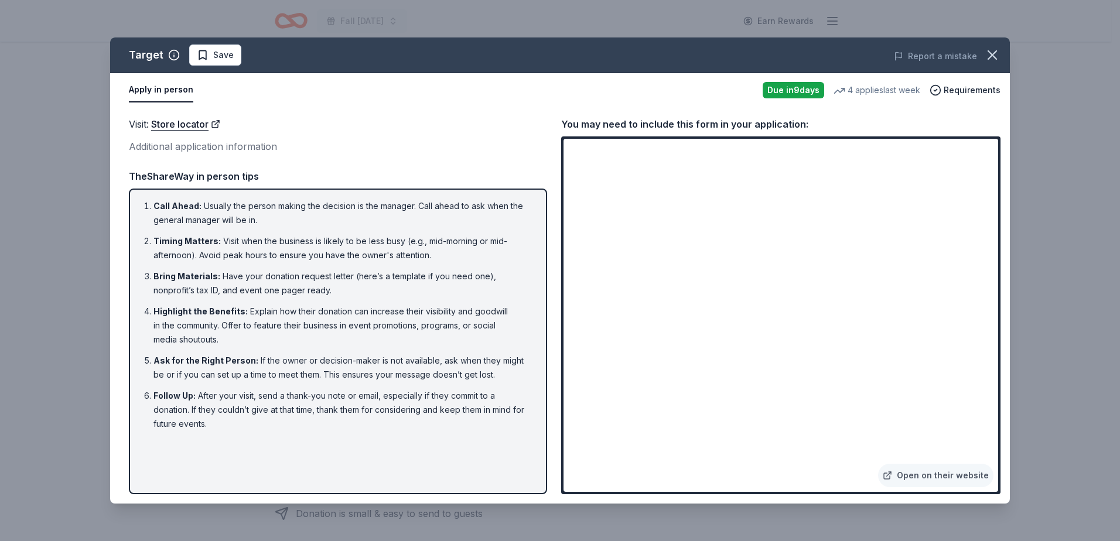
drag, startPoint x: 233, startPoint y: 203, endPoint x: 299, endPoint y: 370, distance: 180.1
click at [299, 370] on ol "Call Ahead : Usually the person making the decision is the manager. Call ahead …" at bounding box center [337, 315] width 397 height 232
click at [998, 57] on icon "button" at bounding box center [992, 55] width 16 height 16
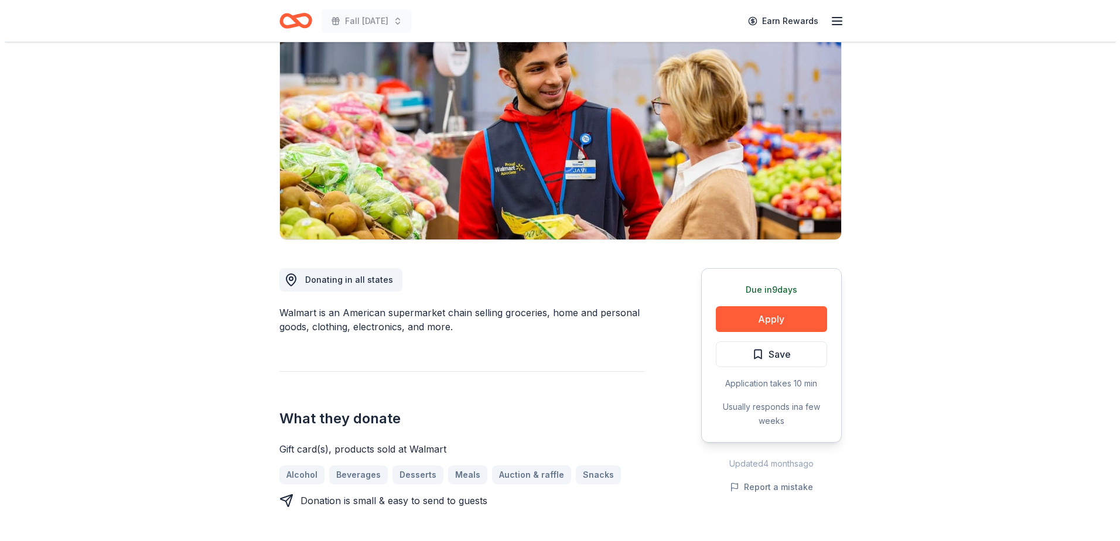
scroll to position [117, 0]
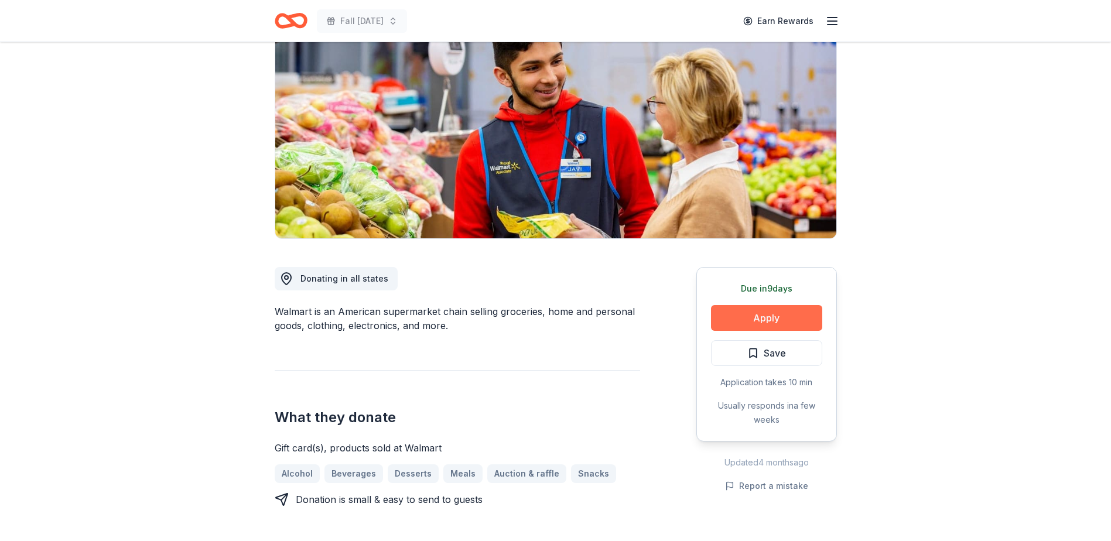
click at [750, 317] on button "Apply" at bounding box center [766, 318] width 111 height 26
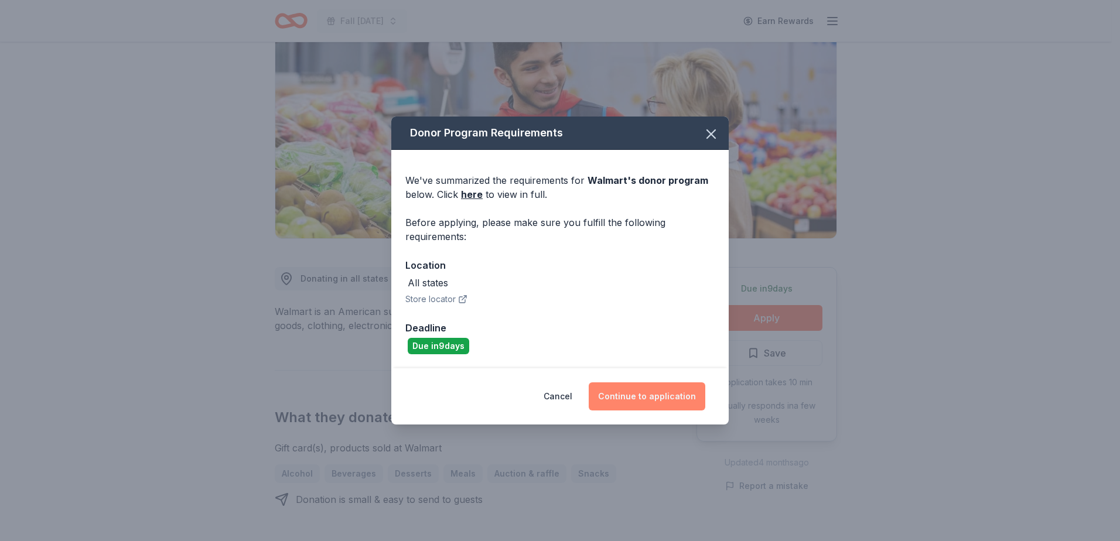
click at [652, 391] on button "Continue to application" at bounding box center [647, 396] width 117 height 28
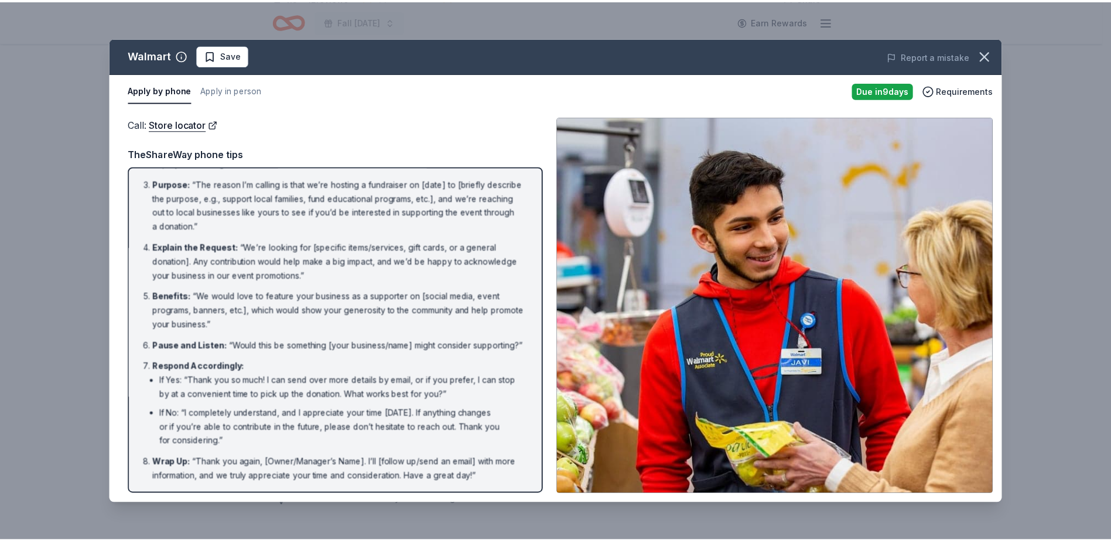
scroll to position [84, 0]
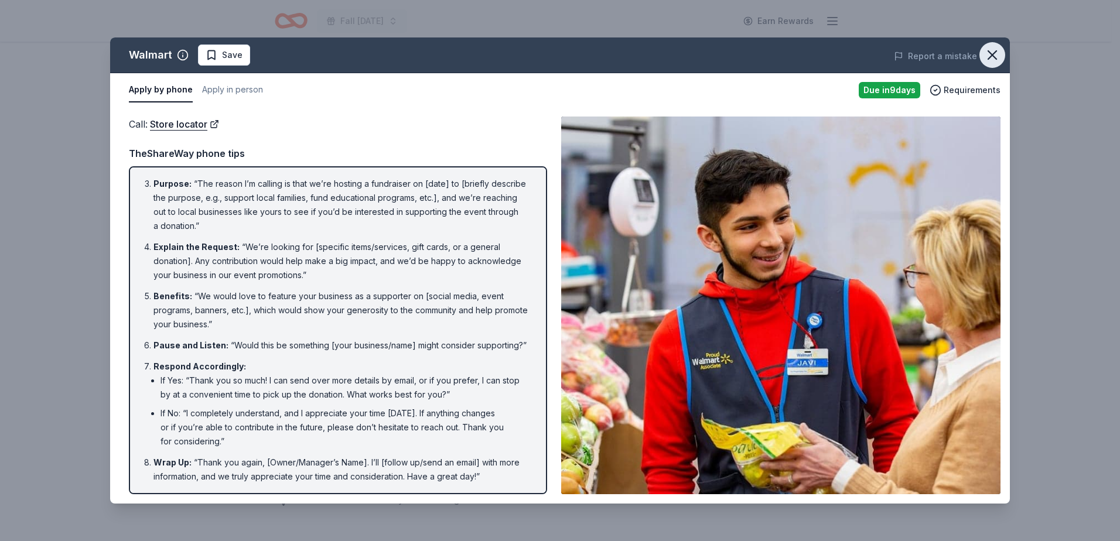
click at [988, 59] on icon "button" at bounding box center [992, 55] width 8 height 8
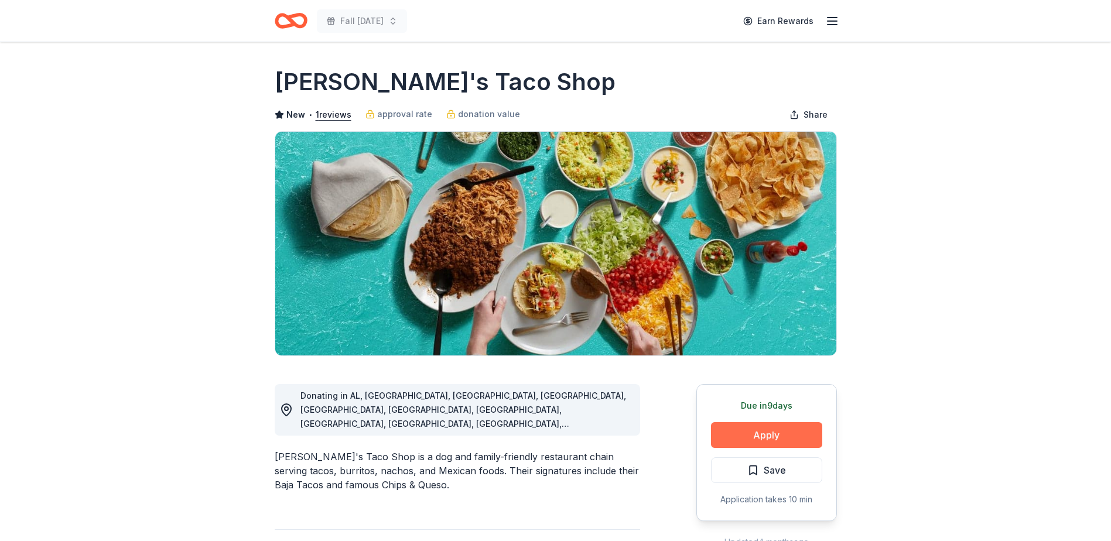
click at [746, 429] on button "Apply" at bounding box center [766, 435] width 111 height 26
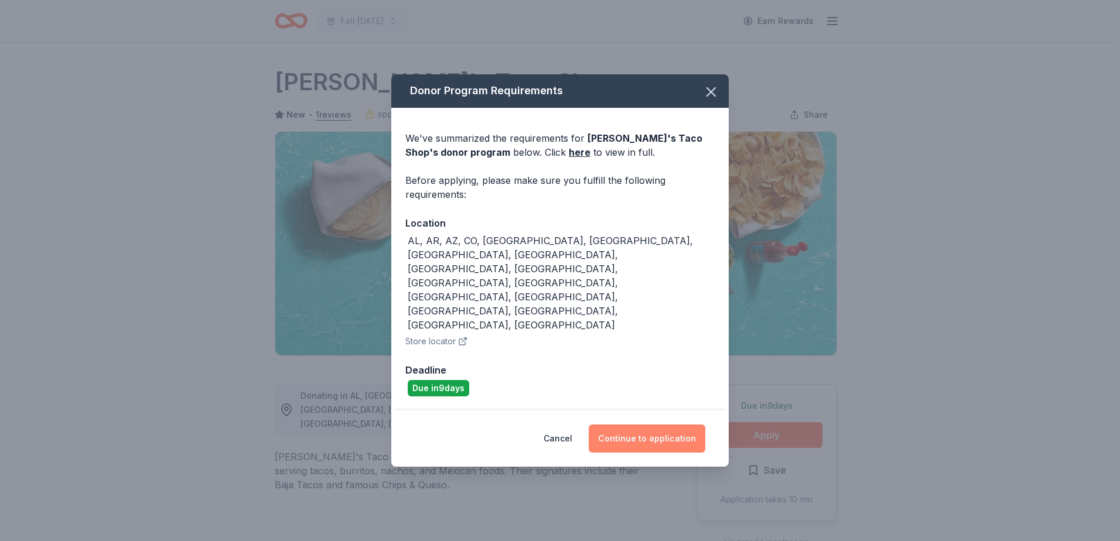
click at [629, 425] on button "Continue to application" at bounding box center [647, 439] width 117 height 28
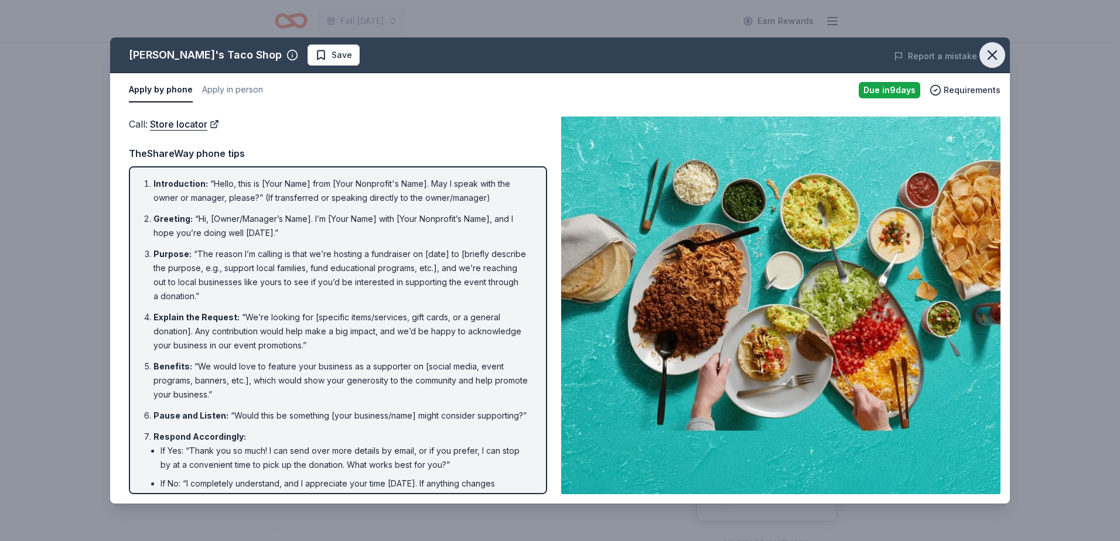
click at [997, 56] on icon "button" at bounding box center [992, 55] width 16 height 16
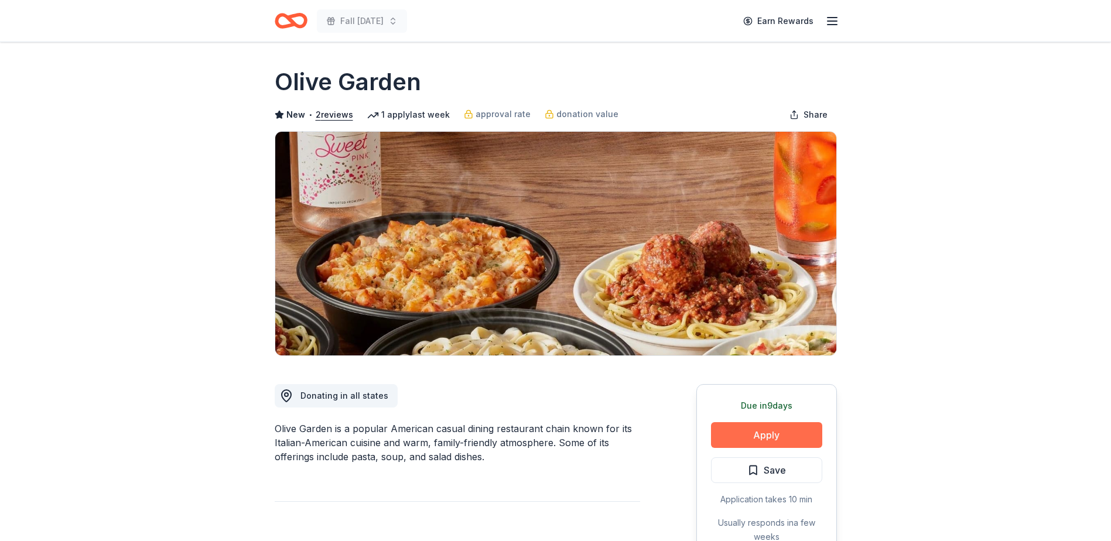
click at [751, 442] on button "Apply" at bounding box center [766, 435] width 111 height 26
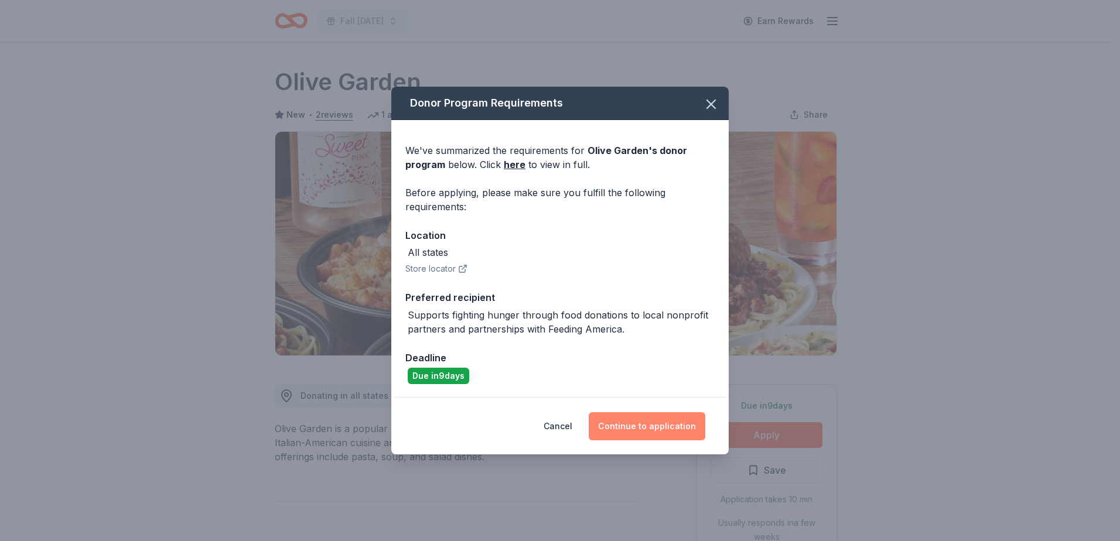
click at [659, 432] on button "Continue to application" at bounding box center [647, 426] width 117 height 28
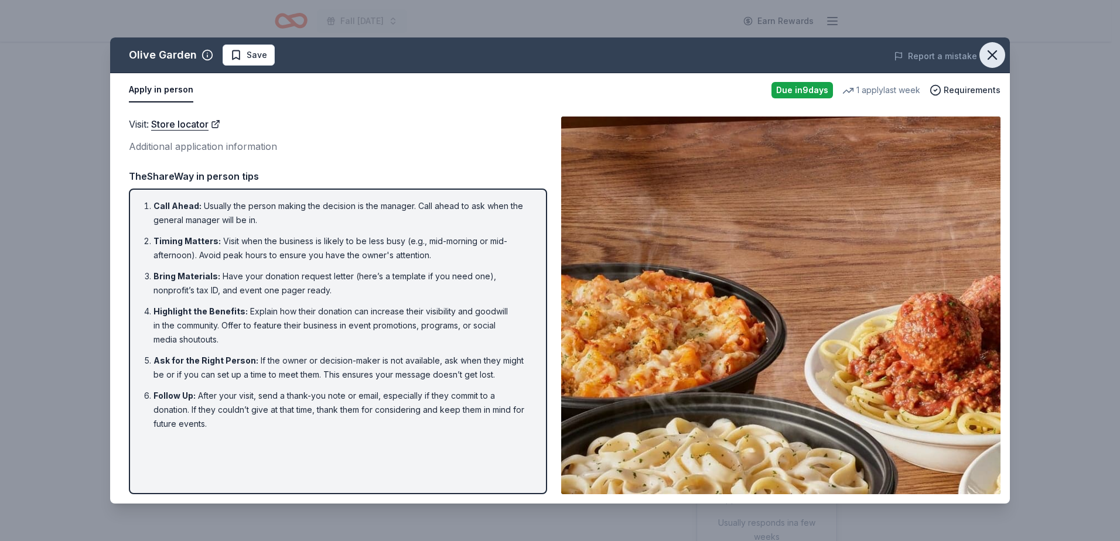
click at [991, 52] on icon "button" at bounding box center [992, 55] width 16 height 16
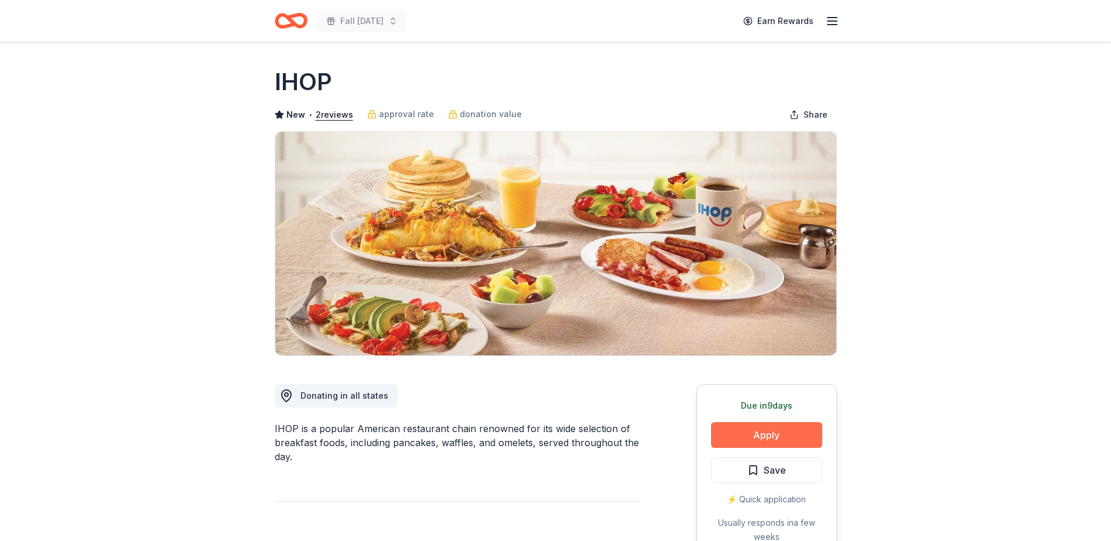
click at [757, 428] on button "Apply" at bounding box center [766, 435] width 111 height 26
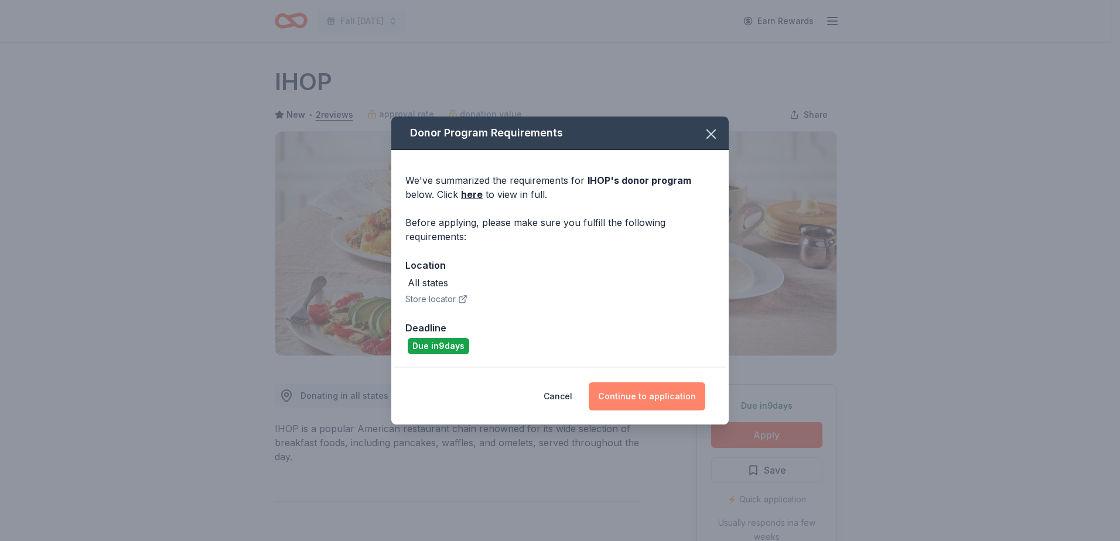
click at [623, 404] on button "Continue to application" at bounding box center [647, 396] width 117 height 28
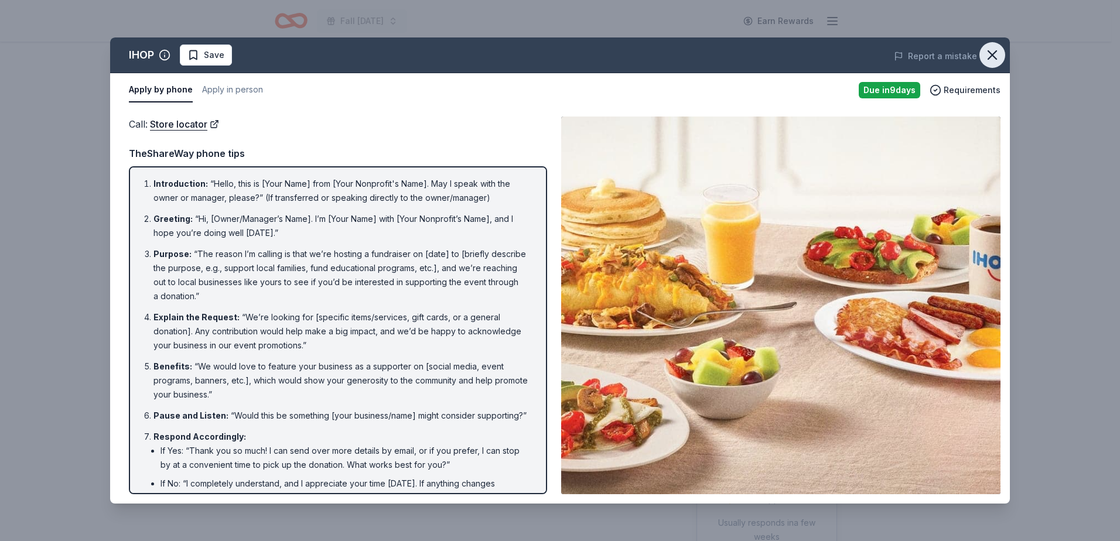
click at [986, 57] on icon "button" at bounding box center [992, 55] width 16 height 16
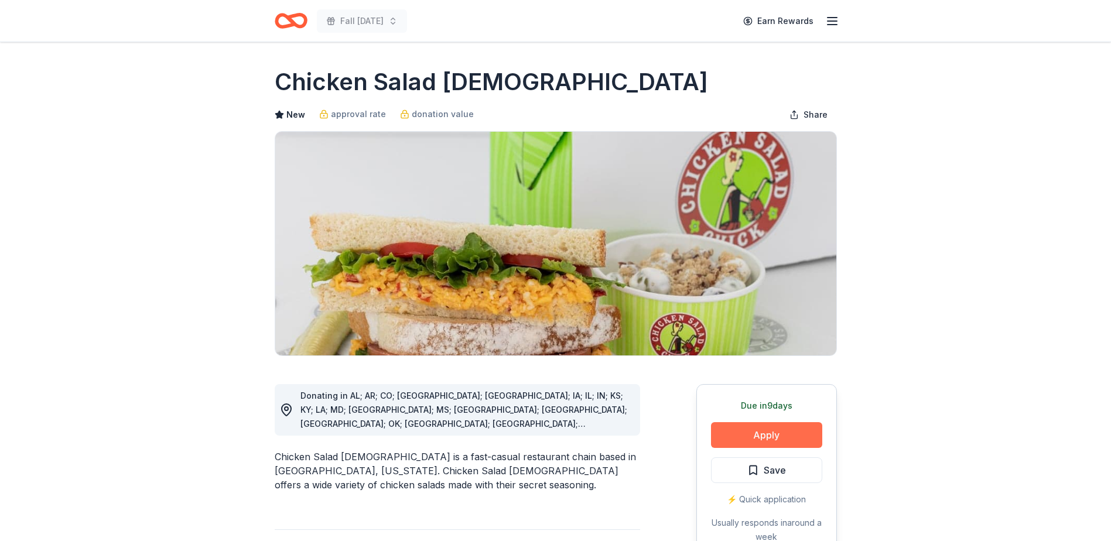
click at [740, 428] on button "Apply" at bounding box center [766, 435] width 111 height 26
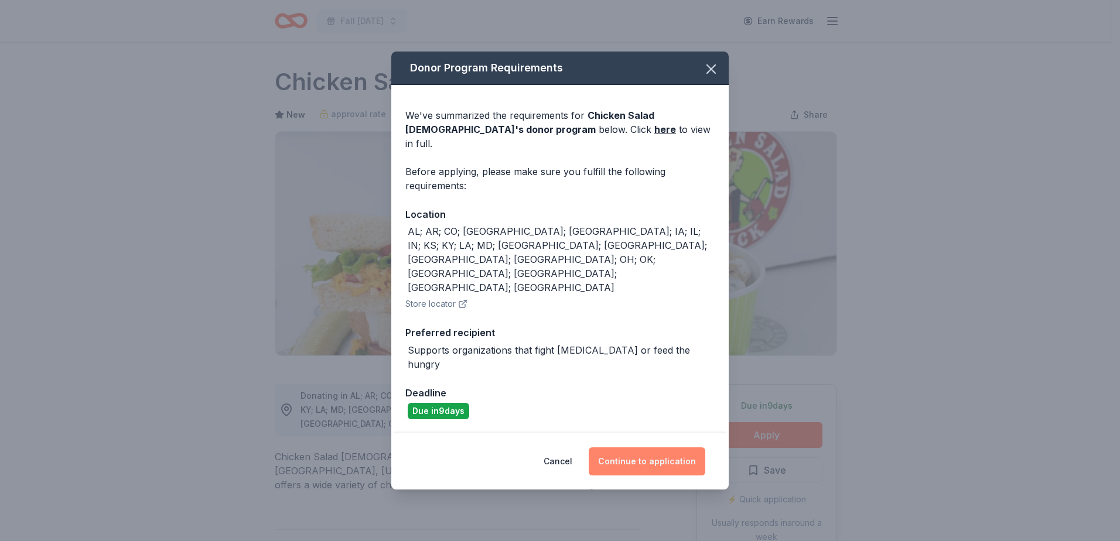
click at [620, 447] on button "Continue to application" at bounding box center [647, 461] width 117 height 28
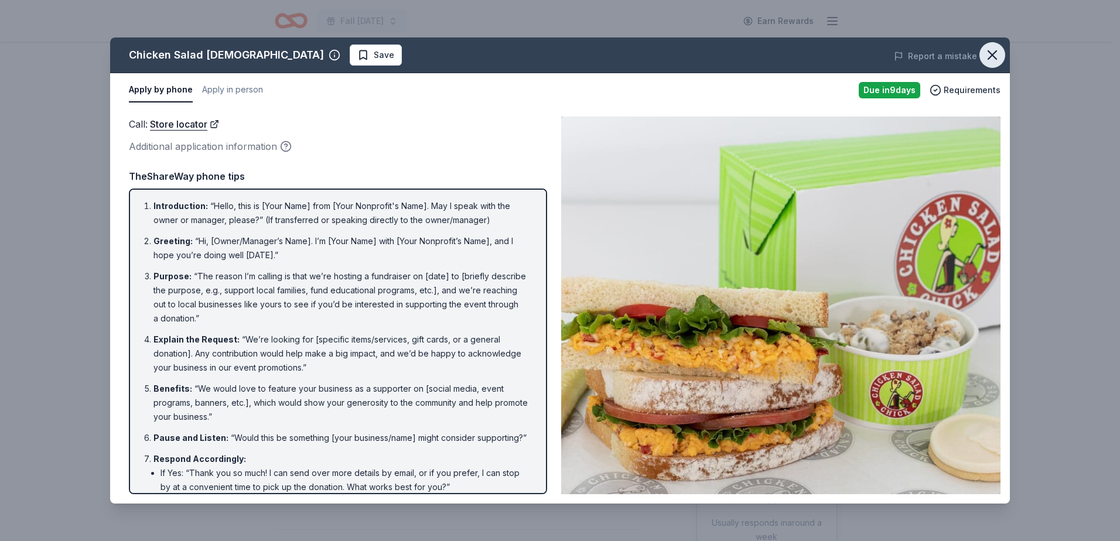
click at [1000, 54] on button "button" at bounding box center [992, 55] width 26 height 26
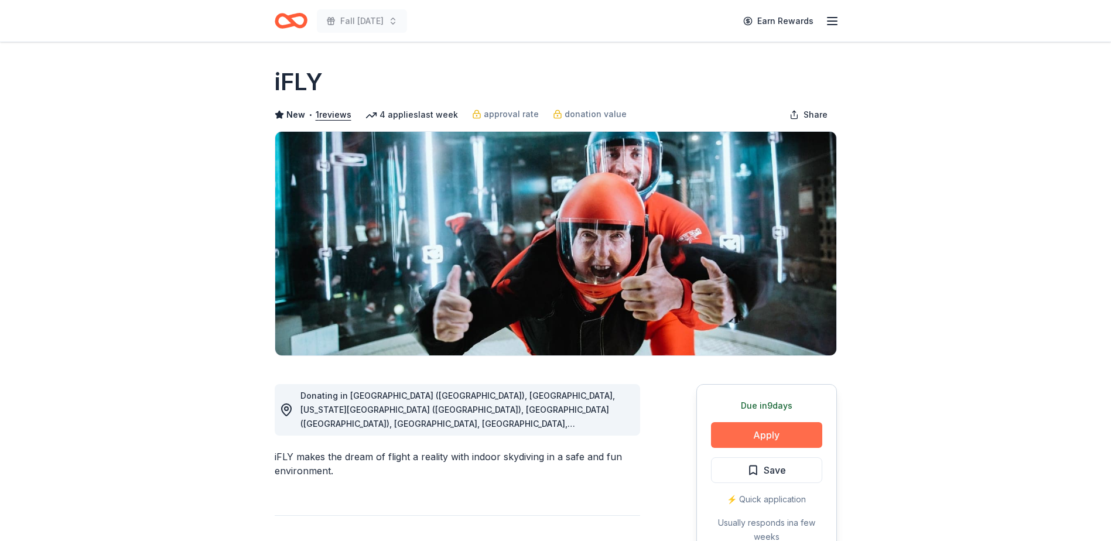
click at [803, 436] on button "Apply" at bounding box center [766, 435] width 111 height 26
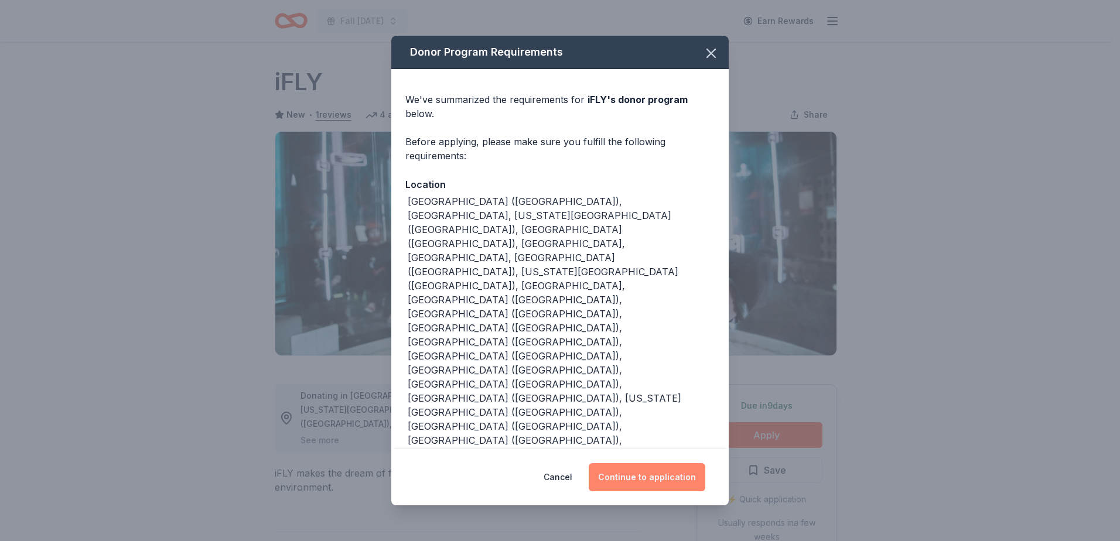
click at [662, 463] on button "Continue to application" at bounding box center [647, 477] width 117 height 28
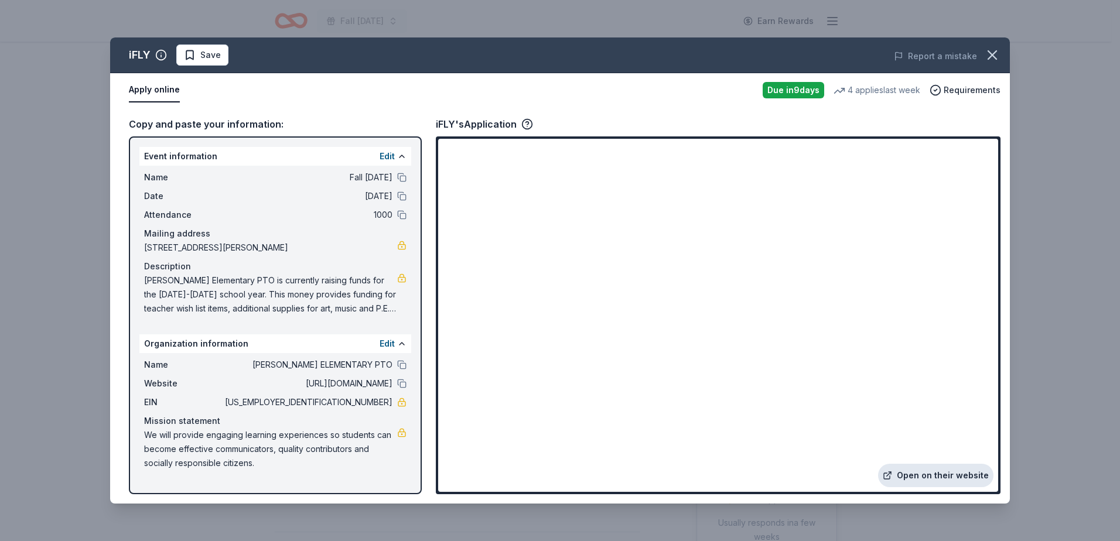
click at [930, 480] on link "Open on their website" at bounding box center [935, 475] width 115 height 23
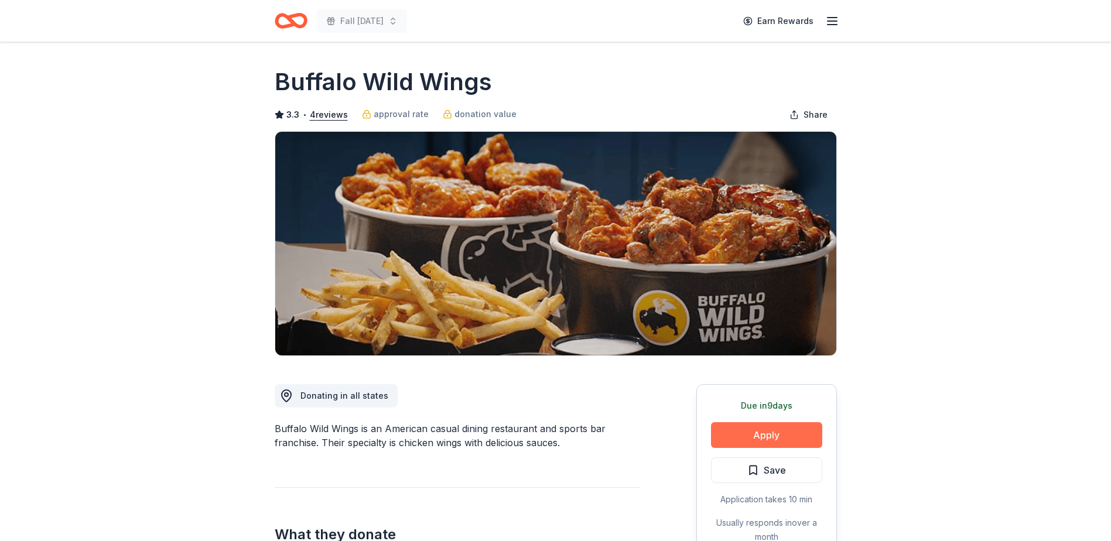
click at [805, 433] on button "Apply" at bounding box center [766, 435] width 111 height 26
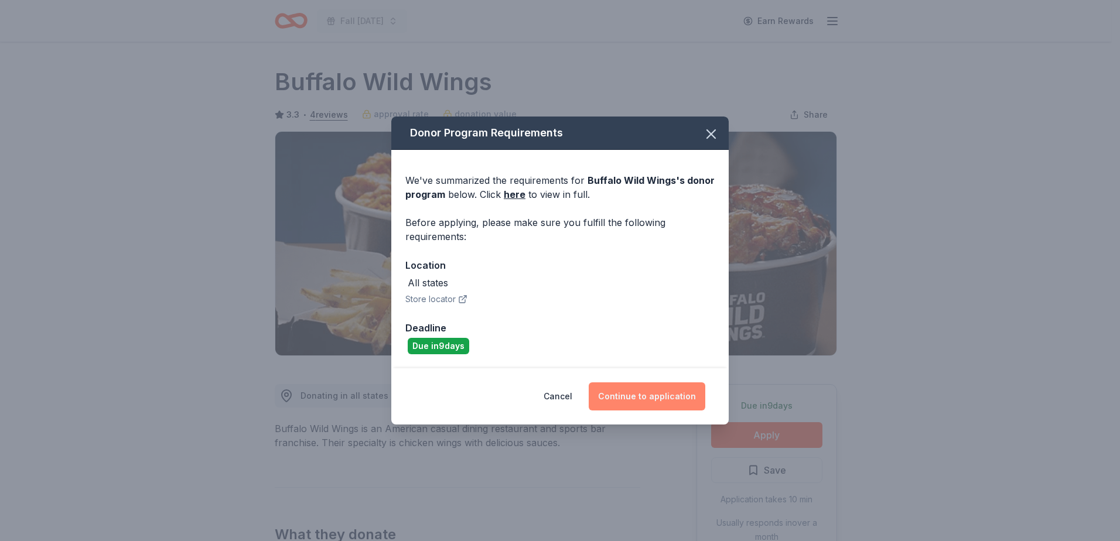
click at [637, 396] on button "Continue to application" at bounding box center [647, 396] width 117 height 28
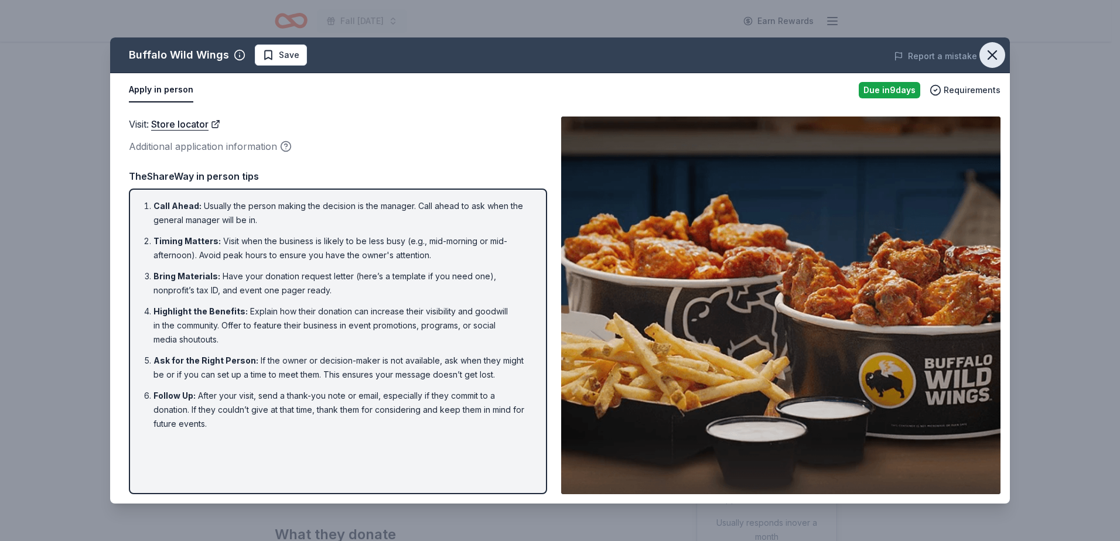
click at [998, 60] on icon "button" at bounding box center [992, 55] width 16 height 16
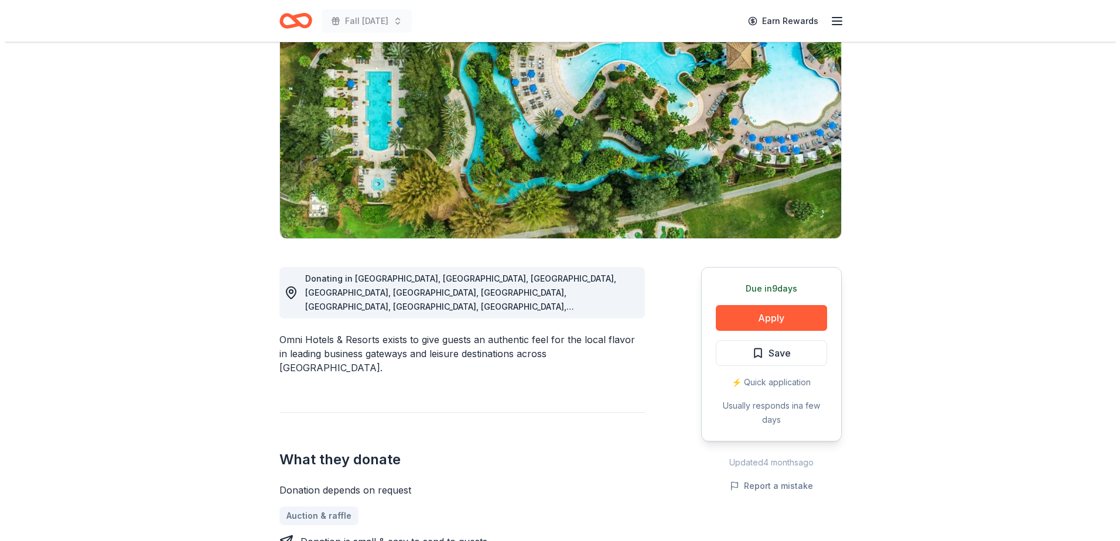
scroll to position [176, 0]
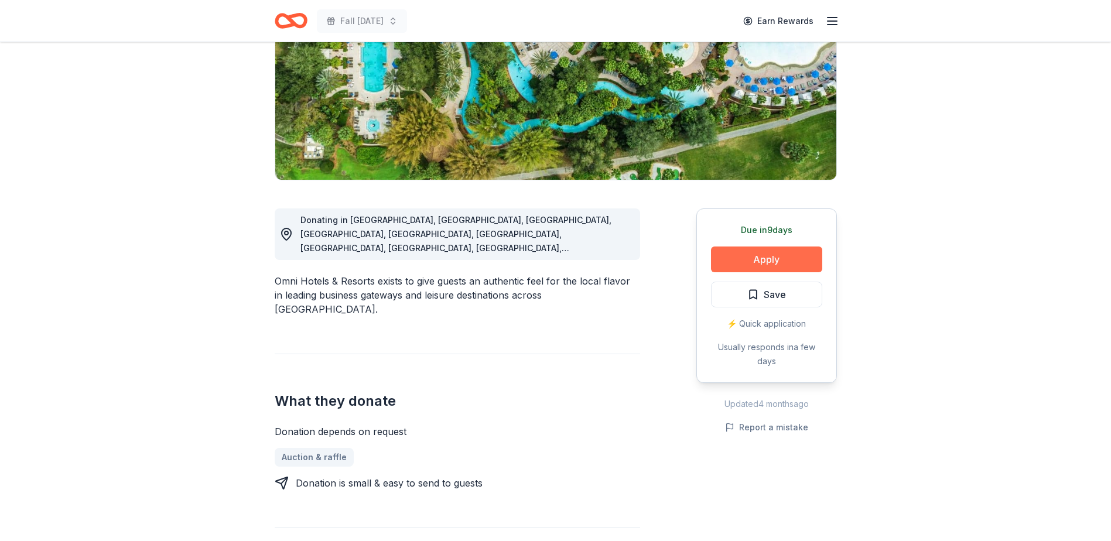
click at [782, 258] on button "Apply" at bounding box center [766, 260] width 111 height 26
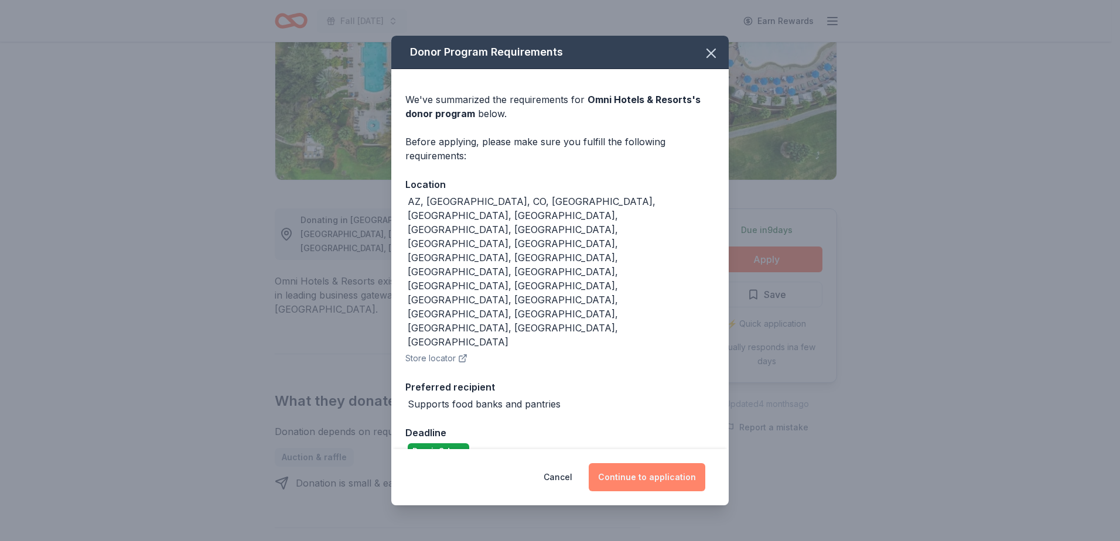
click at [658, 463] on button "Continue to application" at bounding box center [647, 477] width 117 height 28
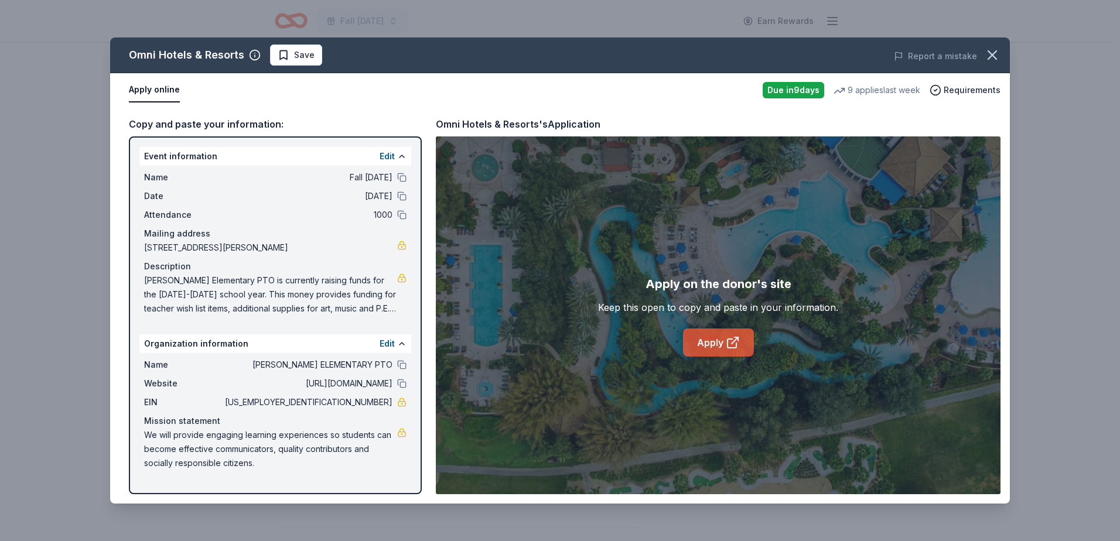
click at [703, 336] on link "Apply" at bounding box center [718, 343] width 71 height 28
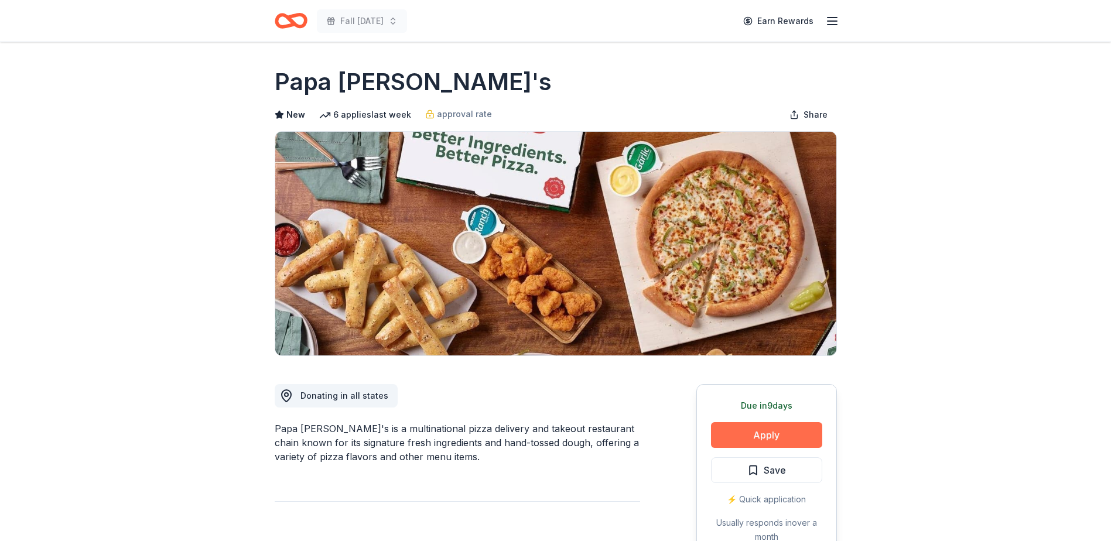
click at [758, 435] on button "Apply" at bounding box center [766, 435] width 111 height 26
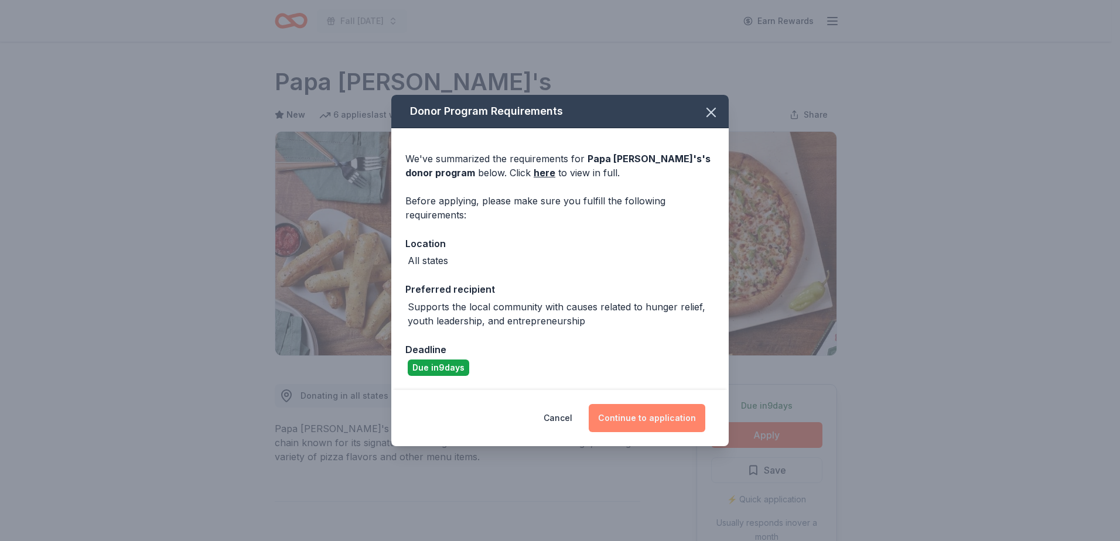
click at [656, 415] on button "Continue to application" at bounding box center [647, 418] width 117 height 28
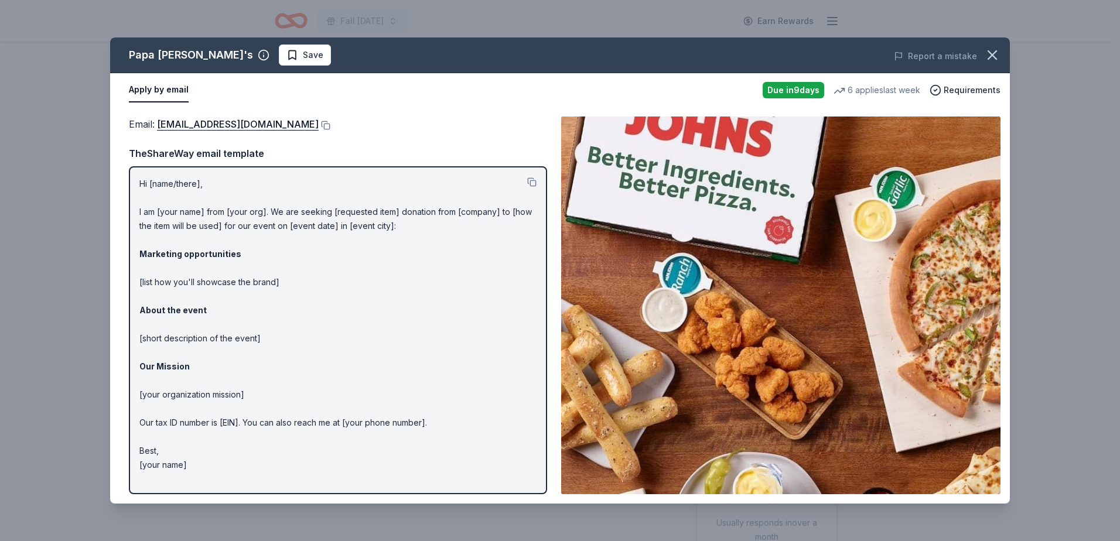
drag, startPoint x: 997, startPoint y: 54, endPoint x: 847, endPoint y: 54, distance: 149.9
click at [995, 54] on icon "button" at bounding box center [992, 55] width 16 height 16
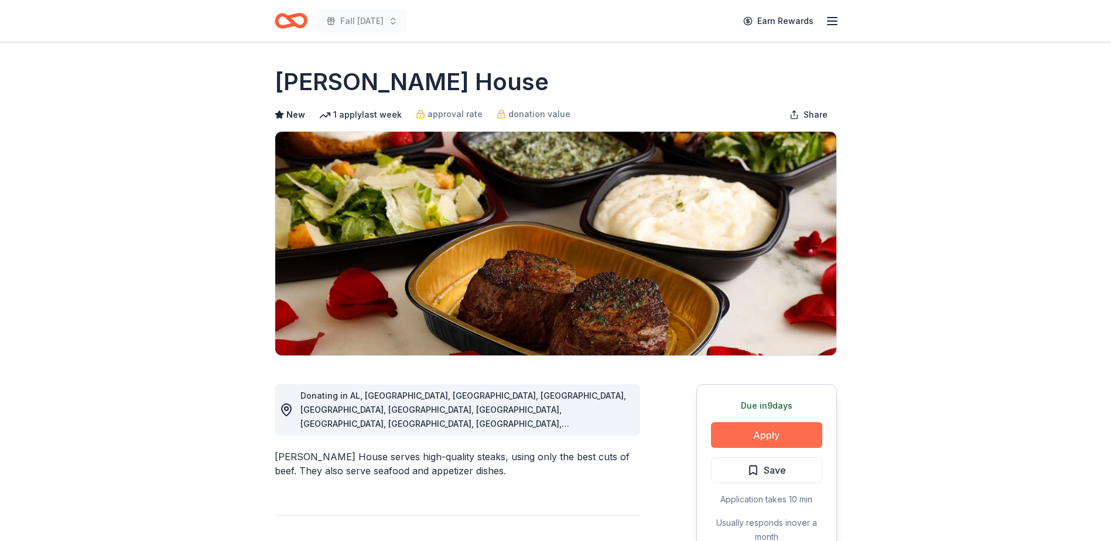
click at [791, 435] on button "Apply" at bounding box center [766, 435] width 111 height 26
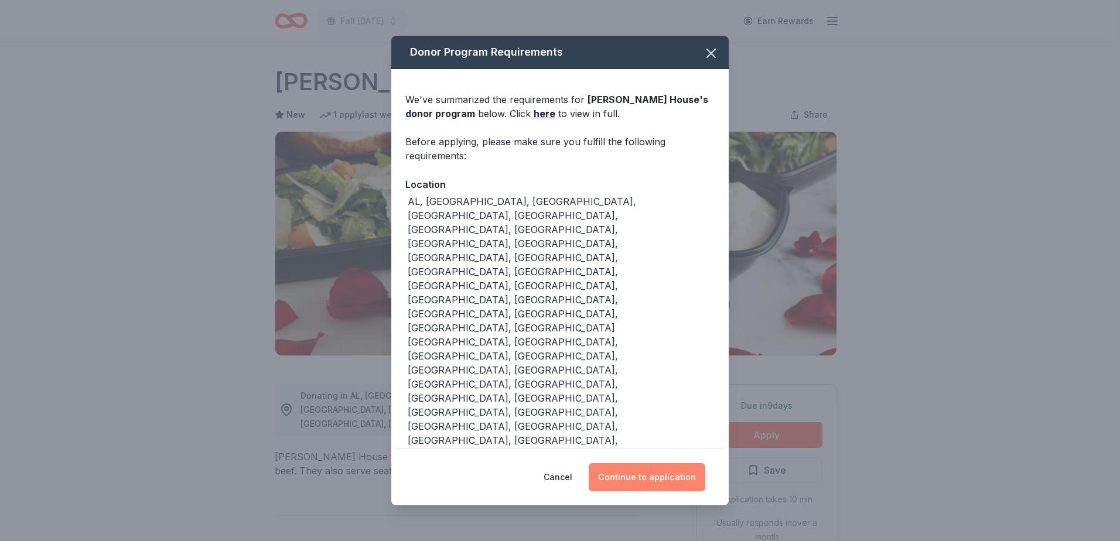
click at [669, 463] on button "Continue to application" at bounding box center [647, 477] width 117 height 28
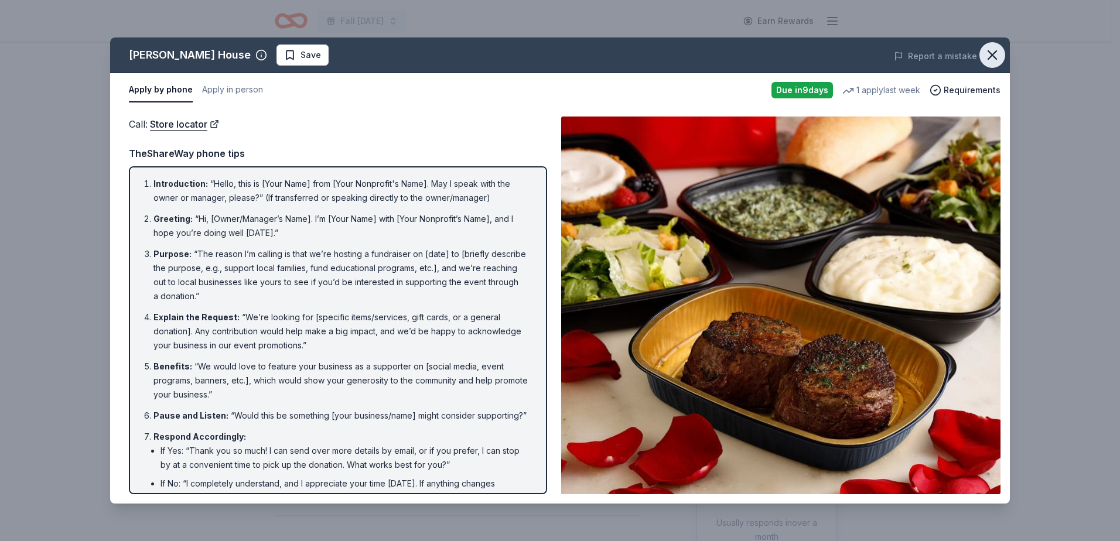
click at [984, 60] on icon "button" at bounding box center [992, 55] width 16 height 16
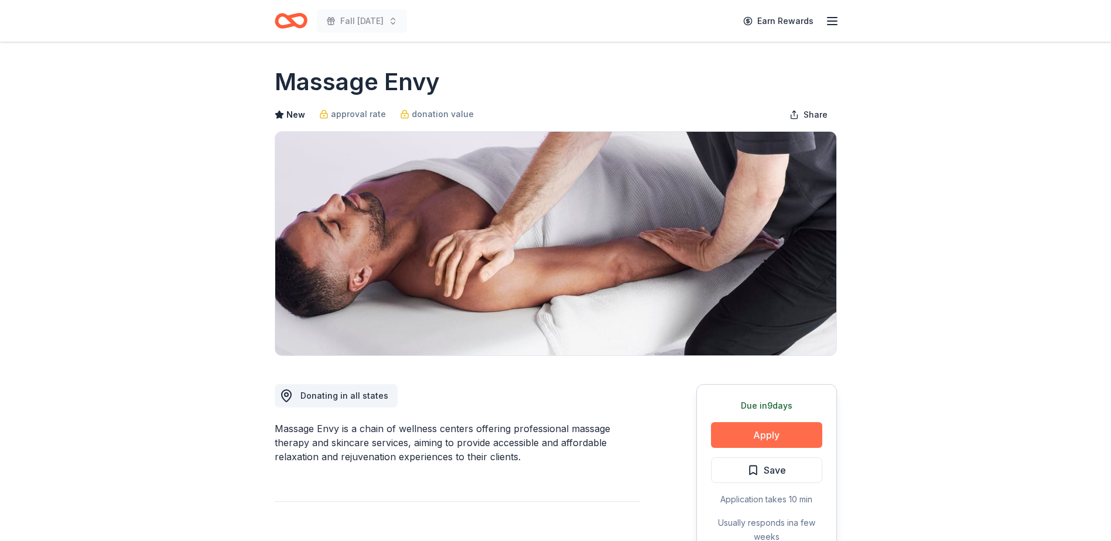
click at [777, 432] on button "Apply" at bounding box center [766, 435] width 111 height 26
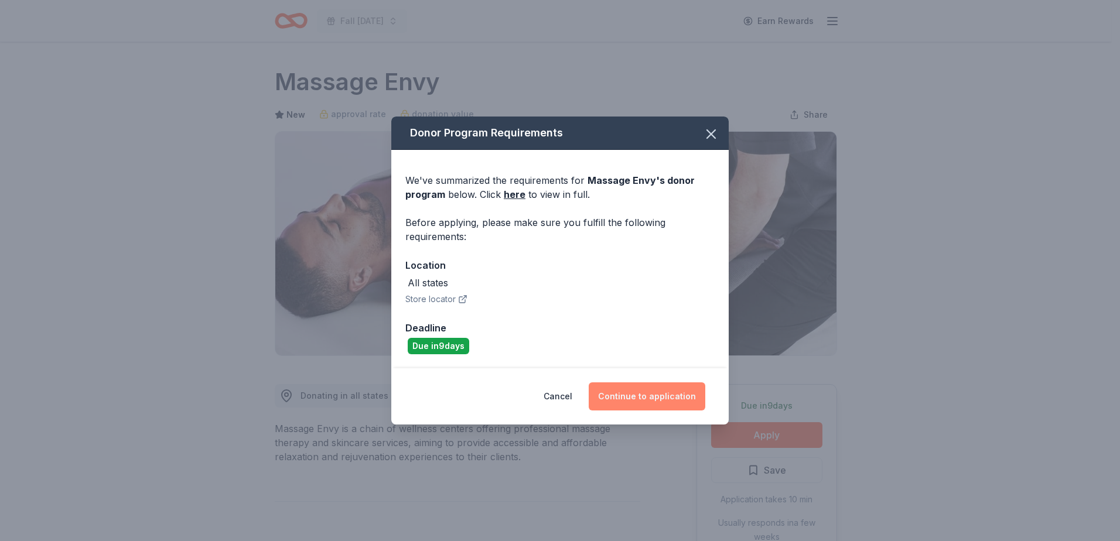
click at [635, 401] on button "Continue to application" at bounding box center [647, 396] width 117 height 28
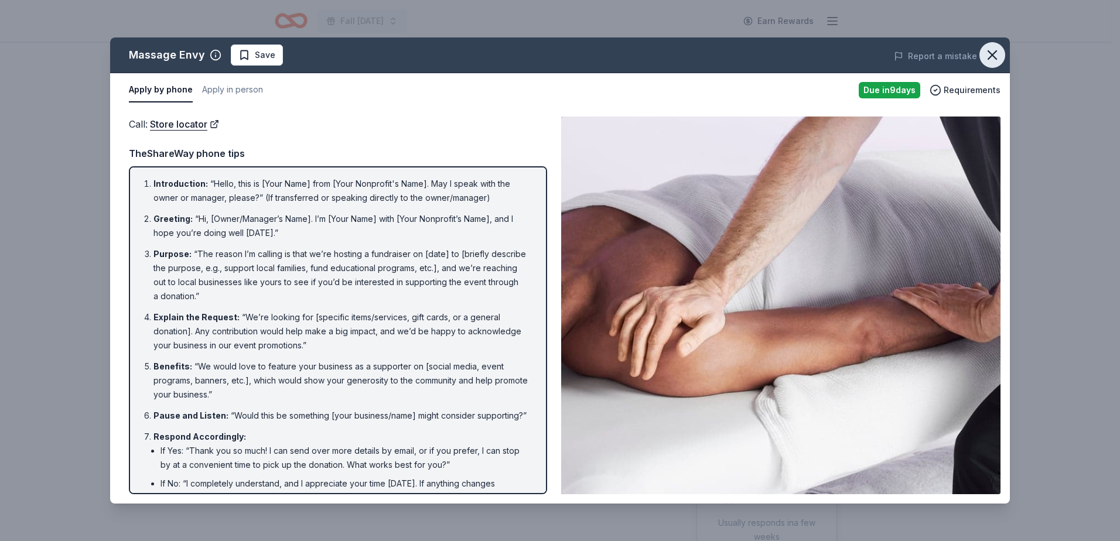
click at [988, 55] on icon "button" at bounding box center [992, 55] width 16 height 16
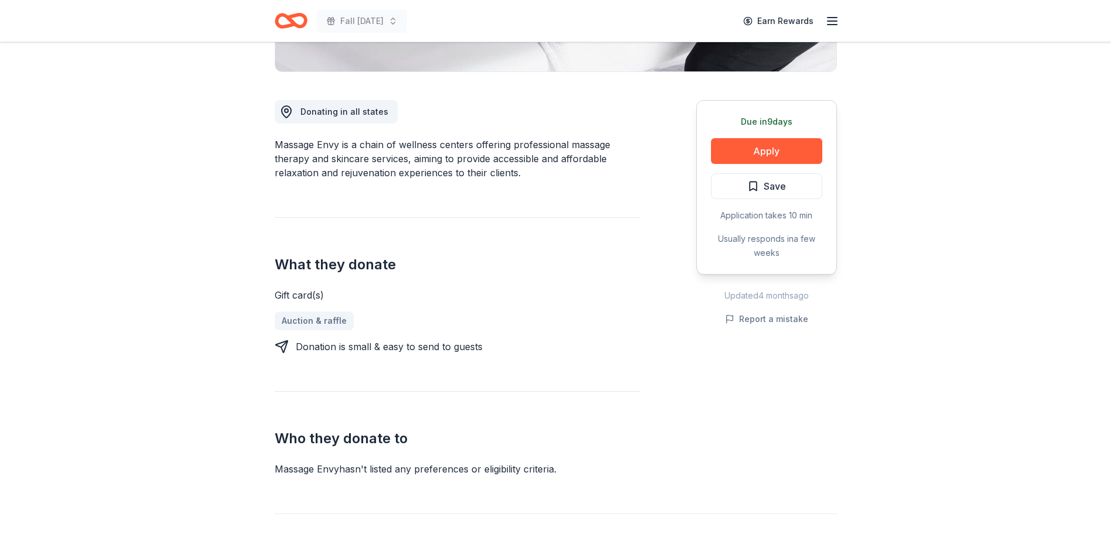
scroll to position [293, 0]
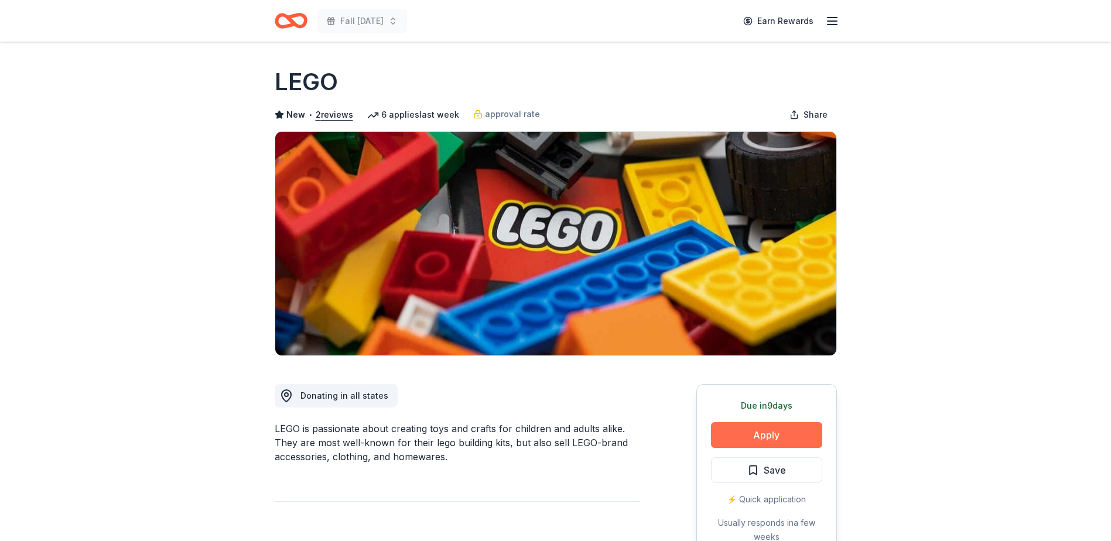
click at [771, 435] on button "Apply" at bounding box center [766, 435] width 111 height 26
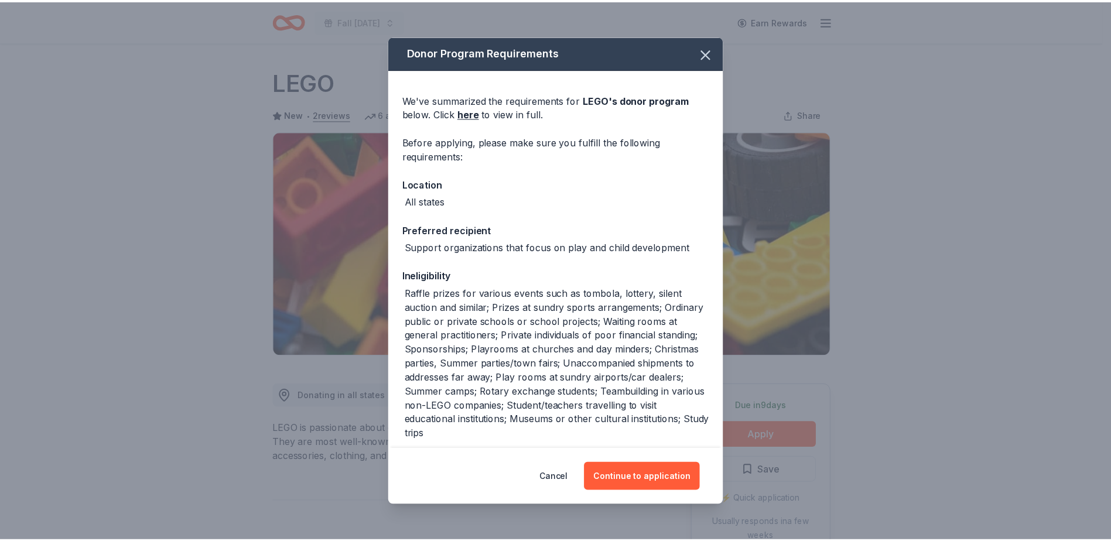
scroll to position [54, 0]
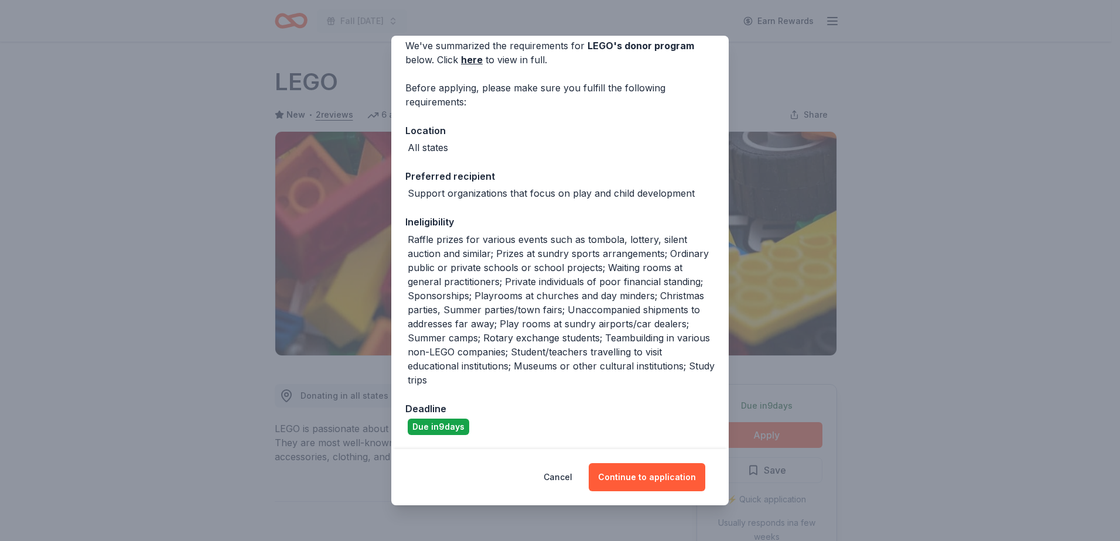
click at [949, 173] on div "Donor Program Requirements We've summarized the requirements for LEGO 's donor …" at bounding box center [560, 270] width 1120 height 541
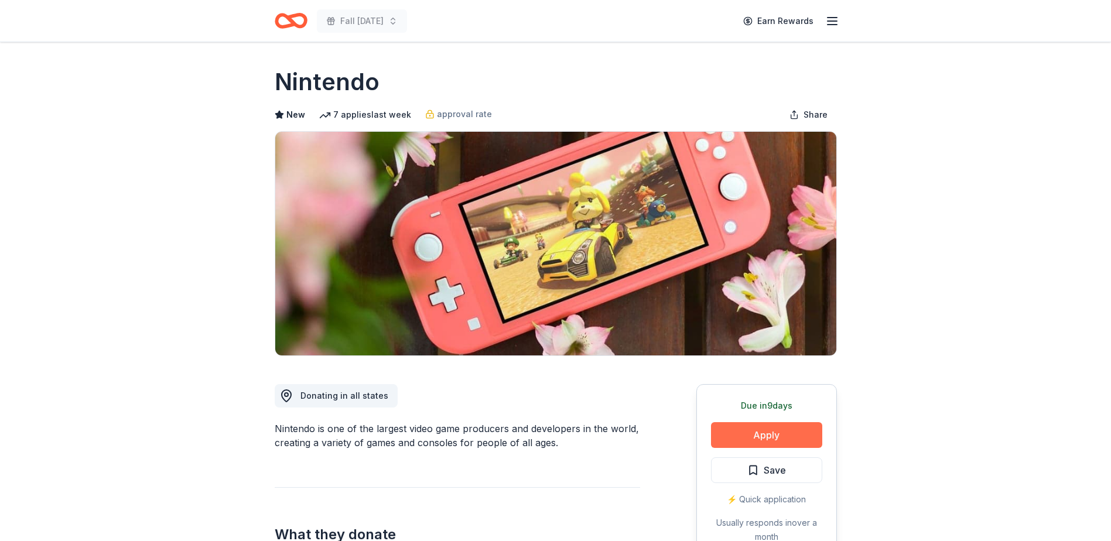
click at [739, 431] on button "Apply" at bounding box center [766, 435] width 111 height 26
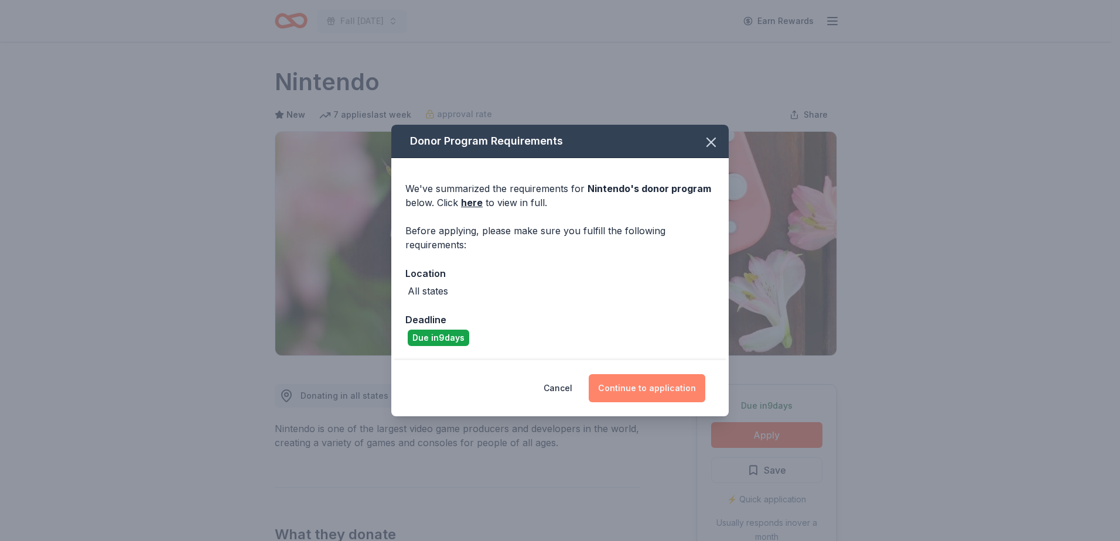
click at [636, 382] on button "Continue to application" at bounding box center [647, 388] width 117 height 28
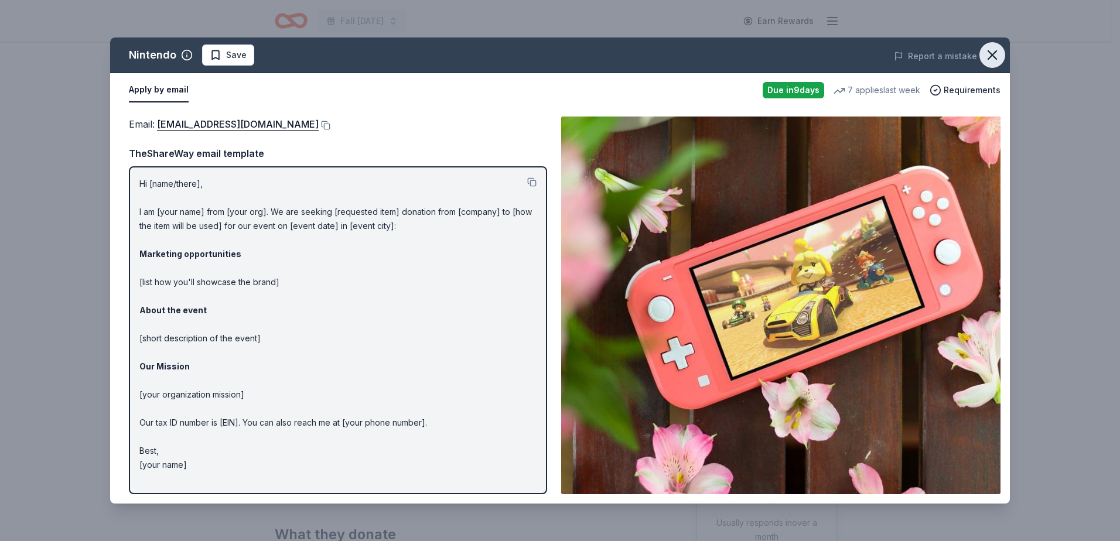
click at [987, 61] on icon "button" at bounding box center [992, 55] width 16 height 16
